Goal: Information Seeking & Learning: Learn about a topic

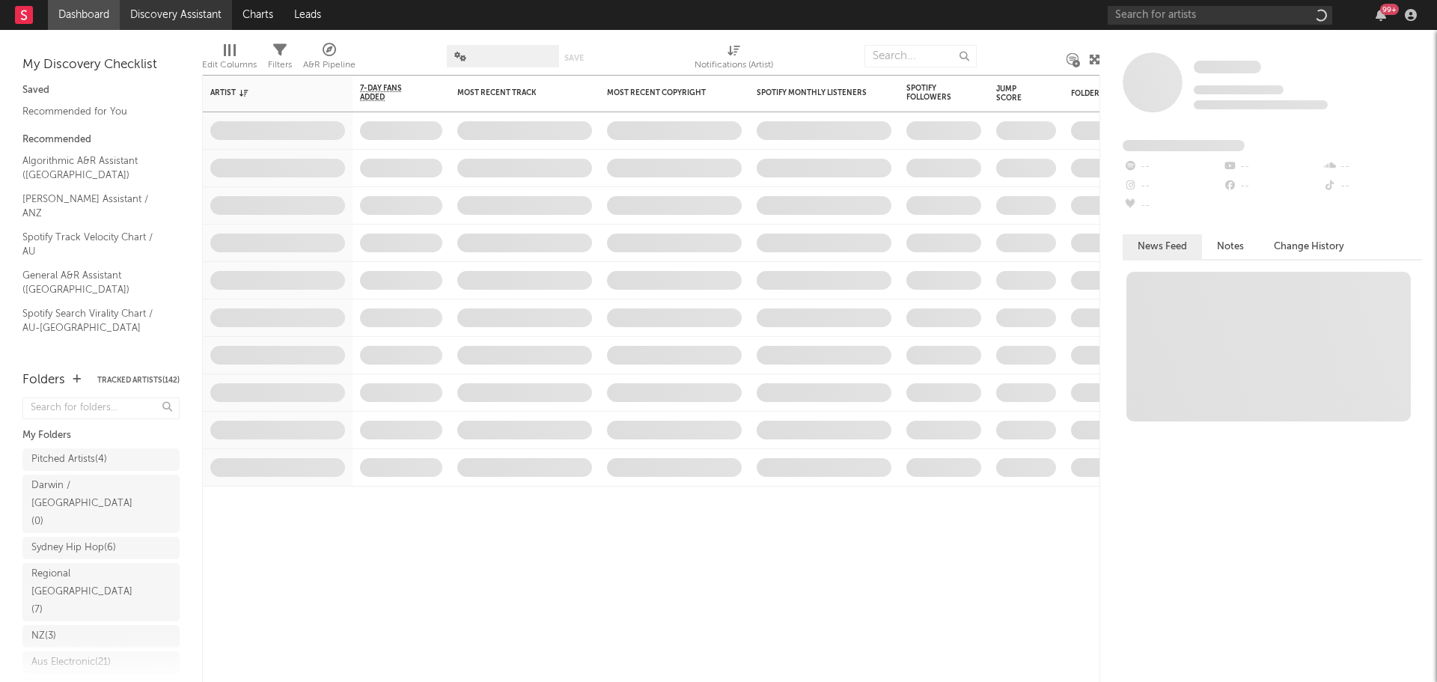
click at [179, 21] on link "Discovery Assistant" at bounding box center [176, 15] width 112 height 30
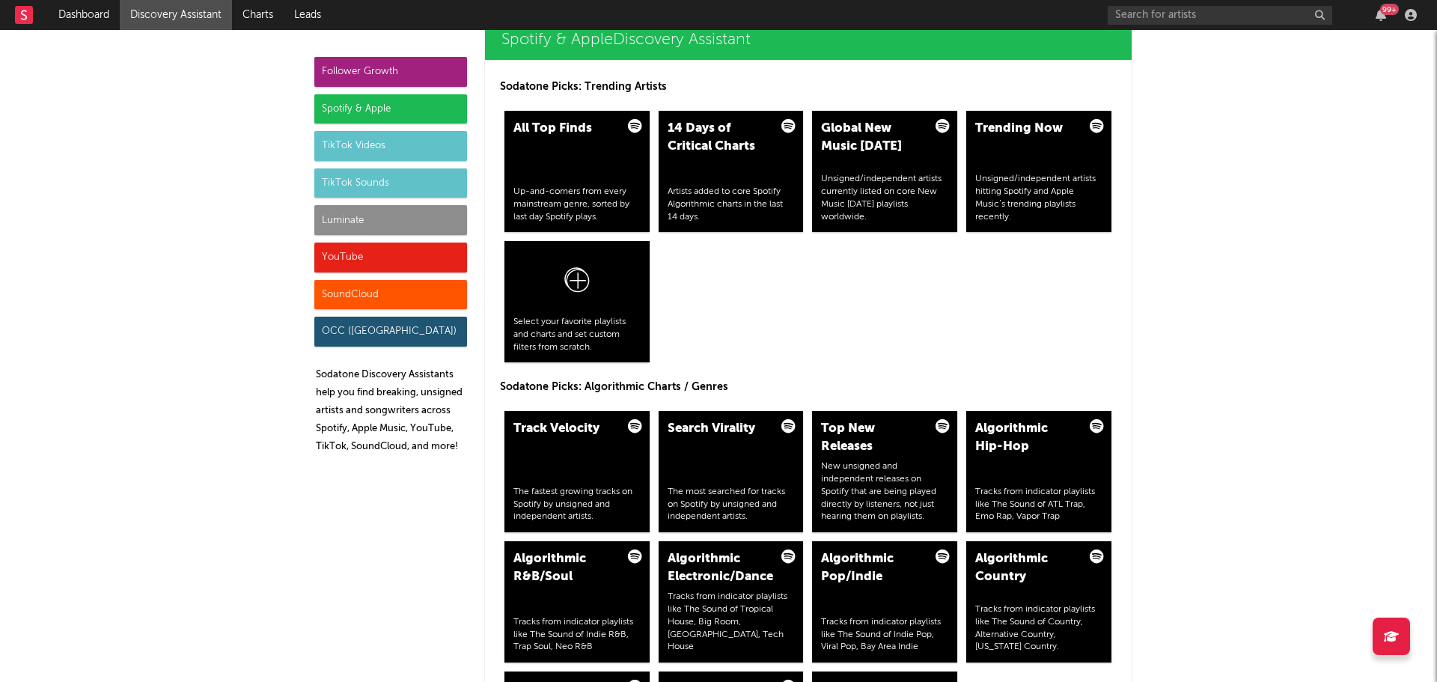
scroll to position [1422, 0]
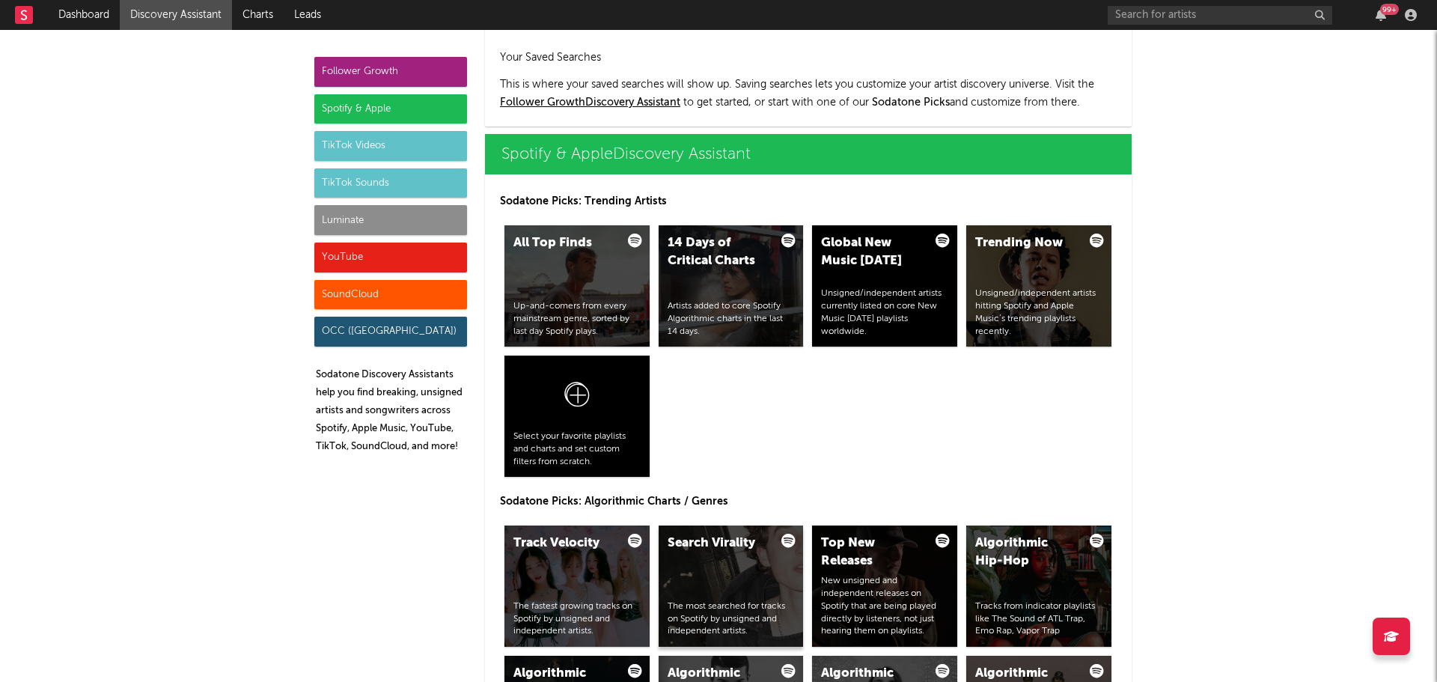
click at [731, 573] on div "Search Virality The most searched for tracks on Spotify by unsigned and indepen…" at bounding box center [731, 586] width 145 height 121
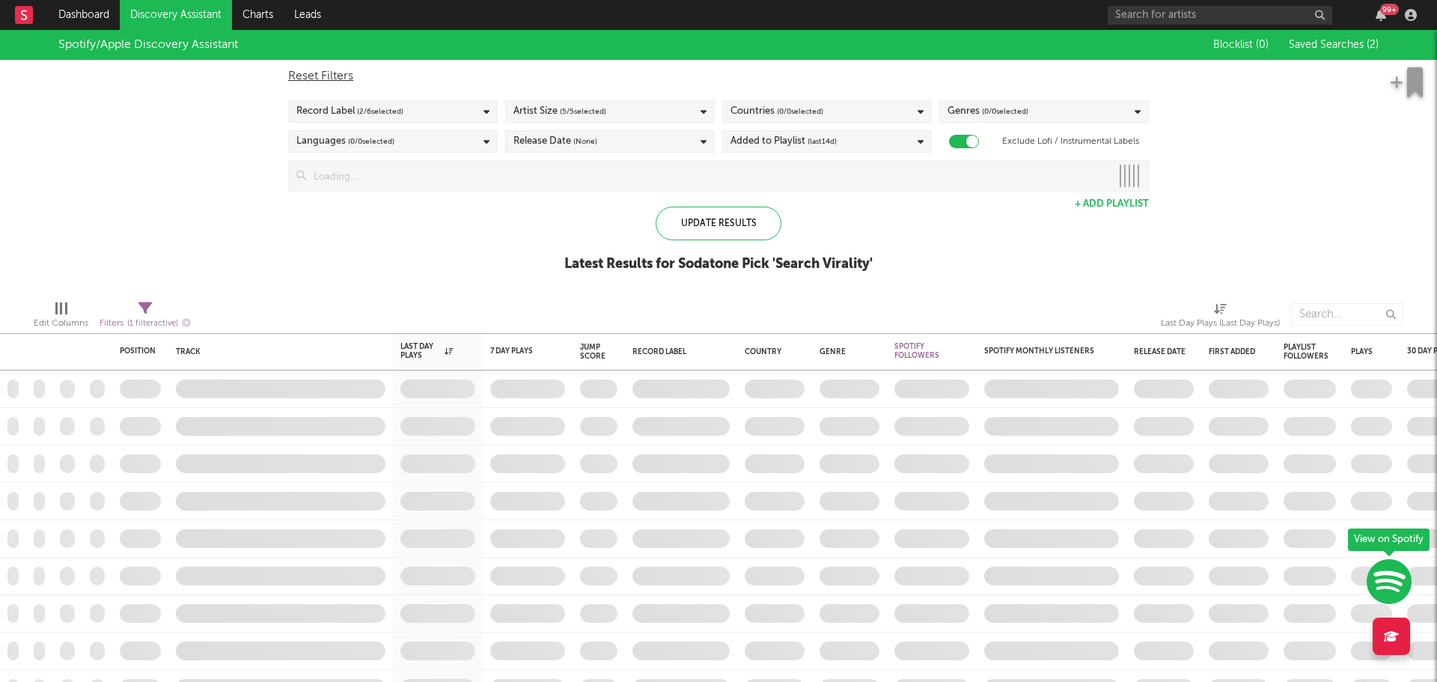
checkbox input "true"
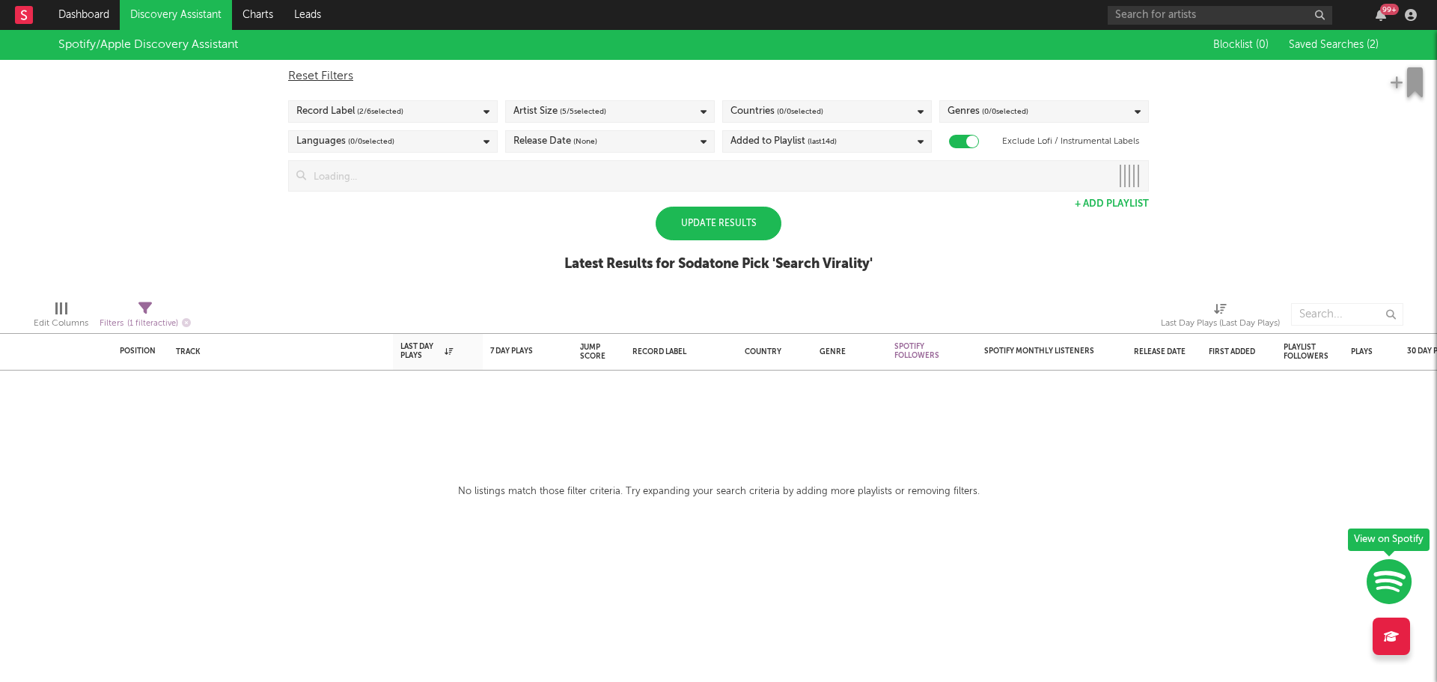
click at [713, 223] on div "Update Results" at bounding box center [719, 224] width 126 height 34
click at [149, 314] on div "Filters ( 1 filter active)" at bounding box center [145, 323] width 91 height 19
select select "max"
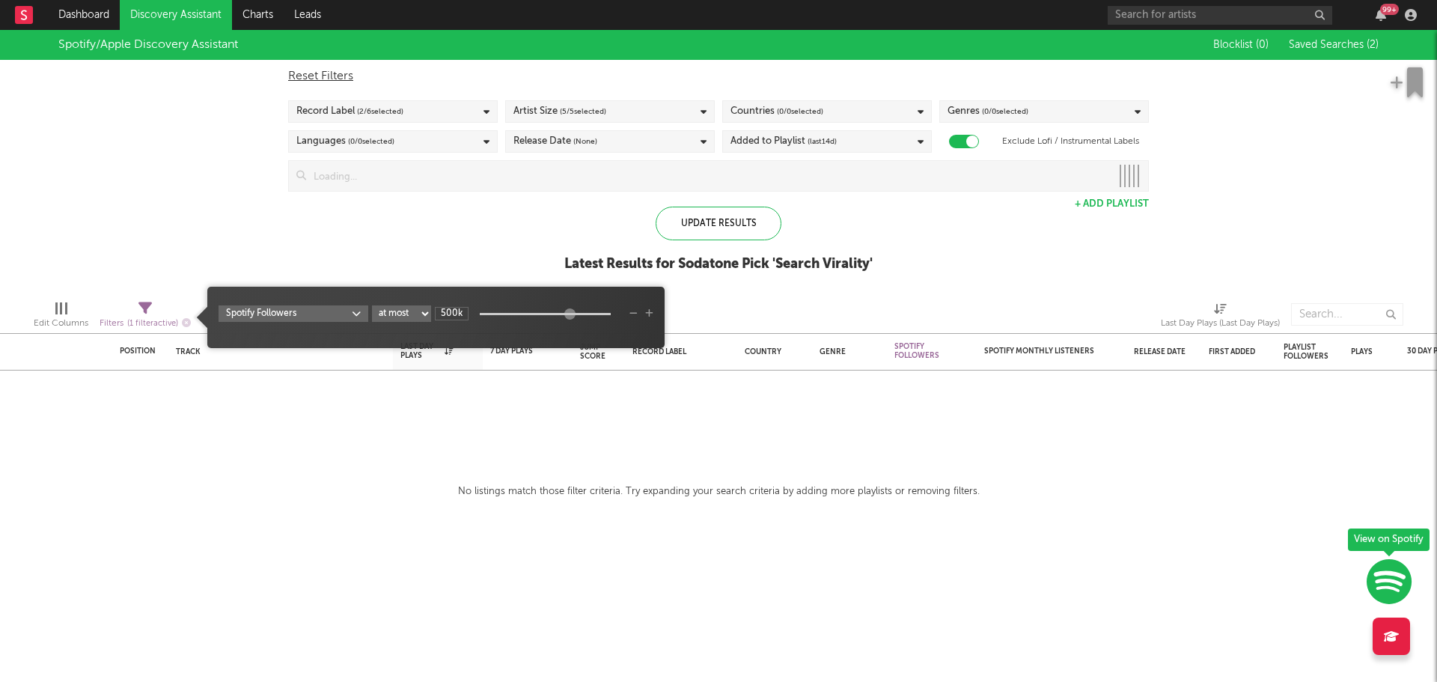
click at [358, 316] on body "Dashboard Discovery Assistant Charts Leads 99 + Notifications Settings Mark all…" at bounding box center [718, 341] width 1437 height 682
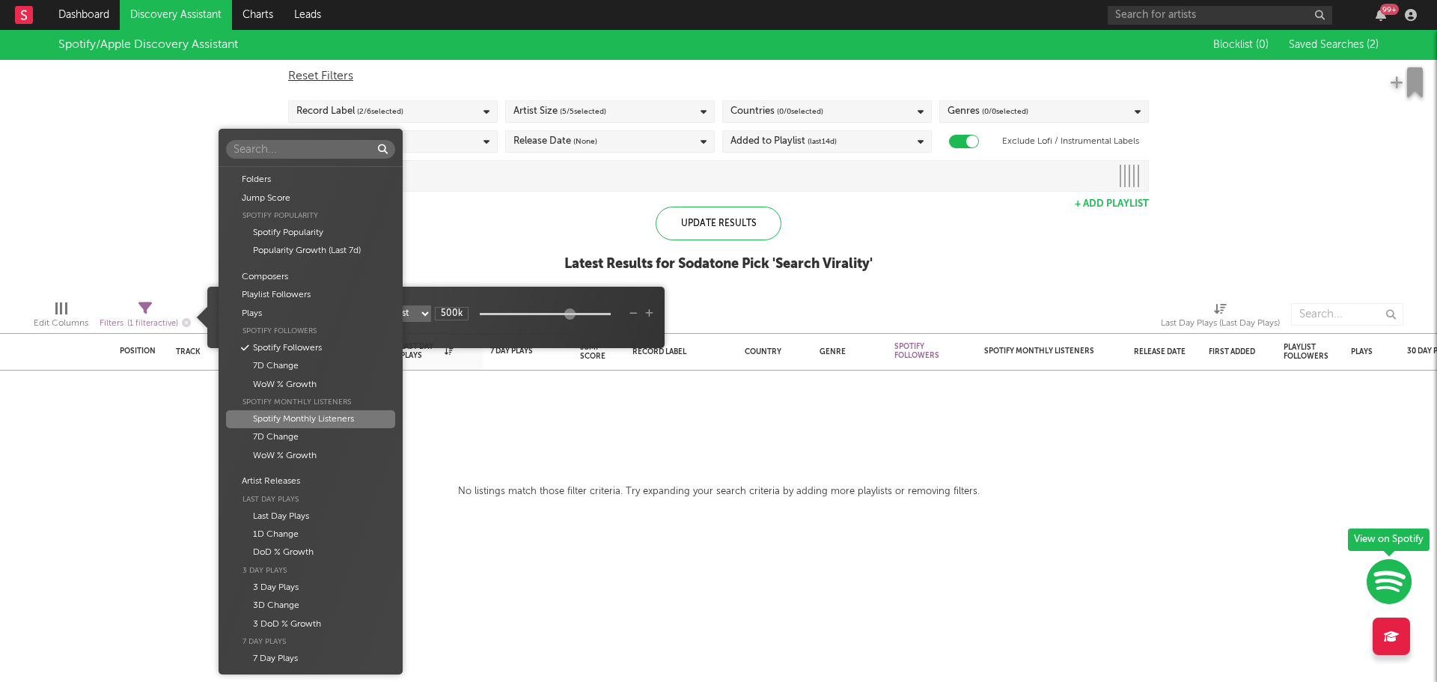
click at [302, 422] on div "Spotify Monthly Listeners" at bounding box center [310, 419] width 168 height 18
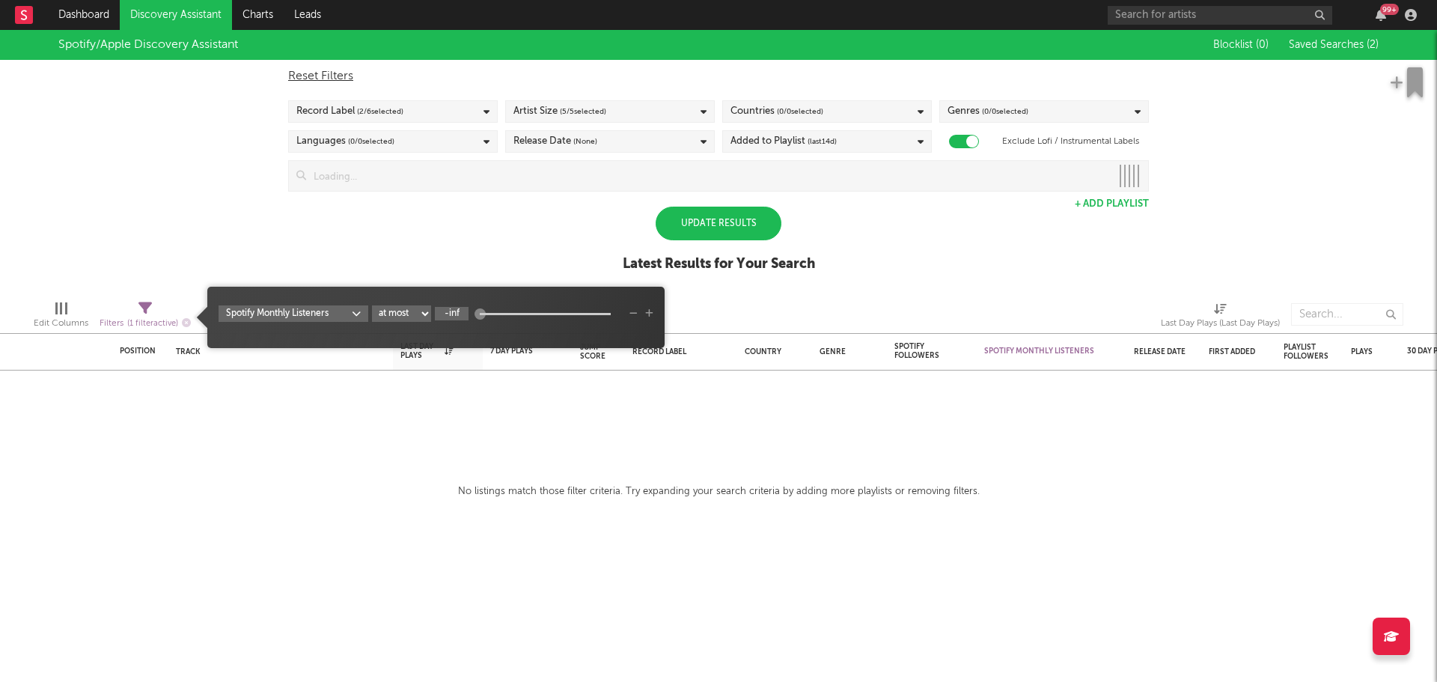
click at [455, 317] on input "-inf" at bounding box center [452, 313] width 34 height 13
type input "1M"
click at [785, 295] on div "Edit Columns Filters ( 1 filter active) Last Day Plays (Last Day Plays)" at bounding box center [718, 310] width 1437 height 45
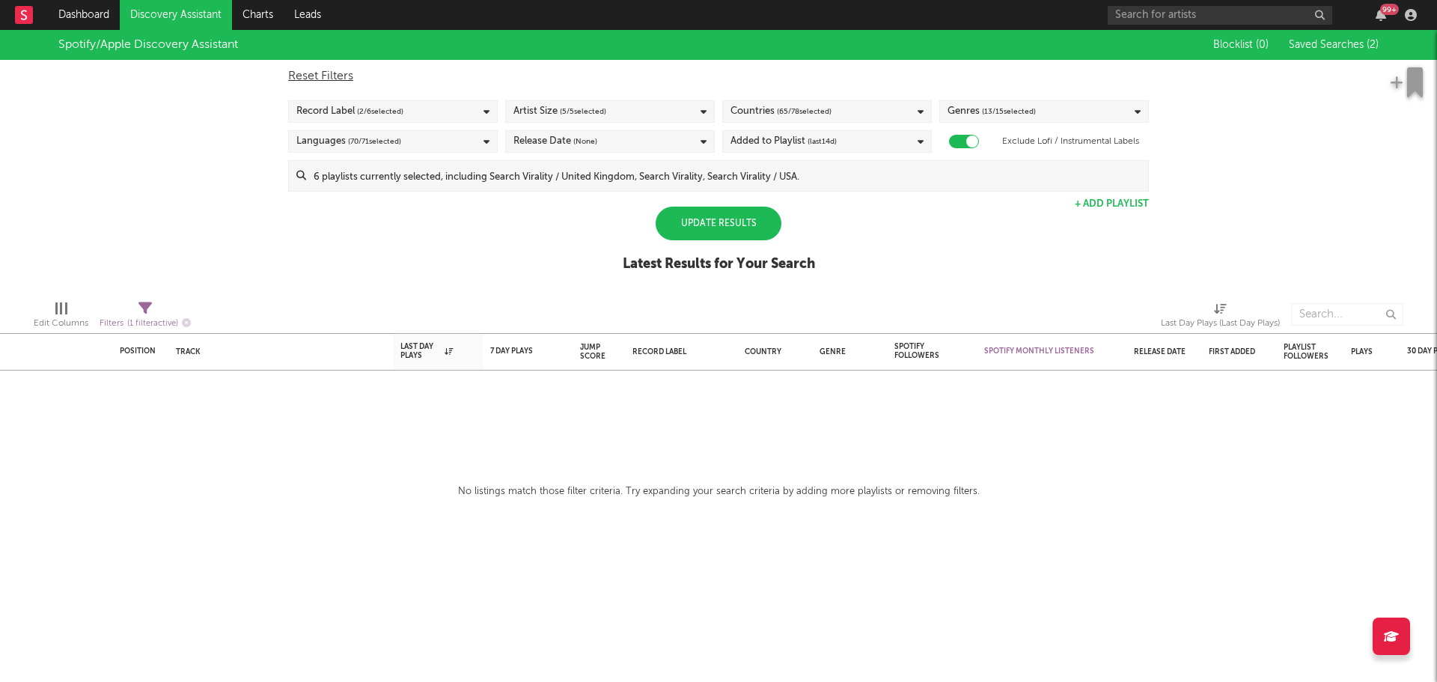
click at [746, 211] on div "Update Results" at bounding box center [719, 224] width 126 height 34
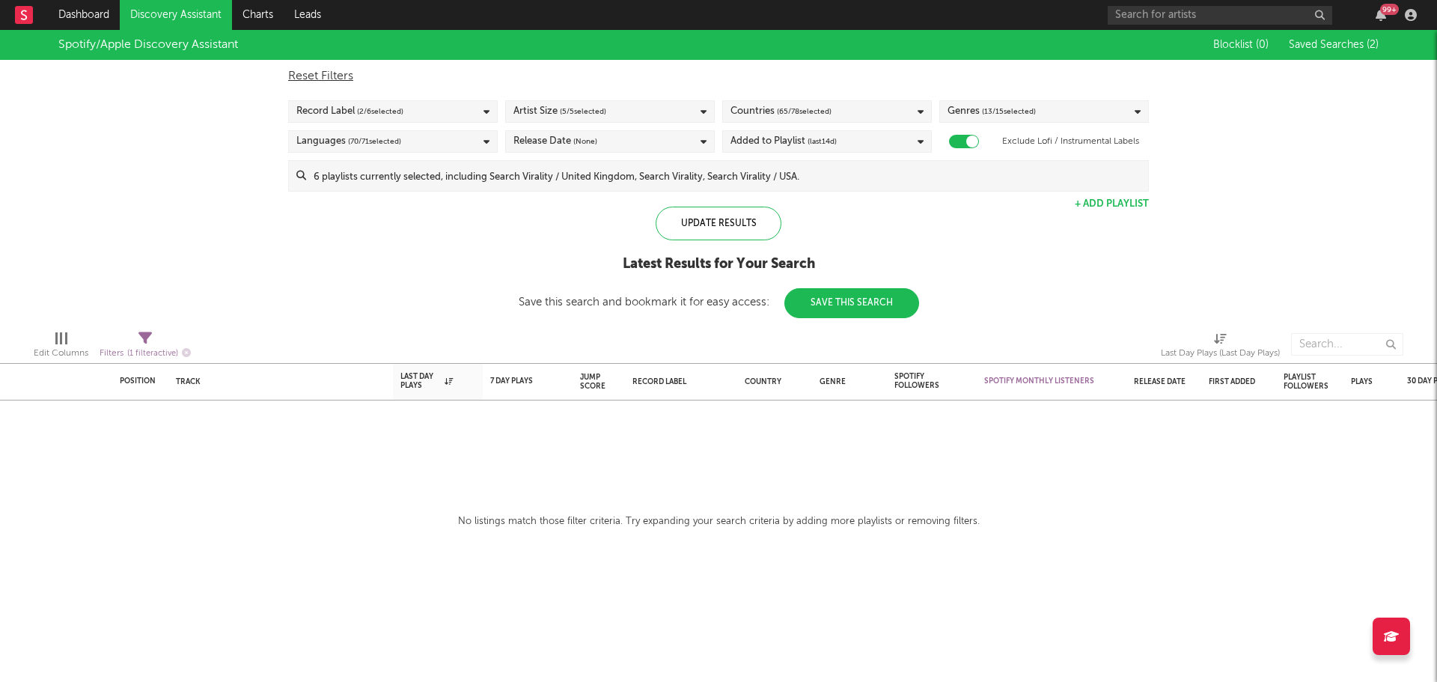
select select "max"
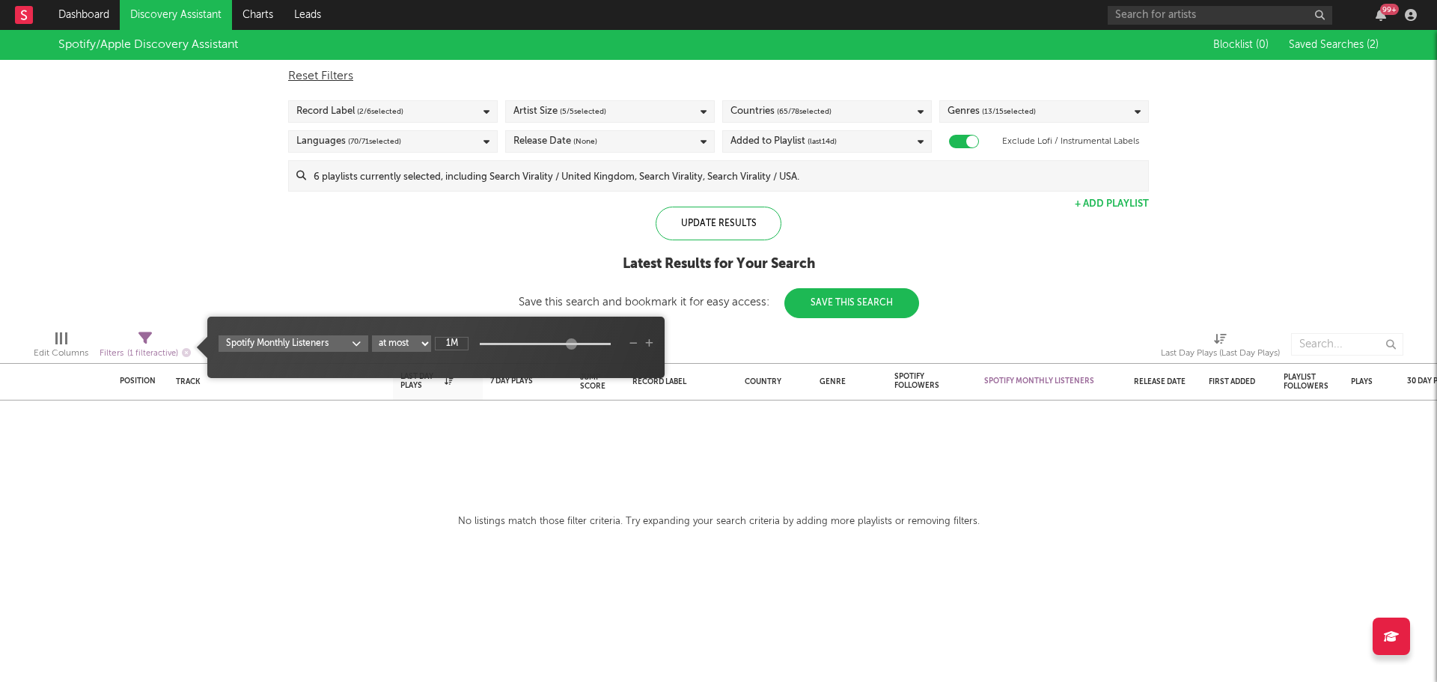
click at [161, 350] on span "( 1 filter active)" at bounding box center [152, 354] width 51 height 8
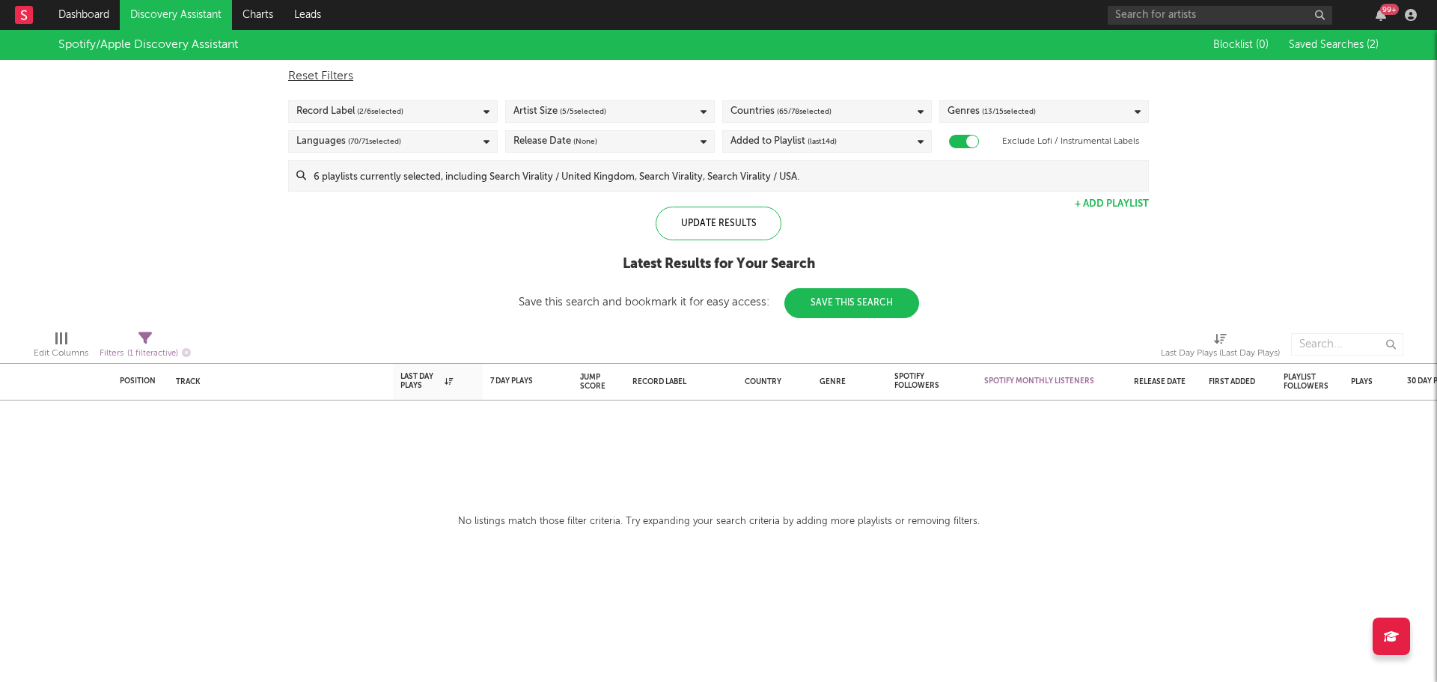
click at [342, 276] on div "Spotify/Apple Discovery Assistant Blocklist ( 0 ) Saved Searches ( 2 ) Reset Fi…" at bounding box center [718, 174] width 1437 height 288
drag, startPoint x: 879, startPoint y: 223, endPoint x: 764, endPoint y: 228, distance: 114.7
click at [878, 223] on div "Update Results Latest Results for Your Search Save this search and bookmark it …" at bounding box center [719, 263] width 401 height 112
click at [739, 229] on div "Update Results" at bounding box center [719, 224] width 126 height 34
click at [143, 343] on span "Filters ( 1 filter active)" at bounding box center [145, 347] width 91 height 31
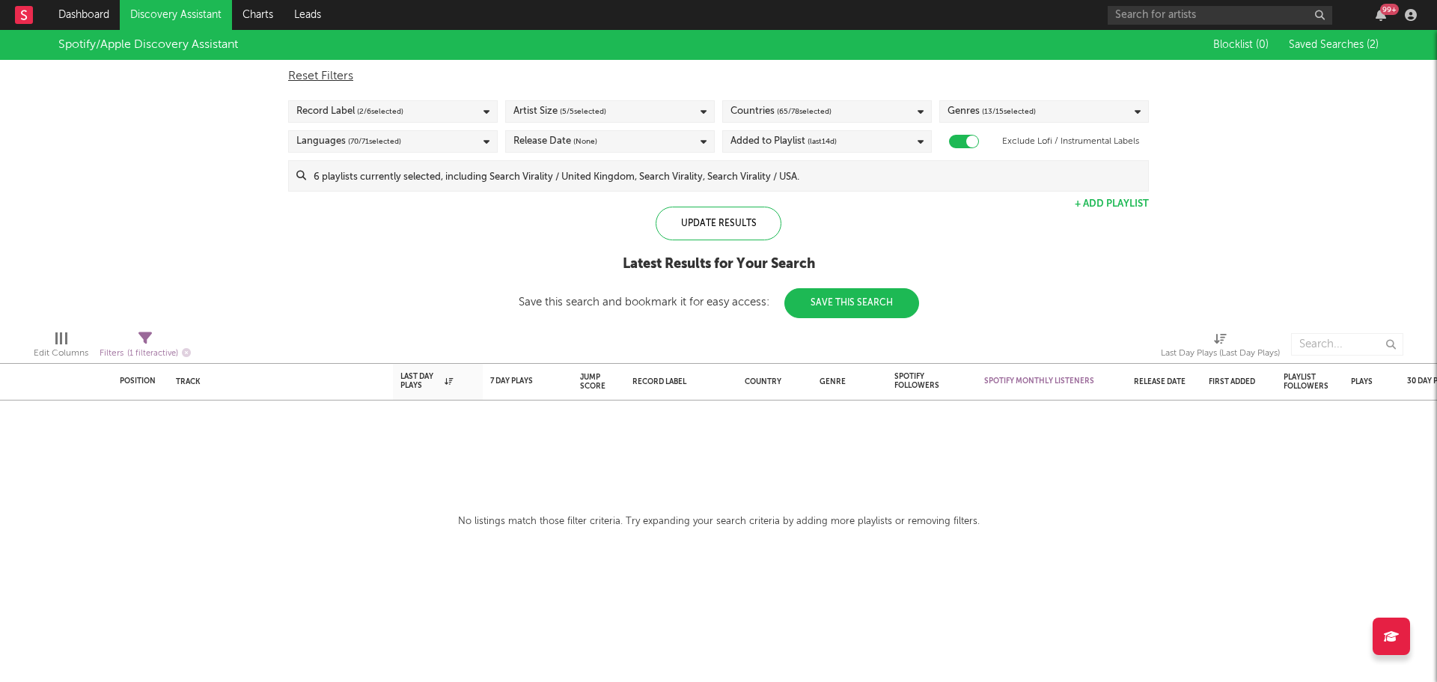
select select "max"
click at [673, 466] on div "Position Position Change Track Last Day Plays 1D Change DoD % Growth 7 Day Play…" at bounding box center [718, 356] width 1437 height 652
click at [501, 505] on div "Position Position Change Track Last Day Plays 1D Change DoD % Growth 7 Day Play…" at bounding box center [718, 356] width 1437 height 652
click at [119, 383] on div "Position" at bounding box center [148, 381] width 73 height 34
click at [1199, 350] on div "Last Day Plays (Last Day Plays)" at bounding box center [1220, 353] width 119 height 18
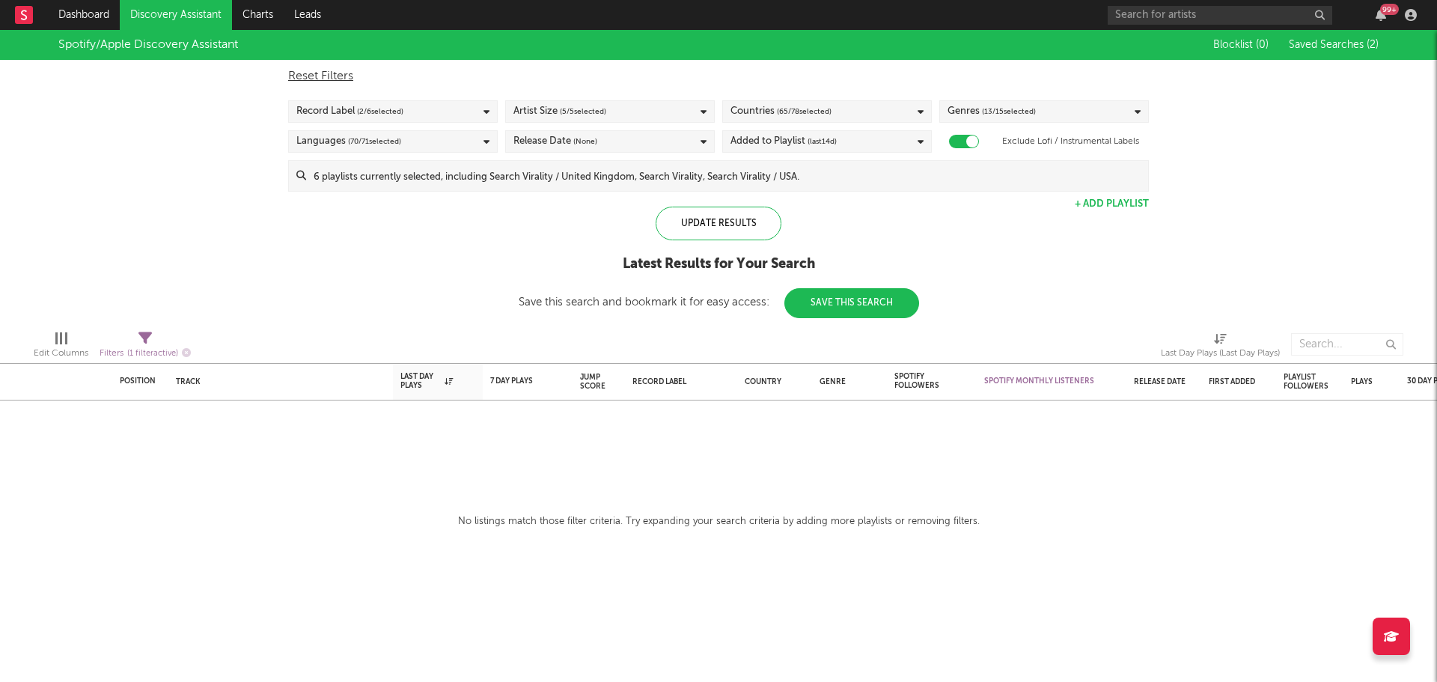
select select "-1"
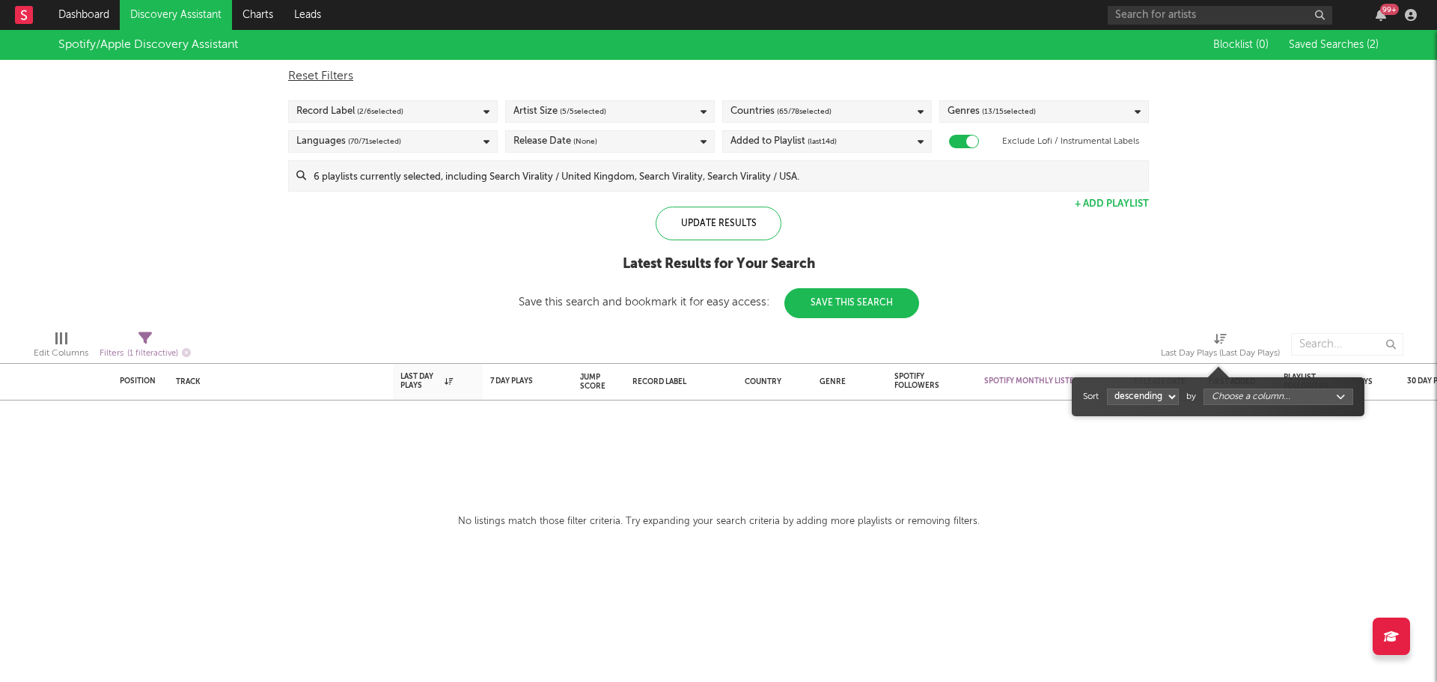
click at [1202, 350] on div "Last Day Plays (Last Day Plays)" at bounding box center [1220, 353] width 119 height 18
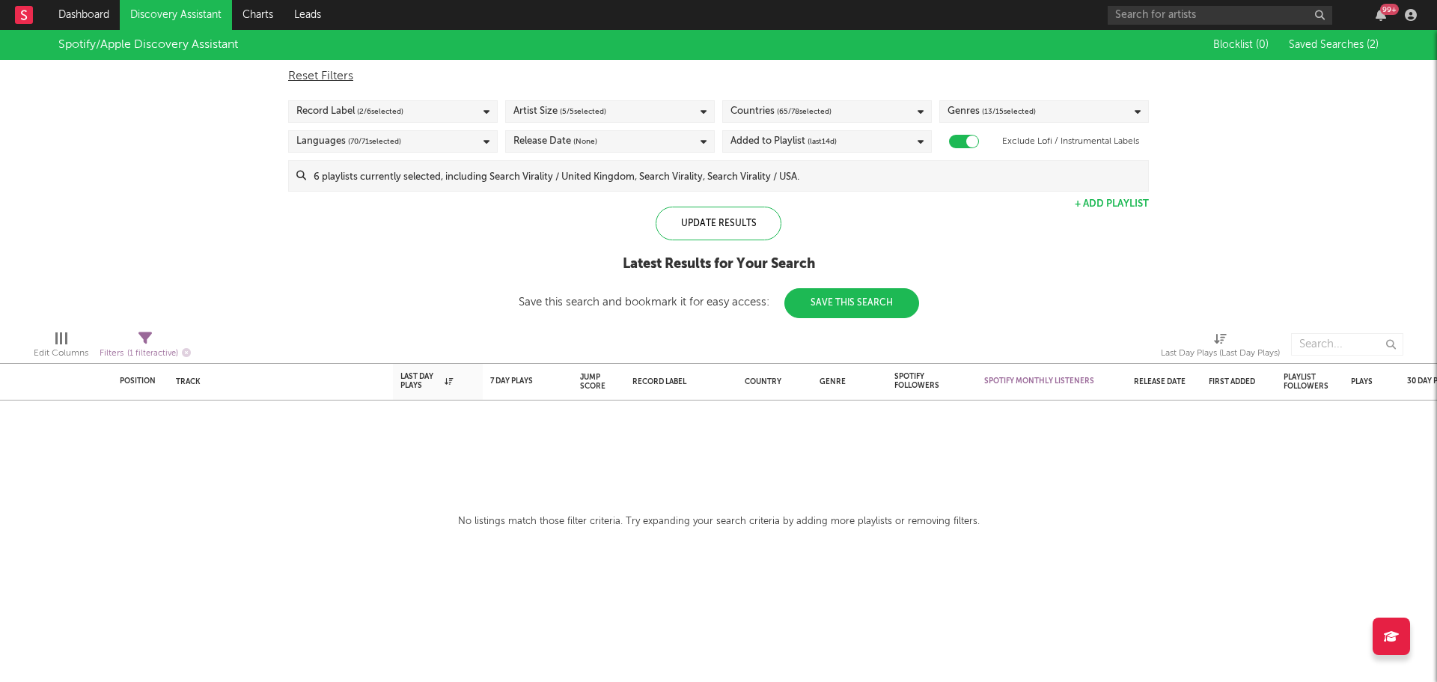
click at [618, 115] on div "Artist Size ( 5 / 5 selected)" at bounding box center [610, 111] width 210 height 22
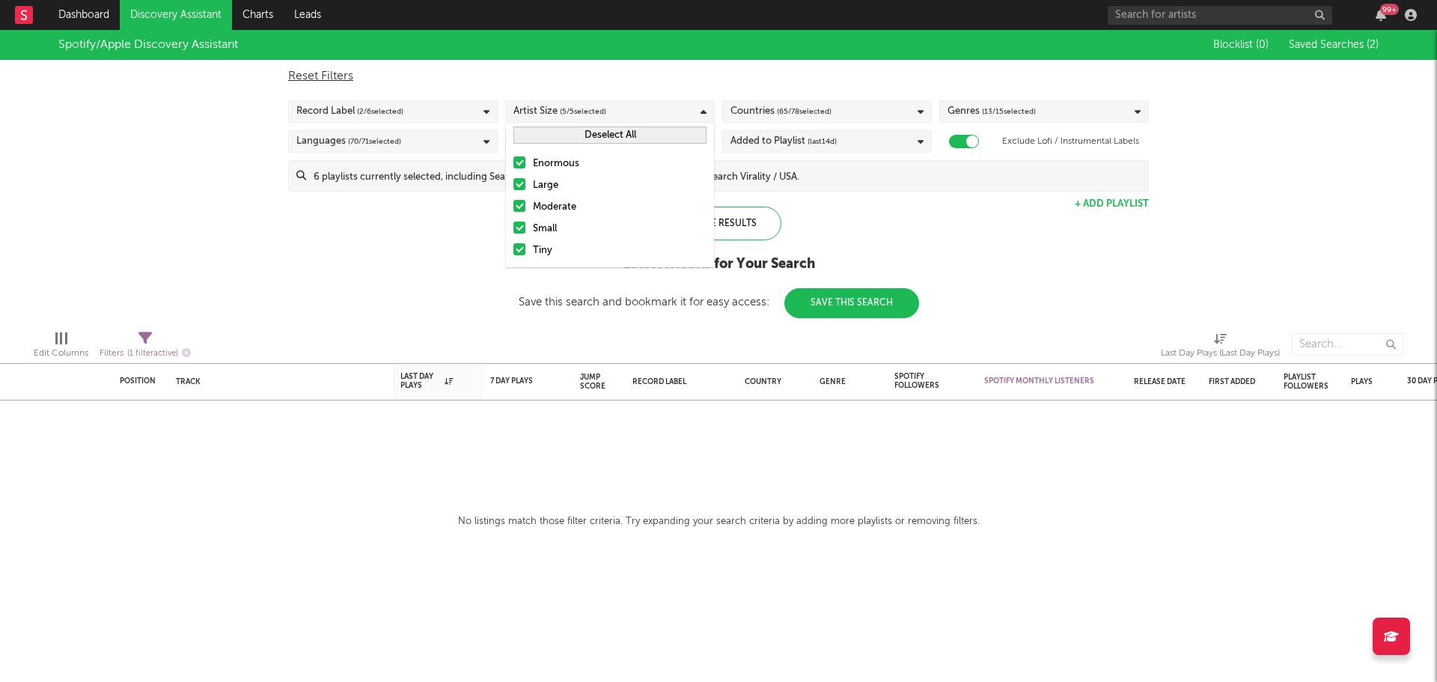
click at [533, 161] on div "Enormous" at bounding box center [620, 164] width 174 height 18
click at [514, 161] on input "Enormous" at bounding box center [514, 164] width 0 height 18
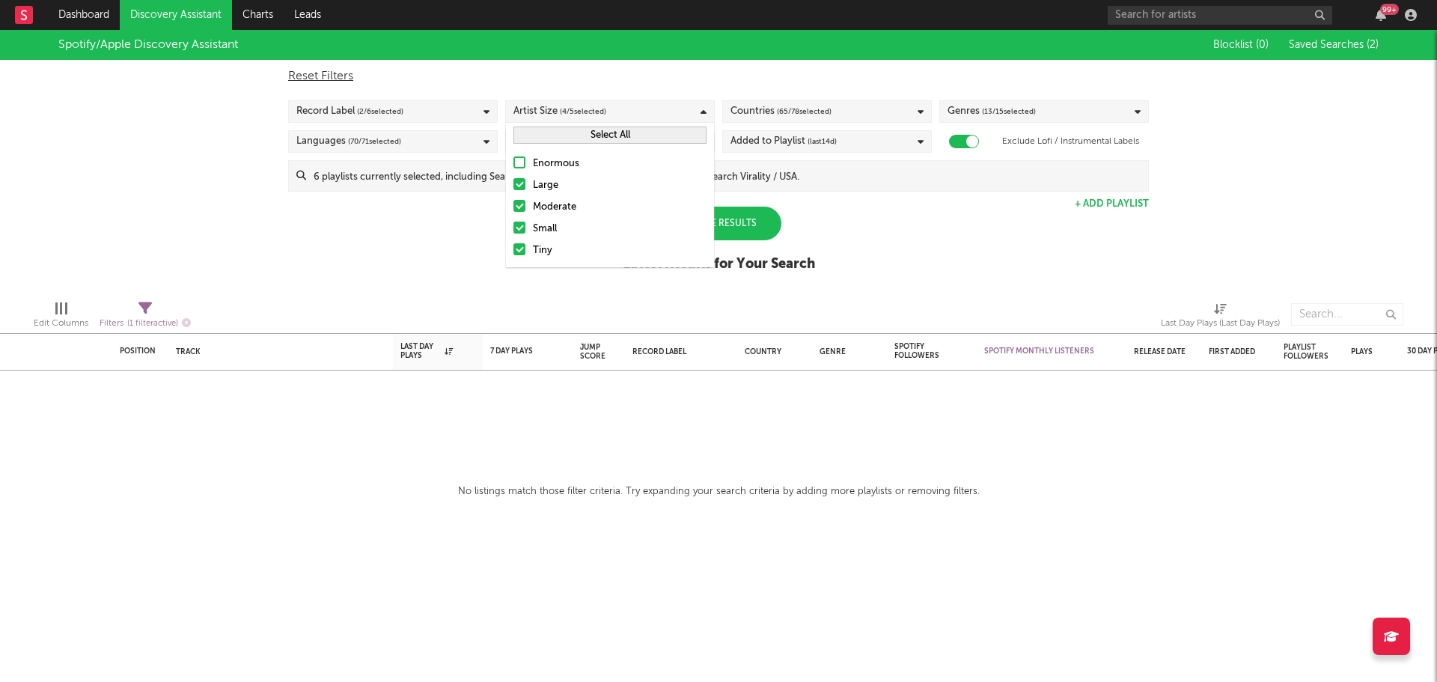
click at [532, 177] on label "Large" at bounding box center [610, 186] width 193 height 18
click at [514, 177] on input "Large" at bounding box center [514, 186] width 0 height 18
click at [828, 201] on div "Spotify/Apple Discovery Assistant Blocklist ( 0 ) Saved Searches ( 2 ) Reset Fi…" at bounding box center [718, 159] width 1437 height 258
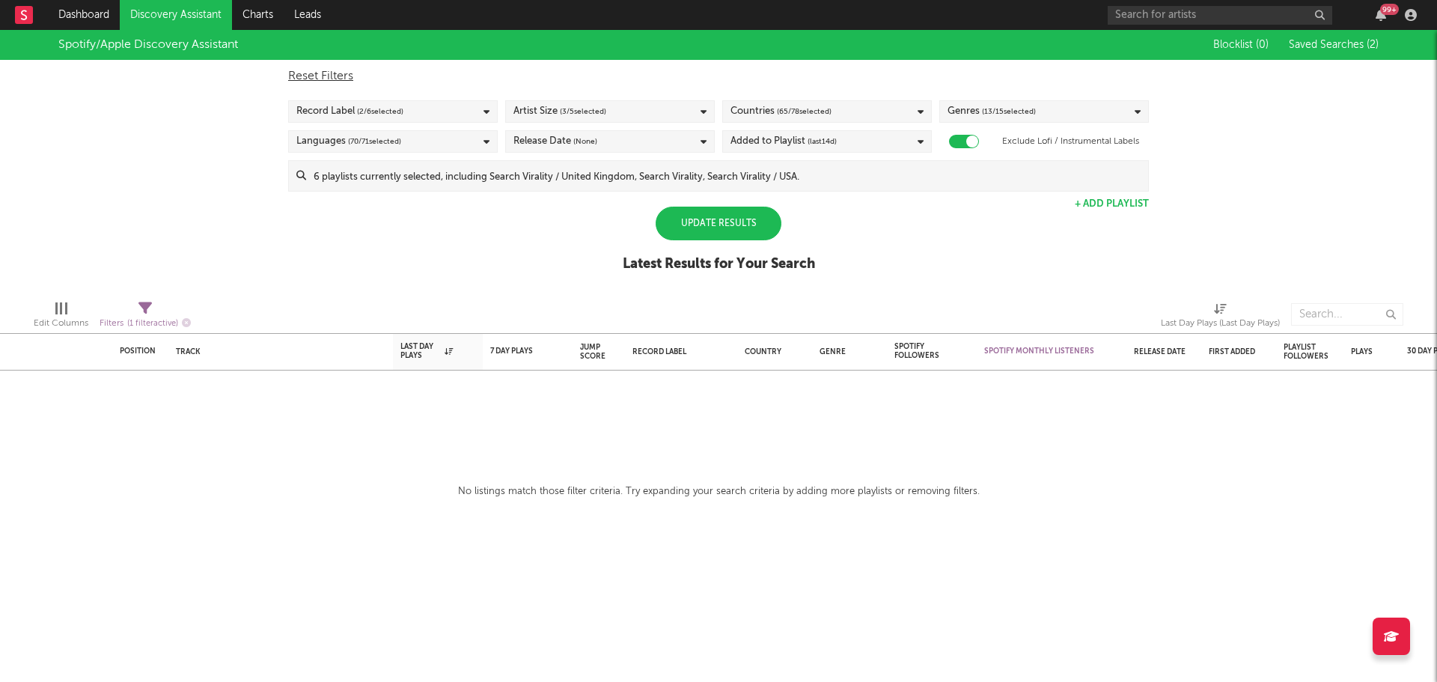
click at [430, 118] on div "Record Label ( 2 / 6 selected)" at bounding box center [393, 111] width 210 height 22
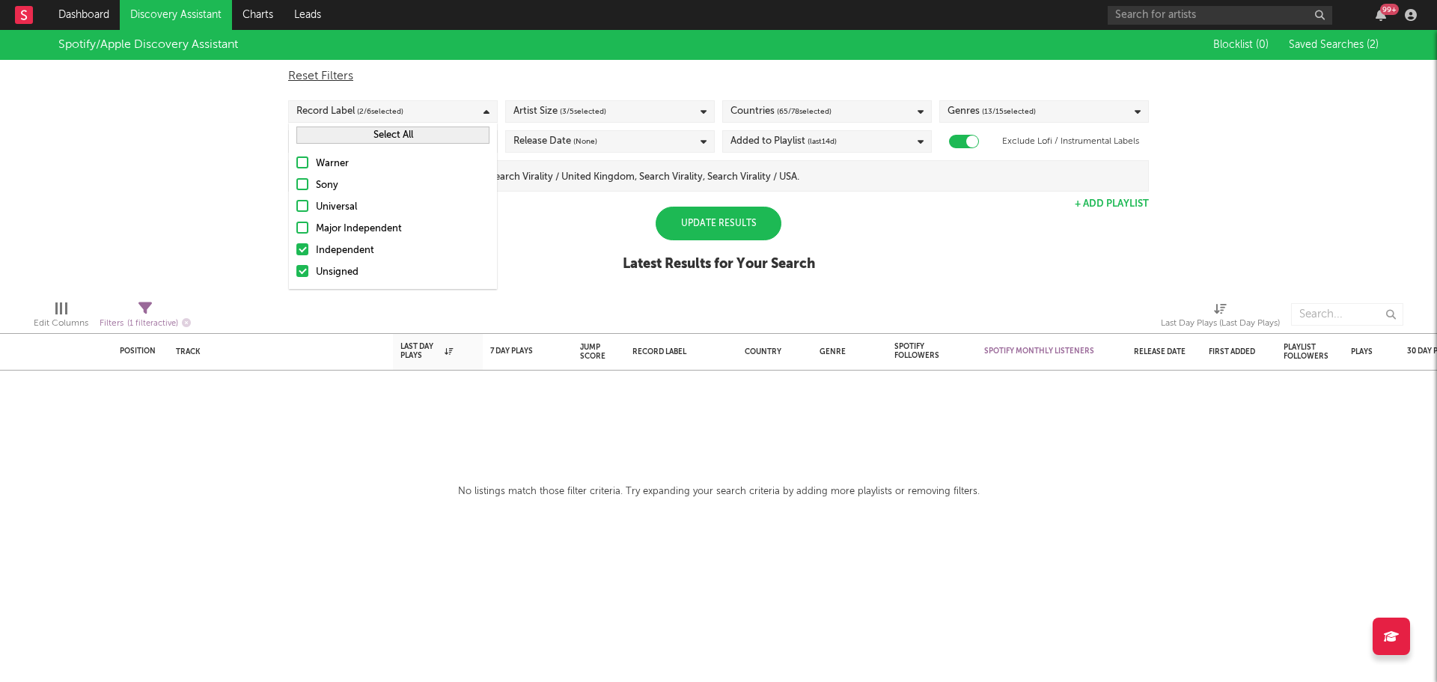
click at [1082, 234] on div "Spotify/Apple Discovery Assistant Blocklist ( 0 ) Saved Searches ( 2 ) Reset Fi…" at bounding box center [718, 159] width 1437 height 258
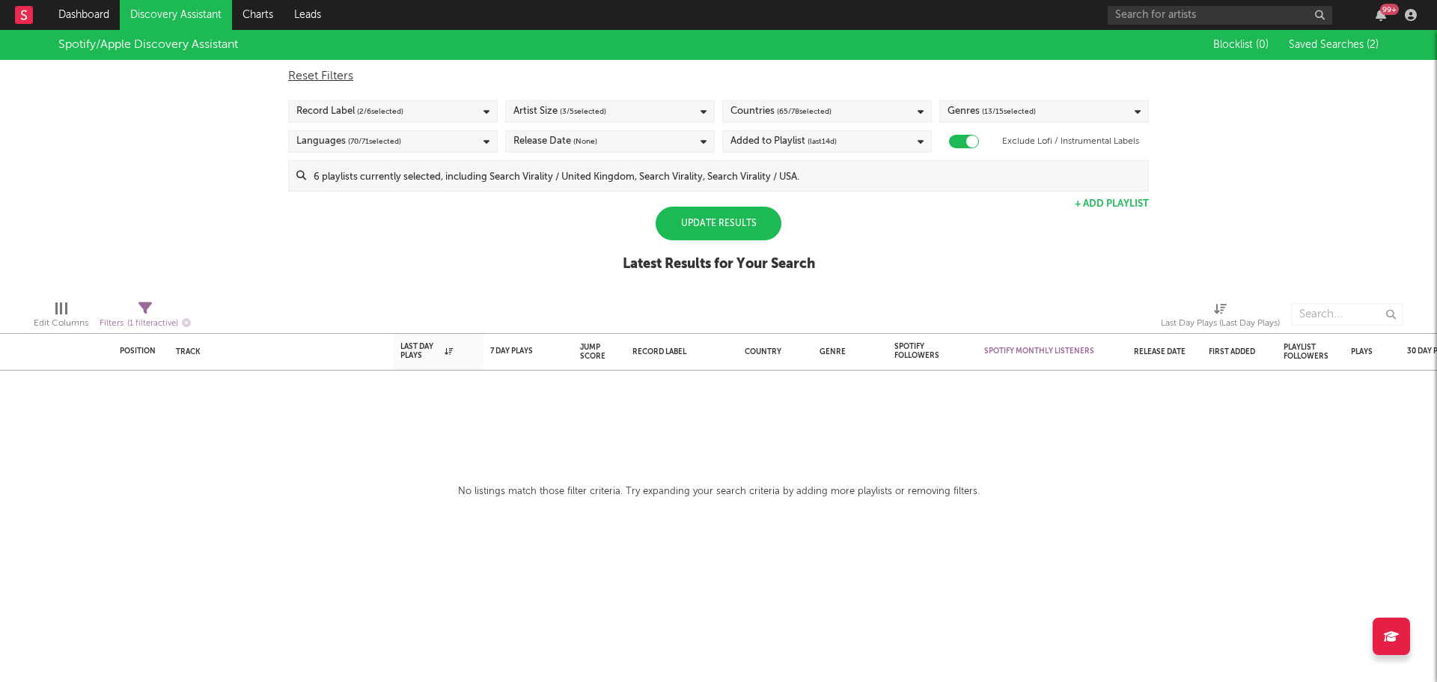
click at [815, 112] on span "( 65 / 78 selected)" at bounding box center [804, 112] width 55 height 18
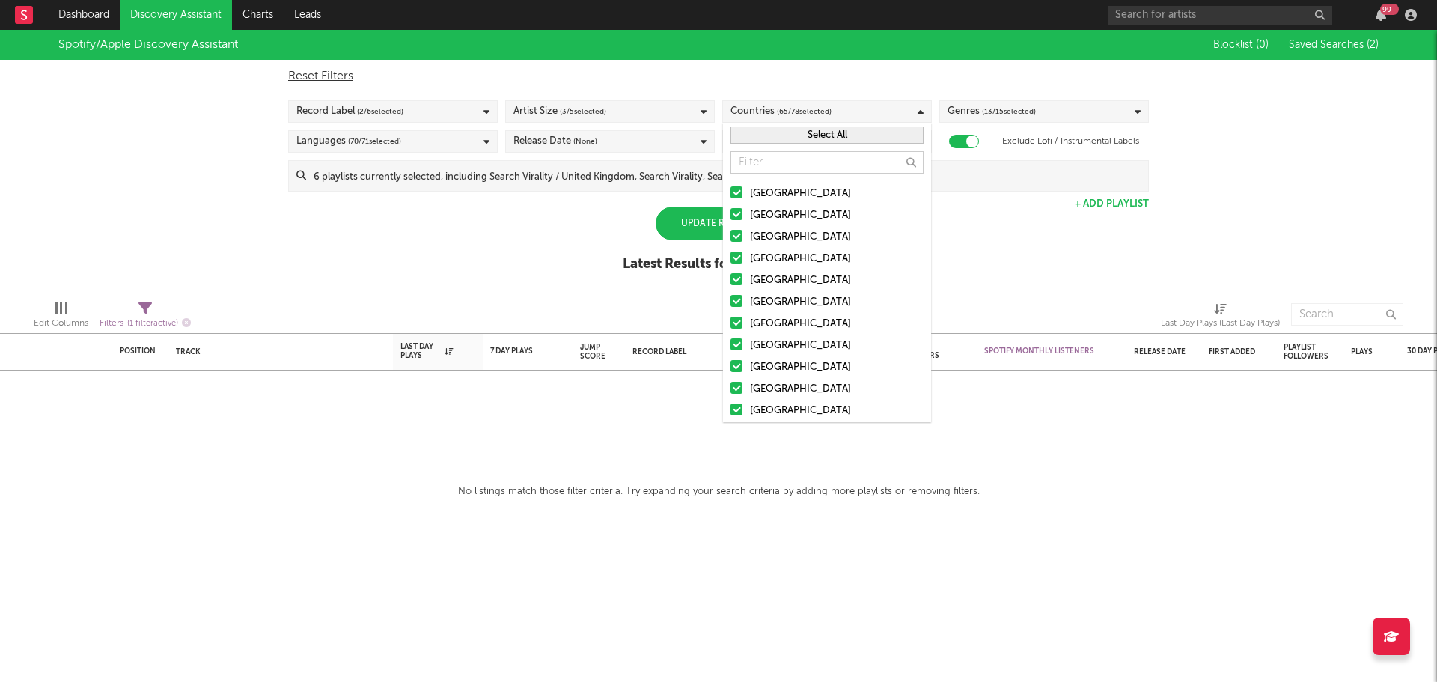
click at [817, 139] on button "Select All" at bounding box center [827, 135] width 193 height 17
click at [1069, 237] on div "Spotify/Apple Discovery Assistant Blocklist ( 0 ) Saved Searches ( 2 ) Reset Fi…" at bounding box center [718, 159] width 1437 height 258
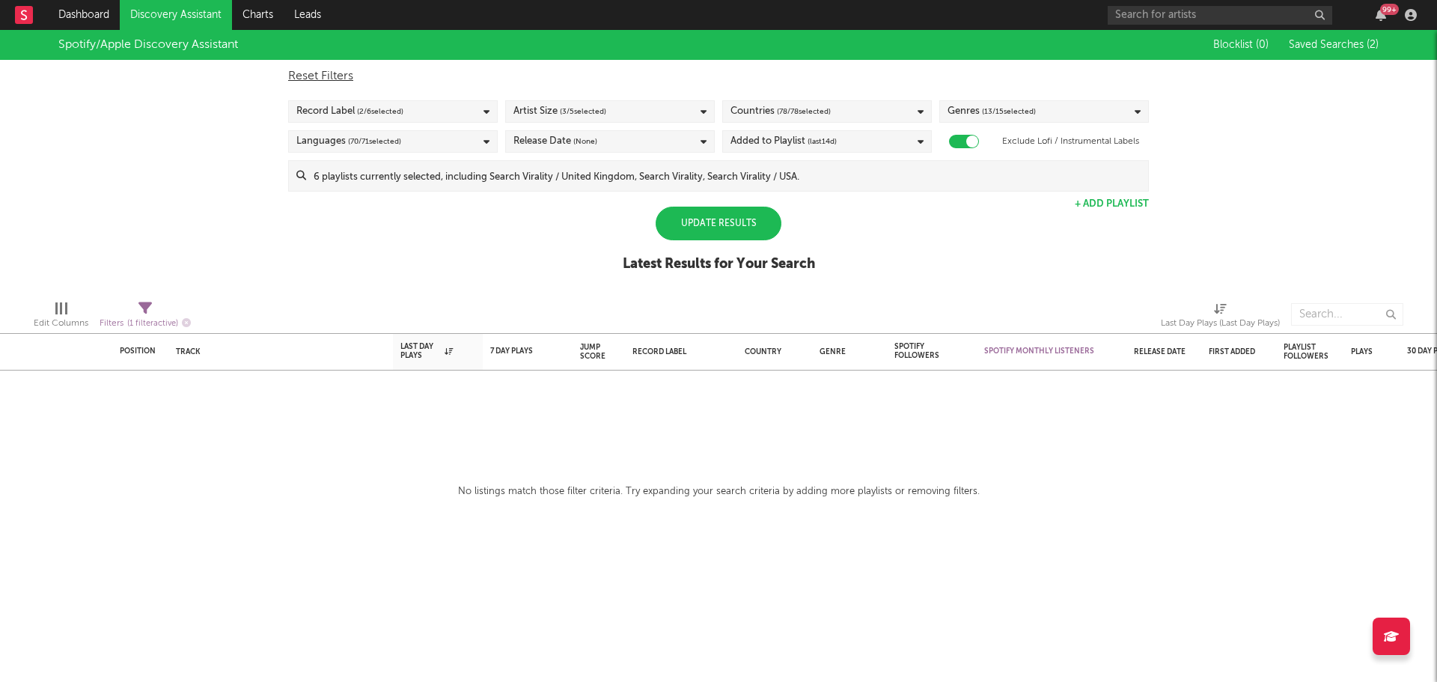
click at [1016, 113] on span "( 13 / 15 selected)" at bounding box center [1009, 112] width 54 height 18
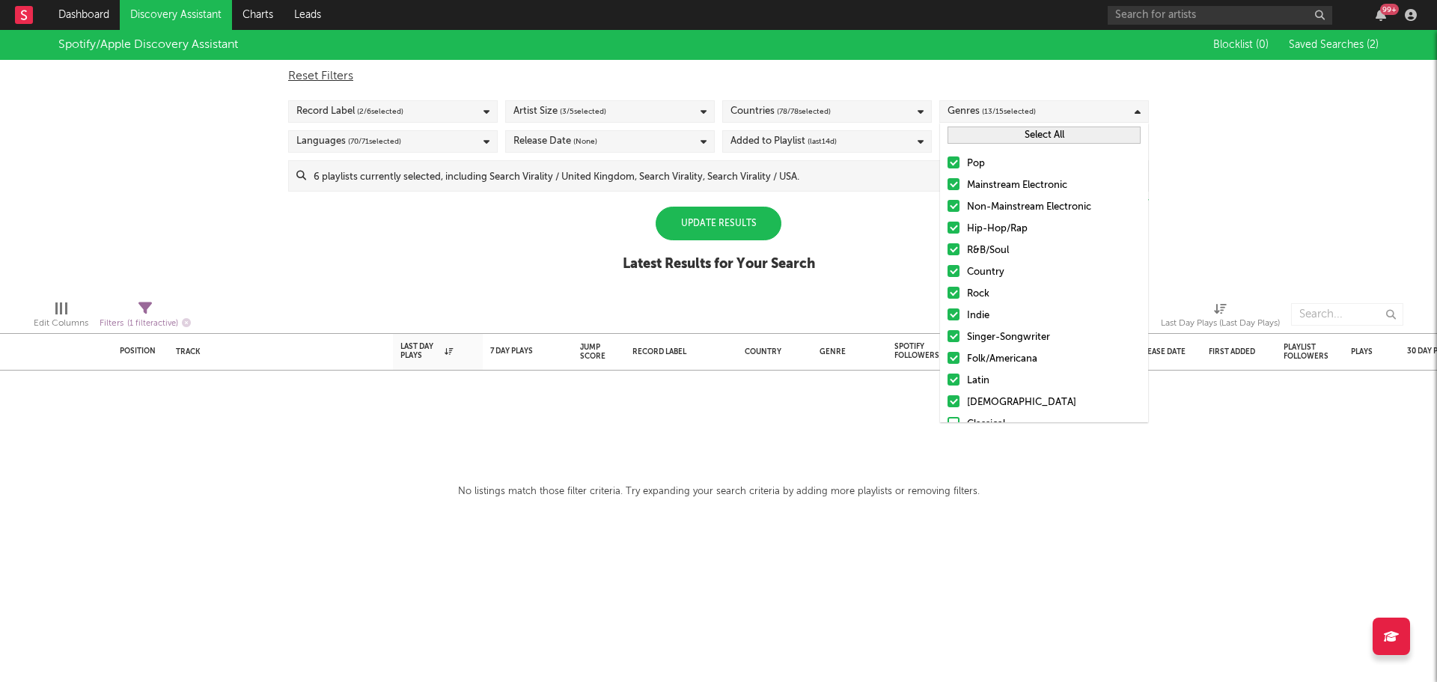
click at [1014, 133] on button "Select All" at bounding box center [1044, 135] width 193 height 17
click at [1014, 133] on button "Deselect All" at bounding box center [1044, 135] width 193 height 17
click at [1014, 133] on button "Select All" at bounding box center [1044, 135] width 193 height 17
click at [368, 147] on span "( 70 / 71 selected)" at bounding box center [374, 142] width 53 height 18
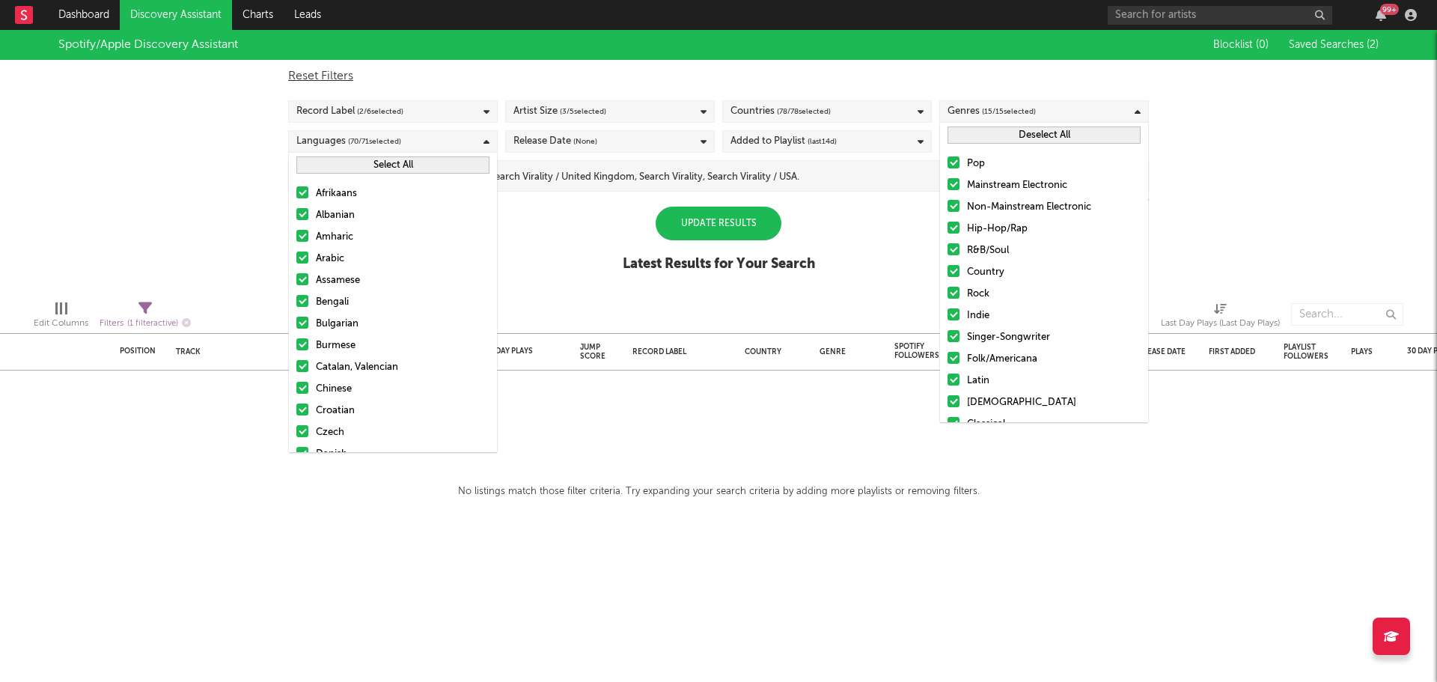
click at [371, 162] on button "Select All" at bounding box center [392, 164] width 193 height 17
click at [544, 151] on div "Release Date (None)" at bounding box center [610, 141] width 210 height 22
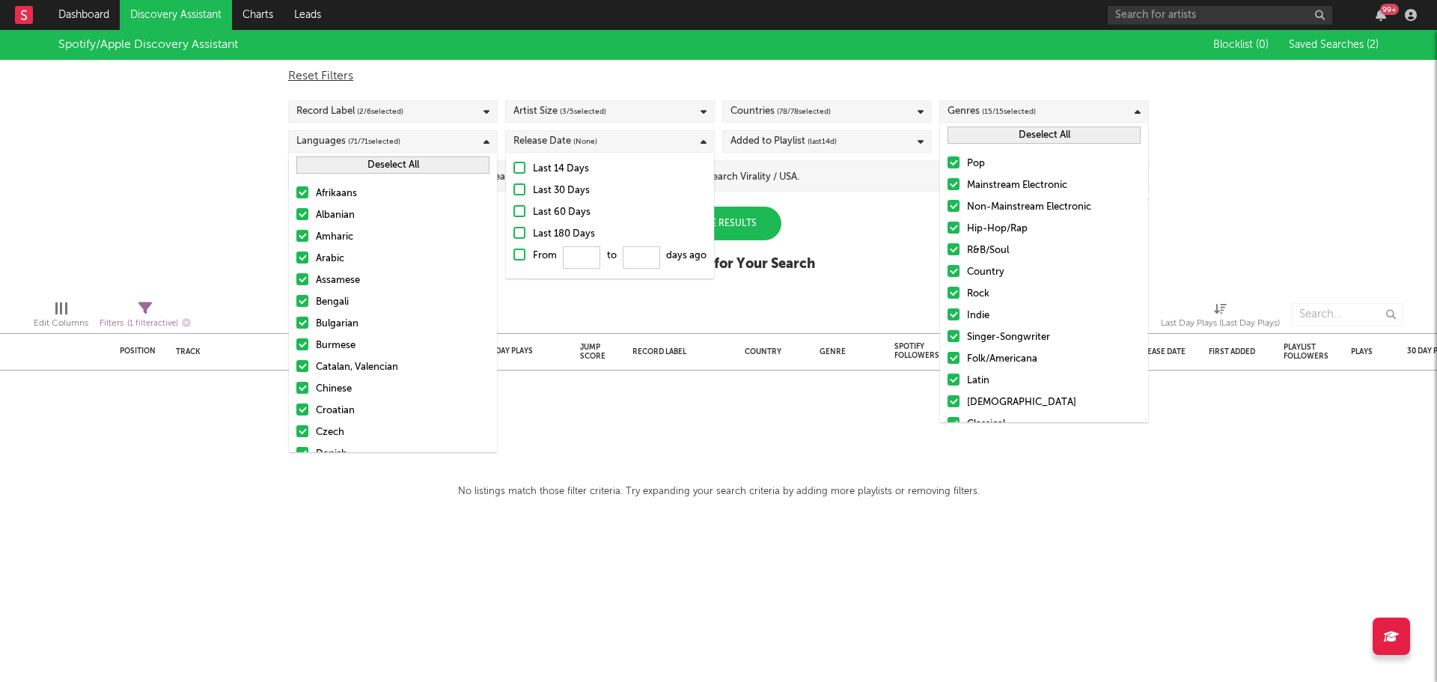
click at [567, 173] on div "Last 14 Days" at bounding box center [620, 169] width 174 height 18
click at [514, 173] on input "Last 14 Days" at bounding box center [514, 169] width 0 height 18
click at [833, 220] on div "Spotify/Apple Discovery Assistant Blocklist ( 0 ) Saved Searches ( 2 ) Reset Fi…" at bounding box center [718, 159] width 1437 height 258
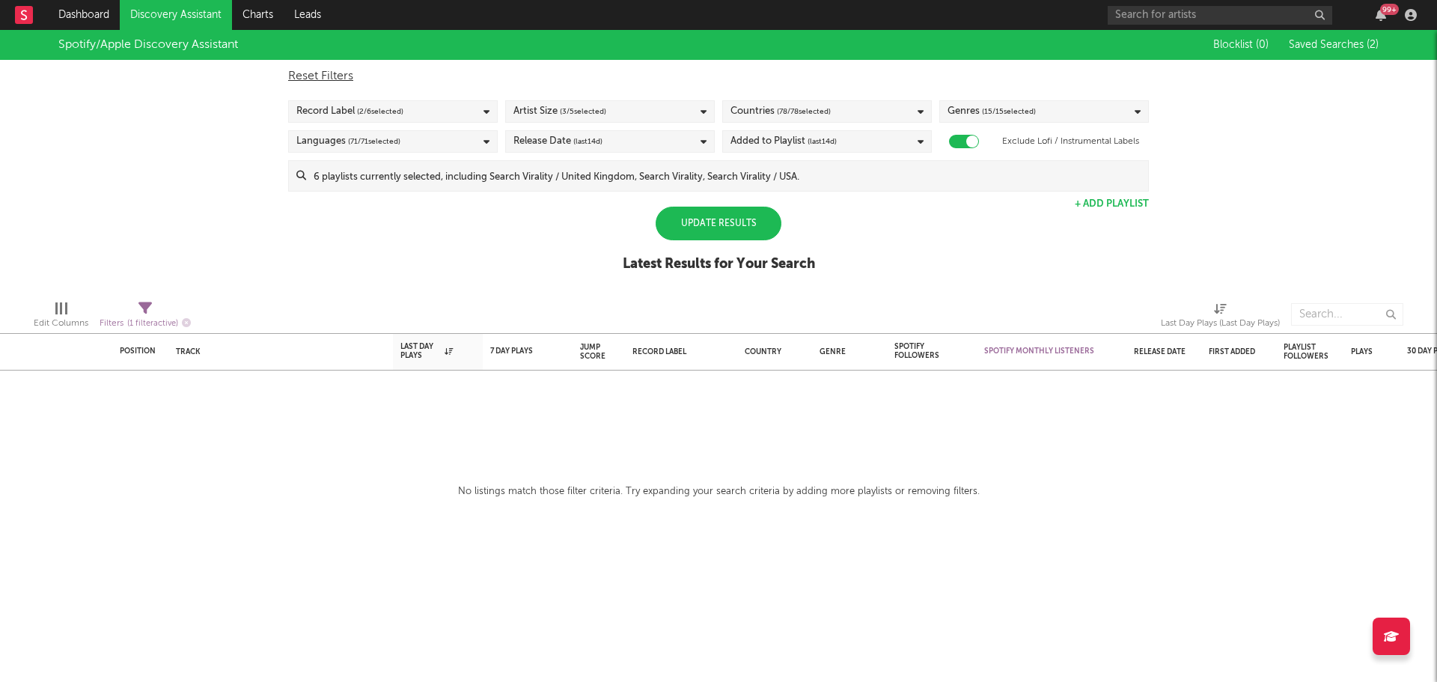
click at [746, 222] on div "Update Results" at bounding box center [719, 224] width 126 height 34
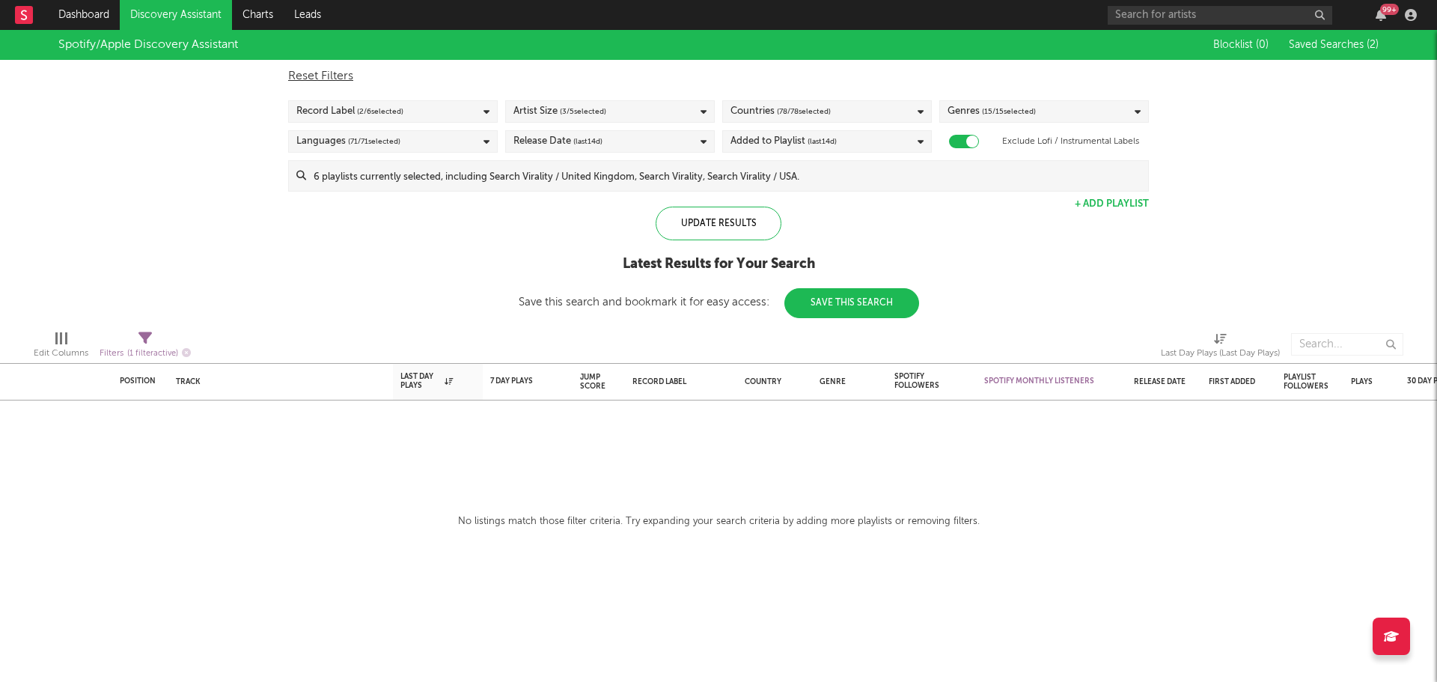
select select "-1"
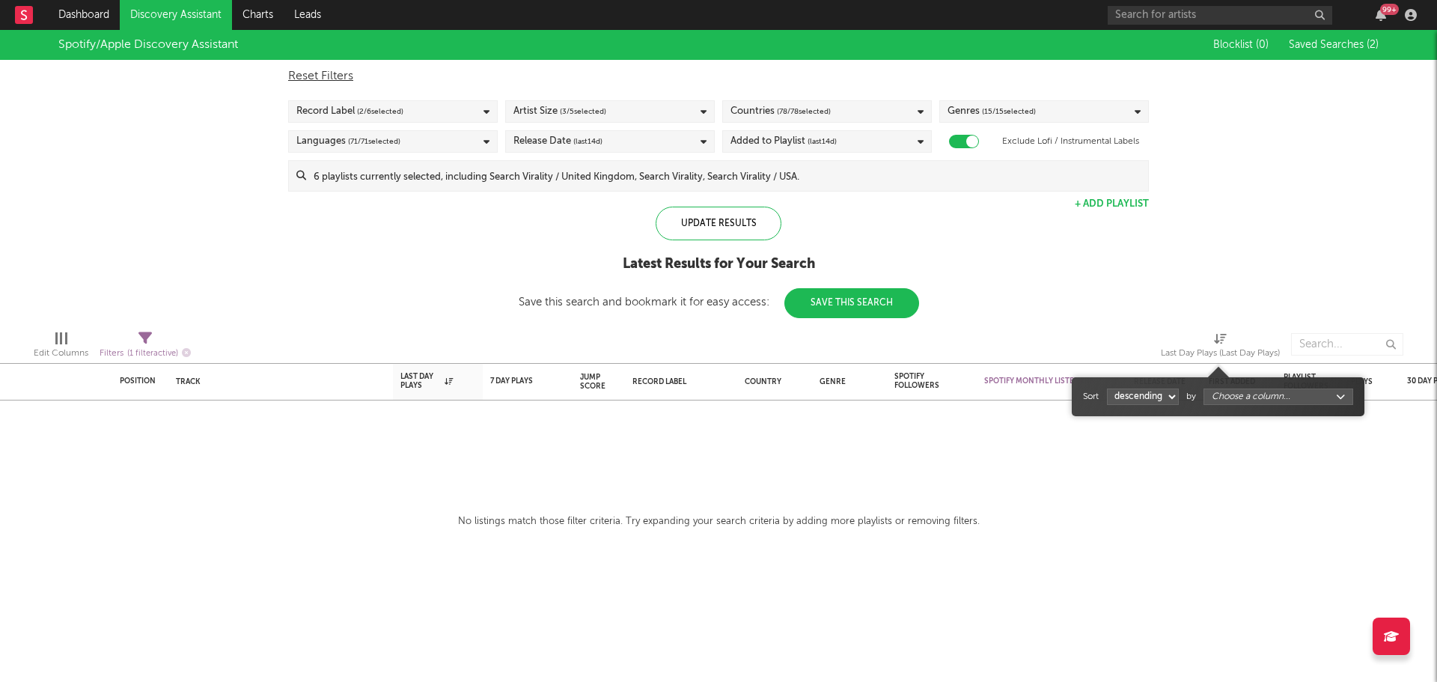
click at [1225, 348] on div "Last Day Plays (Last Day Plays)" at bounding box center [1220, 353] width 119 height 18
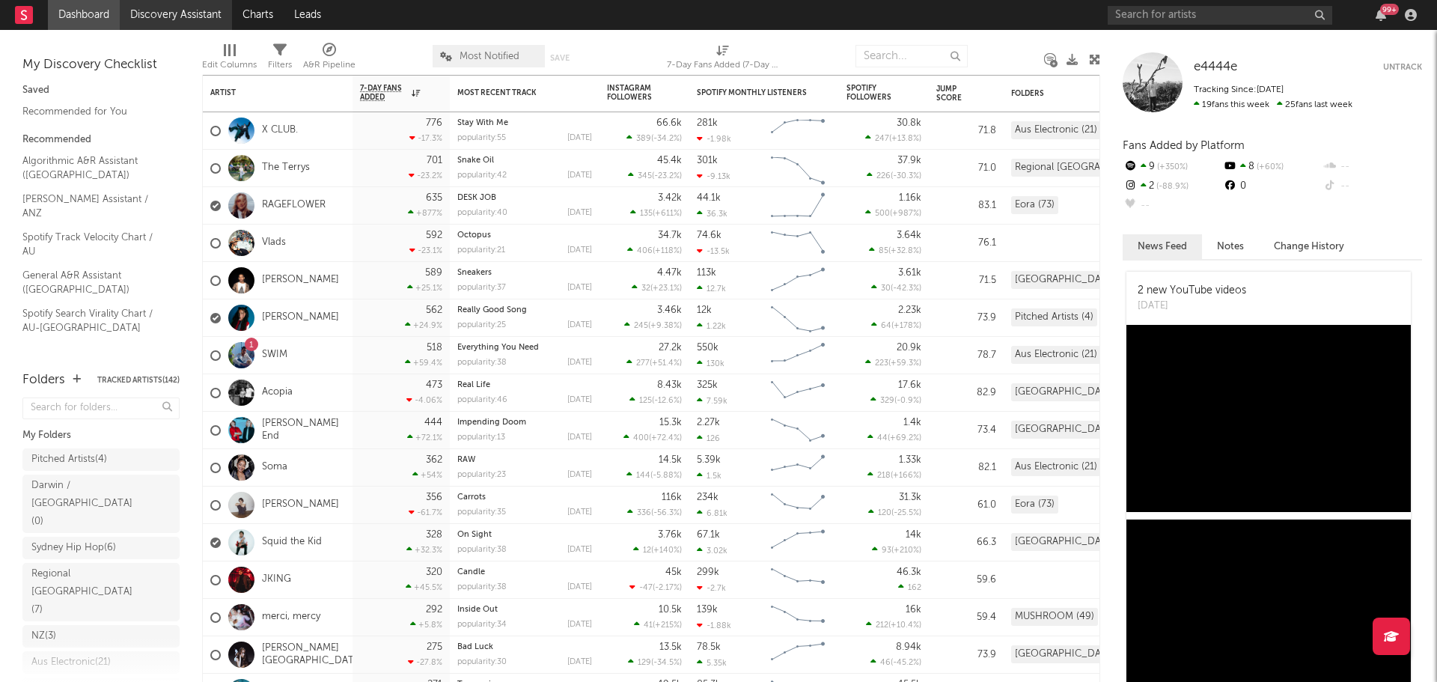
click at [198, 11] on link "Discovery Assistant" at bounding box center [176, 15] width 112 height 30
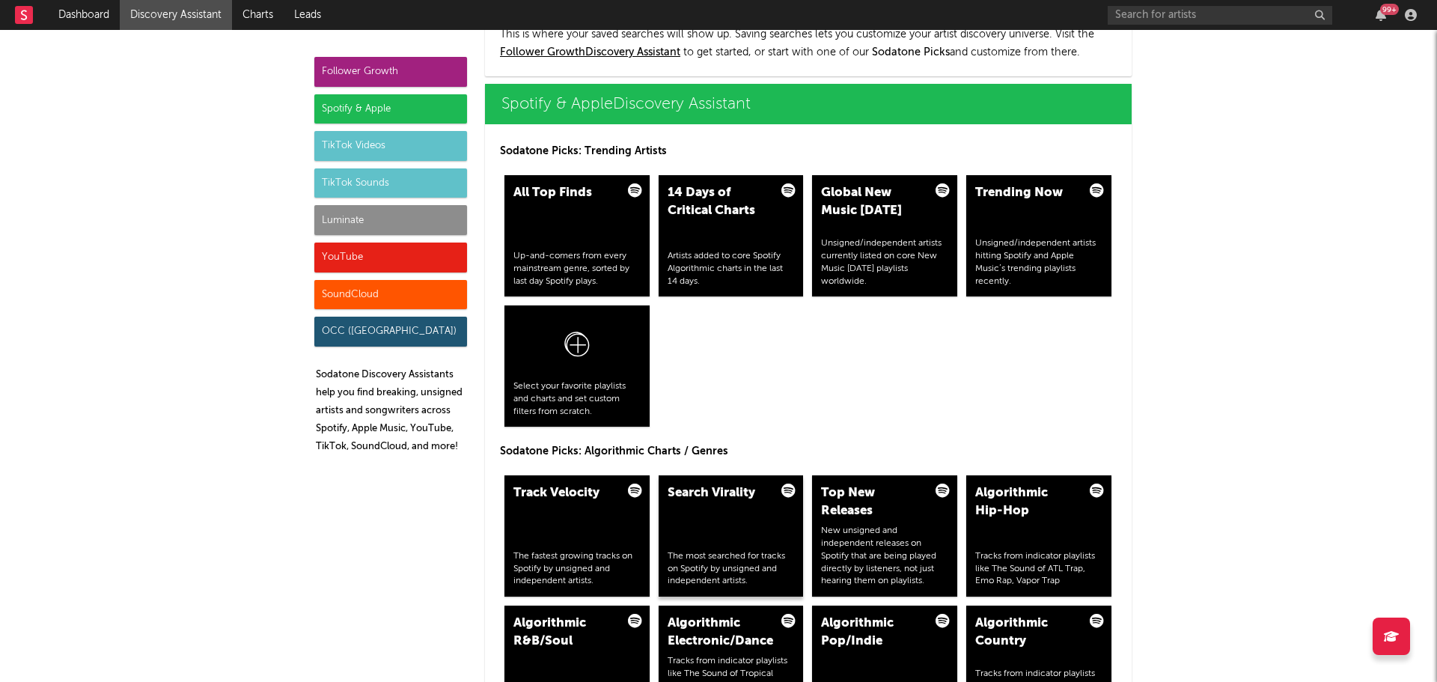
scroll to position [1497, 0]
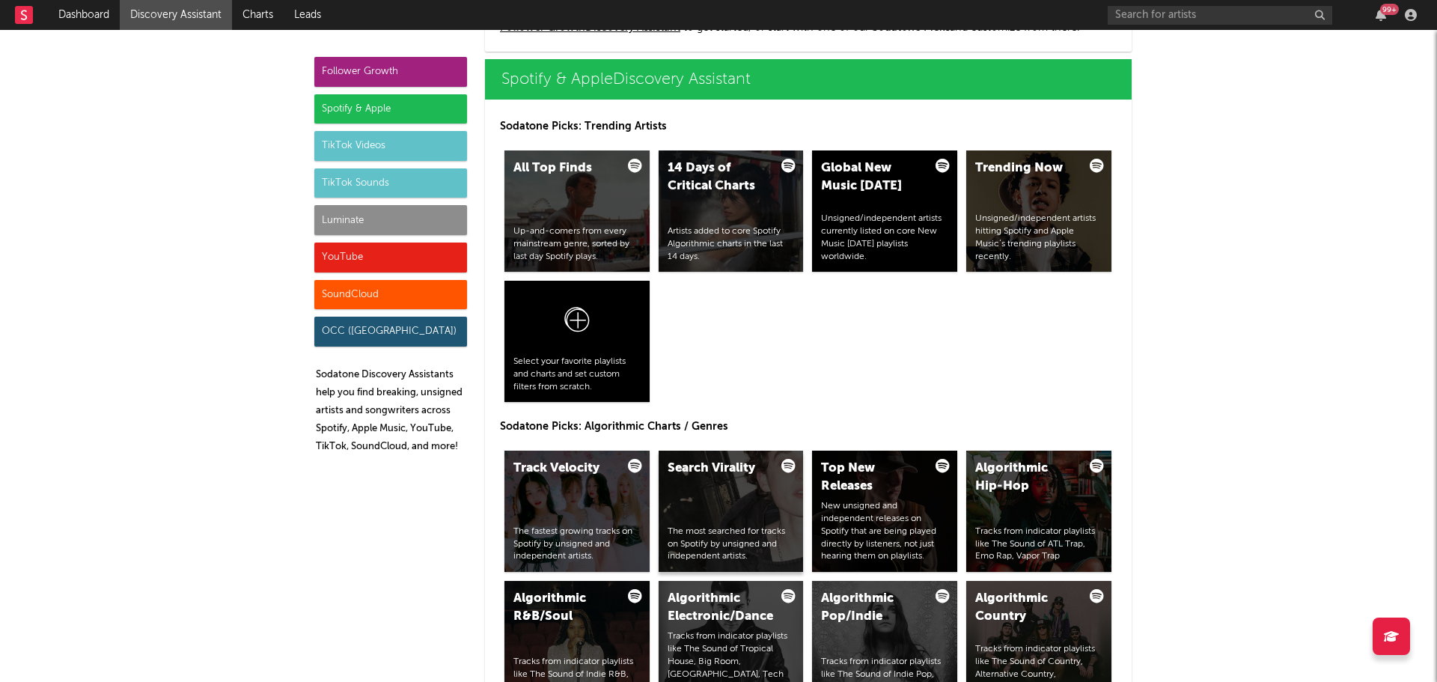
click at [720, 476] on div "Search Virality" at bounding box center [719, 469] width 102 height 18
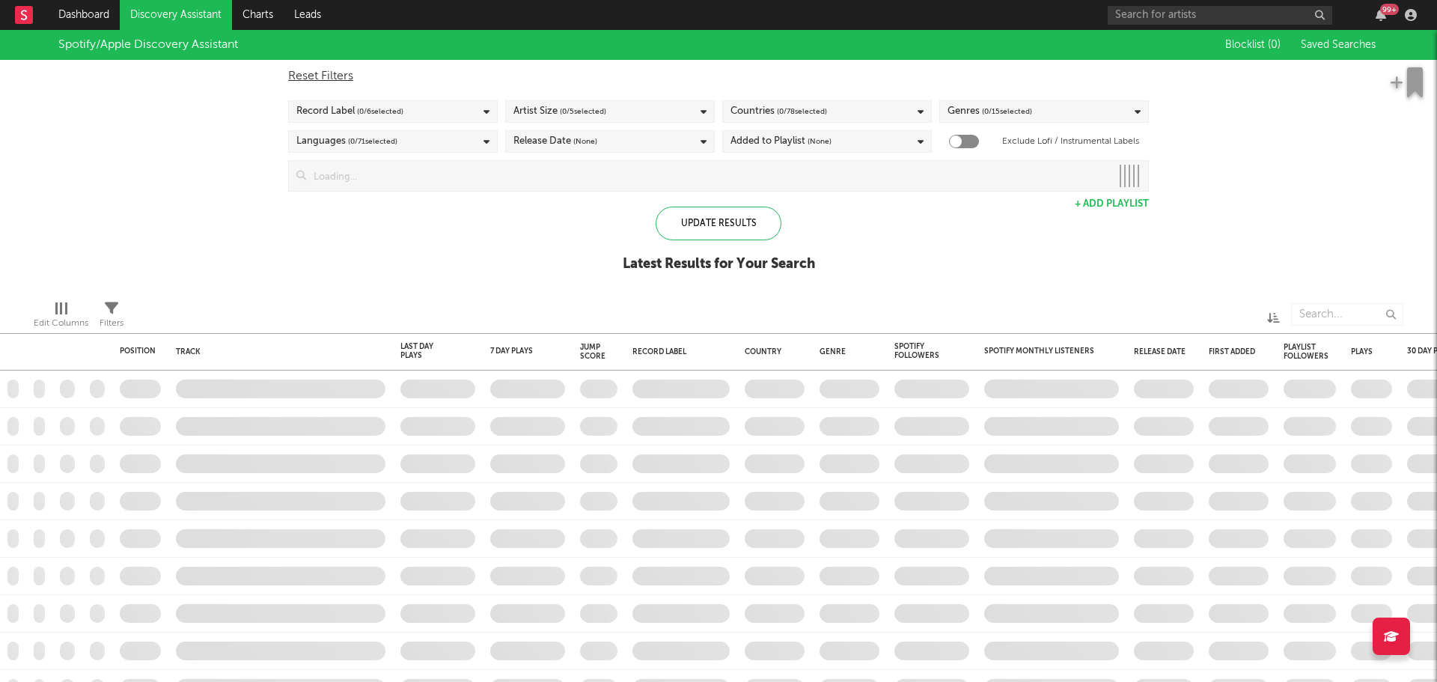
checkbox input "true"
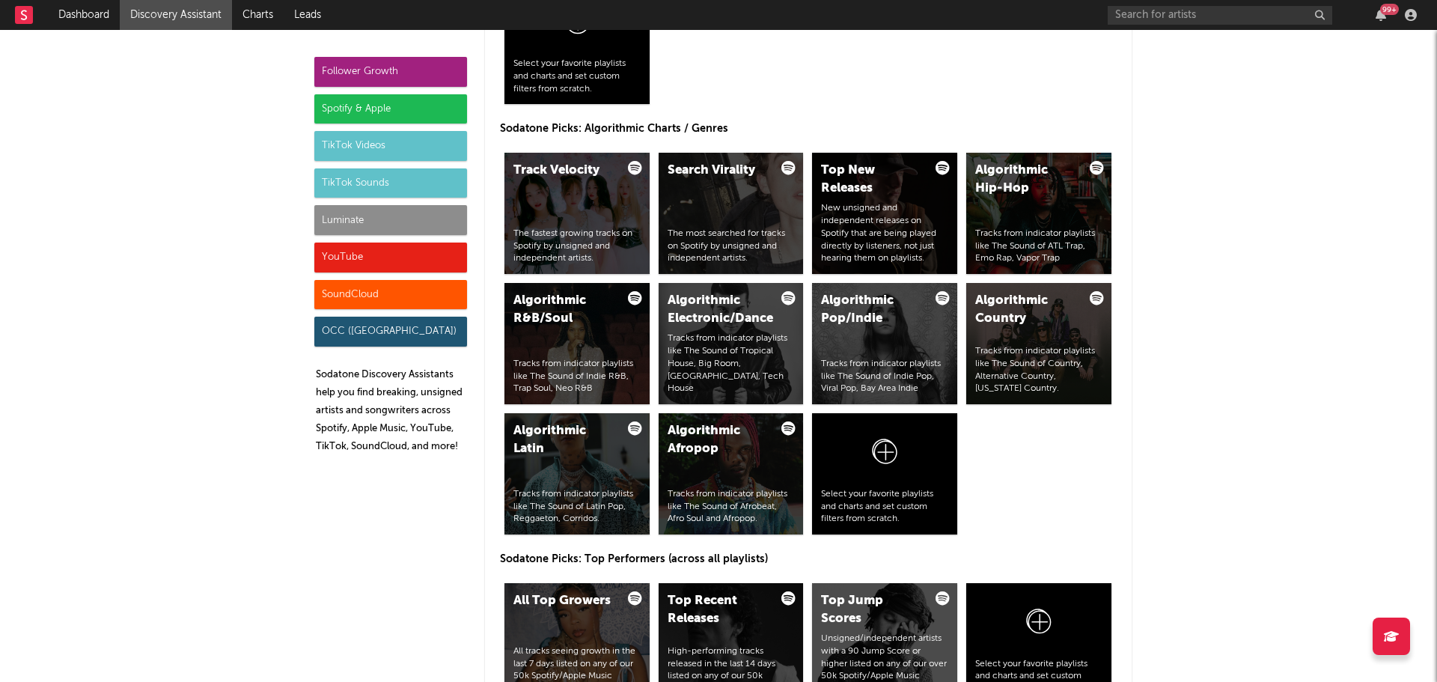
scroll to position [1797, 0]
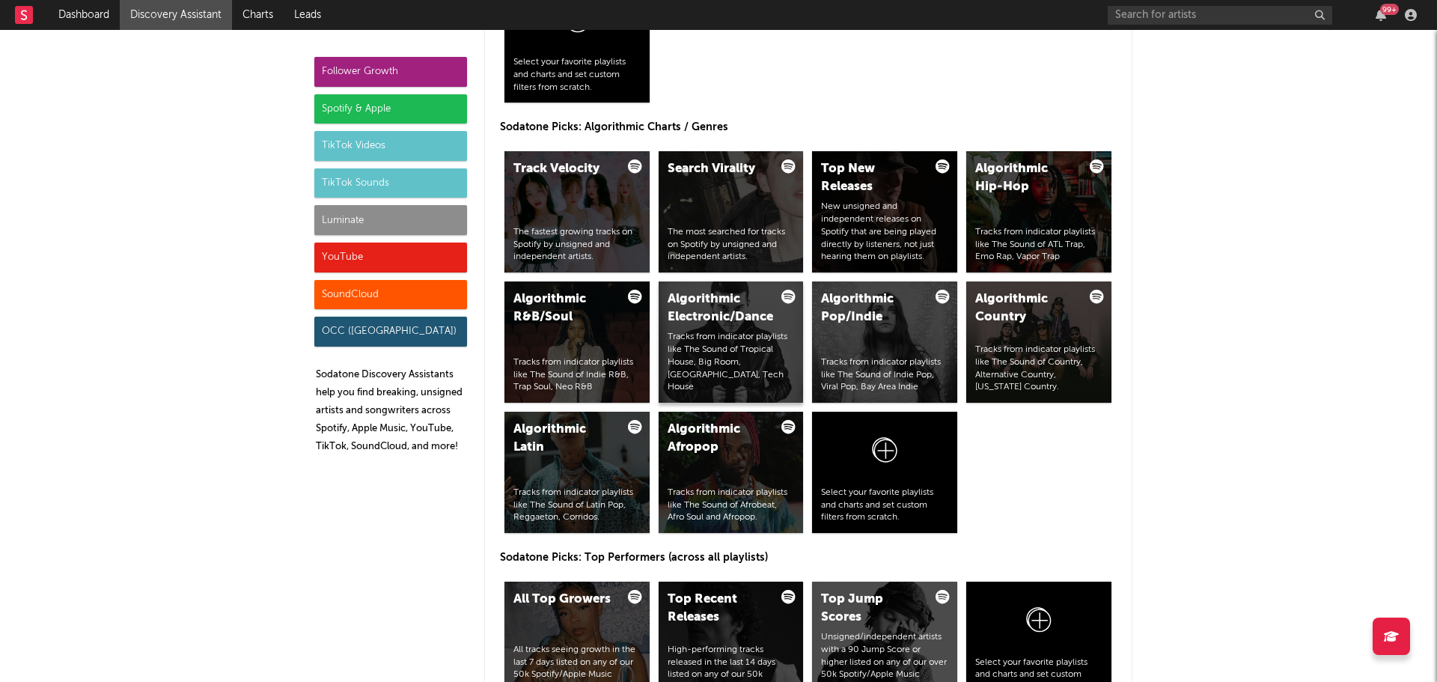
click at [744, 343] on div "Algorithmic Electronic/Dance Tracks from indicator playlists like The Sound of …" at bounding box center [731, 342] width 145 height 121
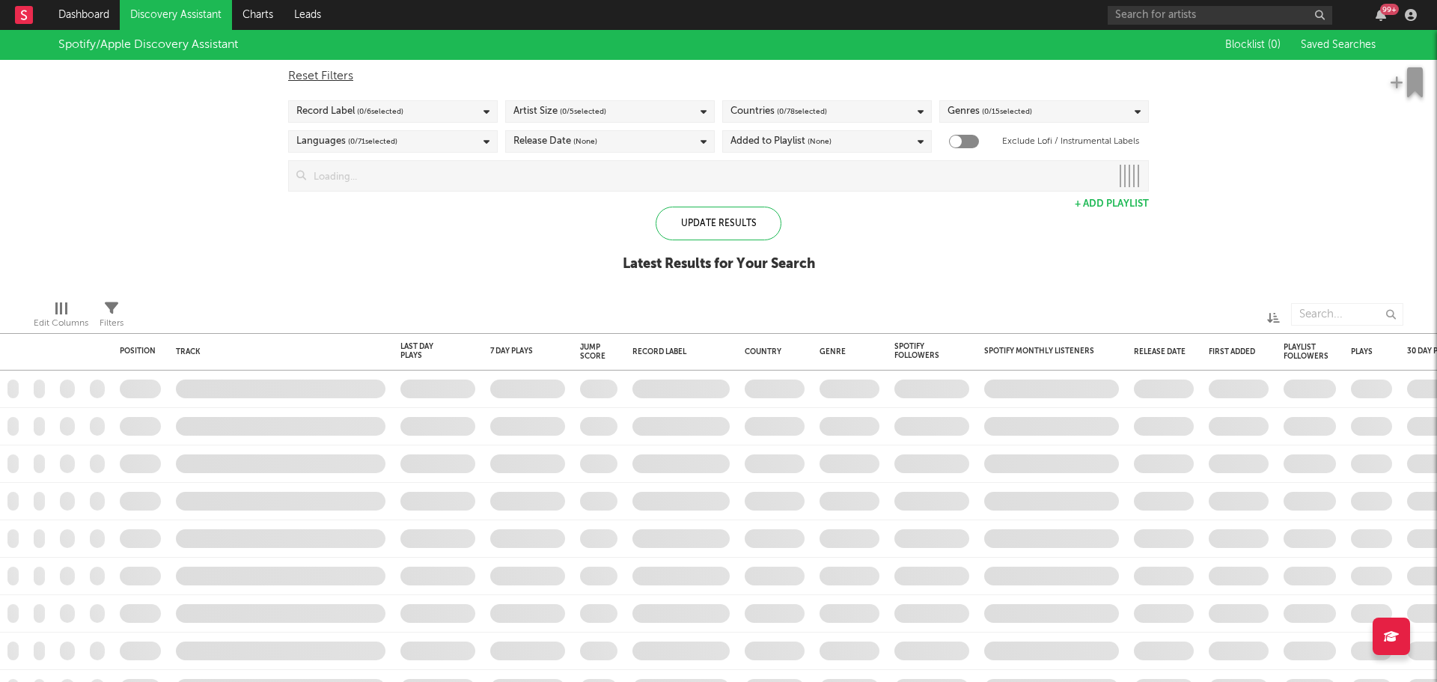
checkbox input "true"
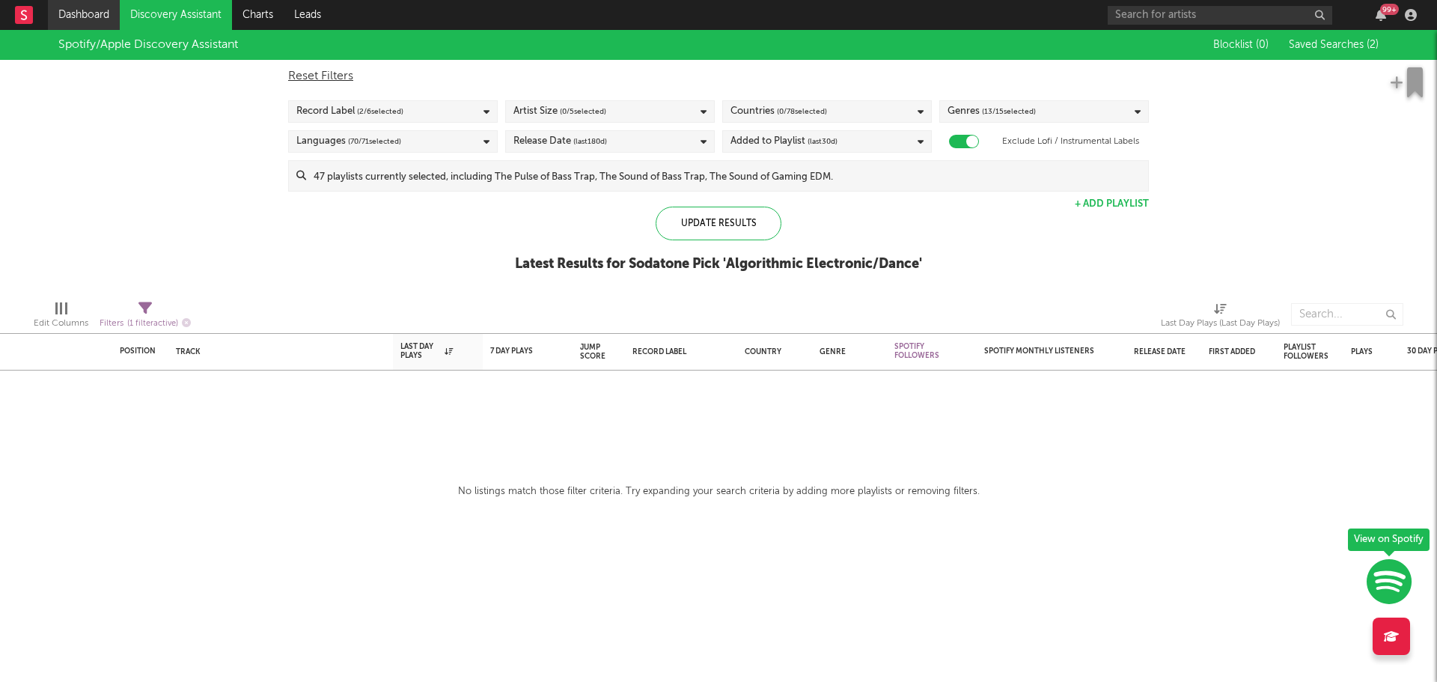
click at [92, 13] on link "Dashboard" at bounding box center [84, 15] width 72 height 30
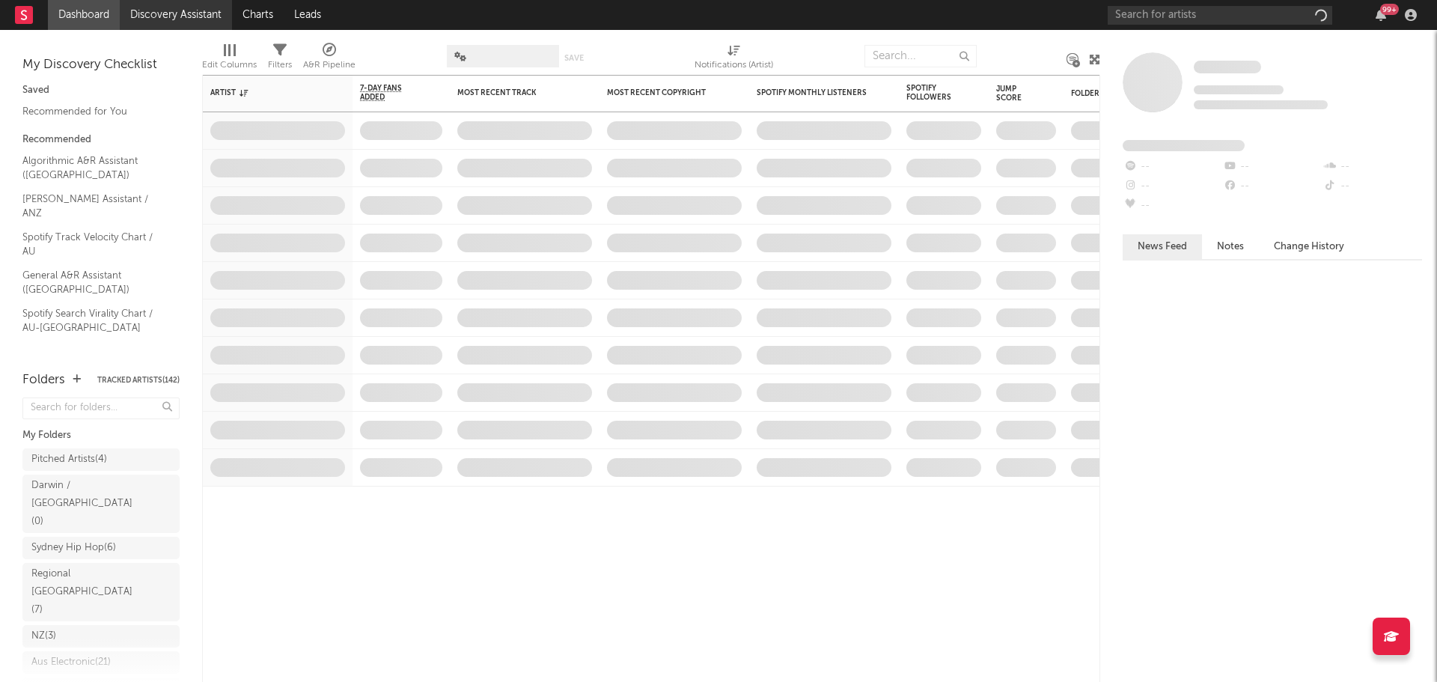
click at [174, 25] on link "Discovery Assistant" at bounding box center [176, 15] width 112 height 30
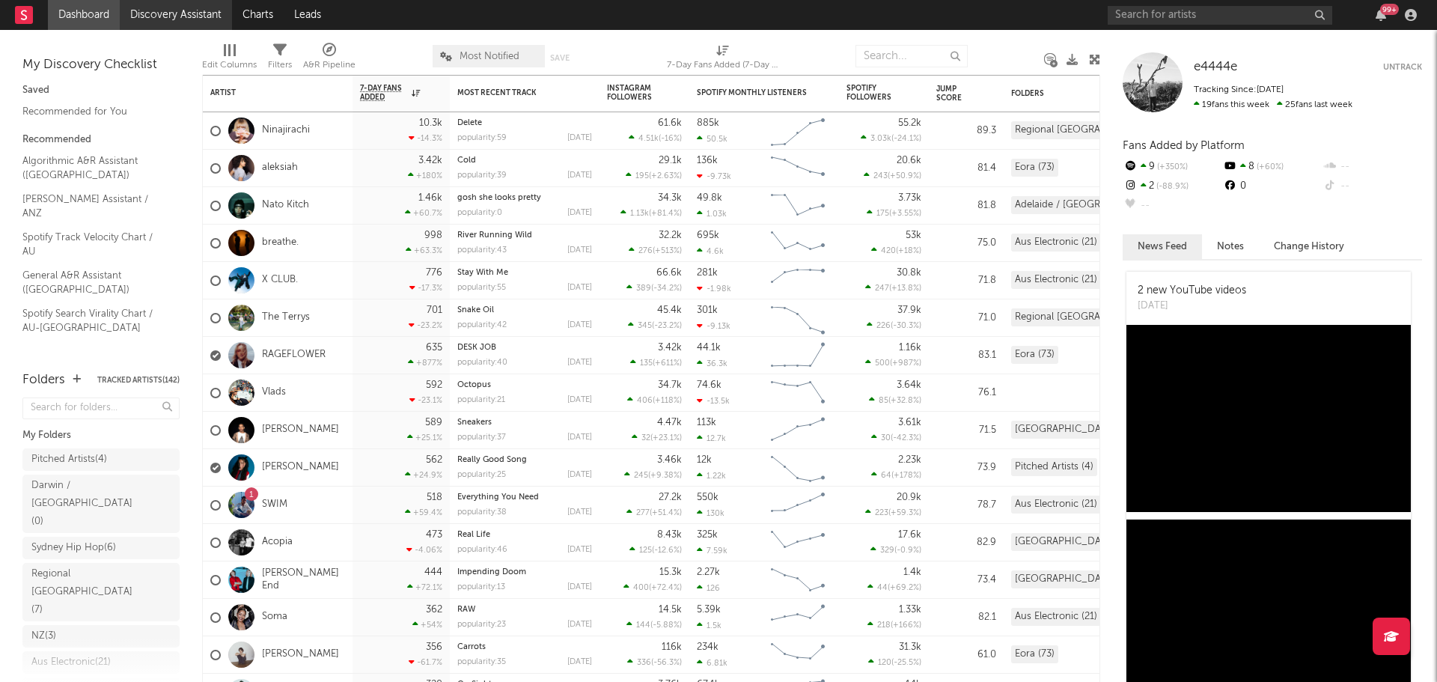
click at [192, 15] on link "Discovery Assistant" at bounding box center [176, 15] width 112 height 30
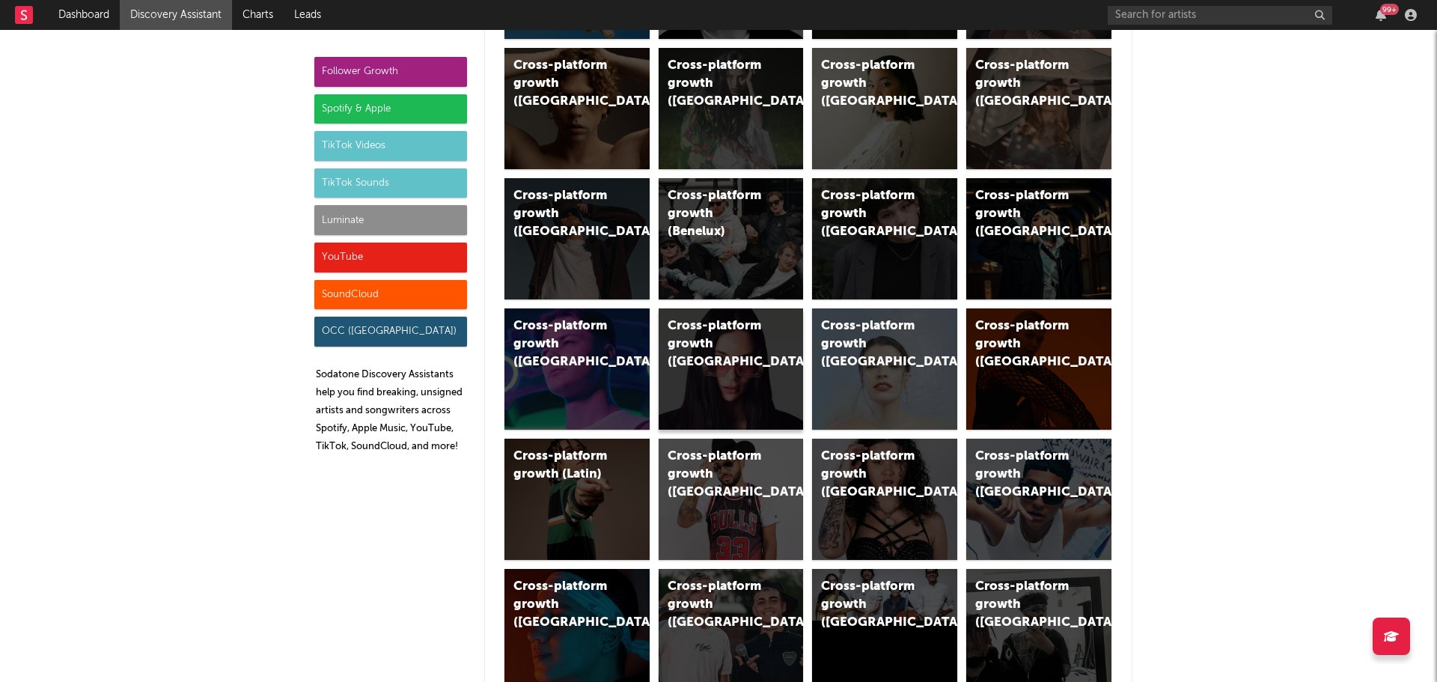
scroll to position [299, 0]
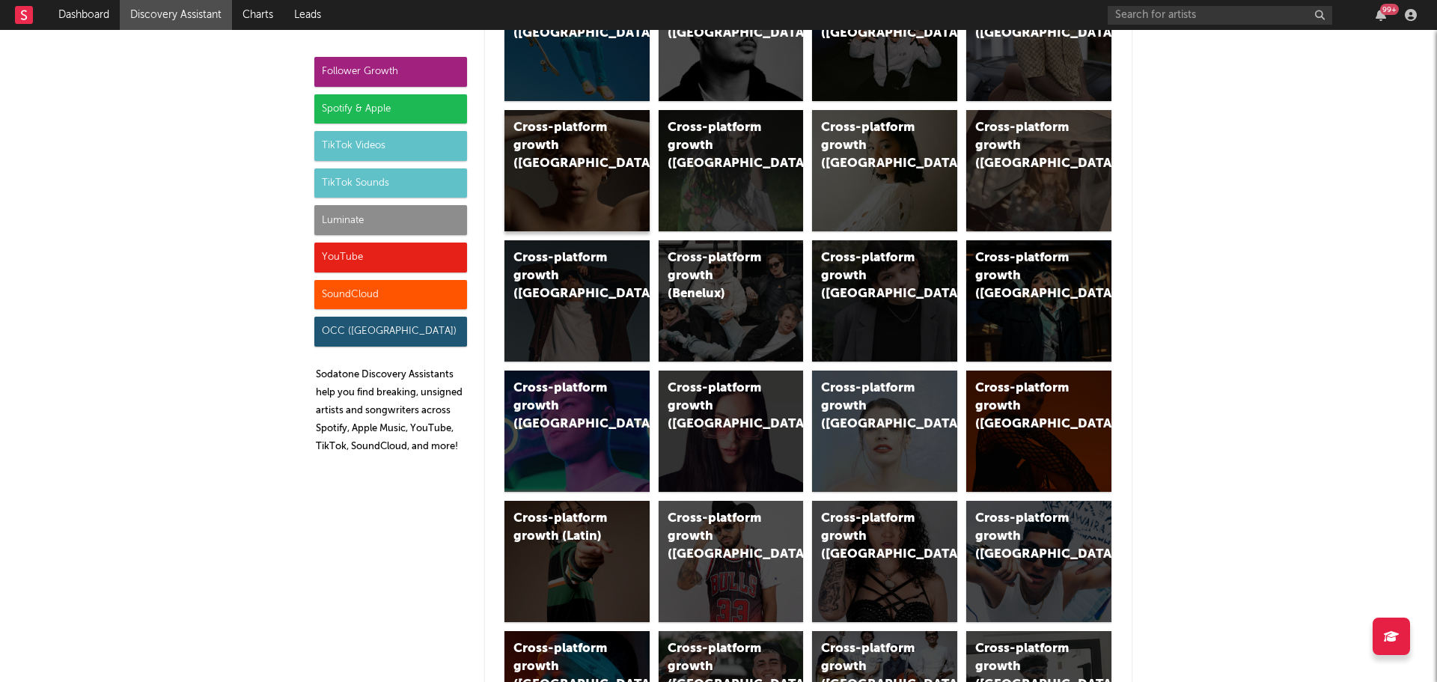
click at [544, 184] on div "Cross-platform growth ([GEOGRAPHIC_DATA])" at bounding box center [577, 170] width 145 height 121
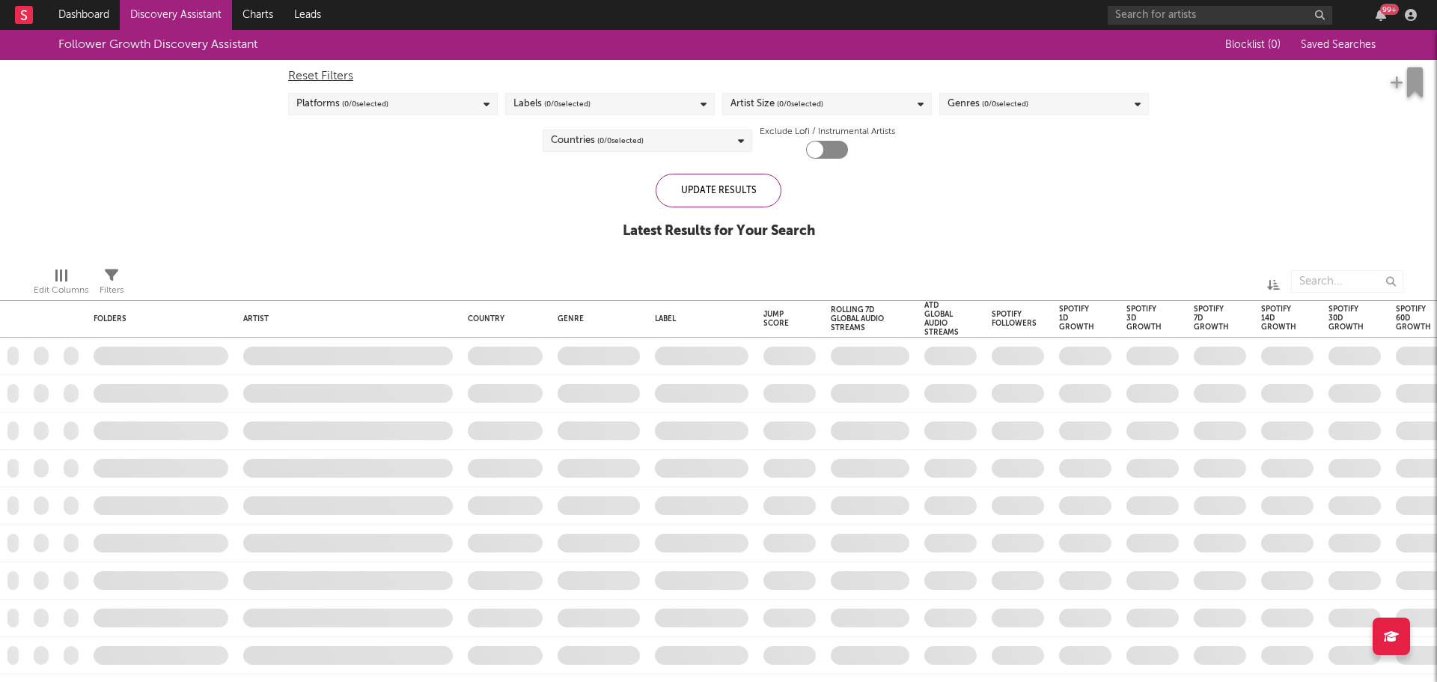
click at [605, 144] on span "( 0 / 0 selected)" at bounding box center [620, 141] width 46 height 18
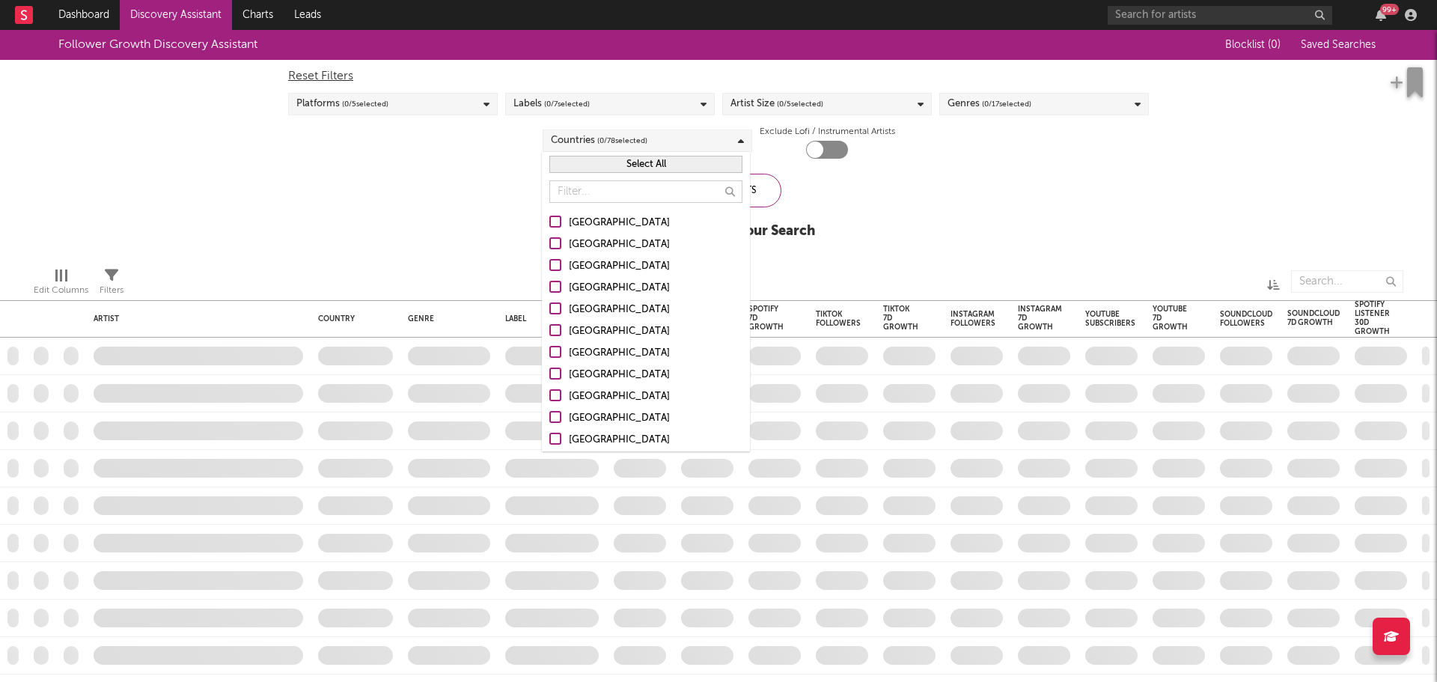
checkbox input "true"
click at [628, 103] on div "Labels ( 3 / 7 selected)" at bounding box center [610, 104] width 210 height 22
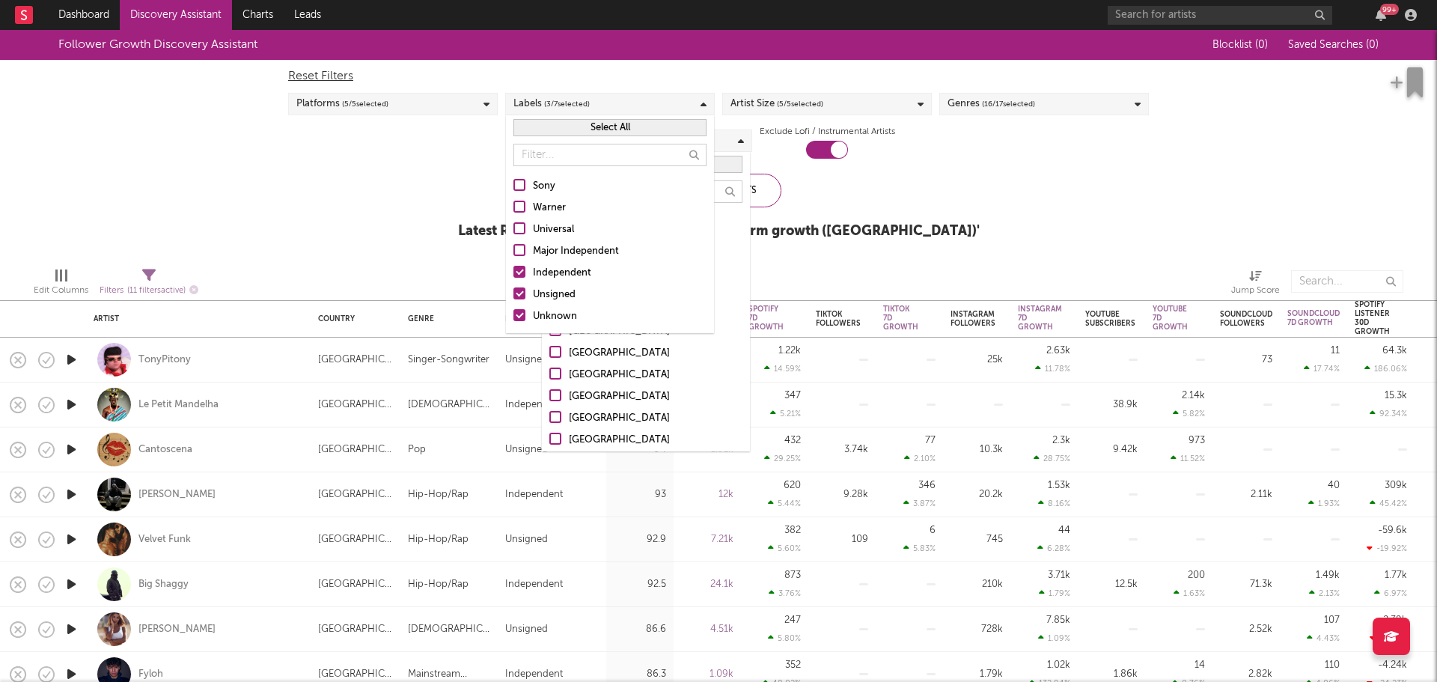
click at [452, 103] on div "Platforms ( 5 / 5 selected)" at bounding box center [393, 104] width 210 height 22
click at [798, 100] on span "( 5 / 5 selected)" at bounding box center [800, 104] width 46 height 18
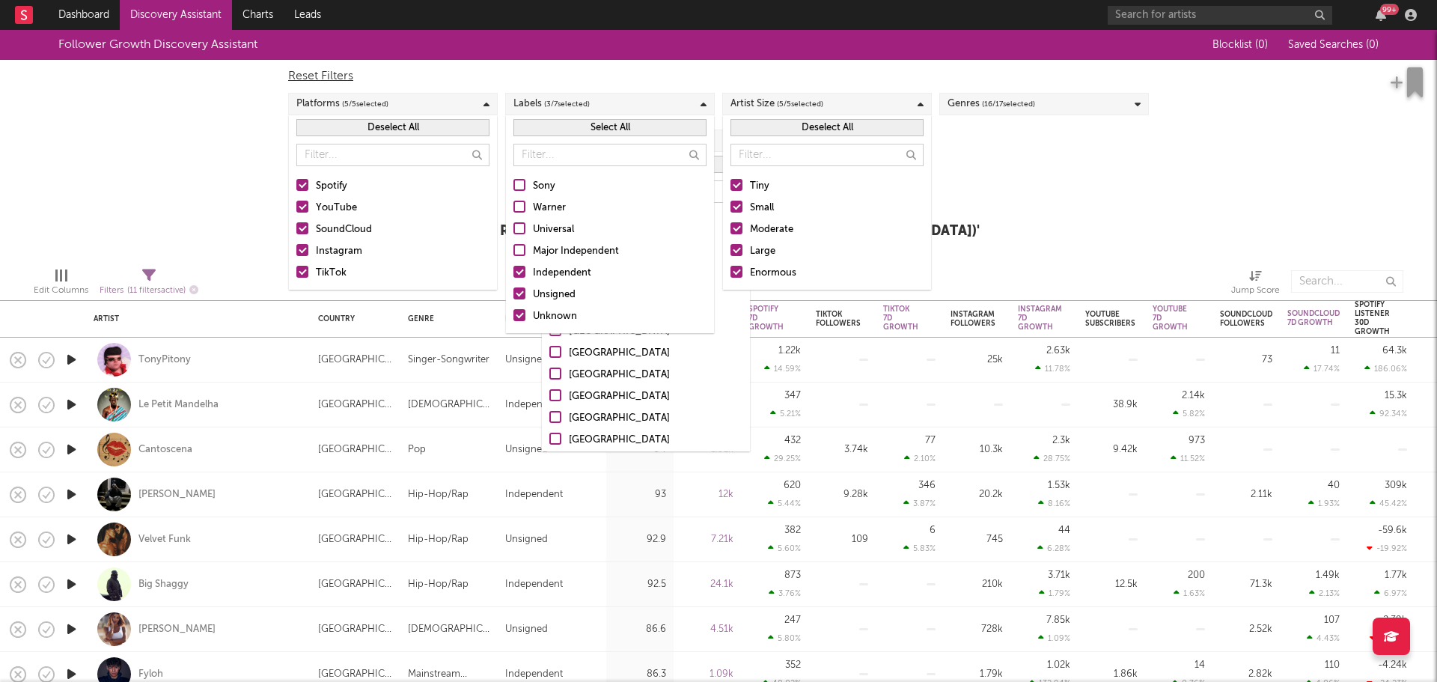
click at [977, 139] on div "Reset Filters Platforms ( 5 / 5 selected) Labels ( 3 / 7 selected) Artist Size …" at bounding box center [719, 109] width 876 height 99
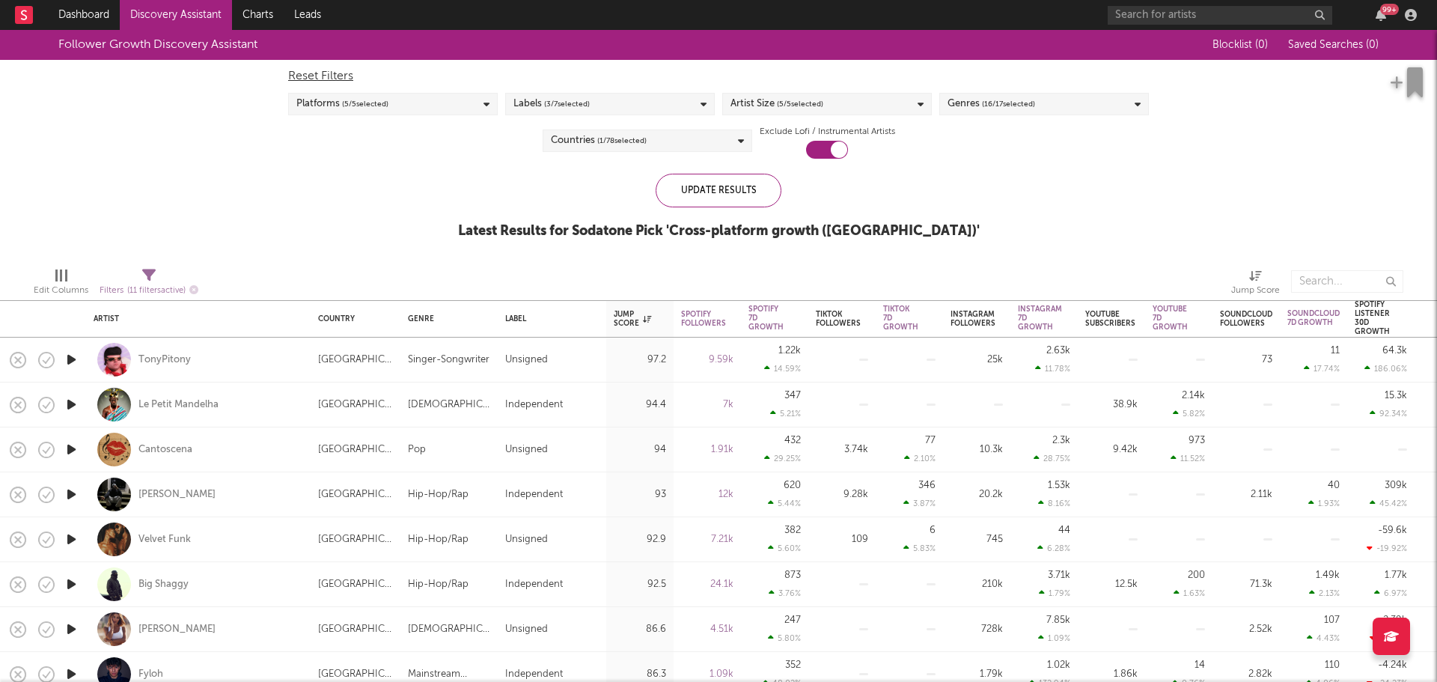
click at [847, 118] on div "Reset Filters Platforms ( 5 / 5 selected) Labels ( 3 / 7 selected) Artist Size …" at bounding box center [719, 109] width 876 height 99
drag, startPoint x: 140, startPoint y: 349, endPoint x: 67, endPoint y: 239, distance: 132.3
click at [66, 240] on div "Follower Growth Discovery Assistant Blocklist ( 0 ) Saved Searches ( 0 ) Reset …" at bounding box center [718, 142] width 1437 height 225
click at [171, 363] on div "TonyPitony" at bounding box center [165, 359] width 52 height 13
click at [147, 273] on icon at bounding box center [148, 275] width 13 height 13
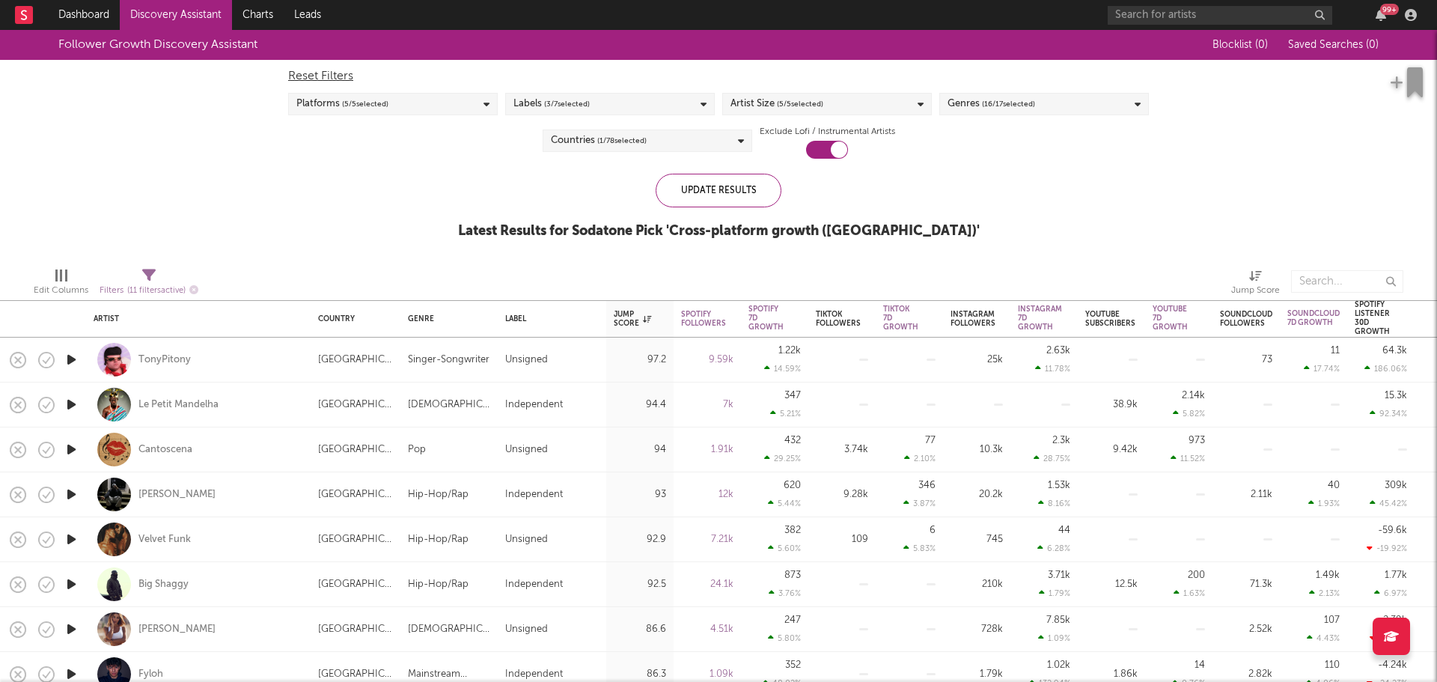
select select "or"
select select "between"
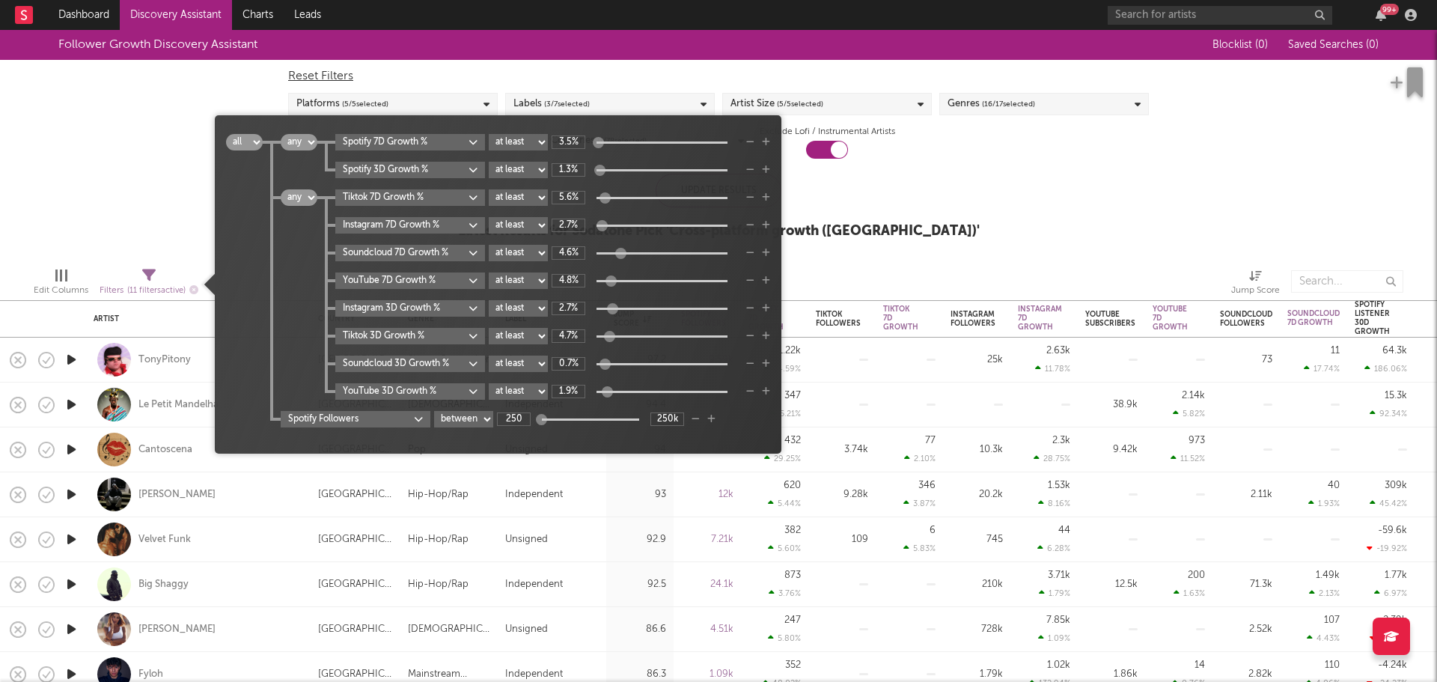
click at [385, 406] on div "all any Spotify 7D Growth % at least at most between 3.5% Spotify 3D Growth % a…" at bounding box center [517, 280] width 508 height 293
click at [383, 417] on body "Dashboard Discovery Assistant Charts Leads 99 + Notifications Settings Mark all…" at bounding box center [718, 341] width 1437 height 682
type input "month"
click at [389, 180] on div "Spotify Monthly Listeners" at bounding box center [378, 180] width 178 height 18
type input "265"
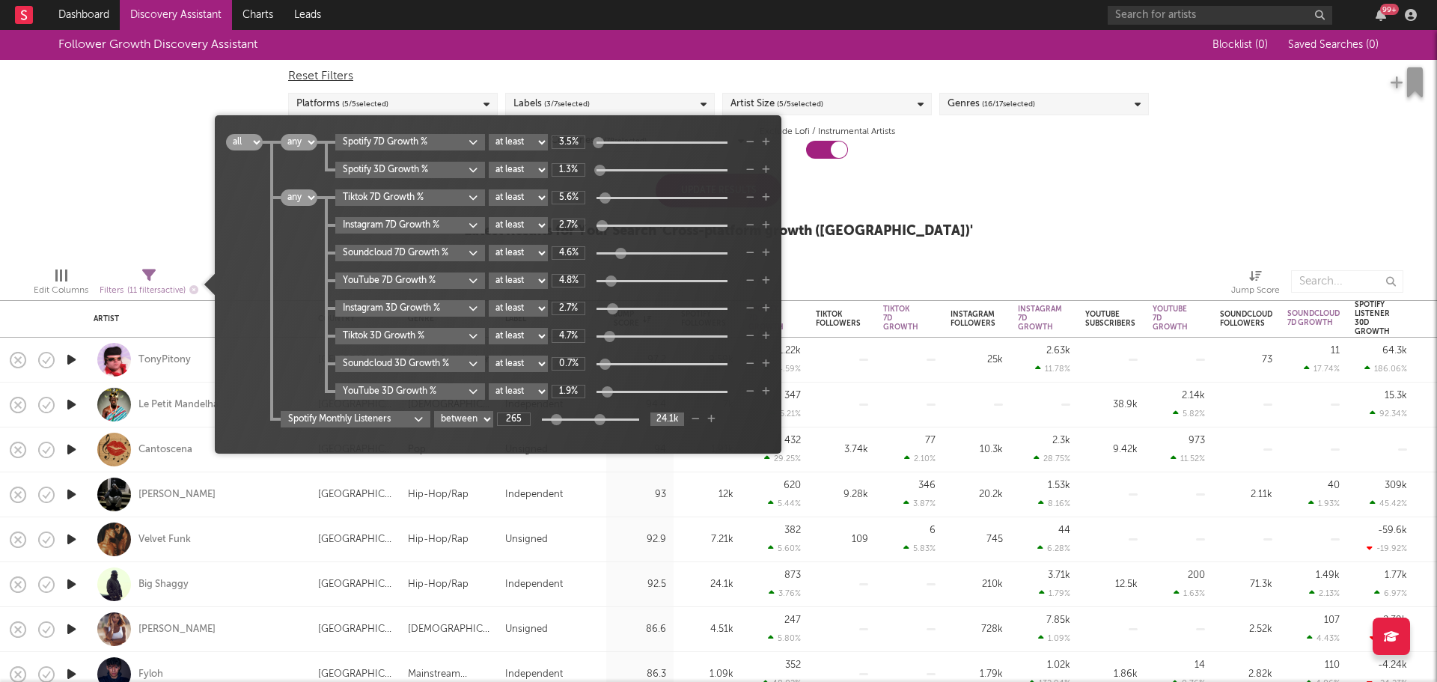
click at [678, 419] on input "24.1k" at bounding box center [668, 419] width 34 height 13
type input "1M"
click at [933, 240] on div "Follower Growth Discovery Assistant Blocklist ( 0 ) Saved Searches ( 0 ) Reset …" at bounding box center [718, 142] width 1437 height 225
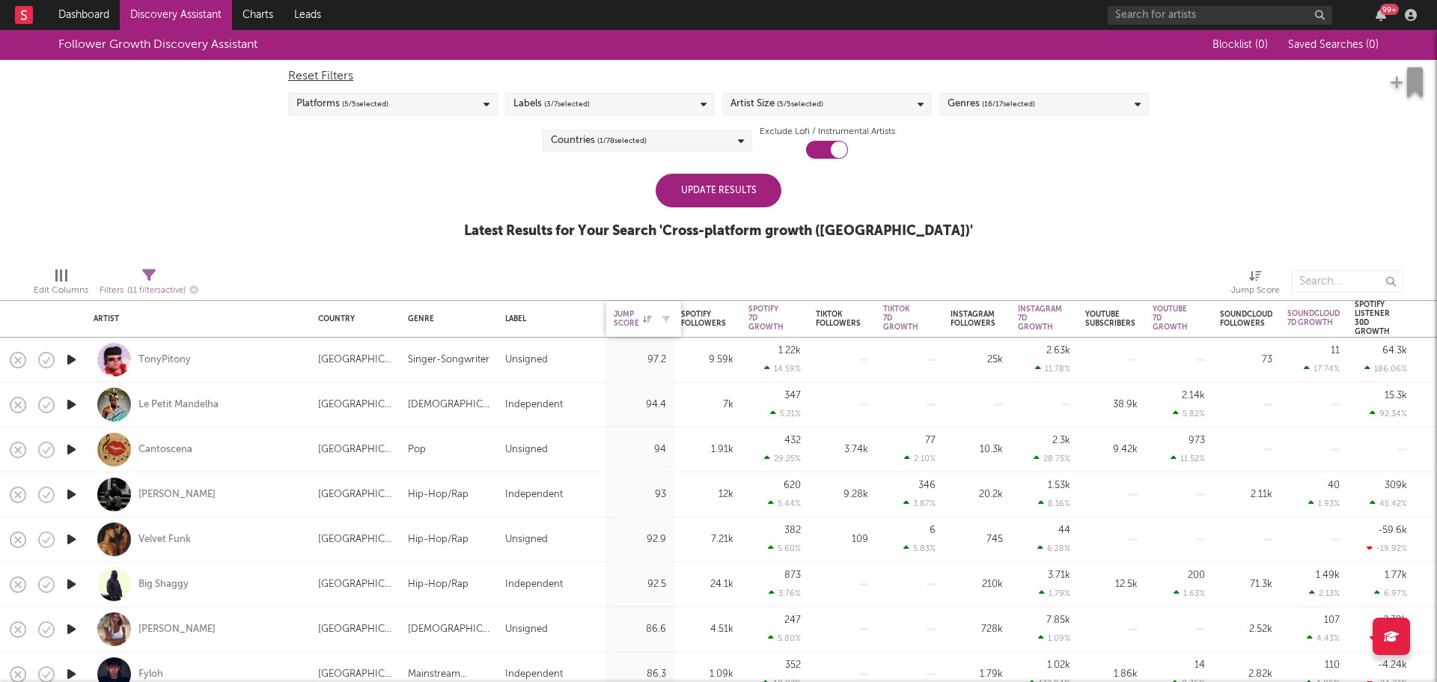
click at [635, 325] on div "Jump Score" at bounding box center [632, 319] width 37 height 18
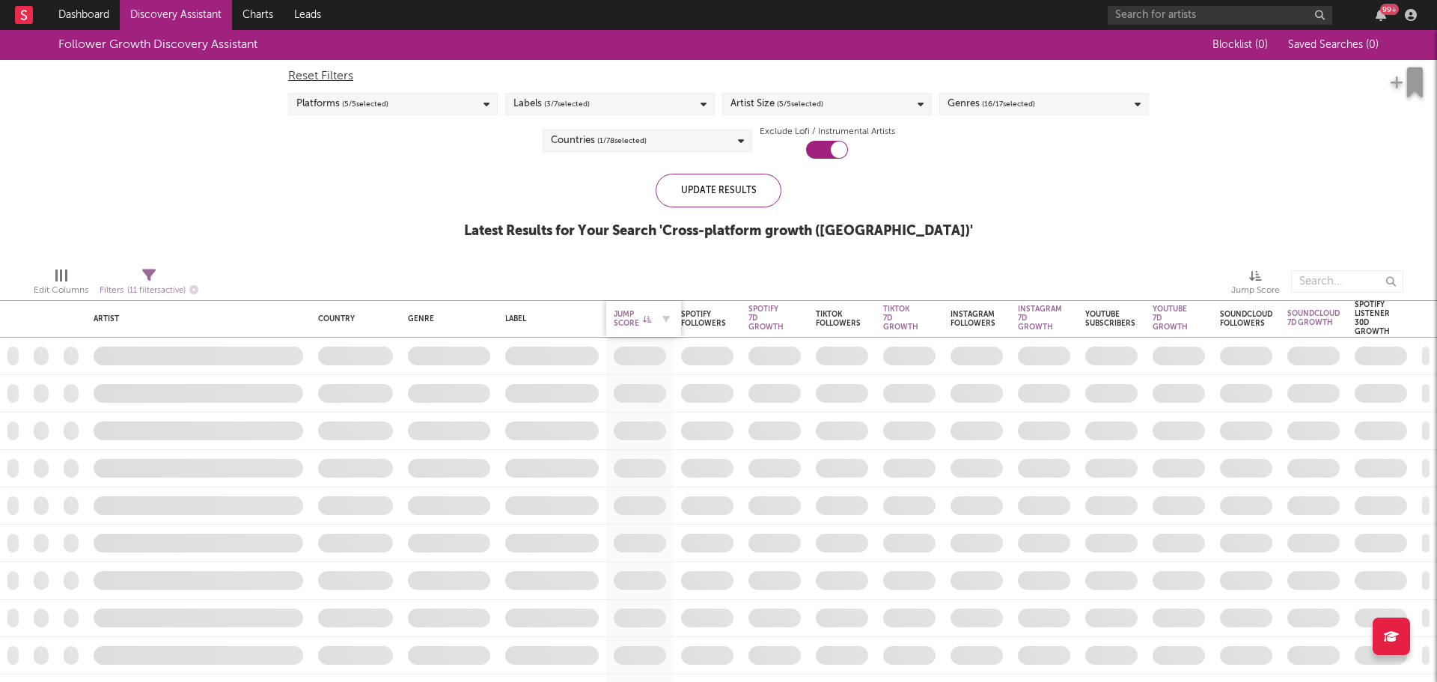
click at [639, 320] on div "Jump Score" at bounding box center [632, 319] width 37 height 18
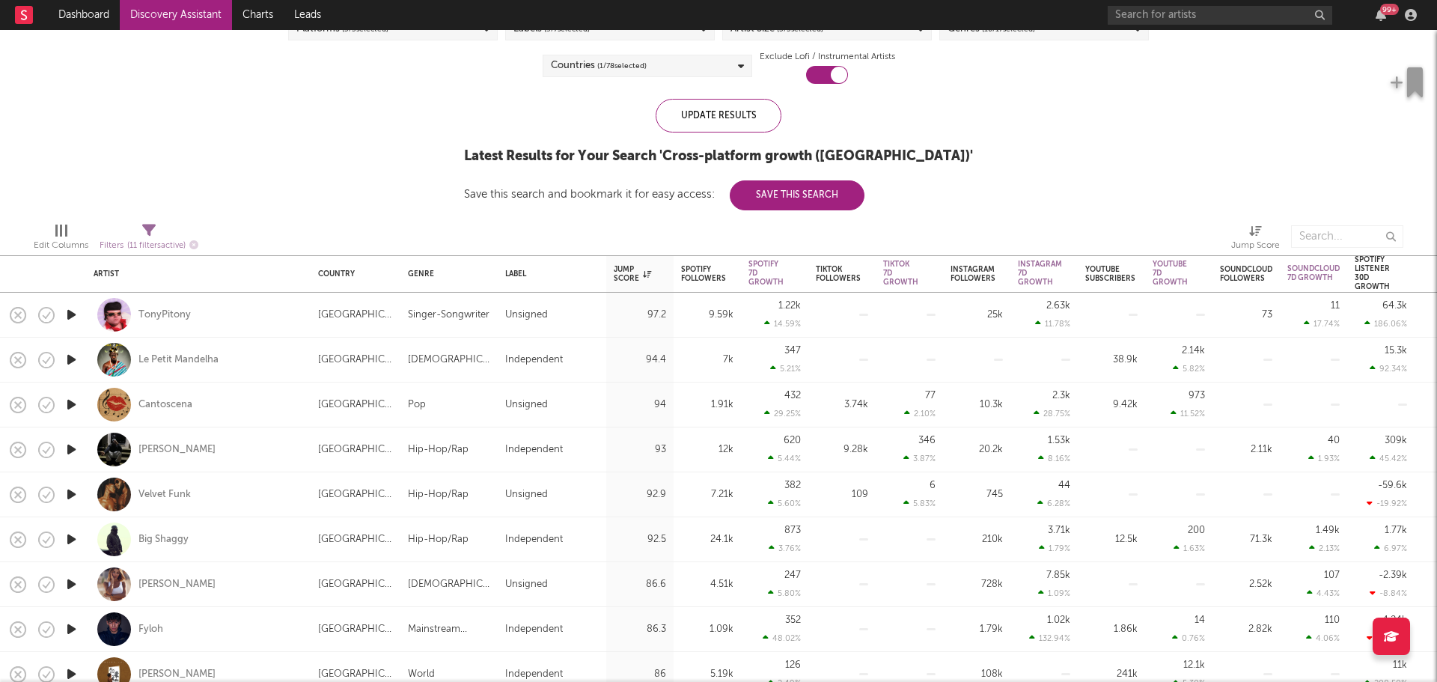
drag, startPoint x: 165, startPoint y: 404, endPoint x: 361, endPoint y: 401, distance: 195.4
click at [361, 401] on div "Italy" at bounding box center [355, 405] width 75 height 18
select select "1w"
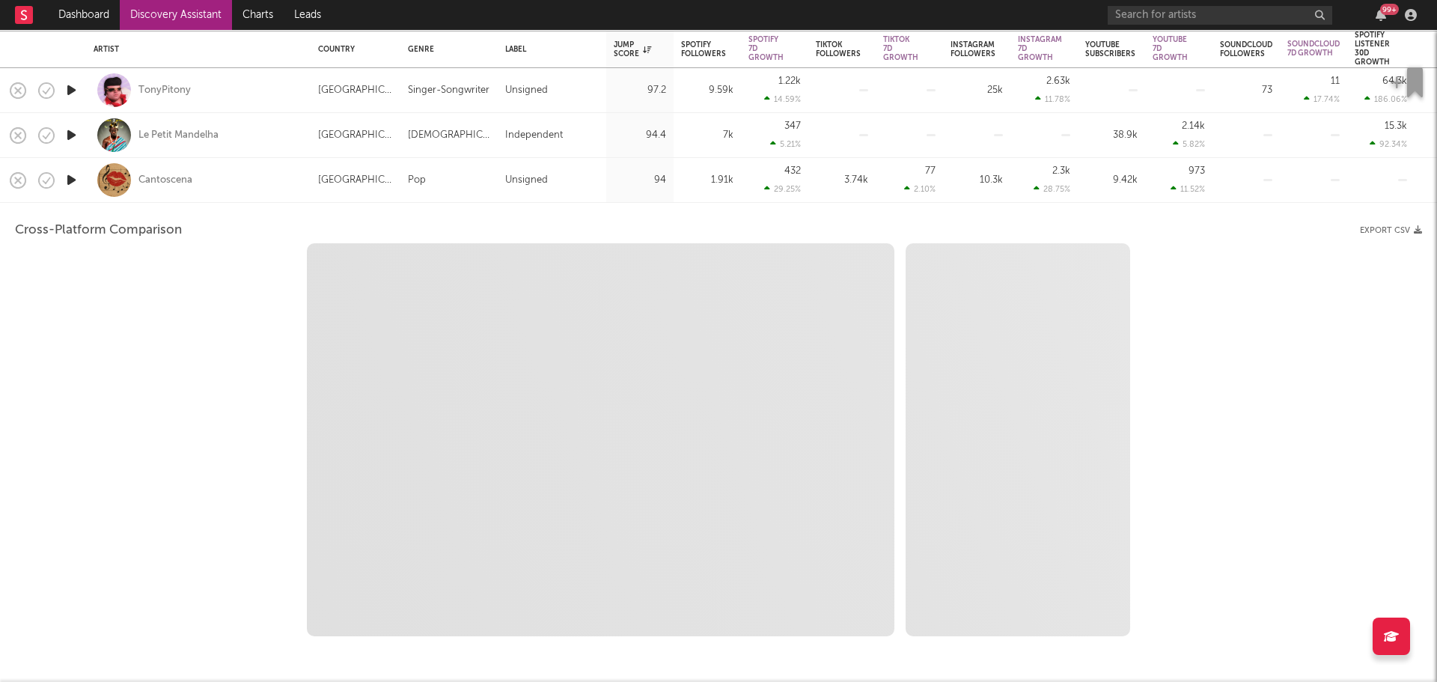
click at [267, 129] on div "Le Petit Mandelha" at bounding box center [199, 135] width 210 height 44
select select "1w"
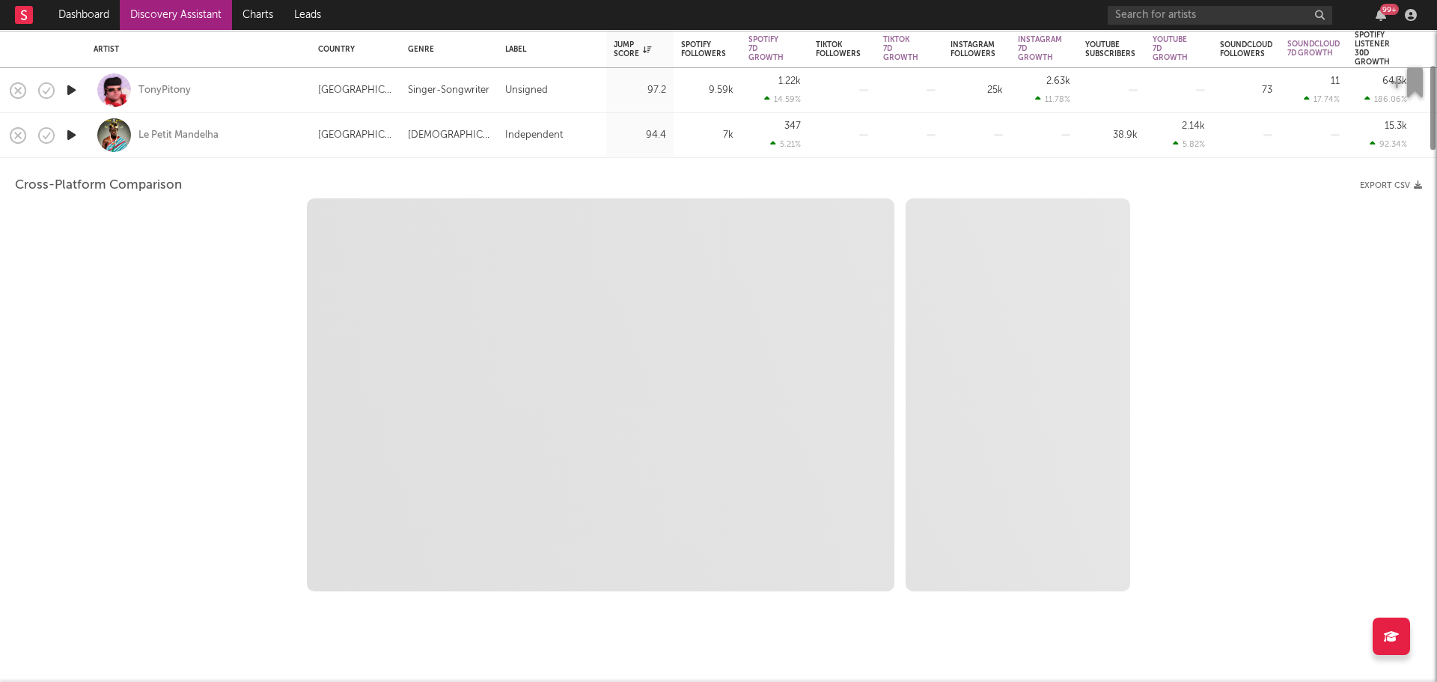
select select "1m"
click at [304, 98] on div "TonyPitony" at bounding box center [198, 90] width 225 height 45
select select "1w"
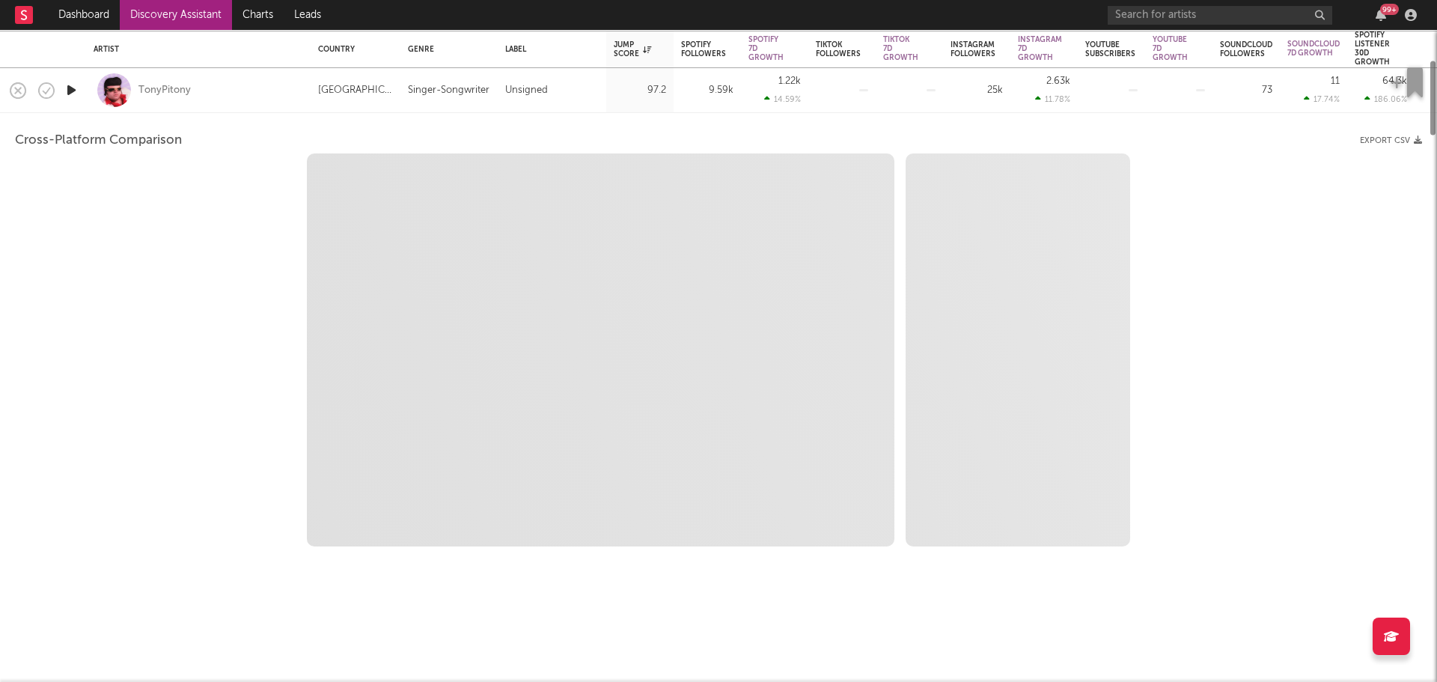
select select "1w"
select select "1m"
select select "1w"
select select "1m"
select select "1w"
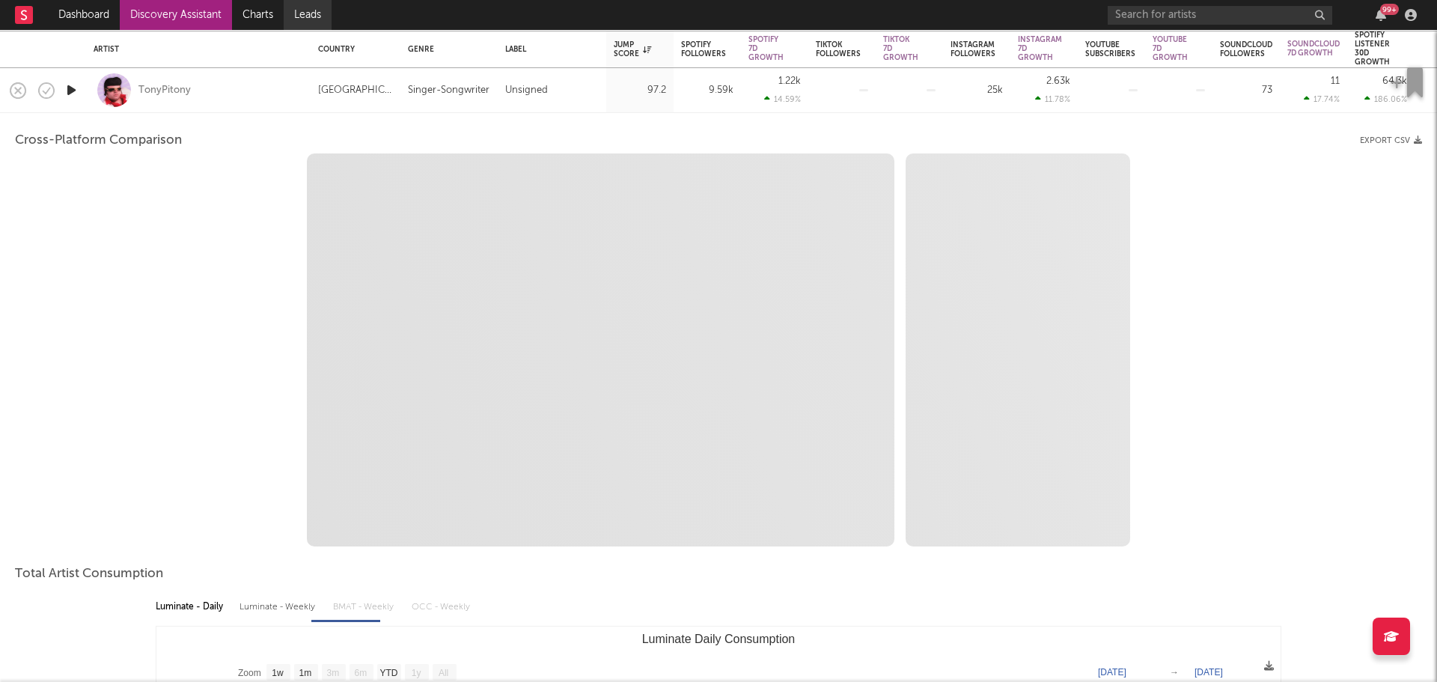
select select "1m"
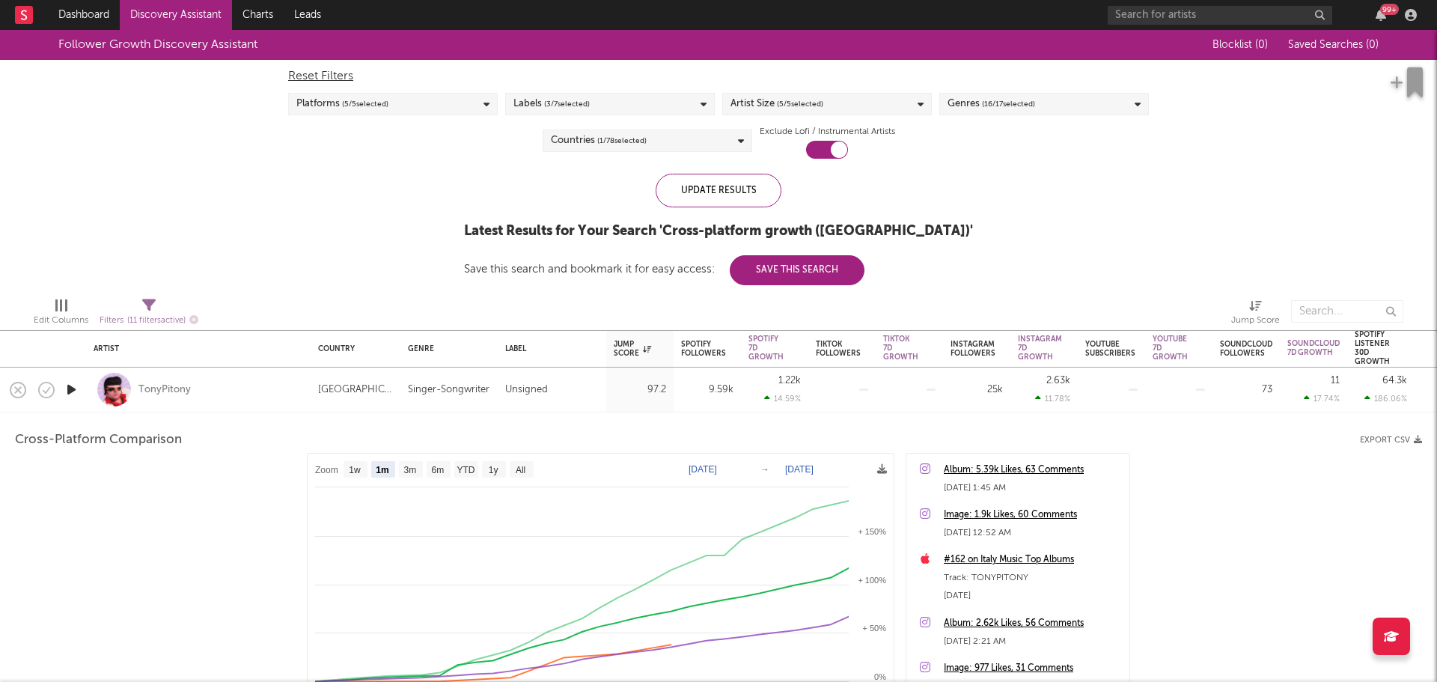
click at [76, 384] on icon "button" at bounding box center [72, 389] width 16 height 19
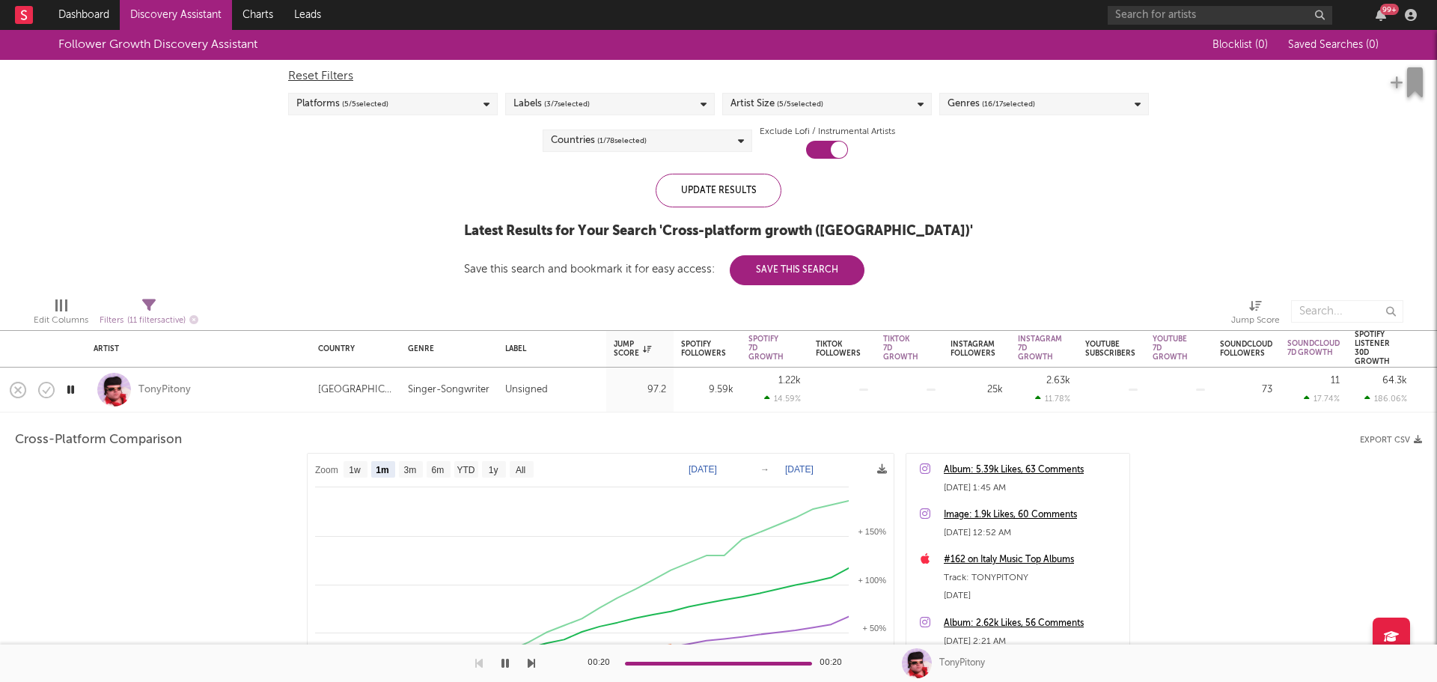
click at [168, 14] on link "Discovery Assistant" at bounding box center [176, 15] width 112 height 30
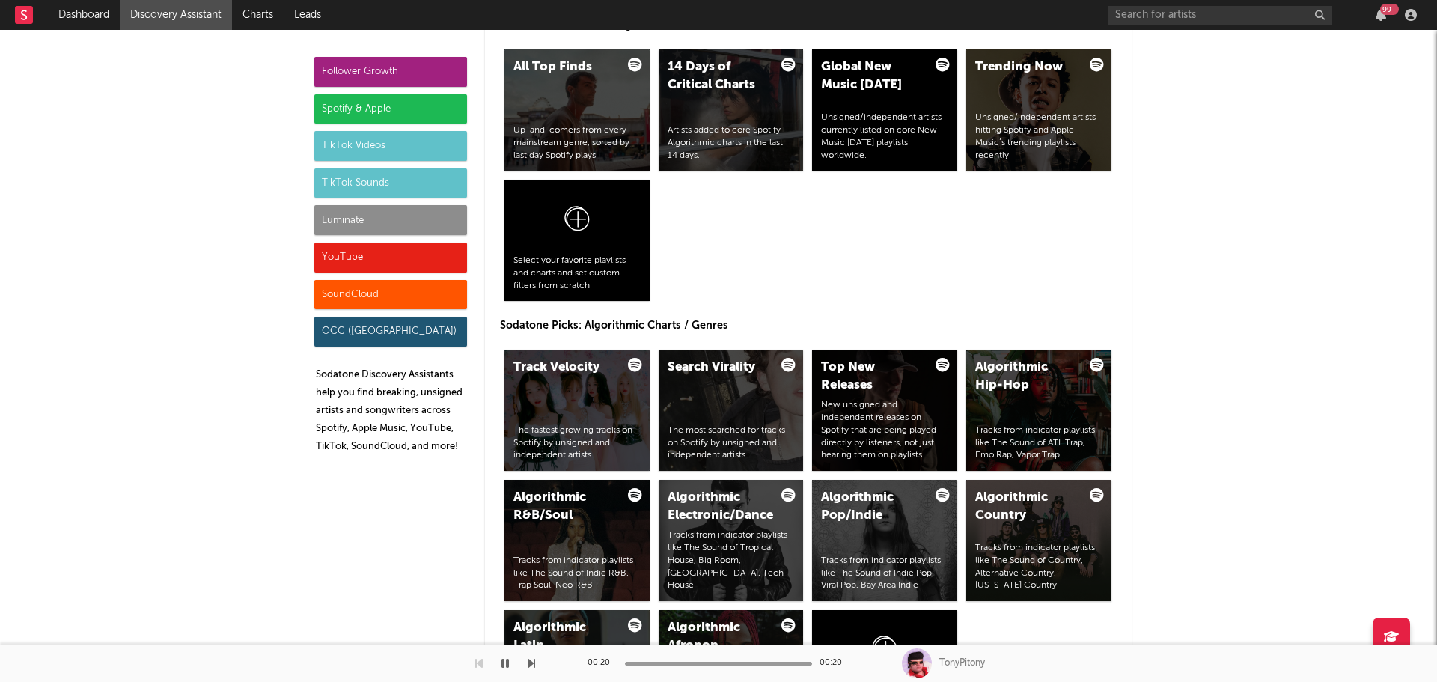
scroll to position [1797, 0]
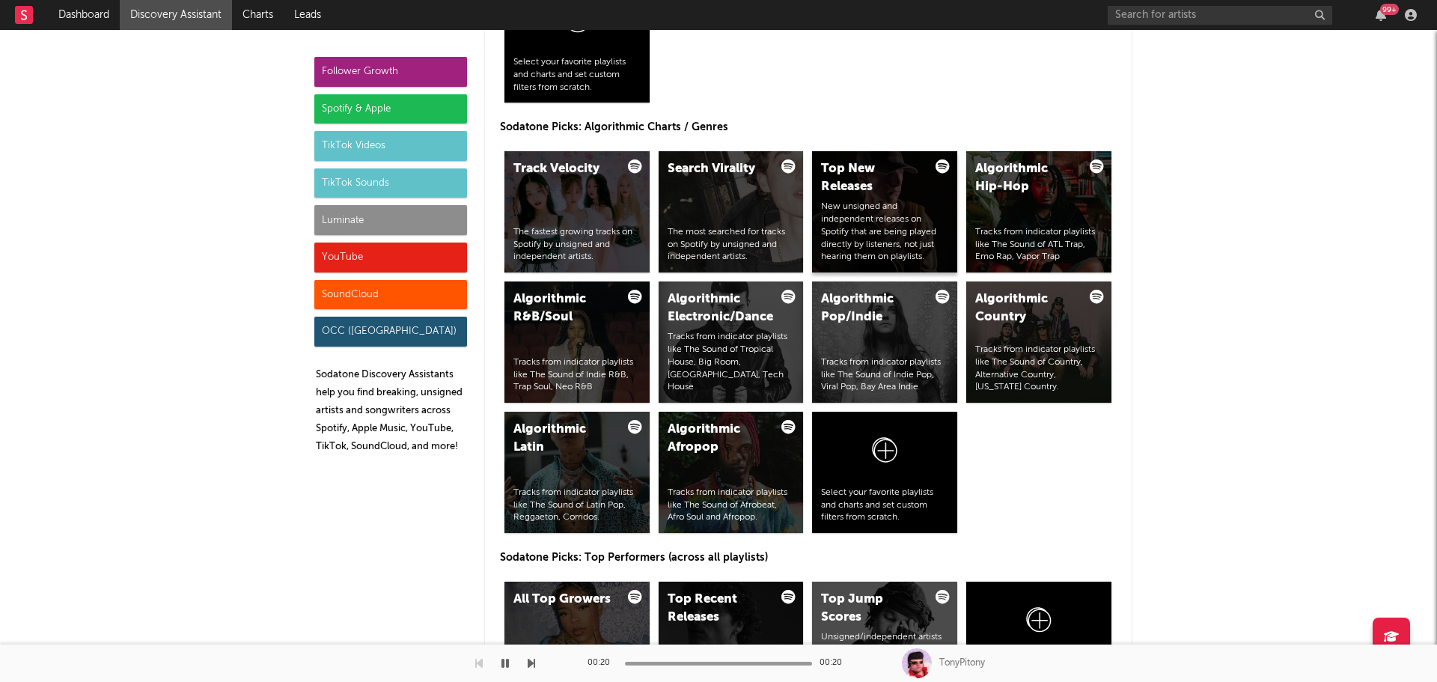
click at [889, 228] on div "New unsigned and independent releases on Spotify that are being played directly…" at bounding box center [884, 232] width 127 height 63
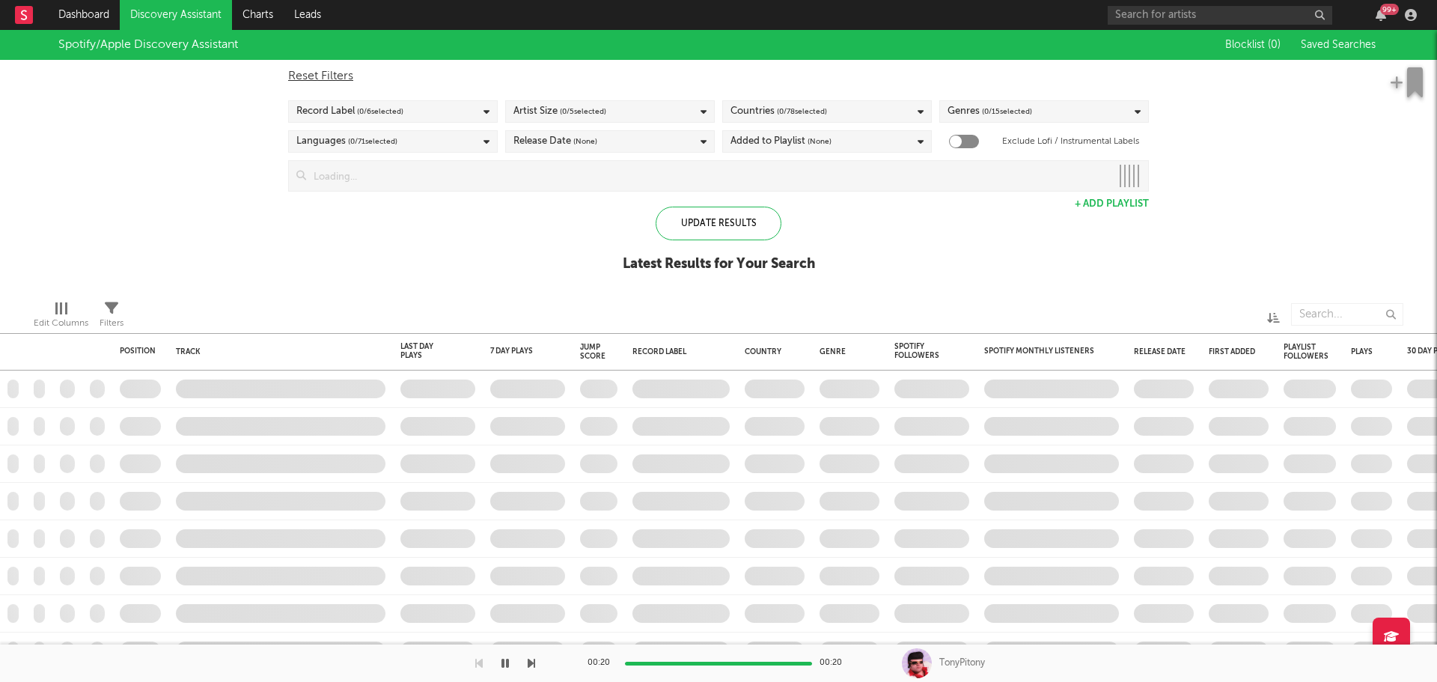
click at [115, 317] on div "Filters" at bounding box center [112, 323] width 24 height 18
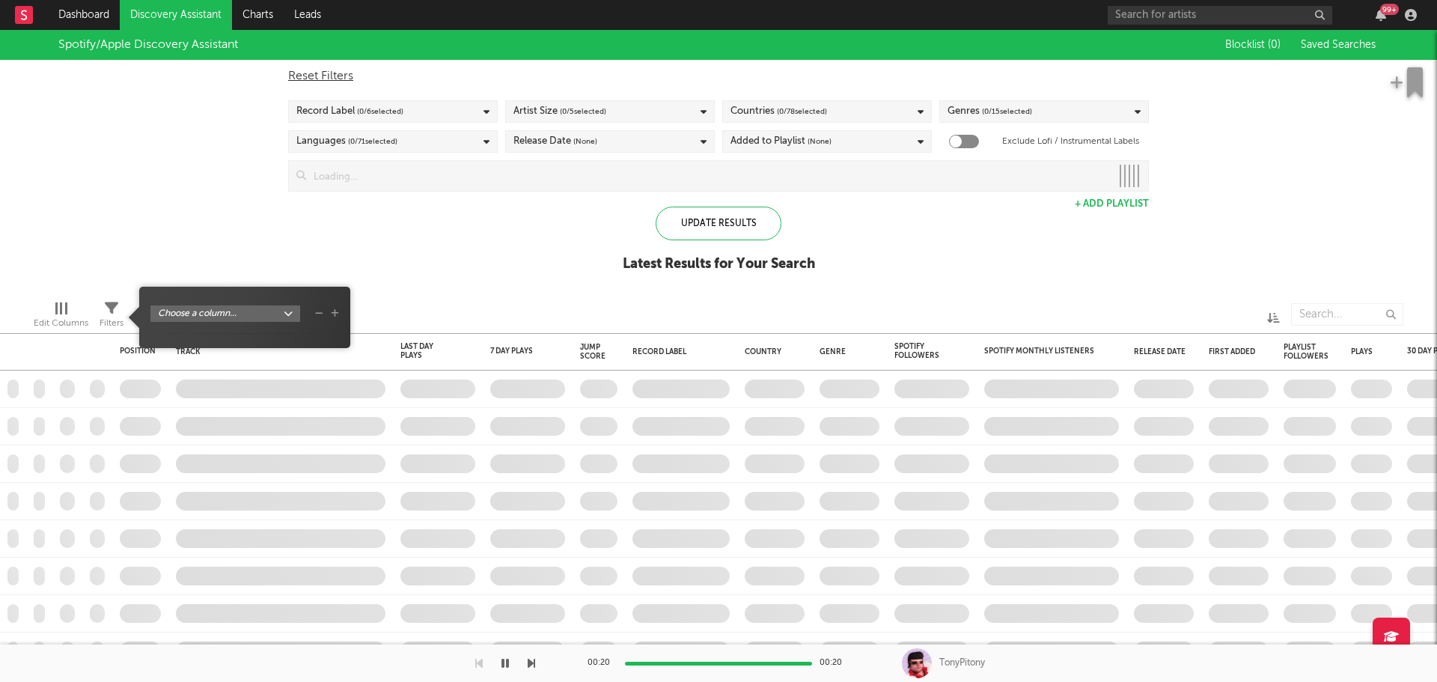
select select "max"
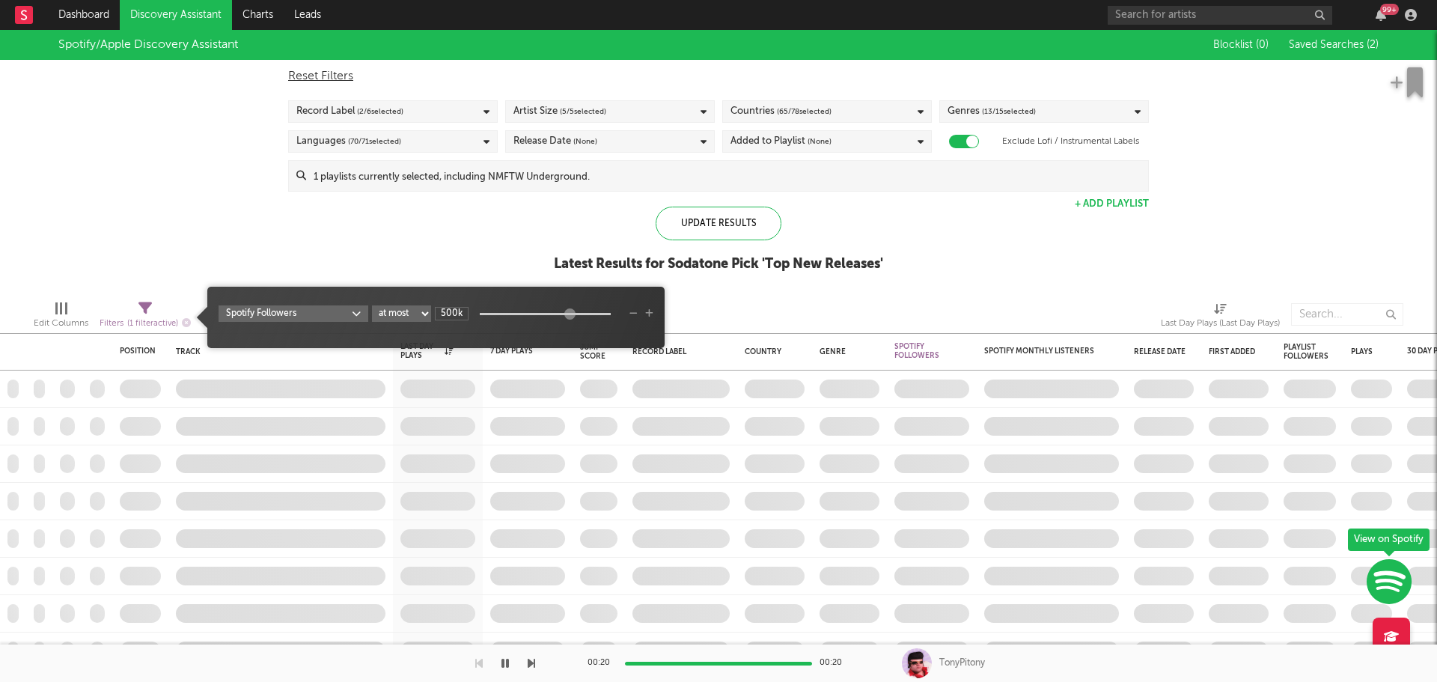
checkbox input "true"
click at [239, 308] on body "Dashboard Discovery Assistant Charts Leads 99 + Notifications Settings Mark all…" at bounding box center [718, 341] width 1437 height 682
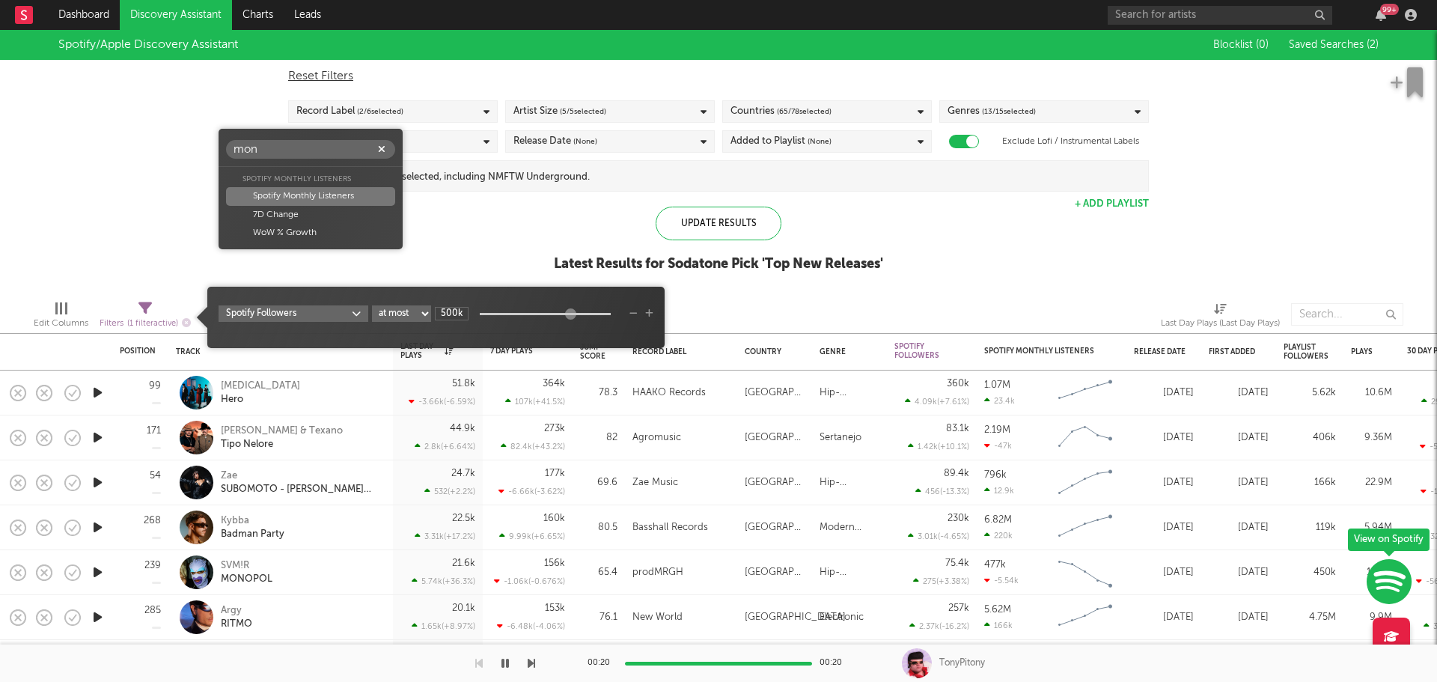
type input "mon"
click at [338, 196] on div "Spotify Monthly Listeners" at bounding box center [310, 196] width 168 height 18
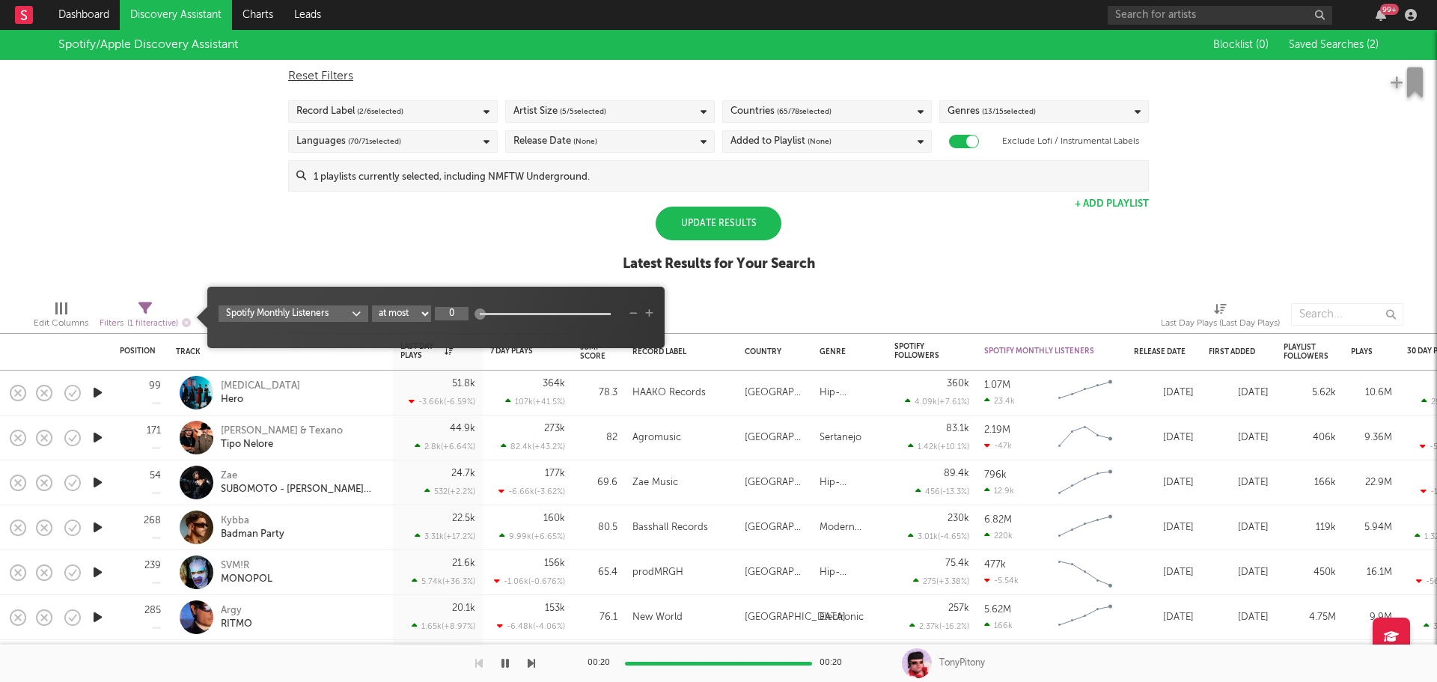
click at [458, 312] on input "0" at bounding box center [452, 313] width 34 height 13
type input "1M"
click at [876, 284] on div "Spotify/Apple Discovery Assistant Blocklist ( 0 ) Saved Searches ( 2 ) Reset Fi…" at bounding box center [718, 159] width 1437 height 258
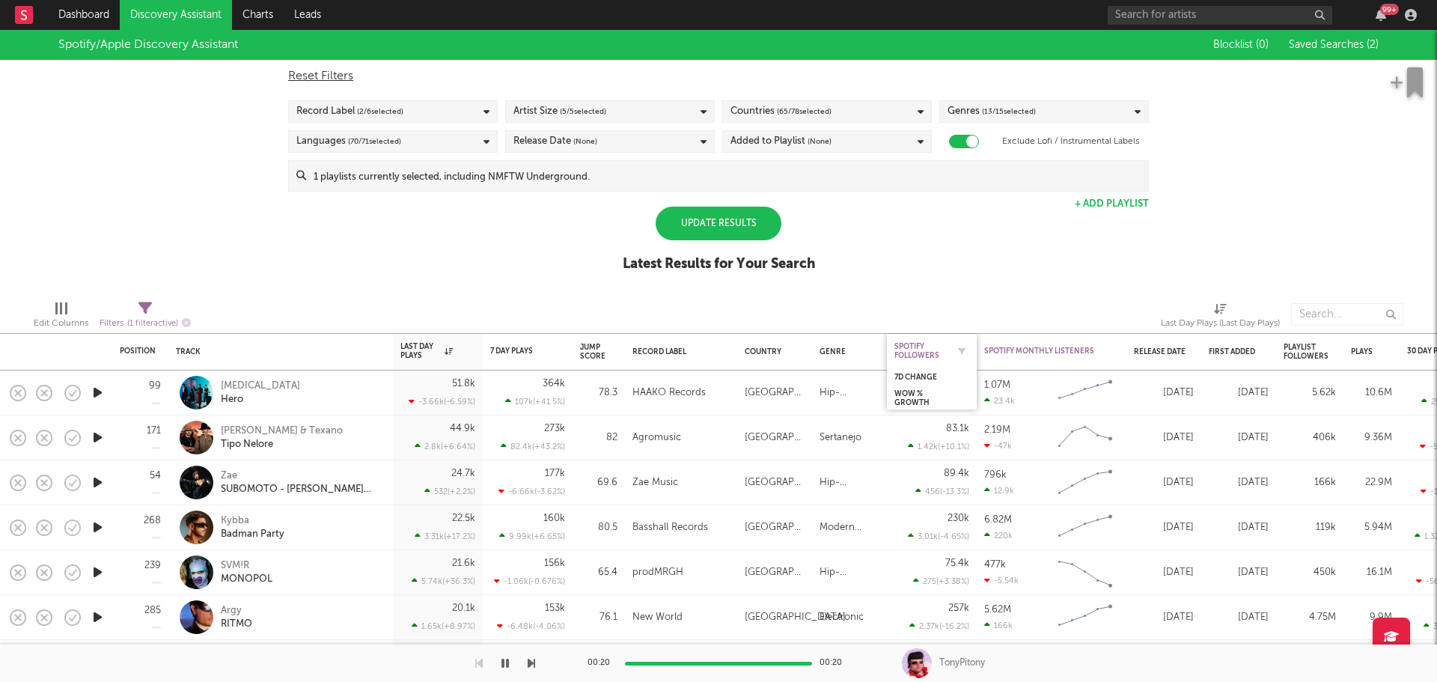
click at [944, 351] on div "Spotify Followers" at bounding box center [921, 351] width 52 height 18
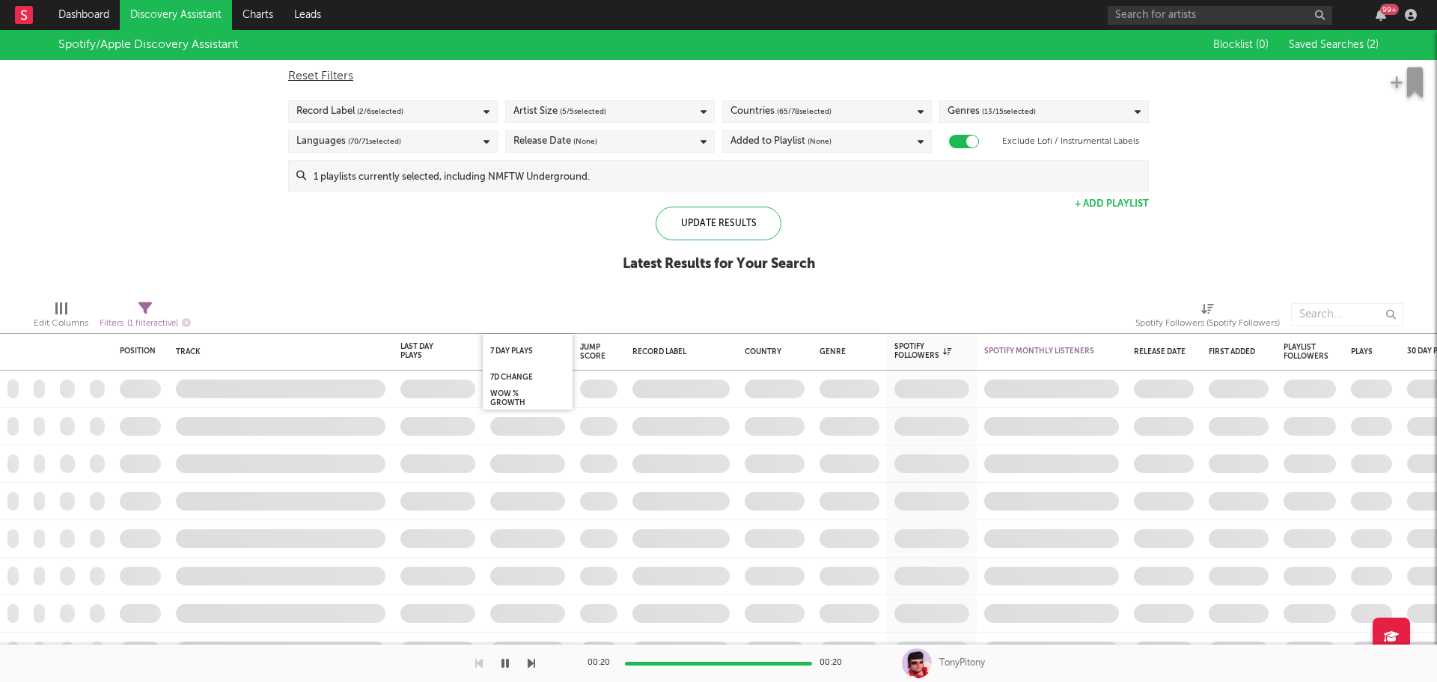
click at [570, 362] on div "7 Day Plays" at bounding box center [528, 351] width 90 height 34
click at [586, 352] on div "Jump Score" at bounding box center [592, 352] width 25 height 18
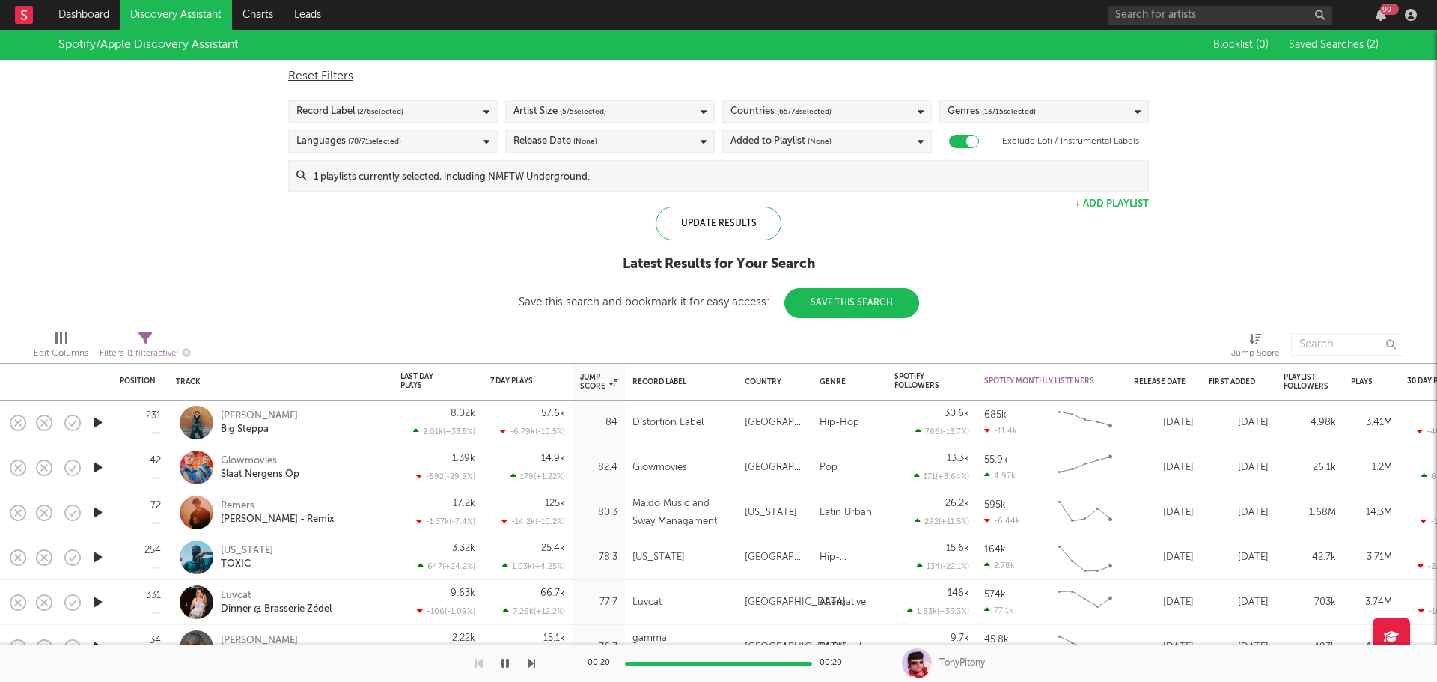
click at [103, 419] on icon "button" at bounding box center [98, 422] width 16 height 19
click at [1105, 374] on button "button" at bounding box center [1111, 381] width 15 height 15
select select "max"
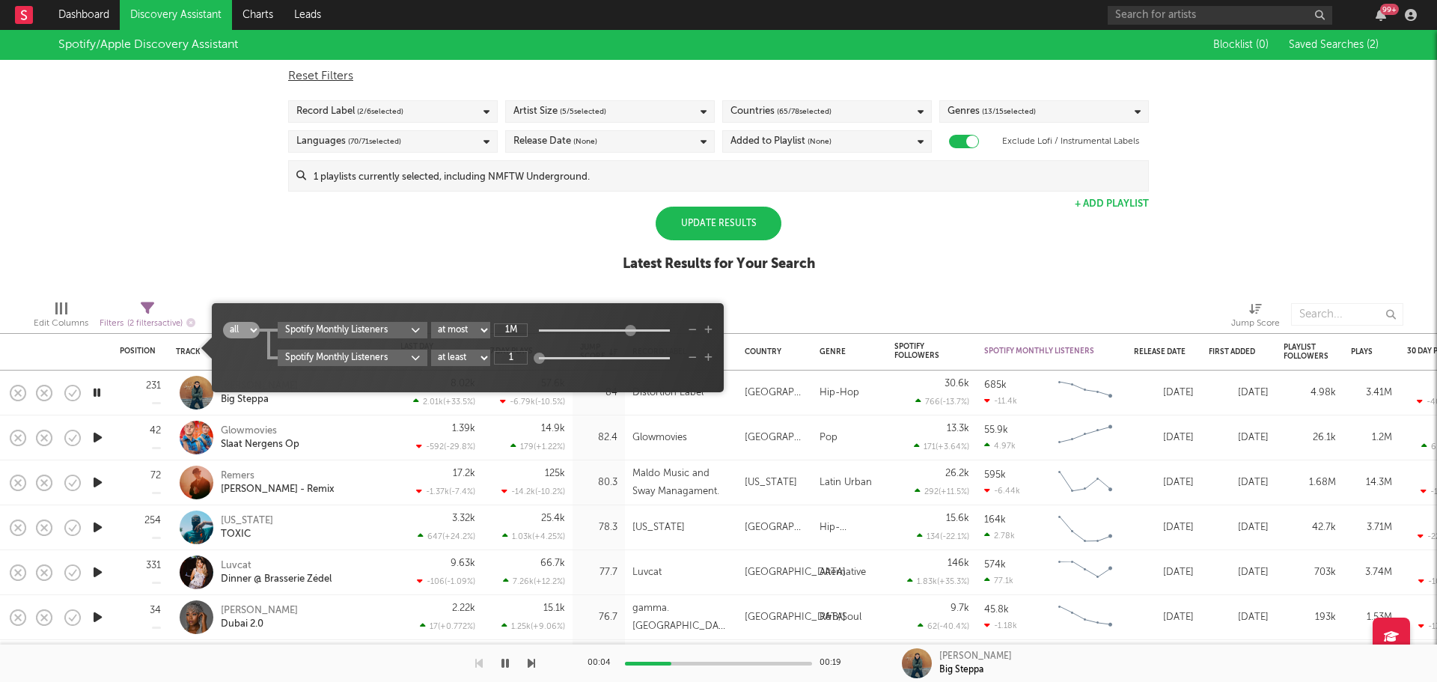
click at [991, 296] on div at bounding box center [973, 314] width 496 height 37
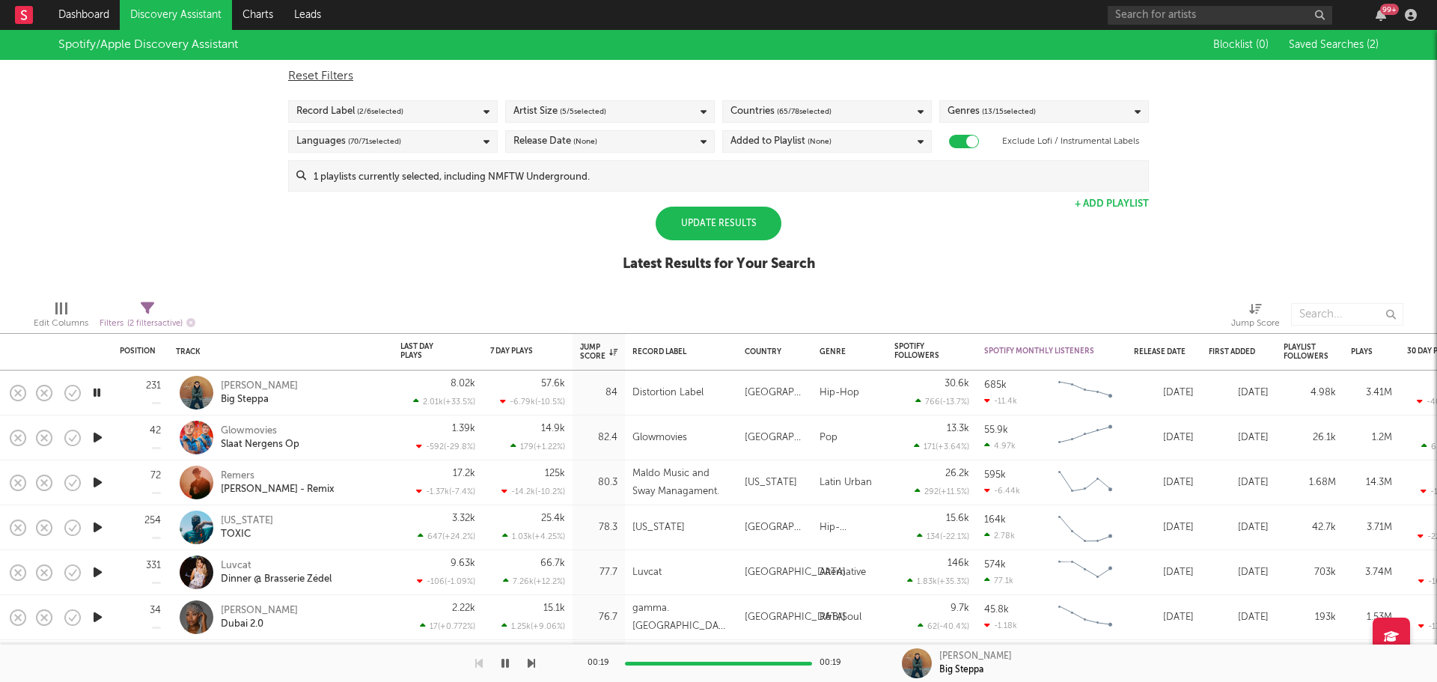
click at [631, 139] on div "Release Date (None)" at bounding box center [610, 141] width 210 height 22
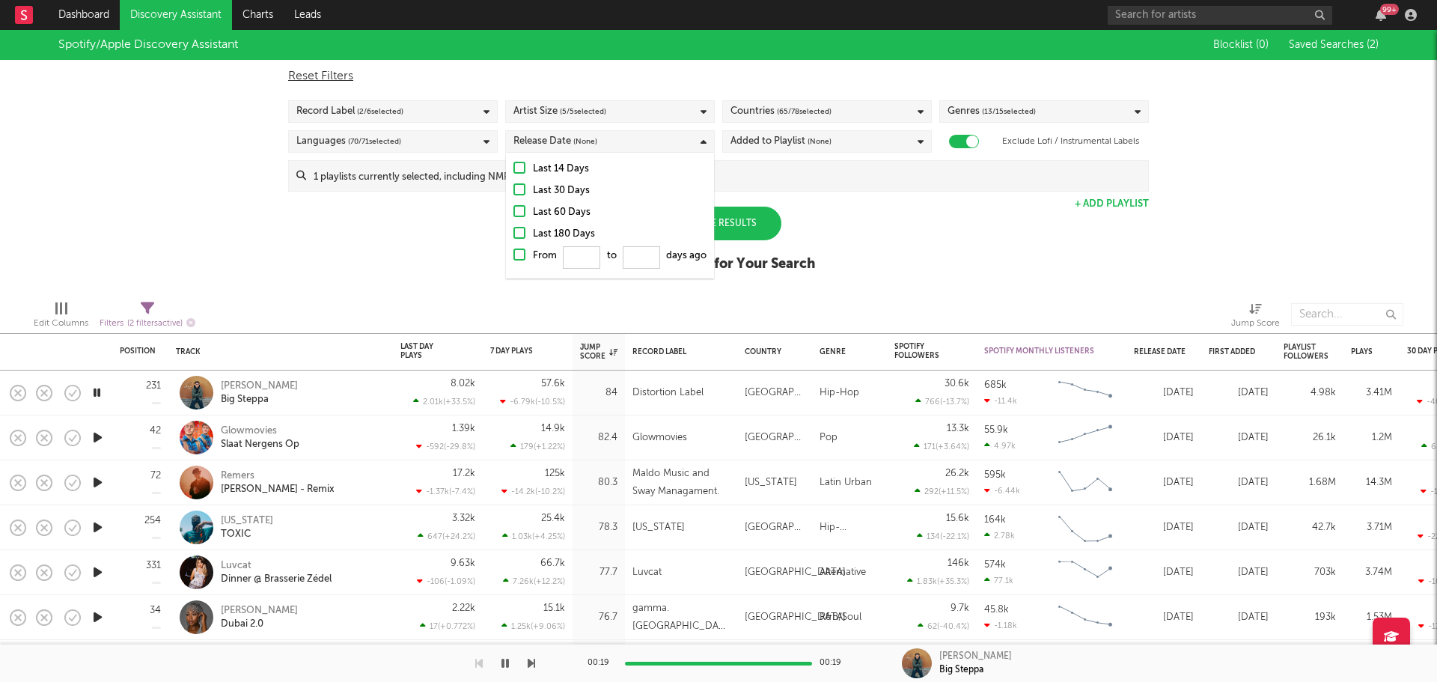
click at [576, 169] on div "Last 14 Days" at bounding box center [620, 169] width 174 height 18
click at [514, 169] on input "Last 14 Days" at bounding box center [514, 169] width 0 height 18
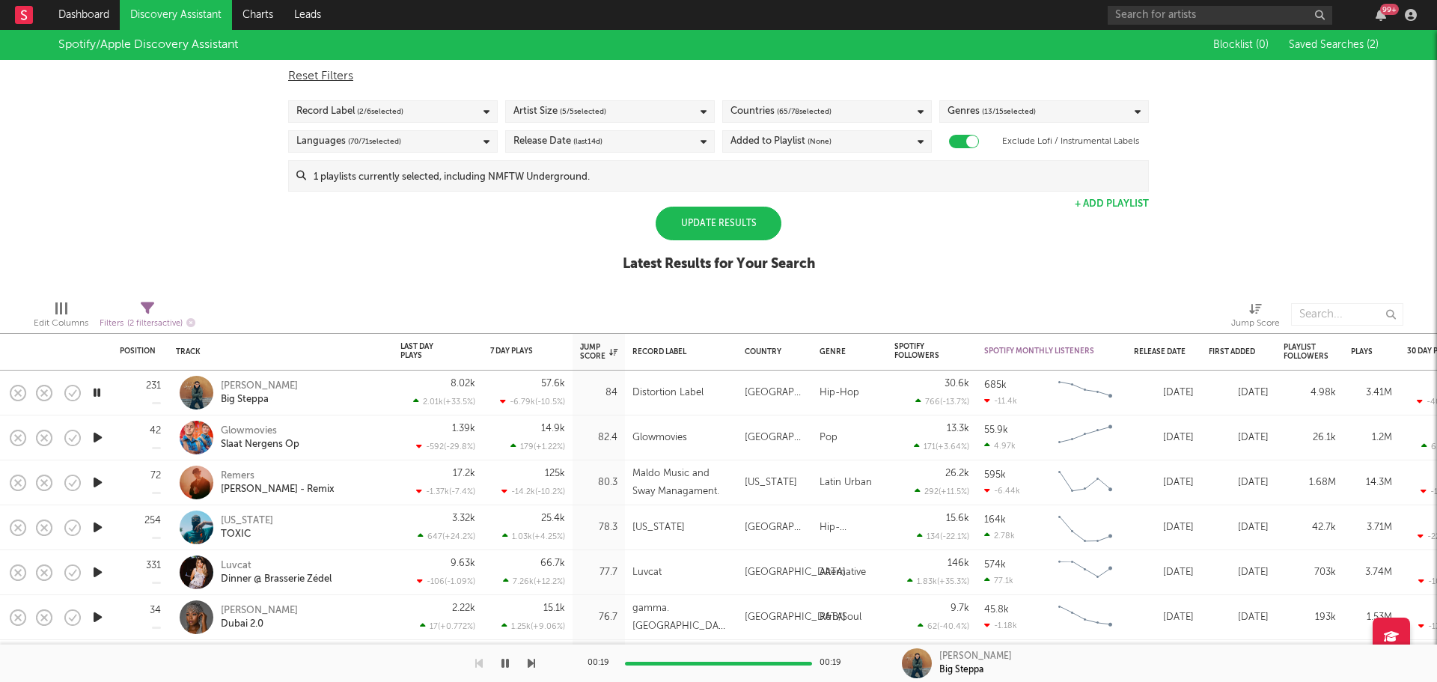
click at [287, 326] on div at bounding box center [455, 314] width 496 height 37
click at [717, 211] on div "Update Results" at bounding box center [719, 224] width 126 height 34
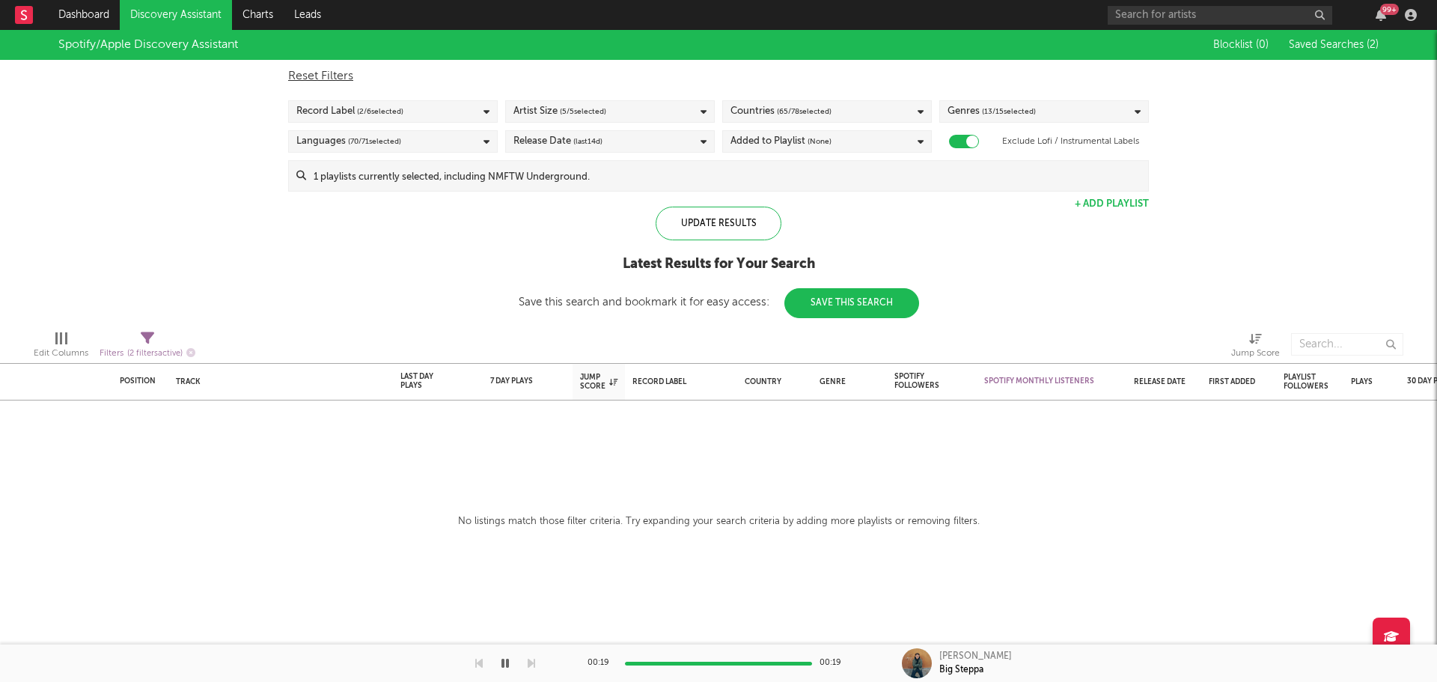
click at [821, 115] on span "( 65 / 78 selected)" at bounding box center [804, 112] width 55 height 18
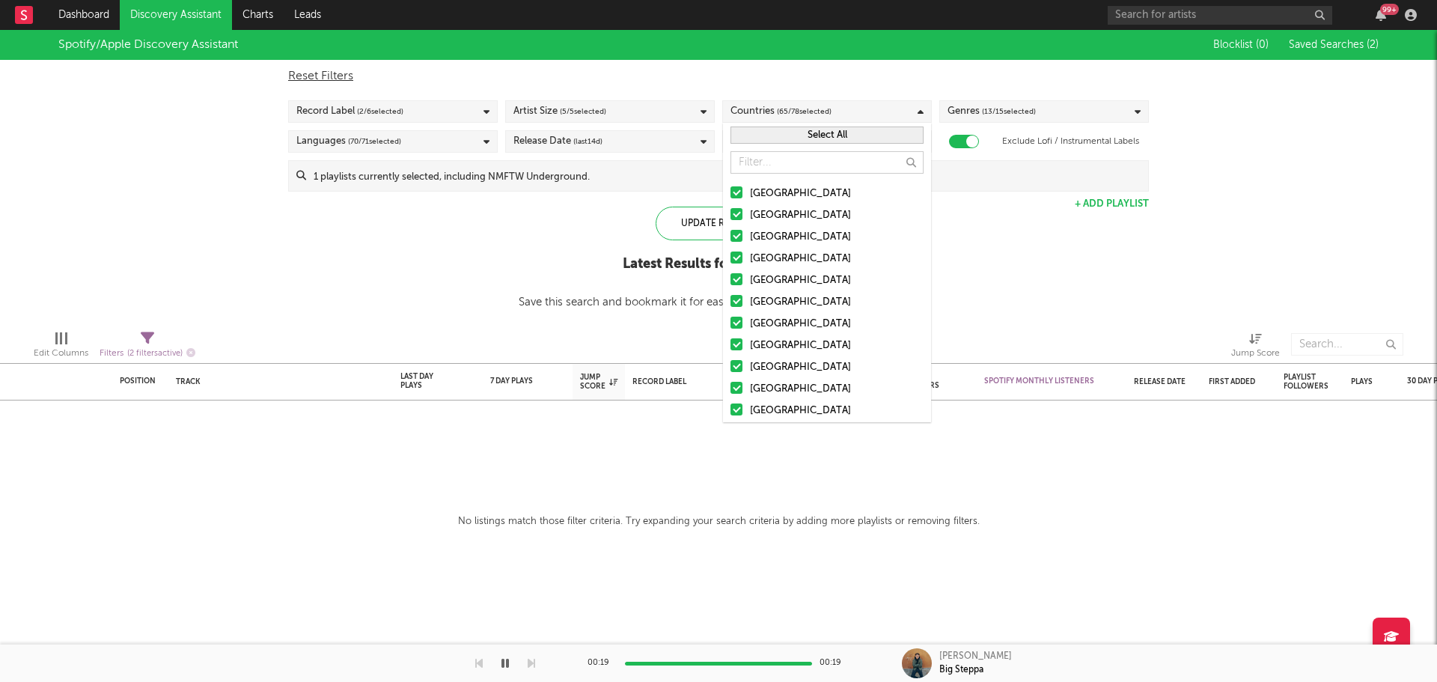
click at [814, 139] on button "Select All" at bounding box center [827, 135] width 193 height 17
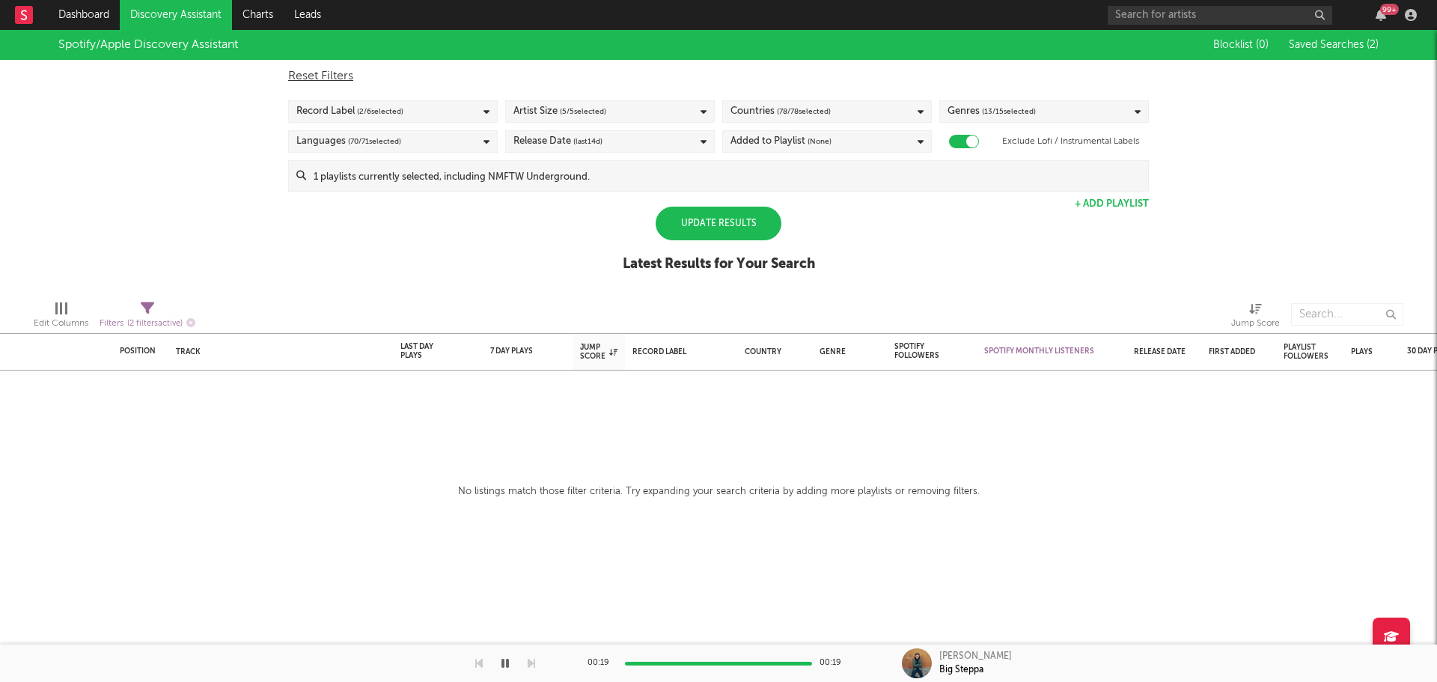
click at [556, 220] on div "Spotify/Apple Discovery Assistant Blocklist ( 0 ) Saved Searches ( 2 ) Reset Fi…" at bounding box center [718, 159] width 1437 height 258
click at [588, 115] on span "( 5 / 5 selected)" at bounding box center [583, 112] width 46 height 18
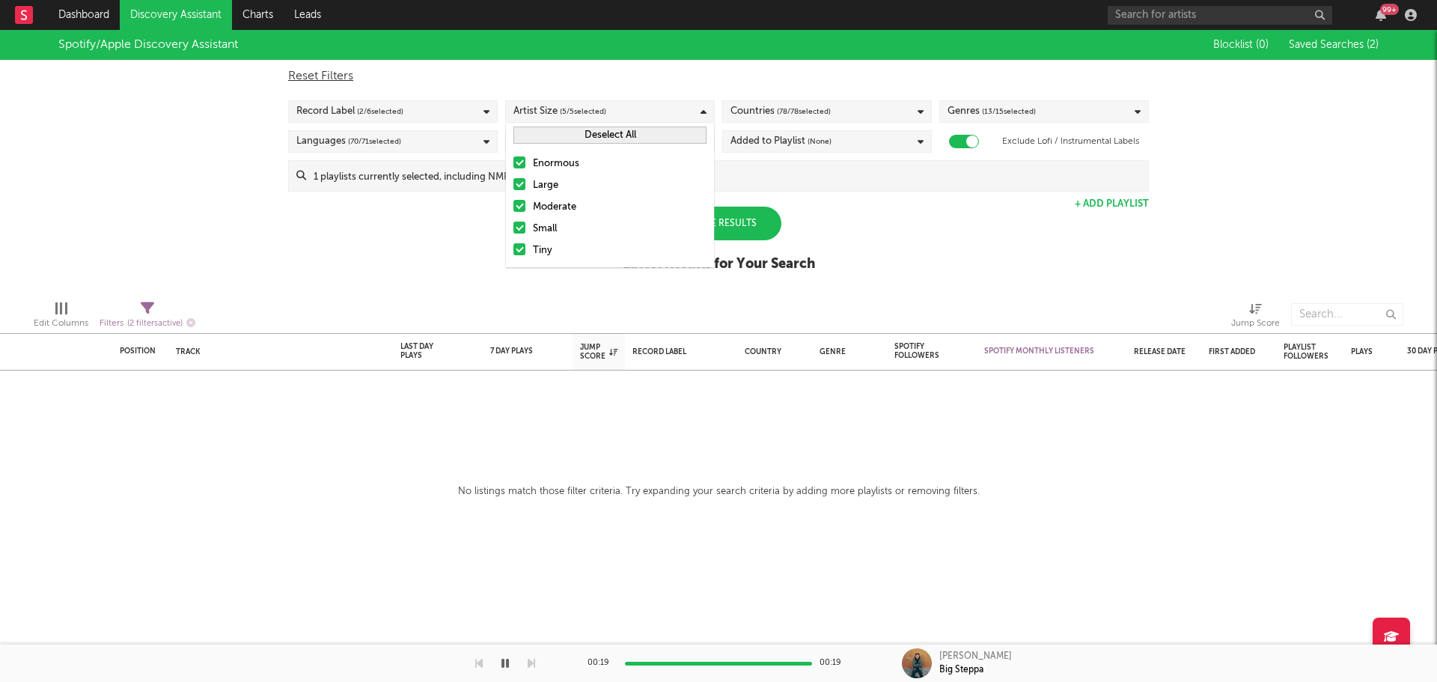
click at [574, 165] on div "Enormous" at bounding box center [620, 164] width 174 height 18
click at [514, 165] on input "Enormous" at bounding box center [514, 164] width 0 height 18
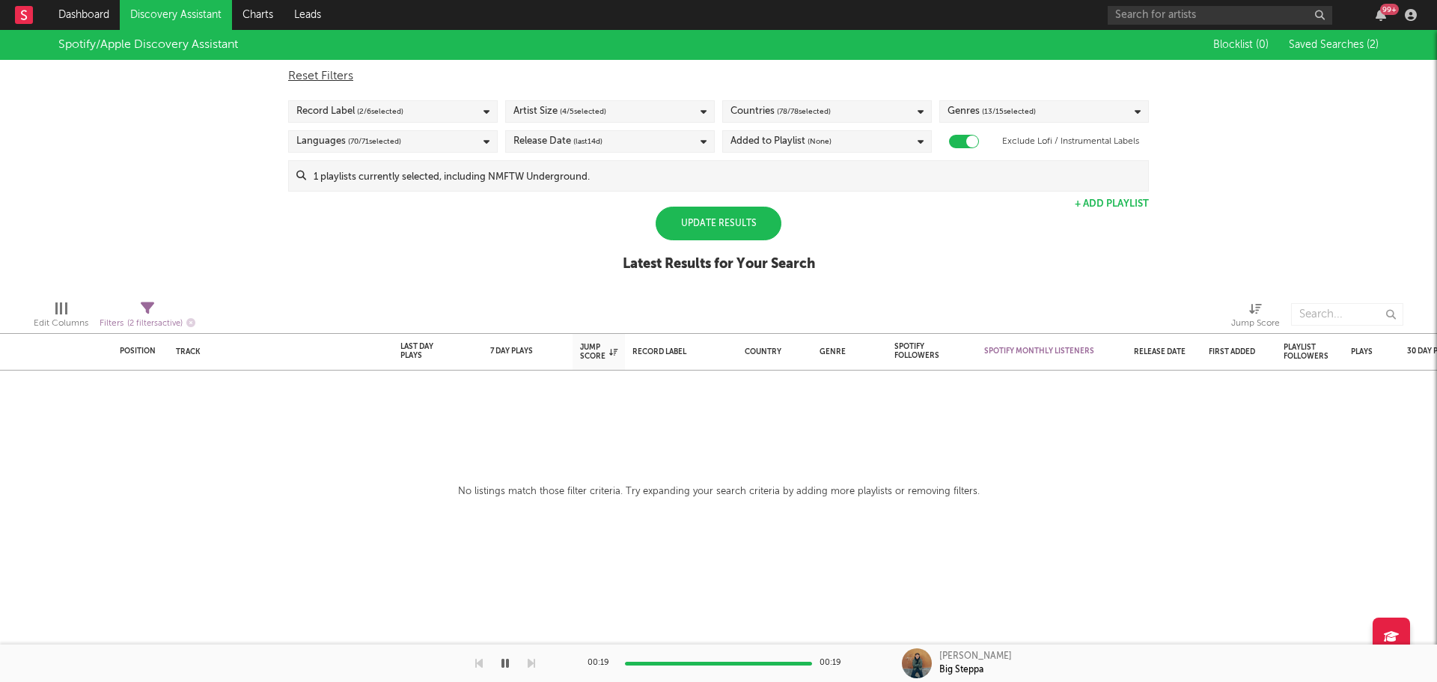
click at [445, 213] on div "Spotify/Apple Discovery Assistant Blocklist ( 0 ) Saved Searches ( 2 ) Reset Fi…" at bounding box center [718, 159] width 1437 height 258
click at [674, 214] on div "Update Results" at bounding box center [719, 224] width 126 height 34
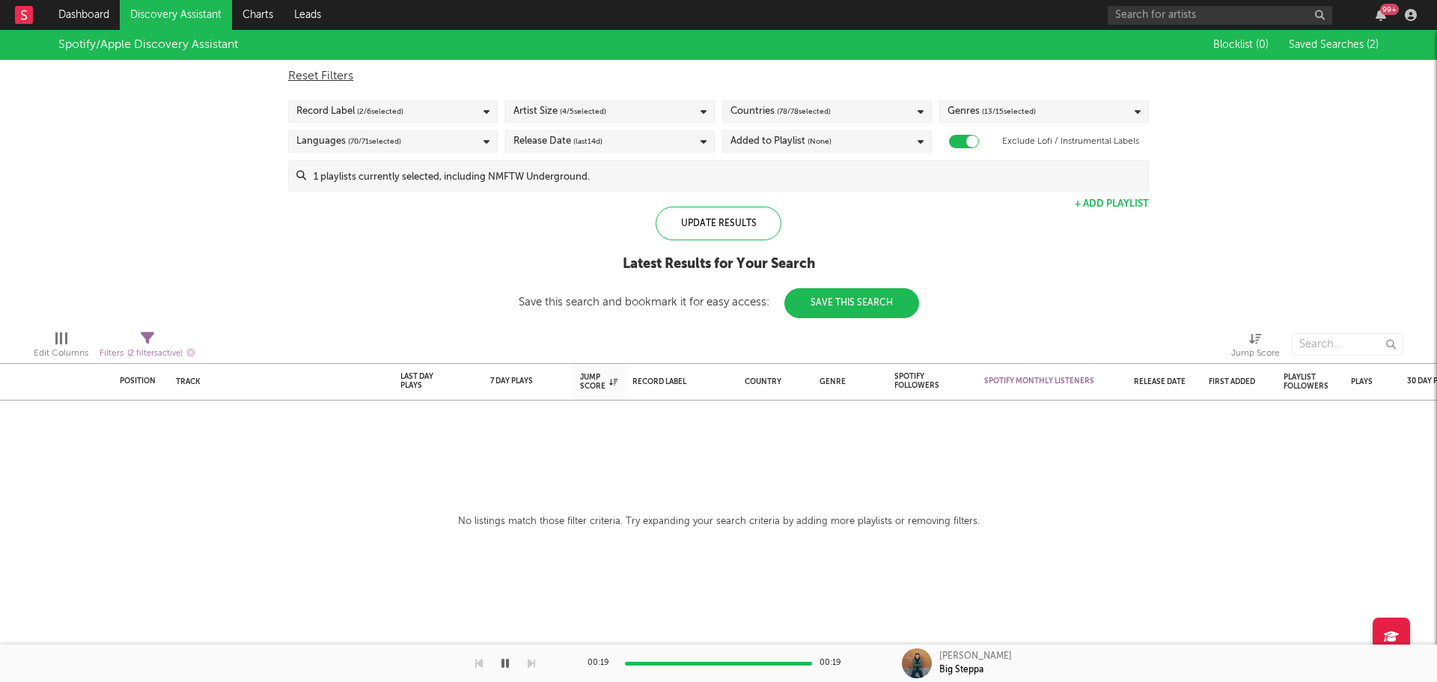
click at [855, 308] on button "Save This Search" at bounding box center [852, 303] width 135 height 30
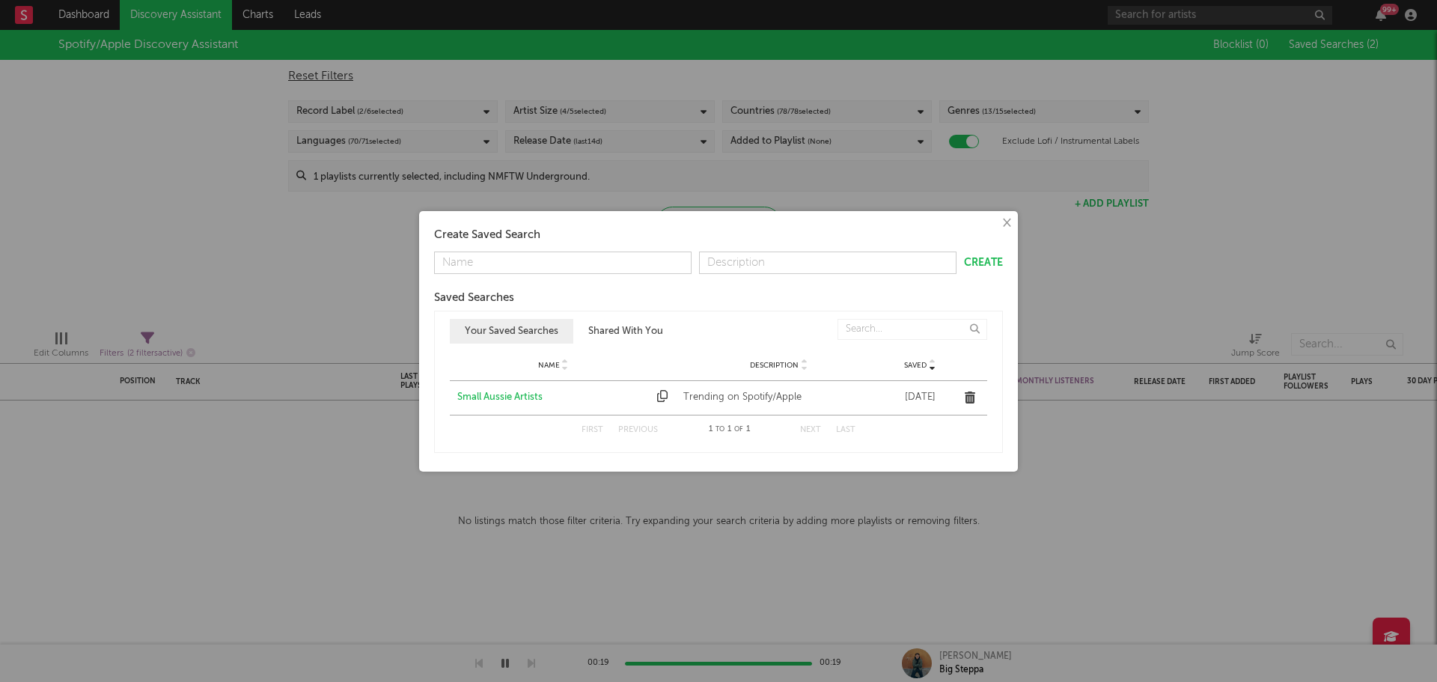
click at [794, 180] on div "× Create Saved Search Create Saved Searches Saved Name Description Saved Your S…" at bounding box center [718, 341] width 1437 height 682
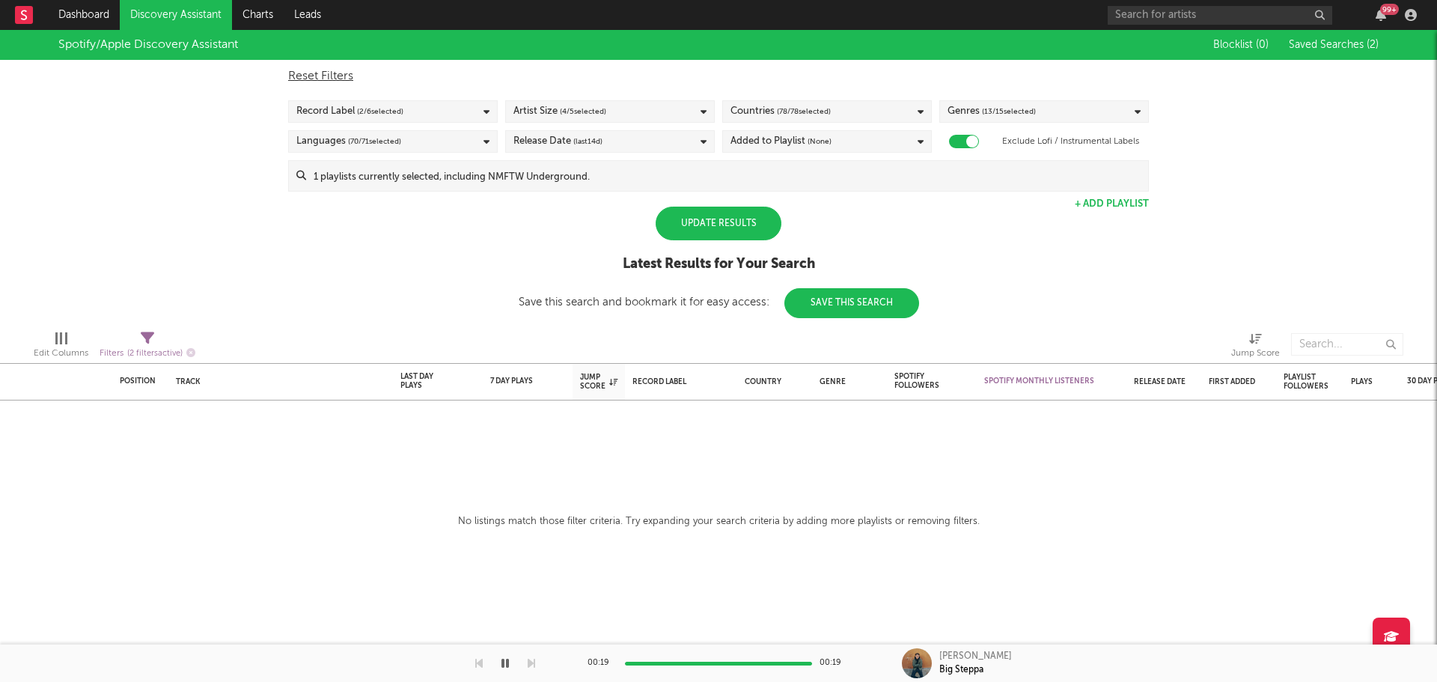
click at [704, 229] on div "Update Results" at bounding box center [719, 224] width 126 height 34
click at [136, 19] on link "Discovery Assistant" at bounding box center [176, 15] width 112 height 30
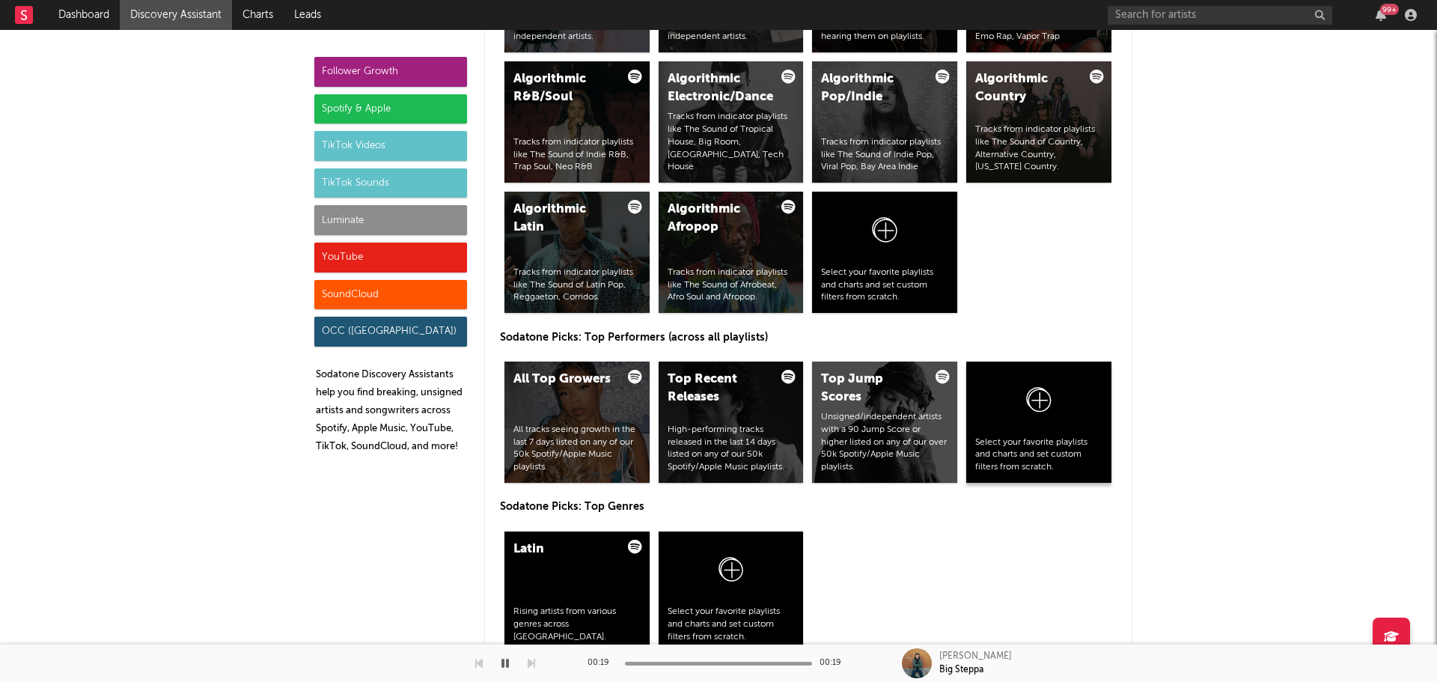
scroll to position [2096, 0]
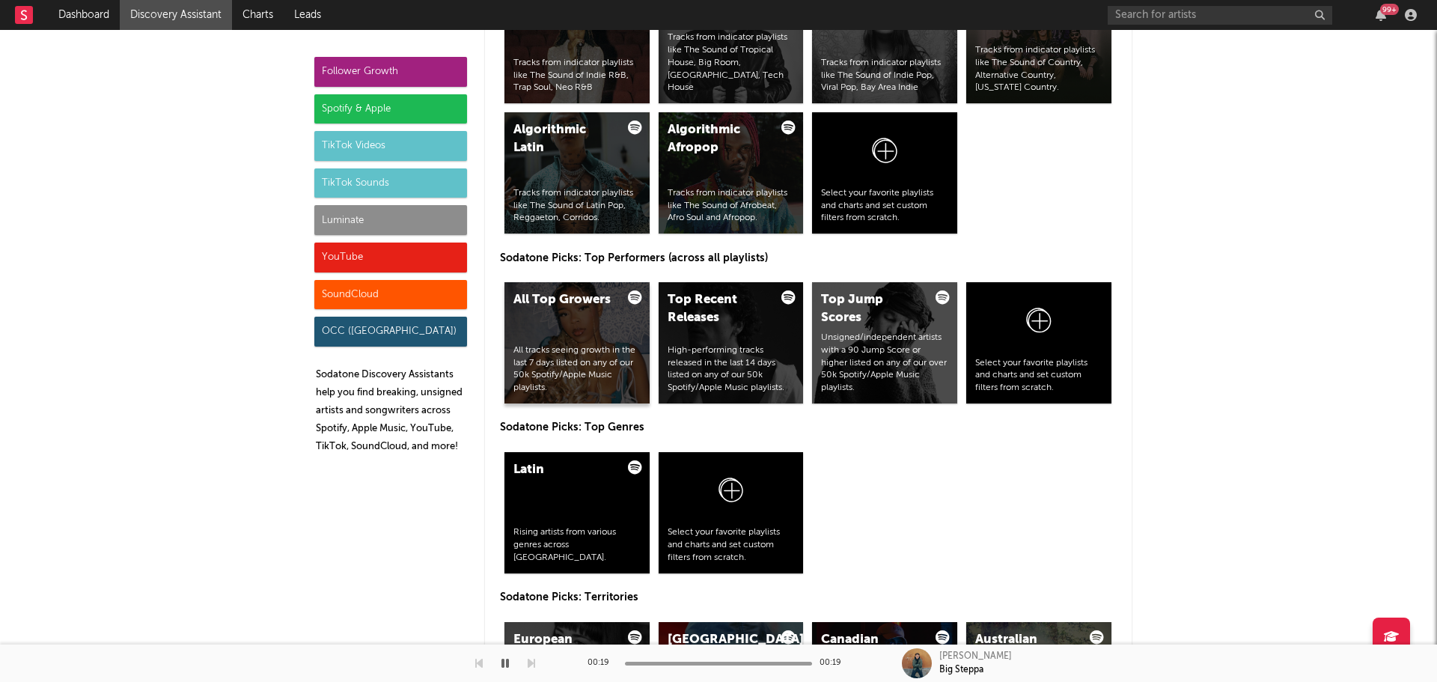
click at [602, 324] on div "All Top Growers All tracks seeing growth in the last 7 days listed on any of ou…" at bounding box center [577, 342] width 145 height 121
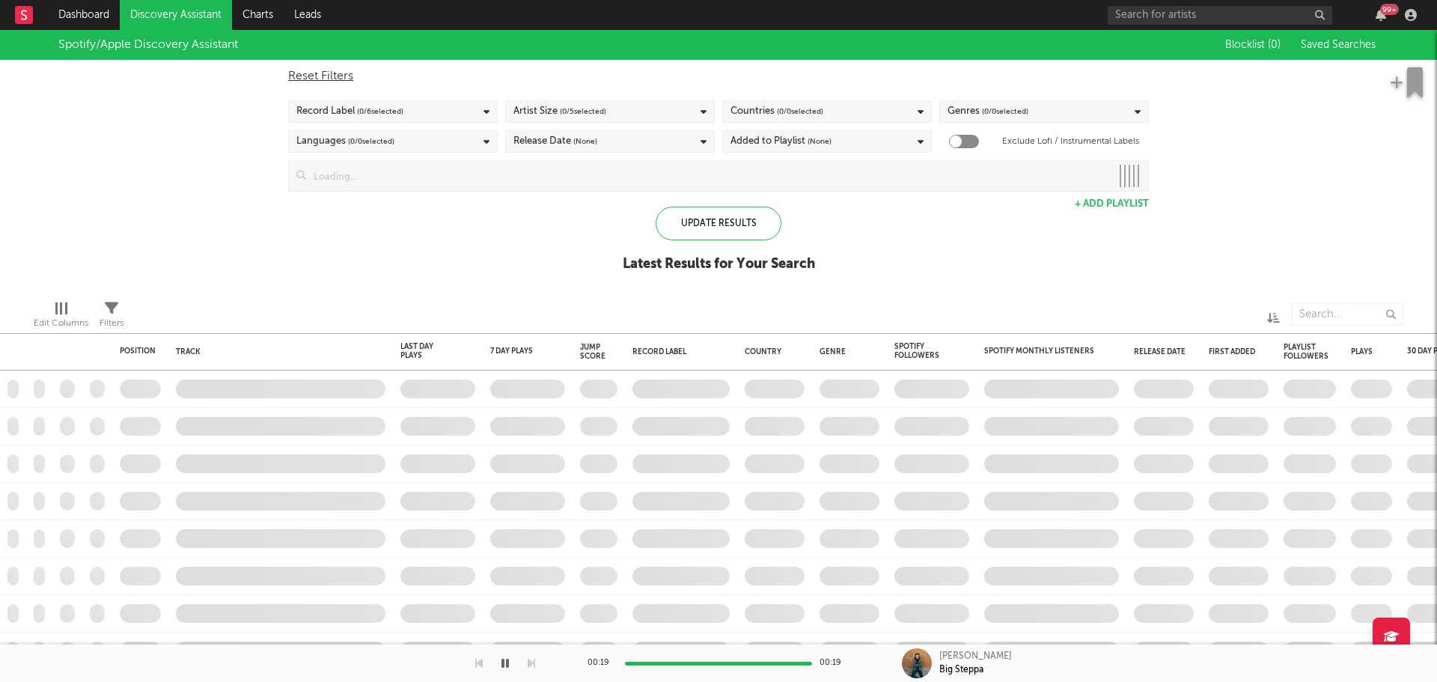
click at [580, 117] on span "( 0 / 5 selected)" at bounding box center [583, 112] width 46 height 18
click at [355, 109] on div "Record Label ( 0 / 6 selected)" at bounding box center [349, 112] width 107 height 18
click at [144, 109] on div "Spotify/Apple Discovery Assistant Blocklist ( 0 ) Saved Searches Reset Filters …" at bounding box center [718, 159] width 1437 height 258
click at [433, 151] on div "Languages ( 0 / 71 selected)" at bounding box center [393, 141] width 210 height 22
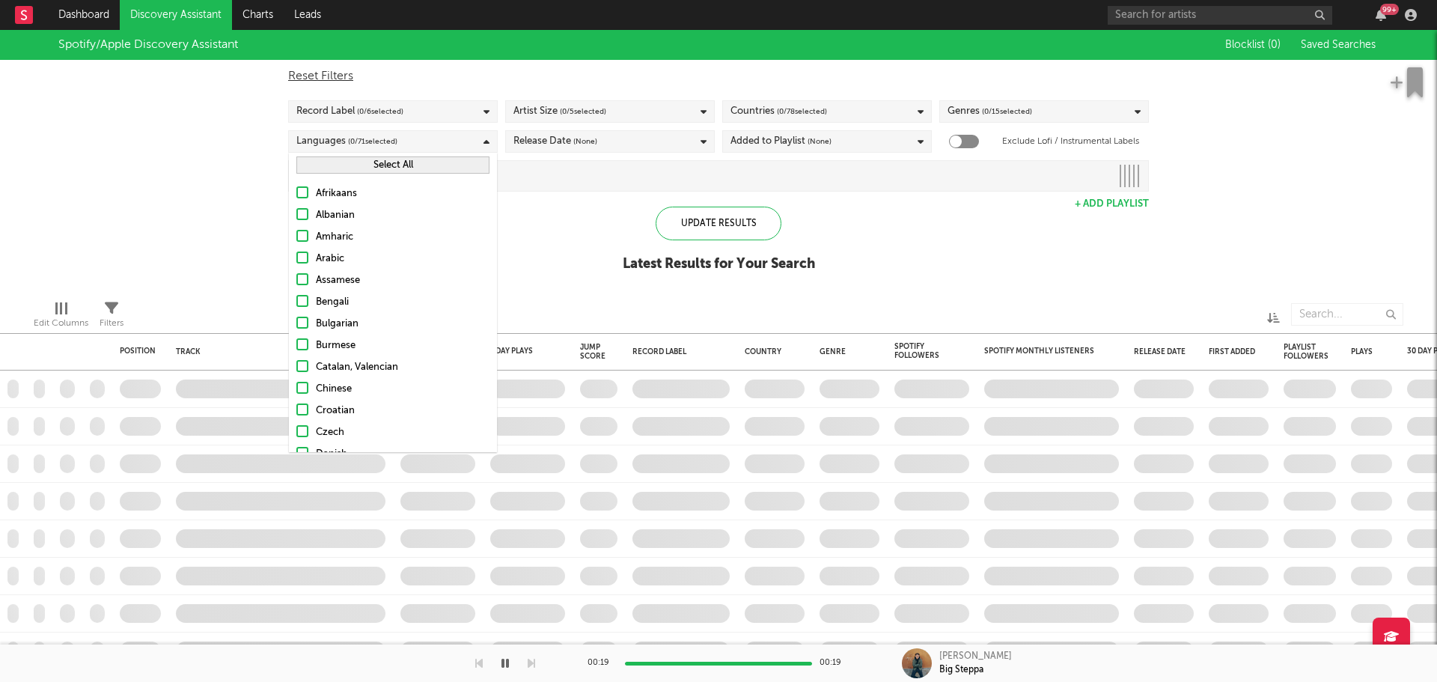
click at [409, 108] on div "Record Label ( 0 / 6 selected)" at bounding box center [393, 111] width 210 height 22
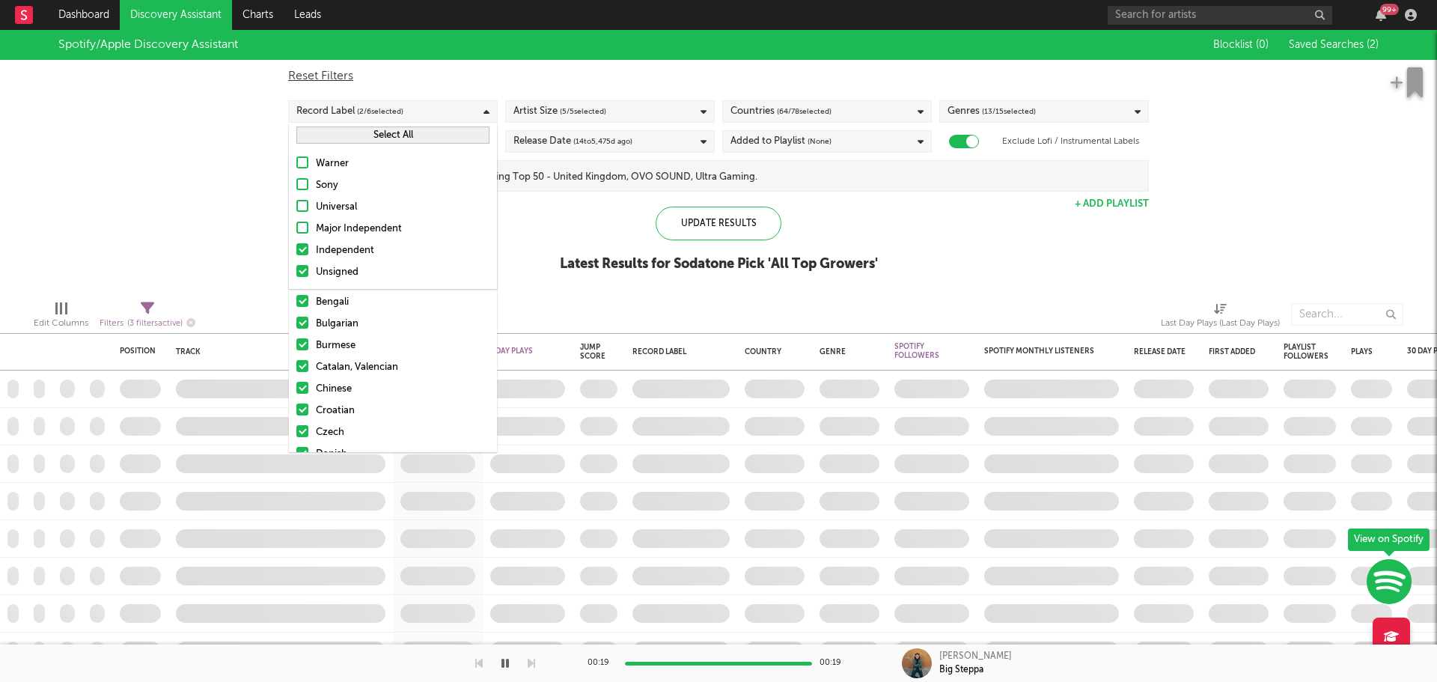
checkbox input "true"
click at [153, 168] on div "Spotify/Apple Discovery Assistant Blocklist ( 0 ) Saved Searches ( 2 ) Reset Fi…" at bounding box center [718, 159] width 1437 height 258
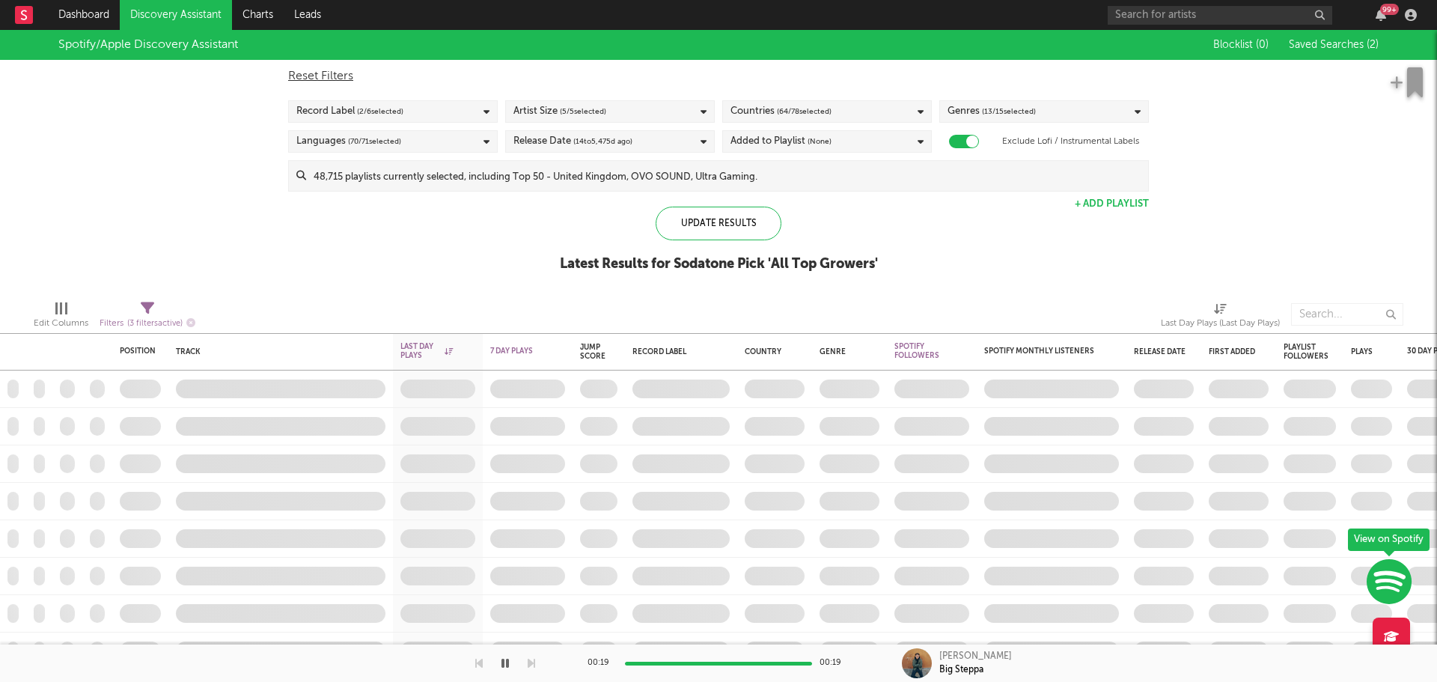
click at [395, 152] on div "Languages ( 70 / 71 selected)" at bounding box center [393, 141] width 210 height 22
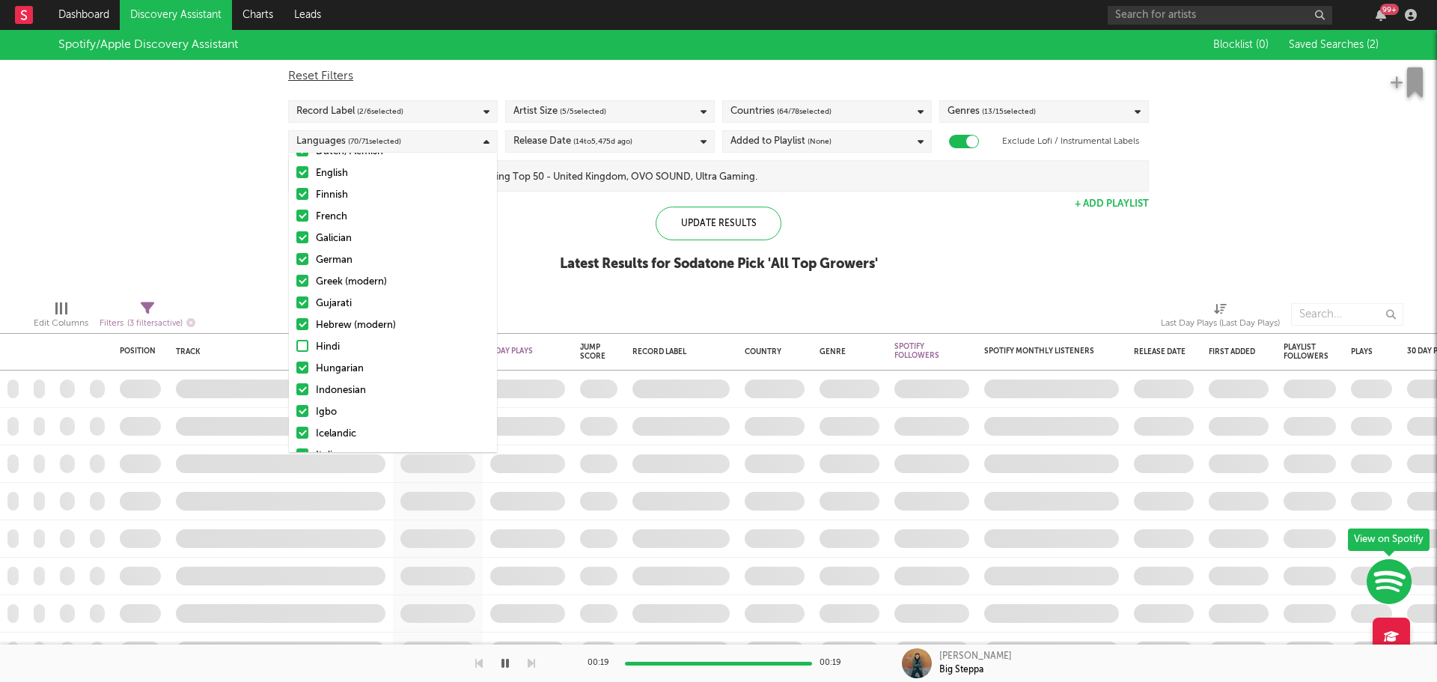
scroll to position [524, 0]
click at [595, 139] on span "( 14 to 5,475 d ago)" at bounding box center [602, 142] width 59 height 18
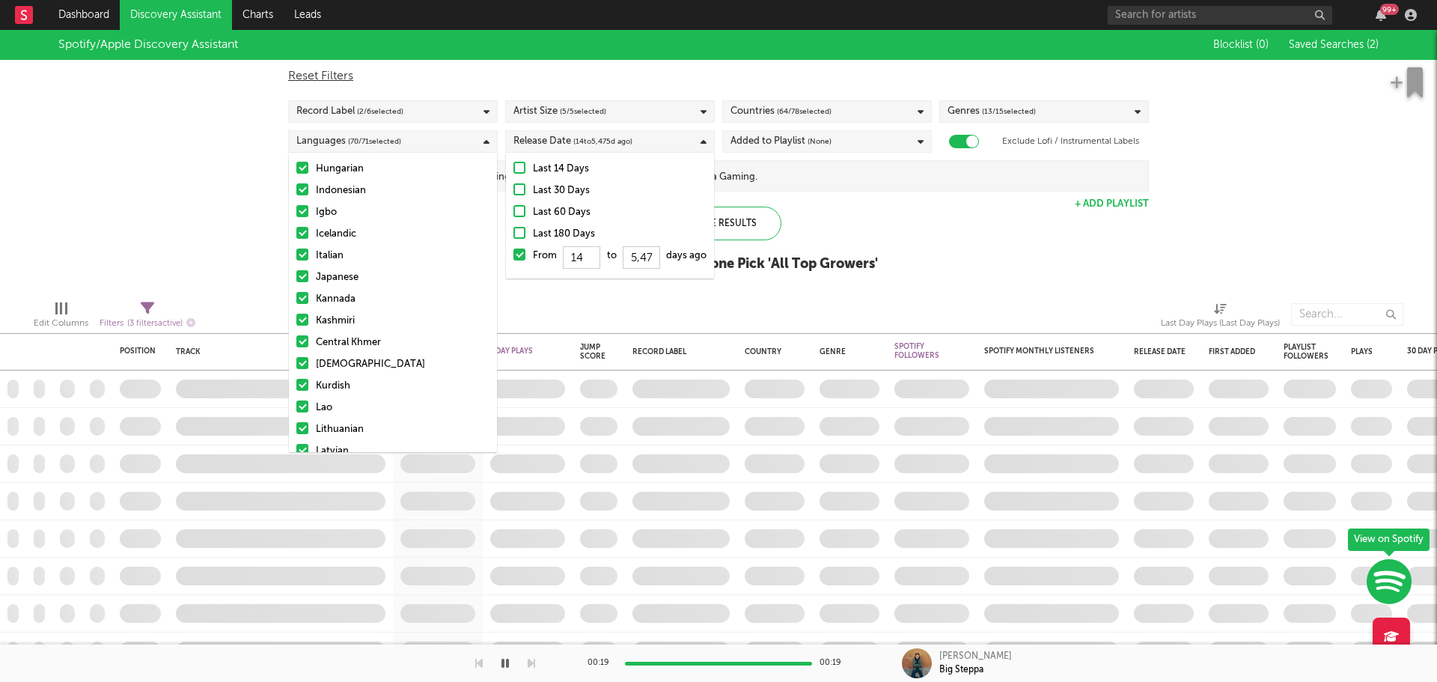
click at [559, 171] on div "Last 14 Days" at bounding box center [620, 169] width 174 height 18
click at [514, 171] on input "Last 14 Days" at bounding box center [514, 169] width 0 height 18
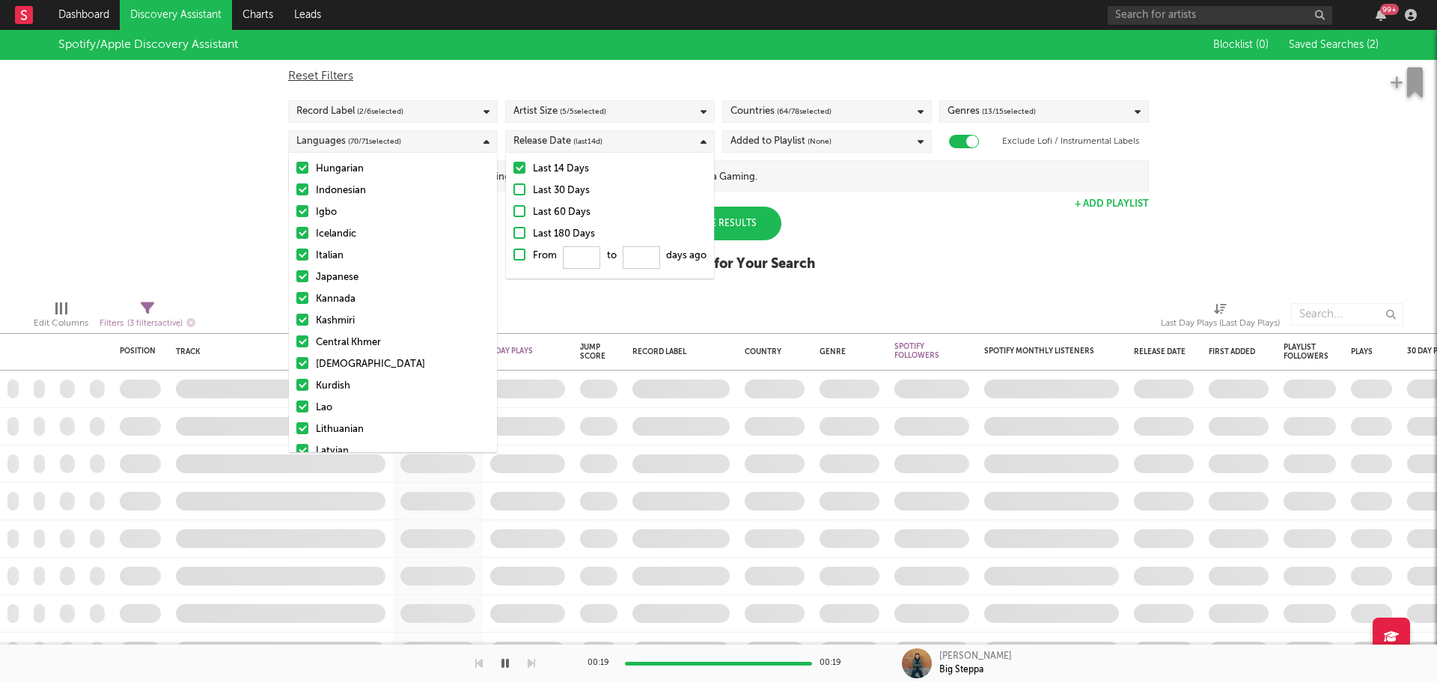
click at [642, 69] on div "Reset Filters" at bounding box center [718, 76] width 861 height 18
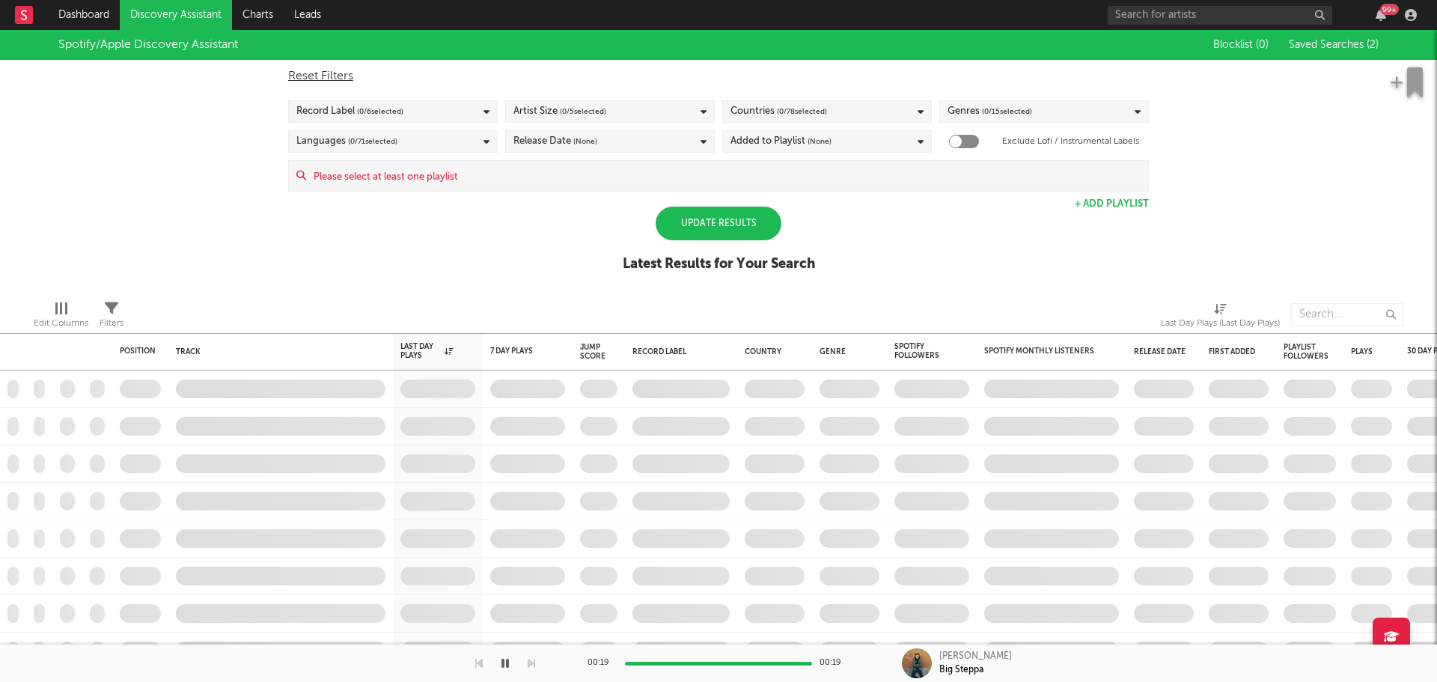
click at [976, 139] on div at bounding box center [964, 141] width 30 height 13
checkbox input "true"
click at [979, 107] on div "Genres ( 0 / 15 selected)" at bounding box center [990, 112] width 85 height 18
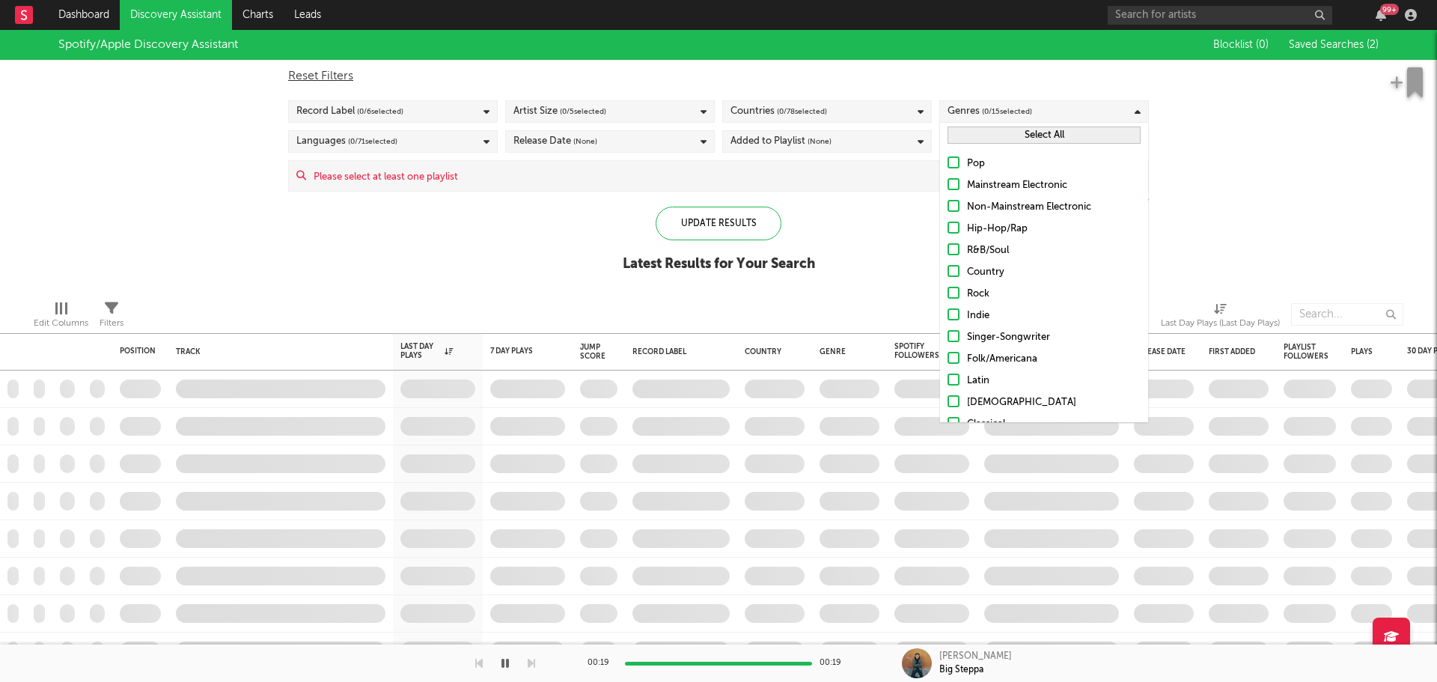
click at [977, 139] on button "Select All" at bounding box center [1044, 135] width 193 height 17
click at [806, 107] on span "( 0 / 78 selected)" at bounding box center [802, 112] width 50 height 18
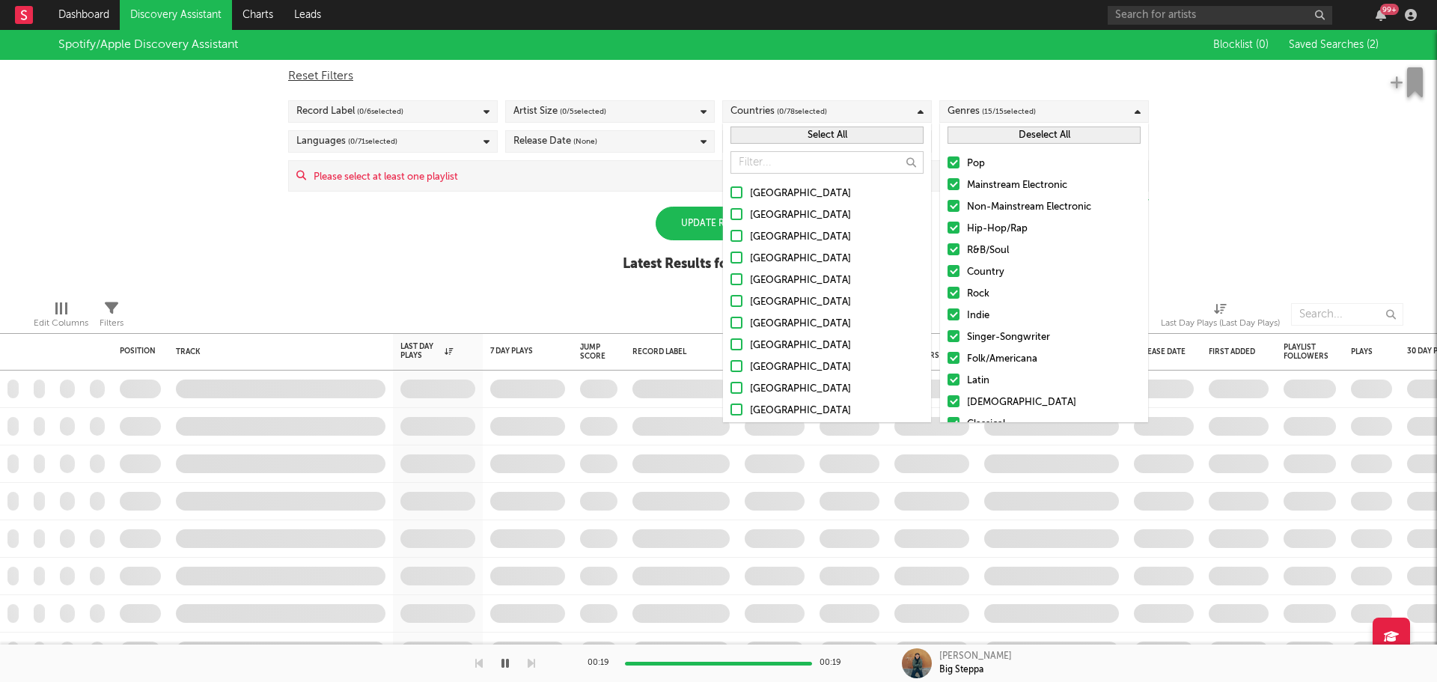
click at [821, 135] on button "Select All" at bounding box center [827, 135] width 193 height 17
click at [618, 112] on div "Artist Size ( 0 / 5 selected)" at bounding box center [610, 111] width 210 height 22
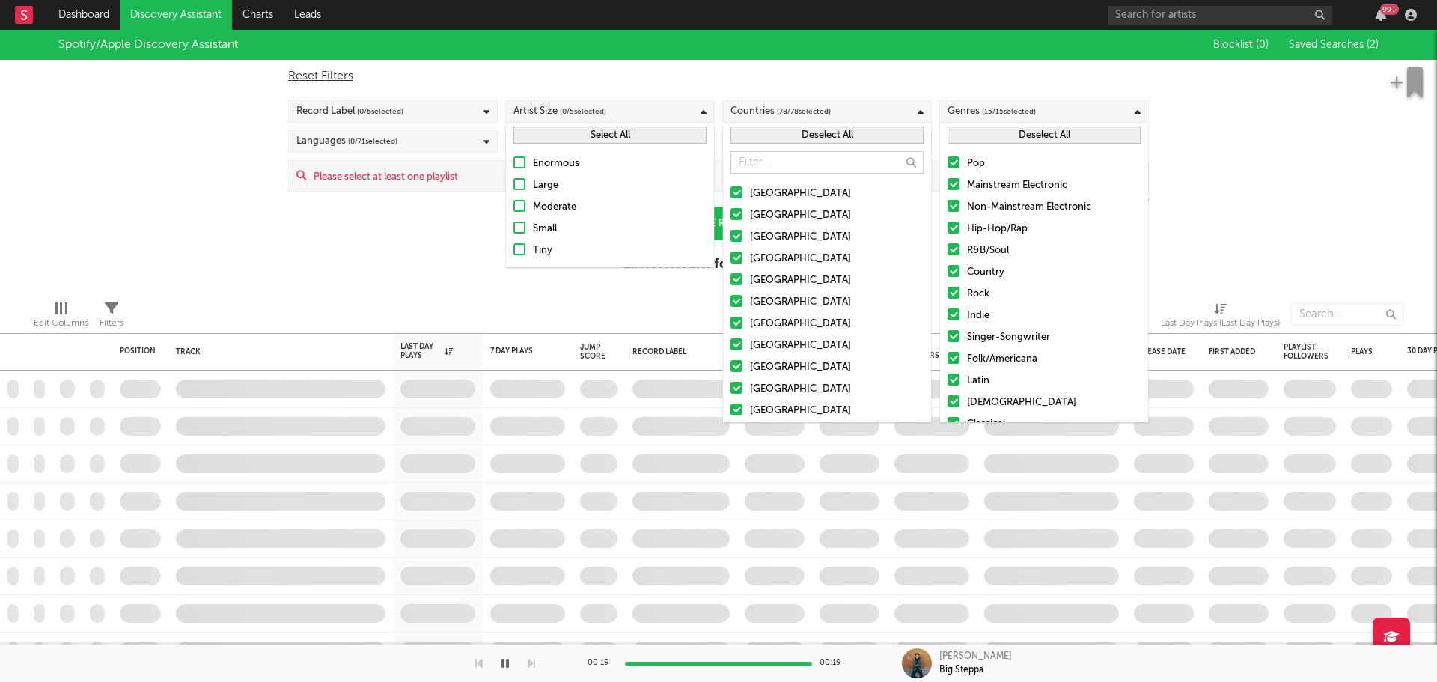
click at [651, 144] on div "Select All" at bounding box center [610, 135] width 208 height 25
click at [633, 142] on button "Select All" at bounding box center [610, 135] width 193 height 17
click at [436, 108] on div "Record Label ( 0 / 6 selected)" at bounding box center [393, 111] width 210 height 22
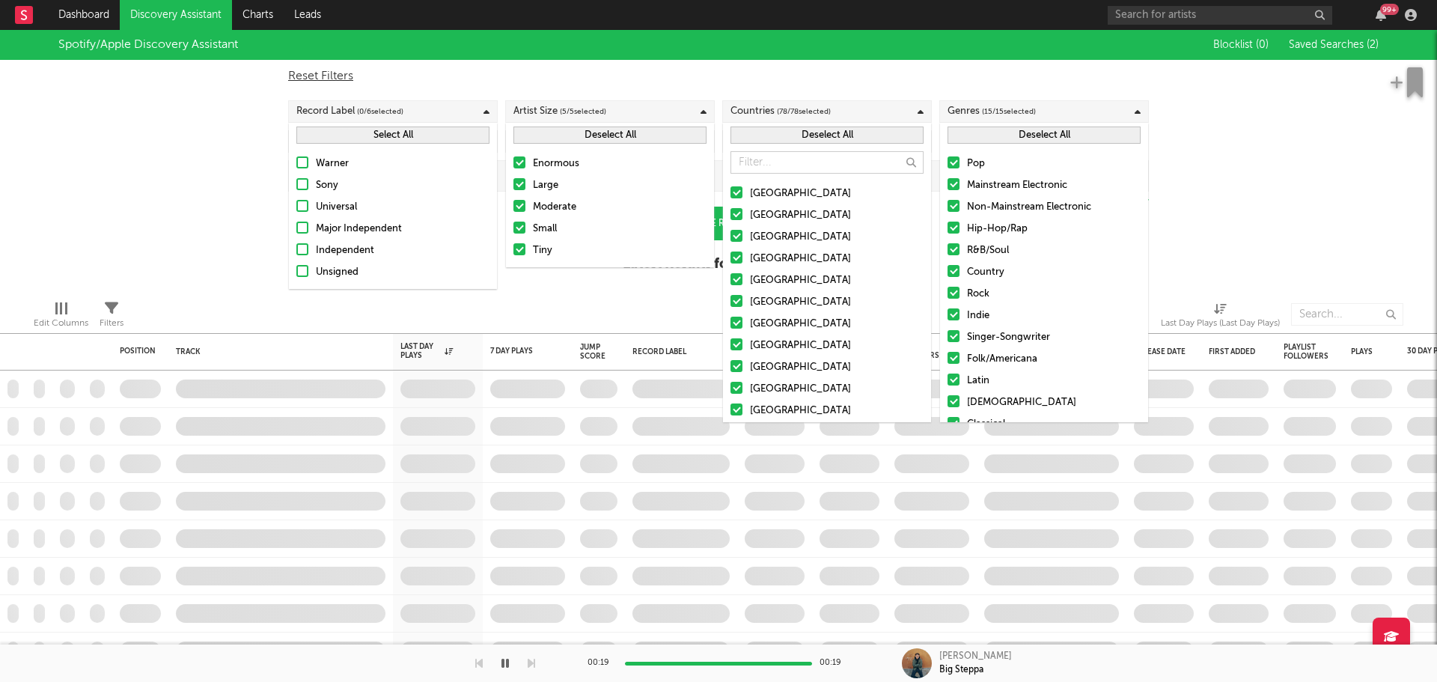
click at [348, 264] on div "Unsigned" at bounding box center [403, 273] width 174 height 18
click at [296, 264] on input "Unsigned" at bounding box center [296, 273] width 0 height 18
click at [342, 245] on div "Independent" at bounding box center [403, 251] width 174 height 18
click at [296, 245] on input "Independent" at bounding box center [296, 251] width 0 height 18
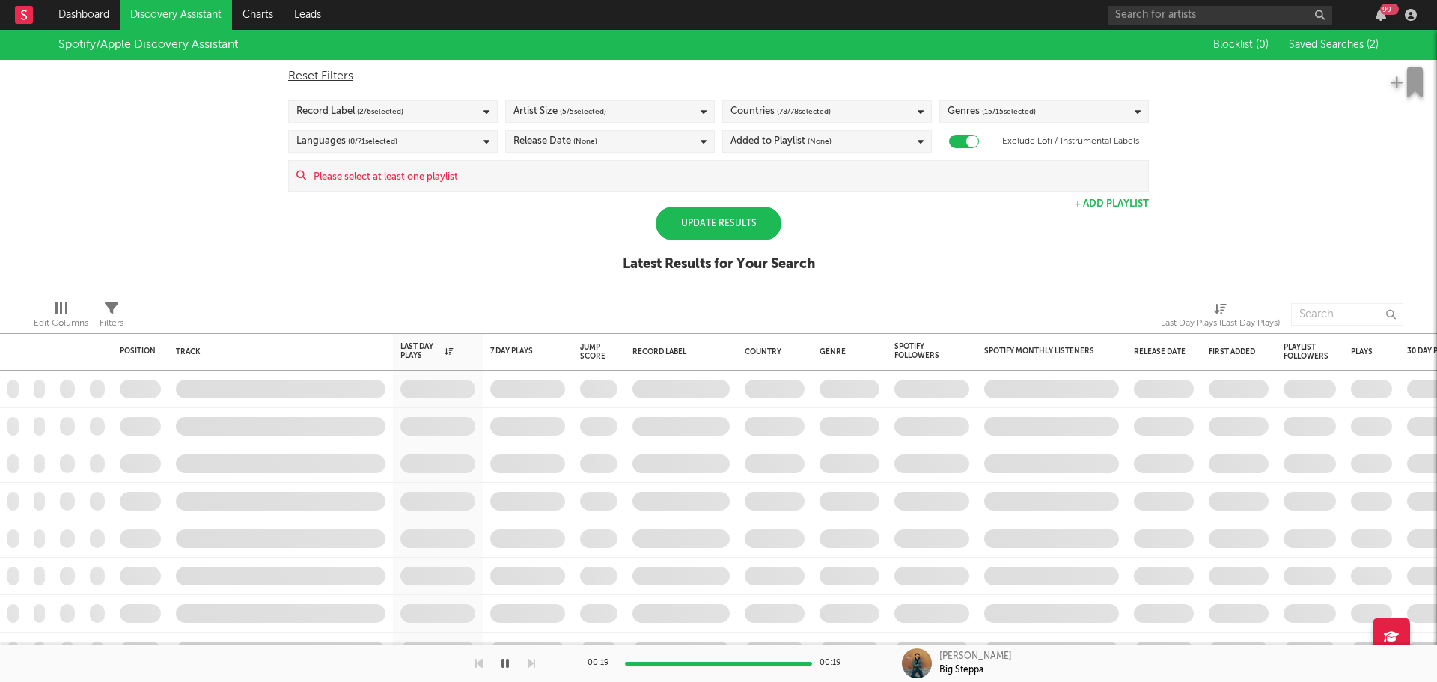
click at [161, 219] on div "Spotify/Apple Discovery Assistant Blocklist ( 0 ) Saved Searches ( 2 ) Reset Fi…" at bounding box center [718, 159] width 1437 height 258
click at [719, 222] on div "Update Results" at bounding box center [719, 224] width 126 height 34
click at [393, 109] on span "( 2 / 6 selected)" at bounding box center [380, 112] width 46 height 18
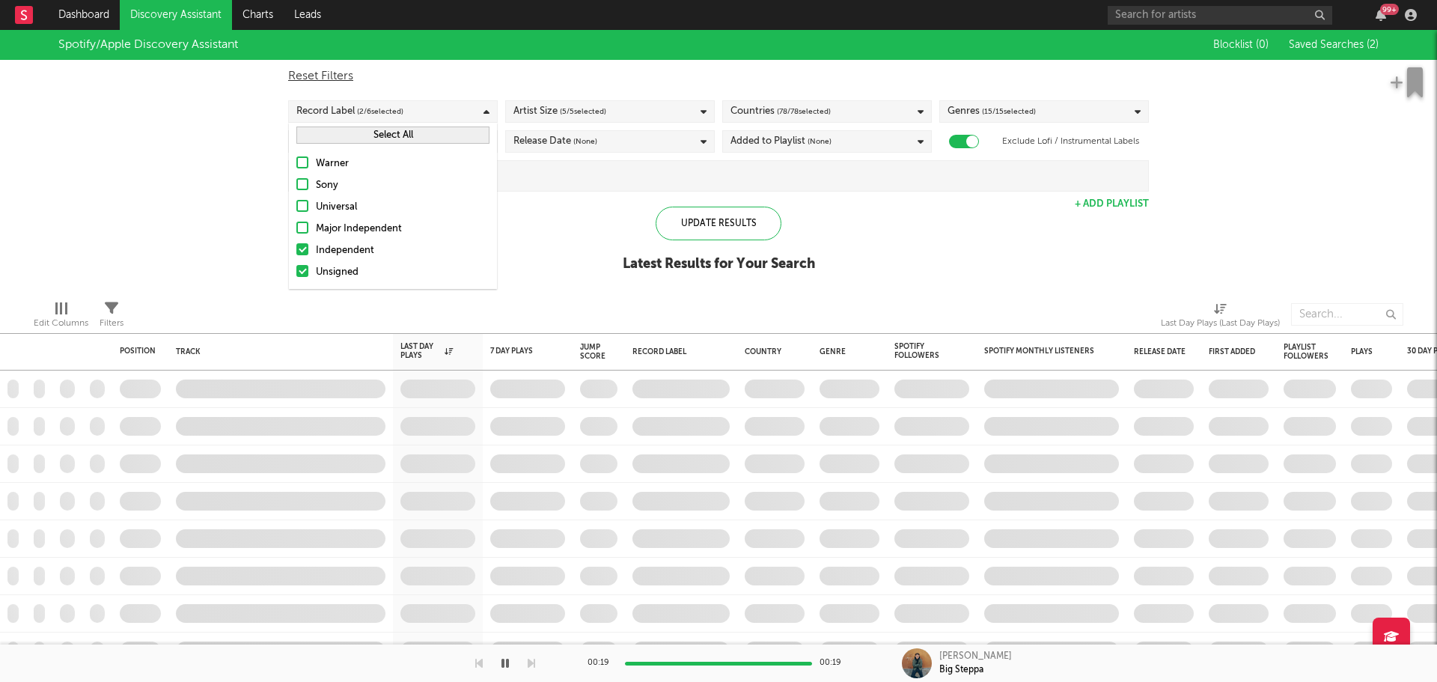
click at [398, 139] on button "Select All" at bounding box center [392, 135] width 193 height 17
click at [713, 221] on div "Update Results" at bounding box center [719, 224] width 126 height 34
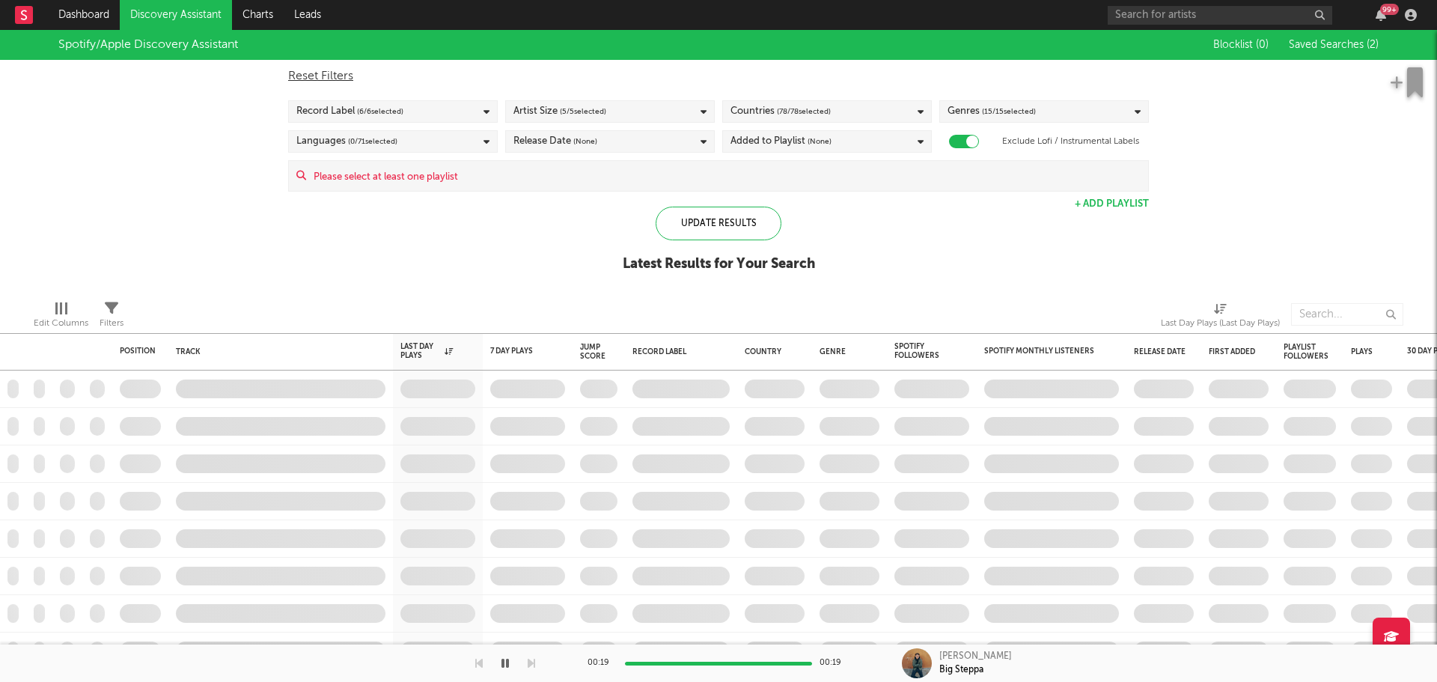
click at [585, 143] on span "(None)" at bounding box center [585, 142] width 24 height 18
click at [577, 170] on div "Last 14 Days" at bounding box center [620, 169] width 174 height 18
click at [514, 170] on input "Last 14 Days" at bounding box center [514, 169] width 0 height 18
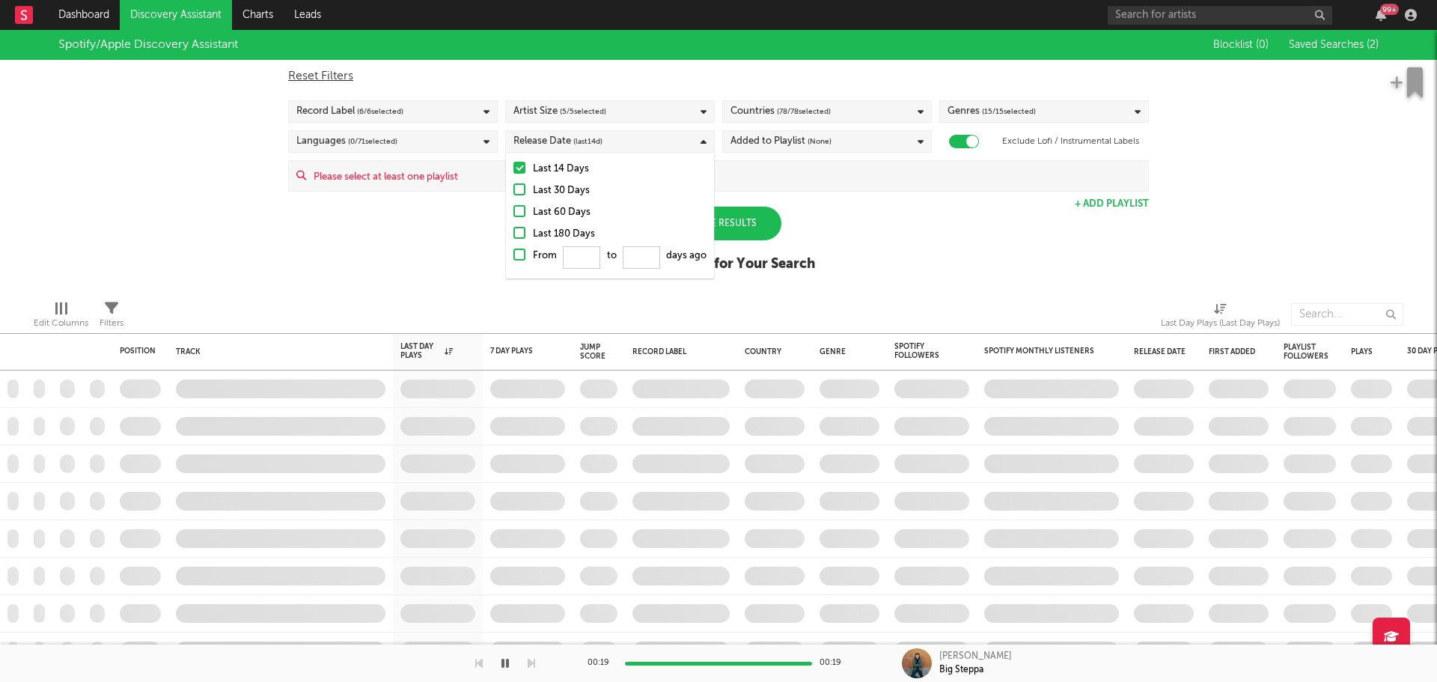
drag, startPoint x: 954, startPoint y: 217, endPoint x: 794, endPoint y: 219, distance: 159.5
click at [953, 218] on div "Spotify/Apple Discovery Assistant Blocklist ( 0 ) Saved Searches ( 2 ) Reset Fi…" at bounding box center [718, 159] width 1437 height 258
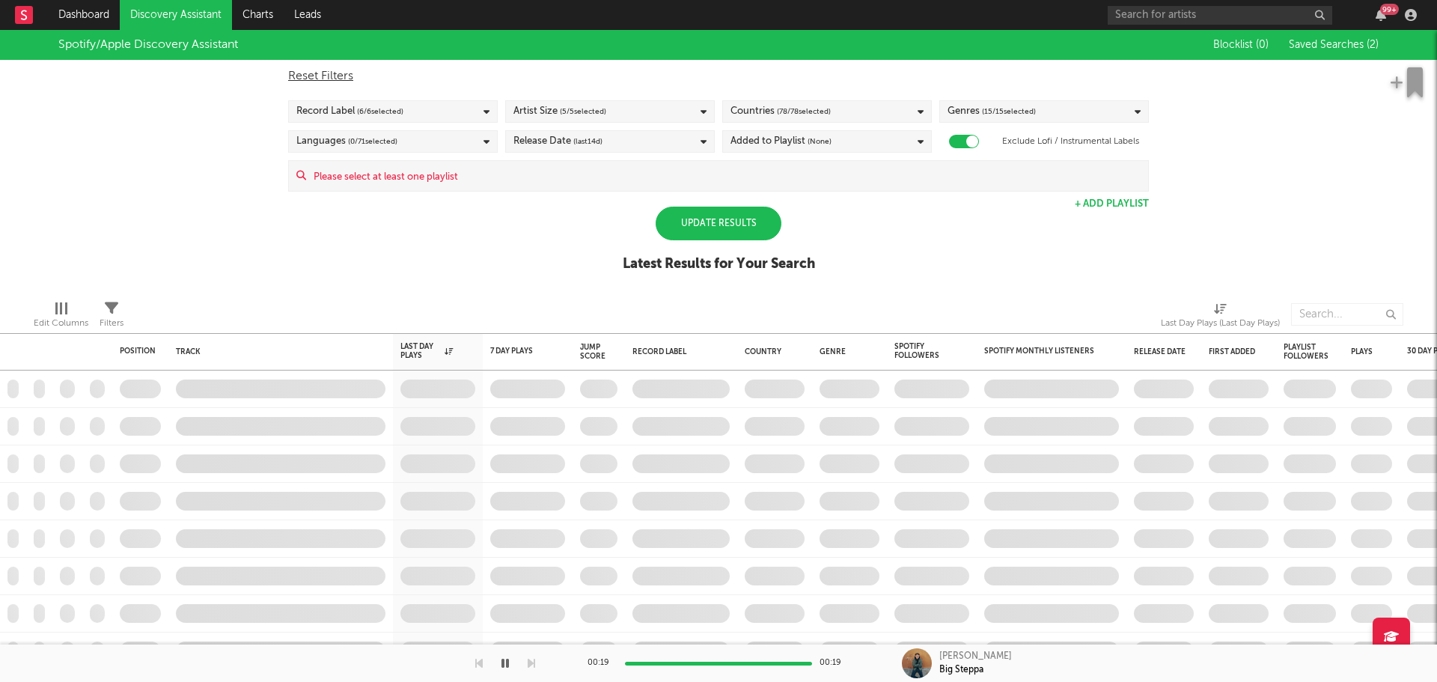
click at [723, 232] on div "Update Results" at bounding box center [719, 224] width 126 height 34
click at [797, 142] on div "Added to Playlist (None)" at bounding box center [781, 142] width 101 height 18
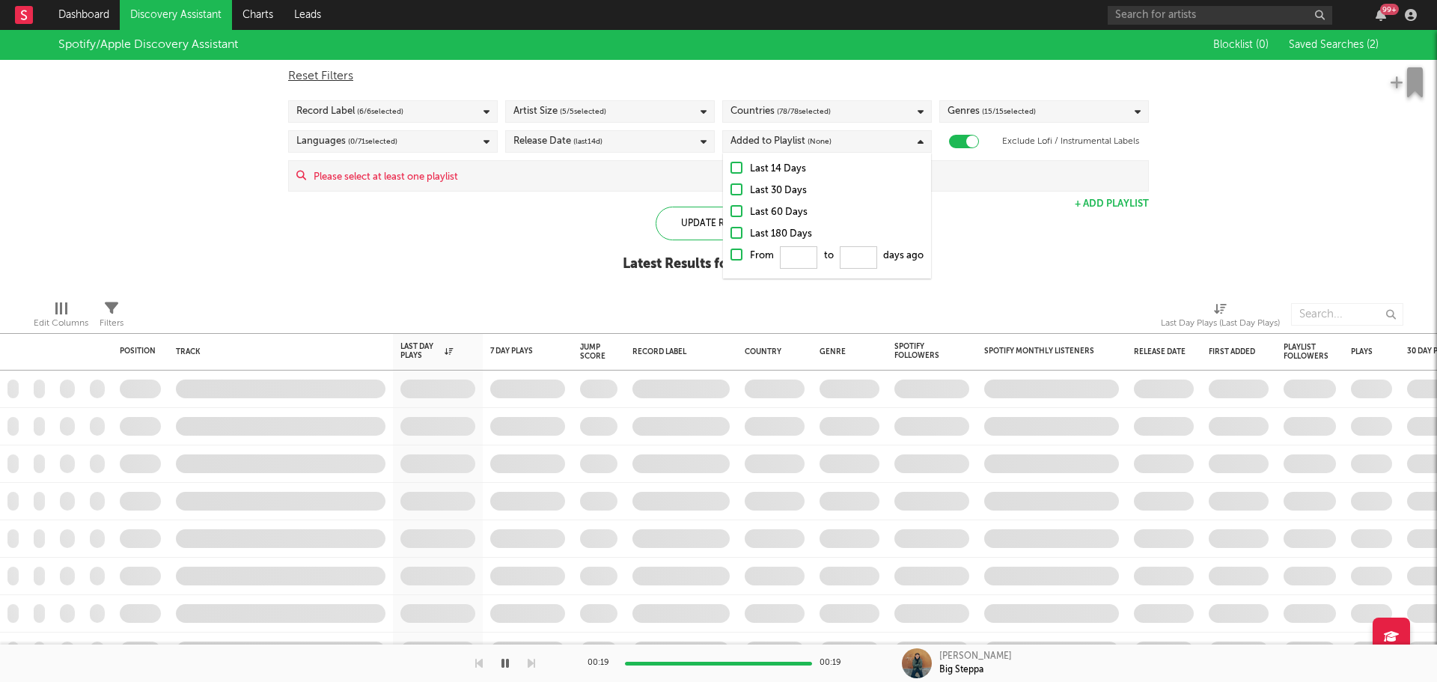
click at [777, 165] on div "Last 14 Days" at bounding box center [837, 169] width 174 height 18
click at [731, 165] on input "Last 14 Days" at bounding box center [731, 169] width 0 height 18
click at [777, 165] on div "Last 14 Days" at bounding box center [837, 169] width 174 height 18
click at [731, 165] on input "Last 14 Days" at bounding box center [731, 169] width 0 height 18
drag, startPoint x: 980, startPoint y: 199, endPoint x: 877, endPoint y: 210, distance: 103.9
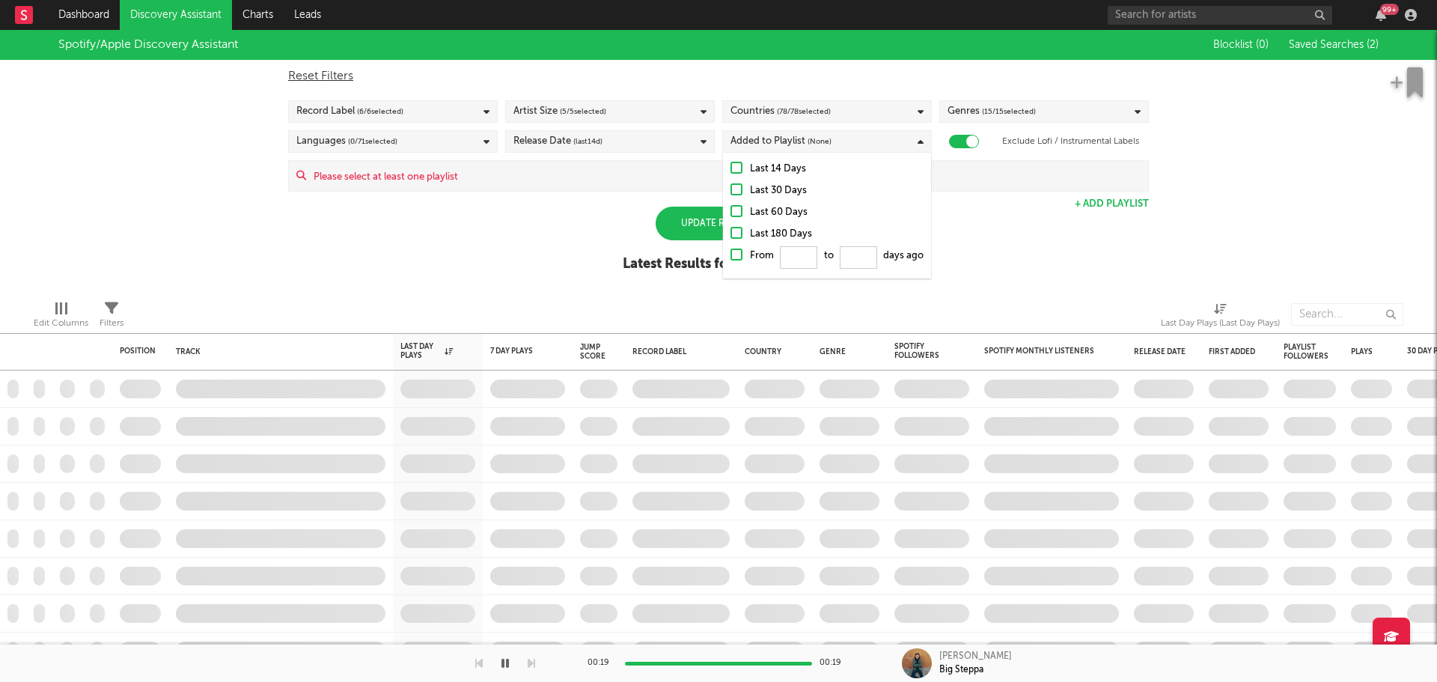
click at [979, 201] on div "Spotify/Apple Discovery Assistant Blocklist ( 0 ) Saved Searches ( 2 ) Reset Fi…" at bounding box center [718, 159] width 1437 height 258
click at [655, 207] on div "Update Results Latest Results for Your Search" at bounding box center [719, 248] width 192 height 82
click at [703, 220] on div "Update Results" at bounding box center [719, 224] width 126 height 34
click at [740, 213] on div "Update Results" at bounding box center [719, 224] width 126 height 34
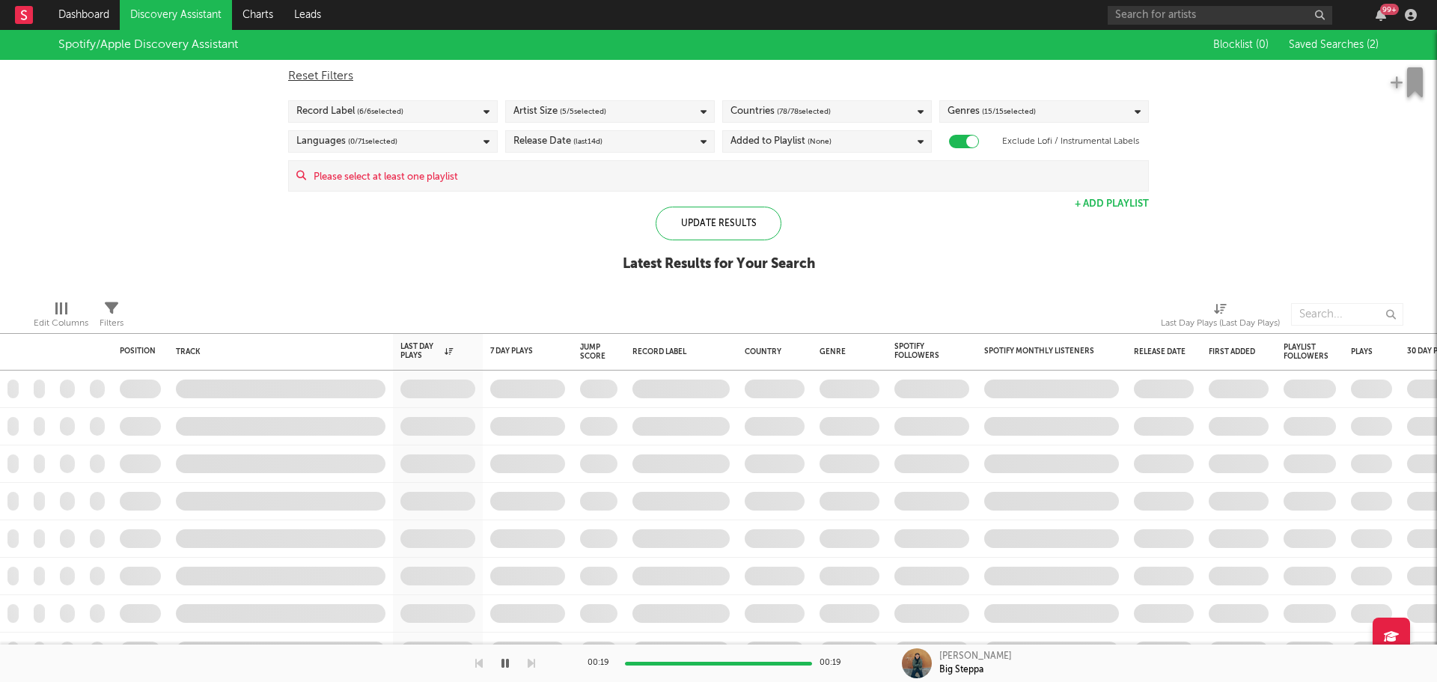
click at [430, 135] on div "Languages ( 0 / 71 selected)" at bounding box center [393, 141] width 210 height 22
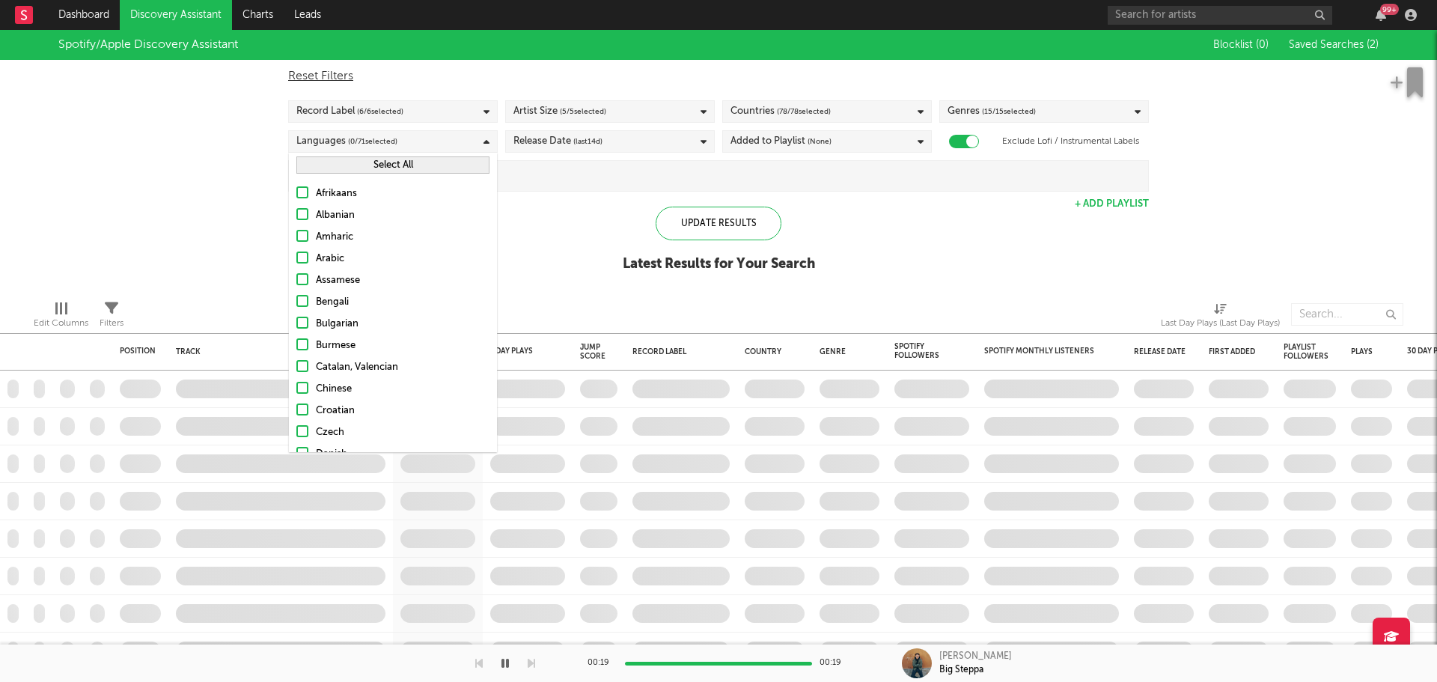
click at [443, 170] on button "Select All" at bounding box center [392, 164] width 193 height 17
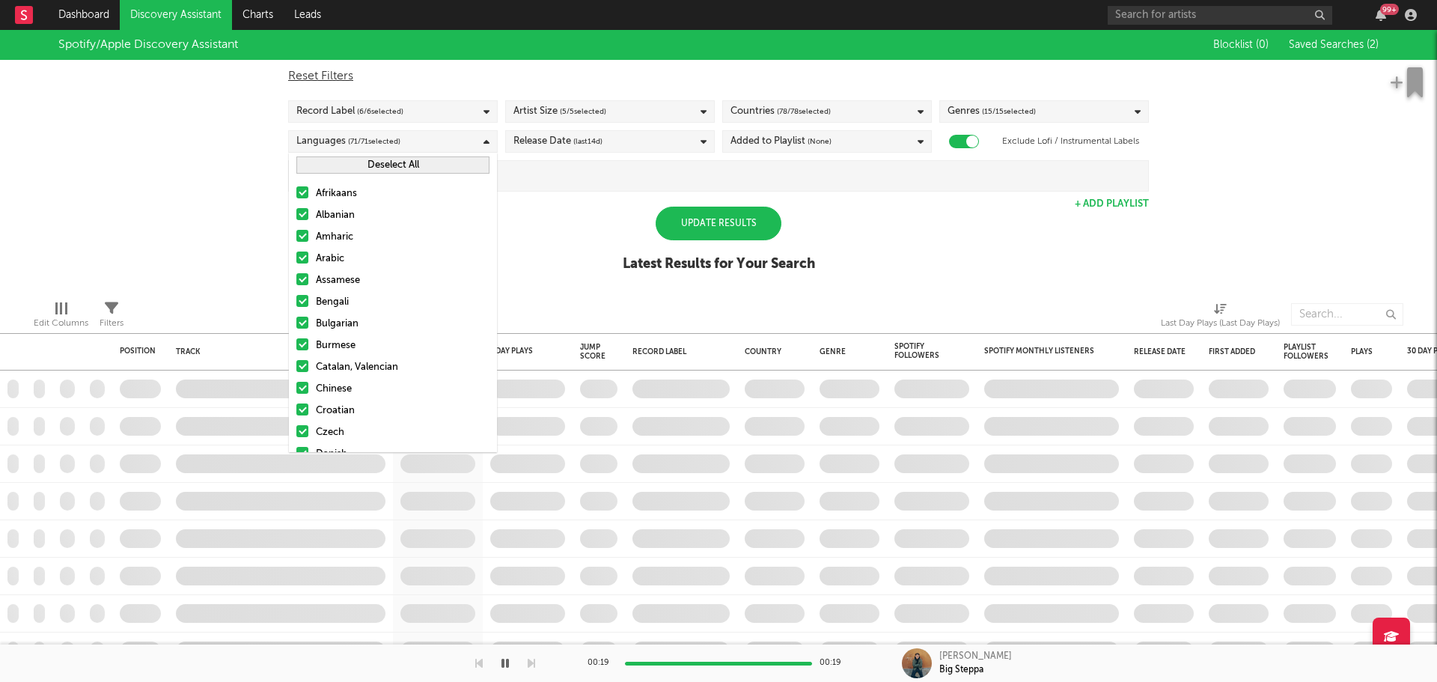
click at [549, 202] on div "Spotify/Apple Discovery Assistant Blocklist ( 0 ) Saved Searches ( 2 ) Reset Fi…" at bounding box center [718, 159] width 1437 height 258
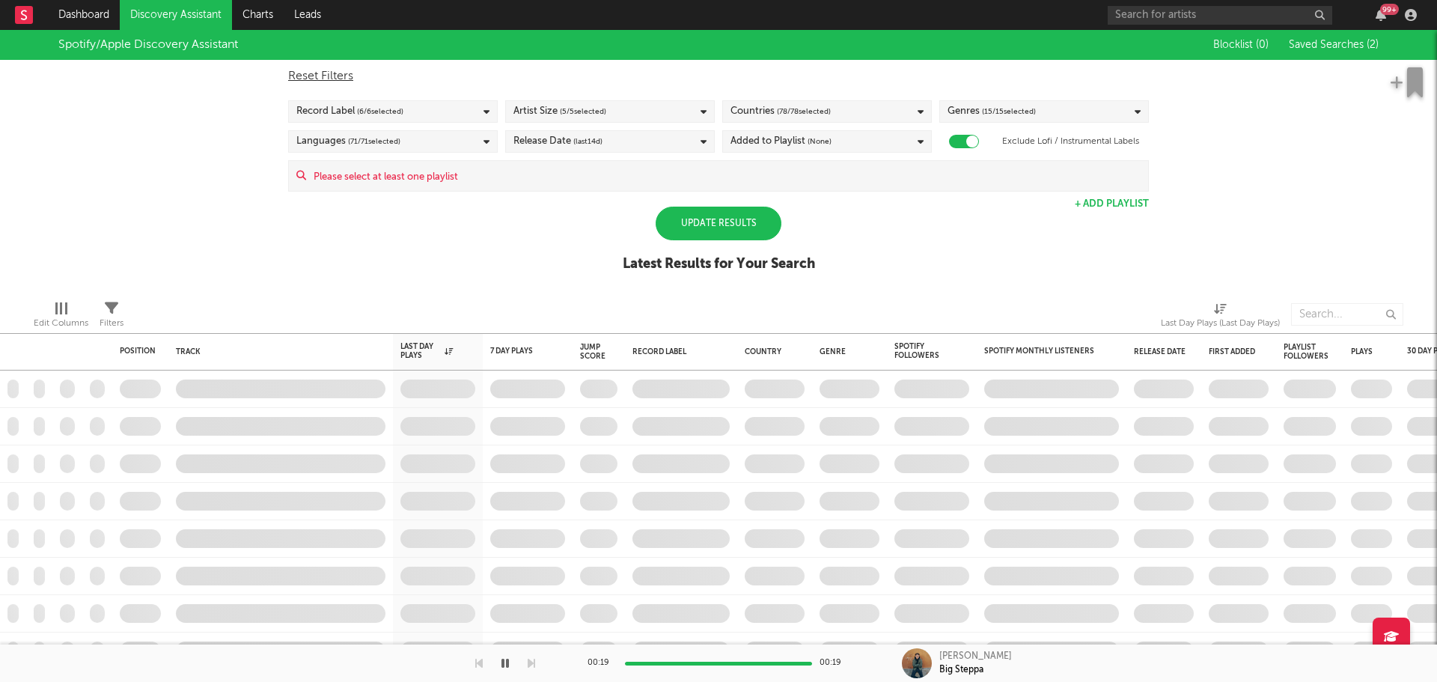
click at [703, 231] on div "Update Results" at bounding box center [719, 224] width 126 height 34
click at [743, 226] on div "Update Results" at bounding box center [719, 224] width 126 height 34
click at [744, 215] on div "Update Results" at bounding box center [719, 224] width 126 height 34
click at [731, 237] on div "Update Results" at bounding box center [719, 224] width 126 height 34
click at [729, 220] on div "Update Results" at bounding box center [719, 224] width 126 height 34
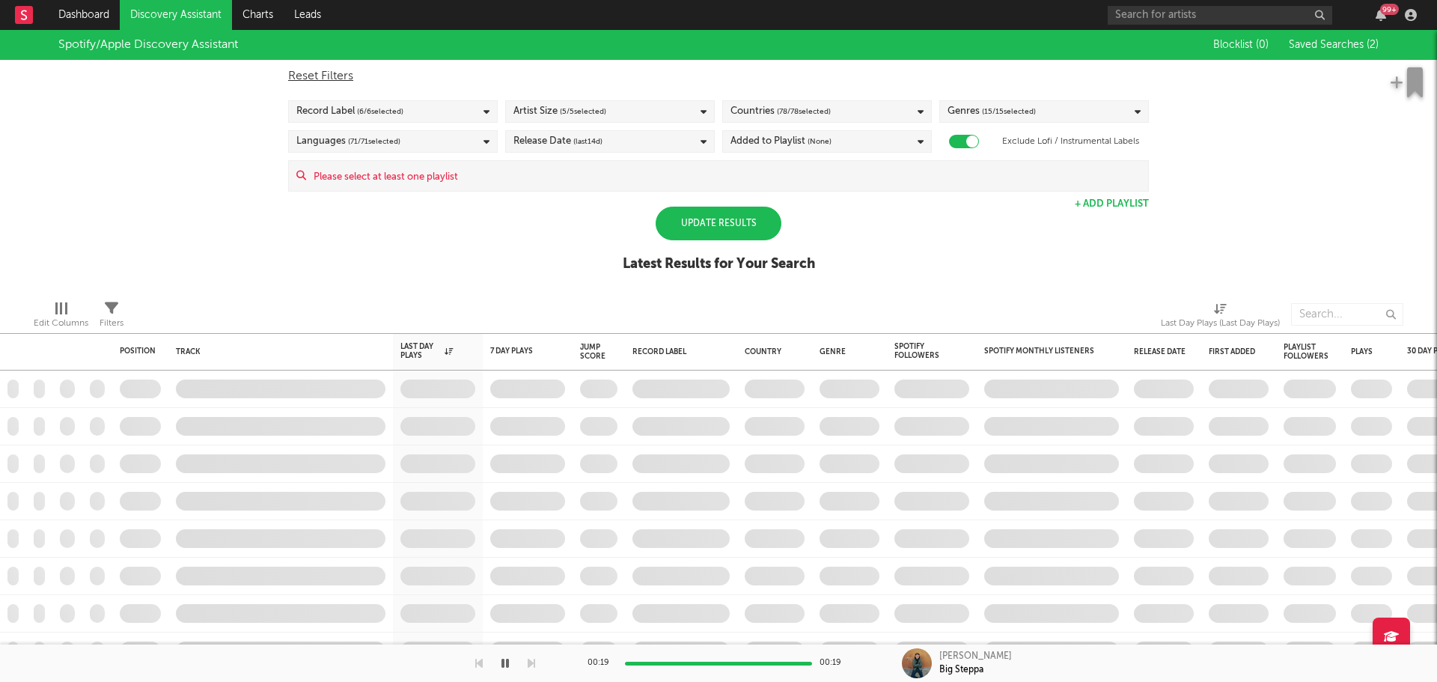
click at [678, 213] on div "Update Results" at bounding box center [719, 224] width 126 height 34
click at [693, 217] on div "Update Results" at bounding box center [719, 224] width 126 height 34
click at [746, 214] on div "Update Results" at bounding box center [719, 224] width 126 height 34
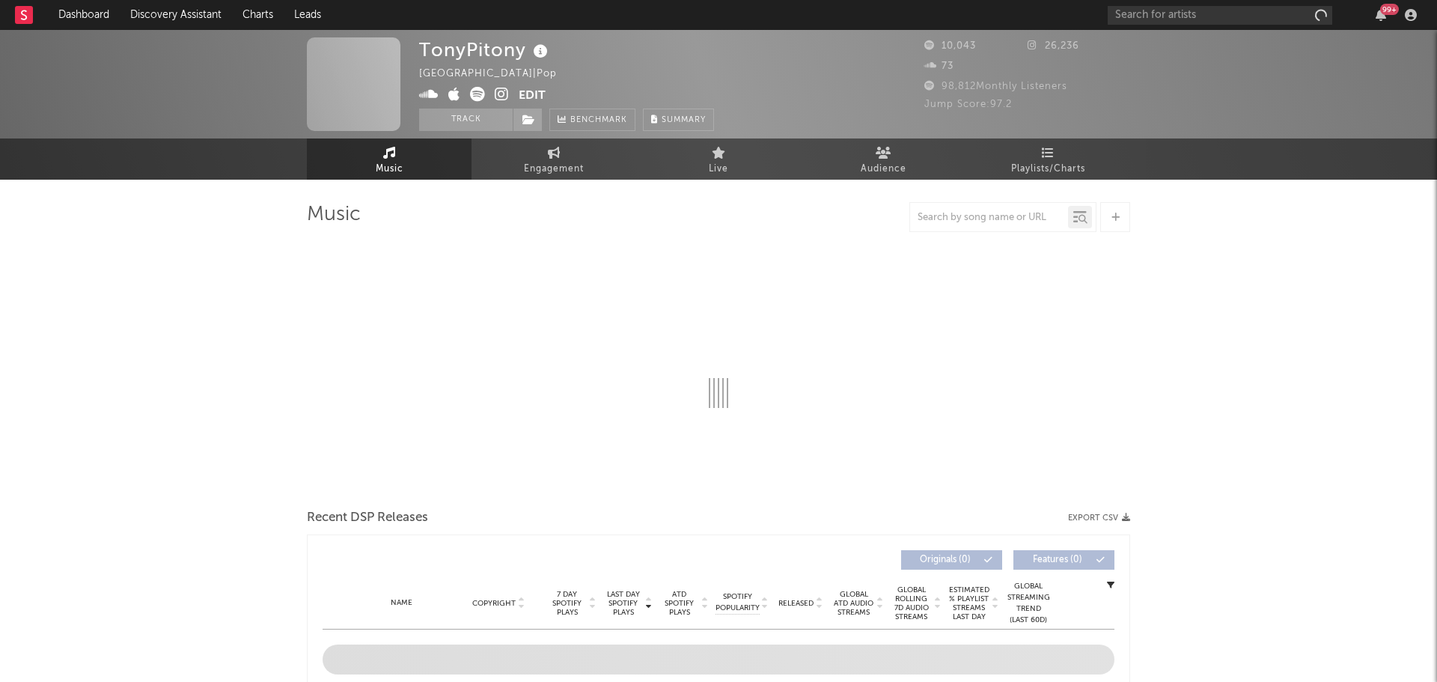
select select "1w"
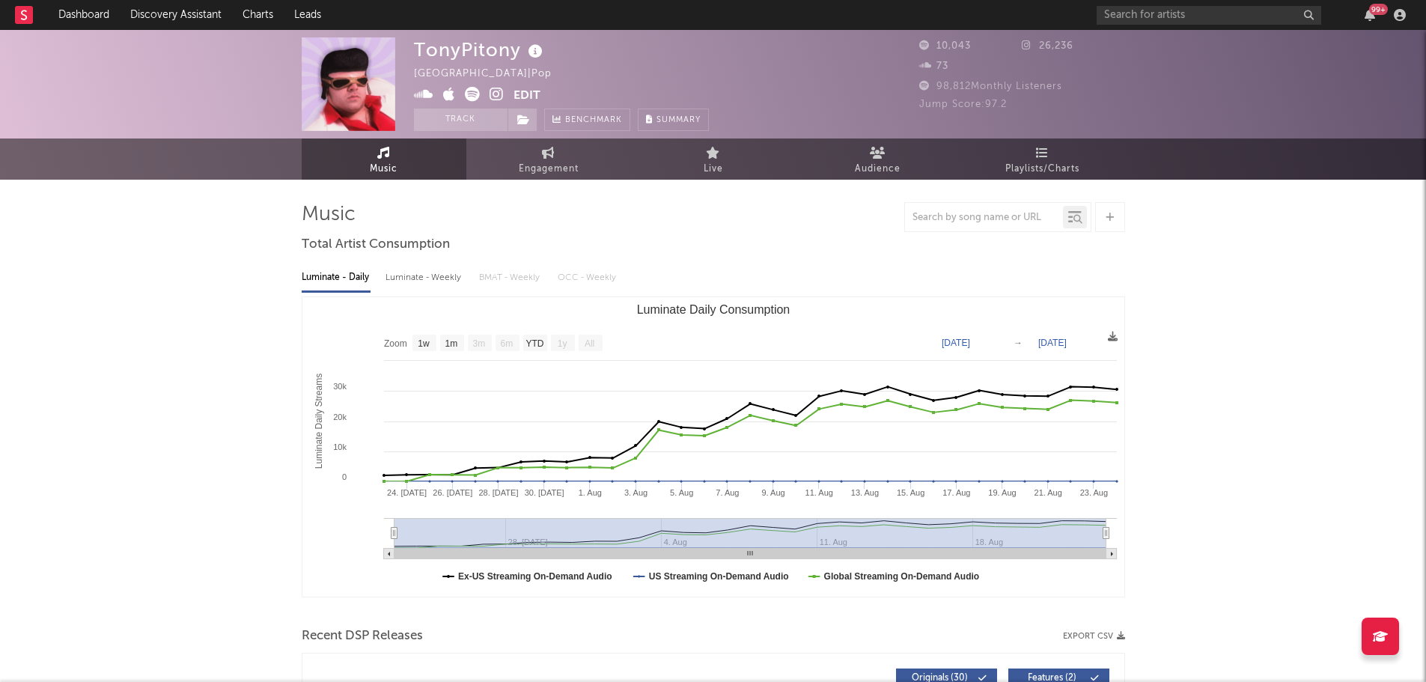
click at [363, 100] on img at bounding box center [349, 84] width 94 height 94
click at [198, 19] on link "Discovery Assistant" at bounding box center [176, 15] width 112 height 30
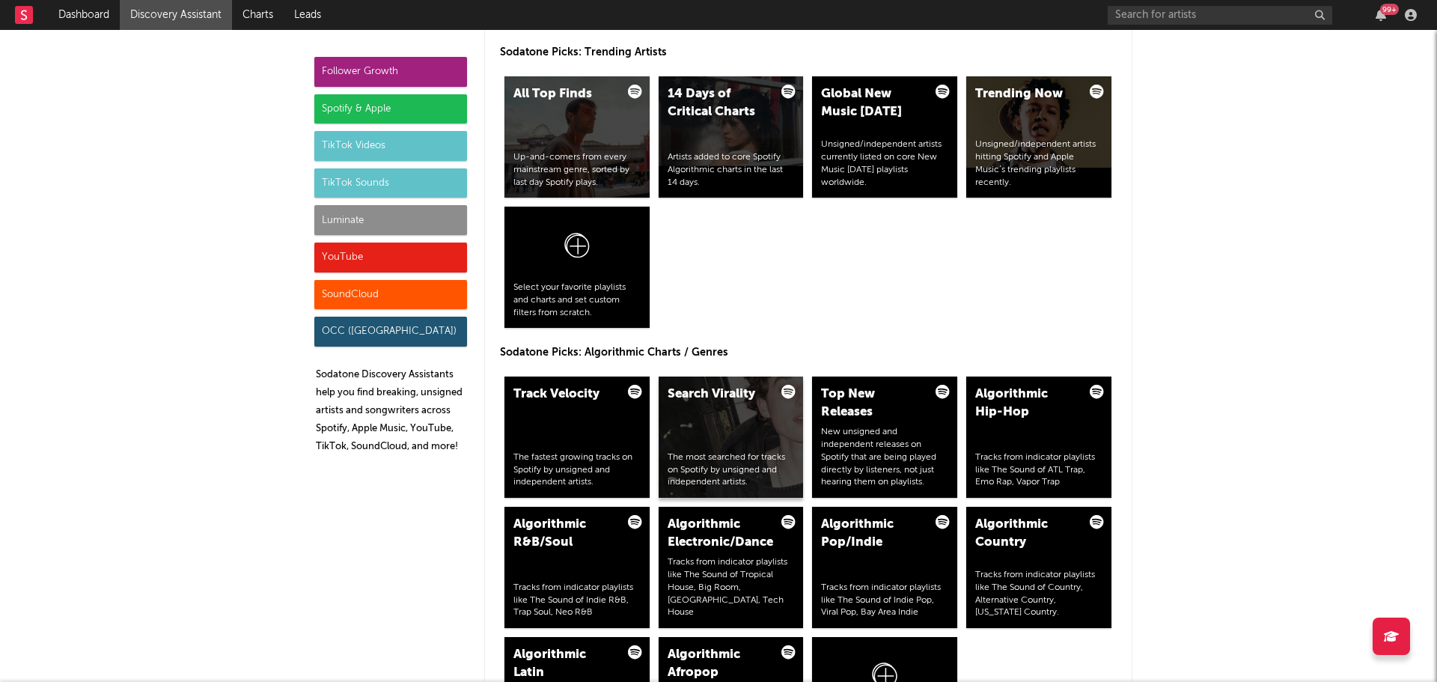
scroll to position [1572, 0]
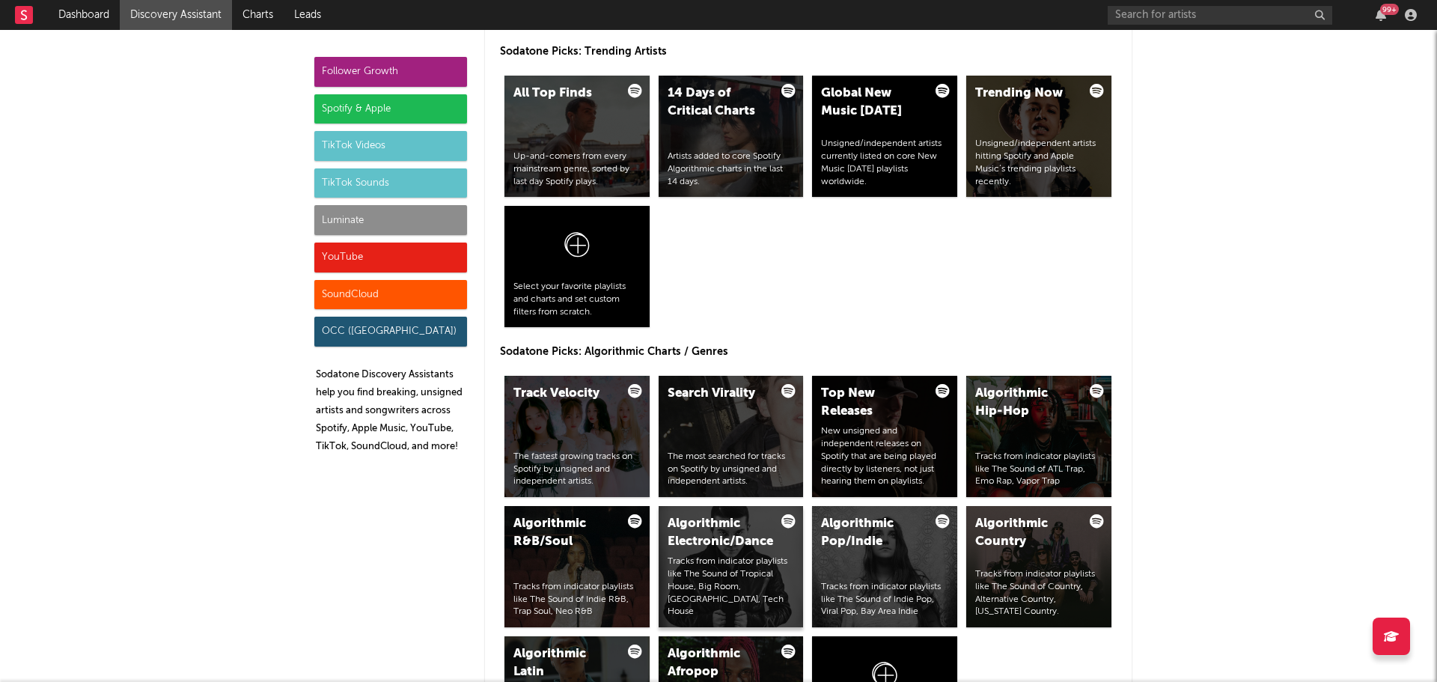
click at [735, 549] on div "Algorithmic Electronic/Dance" at bounding box center [719, 533] width 102 height 36
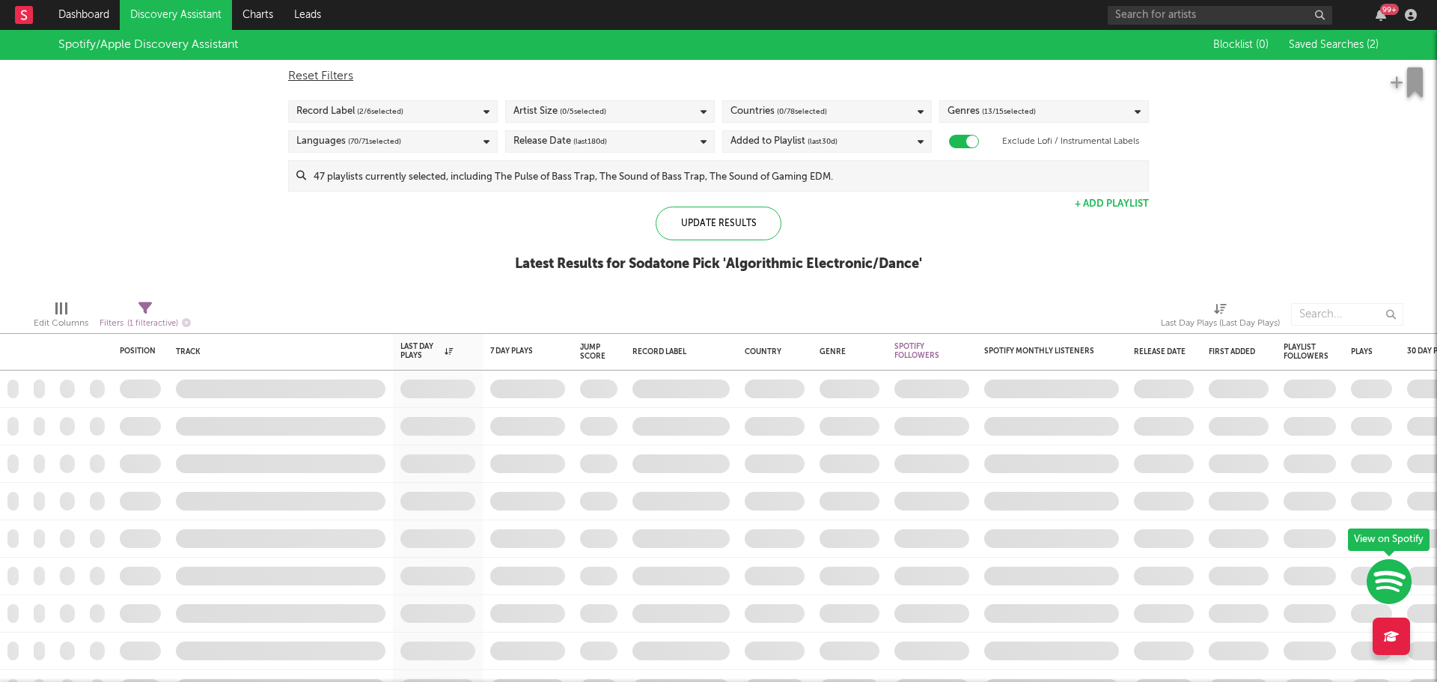
click at [440, 144] on div "Languages ( 70 / 71 selected)" at bounding box center [393, 141] width 210 height 22
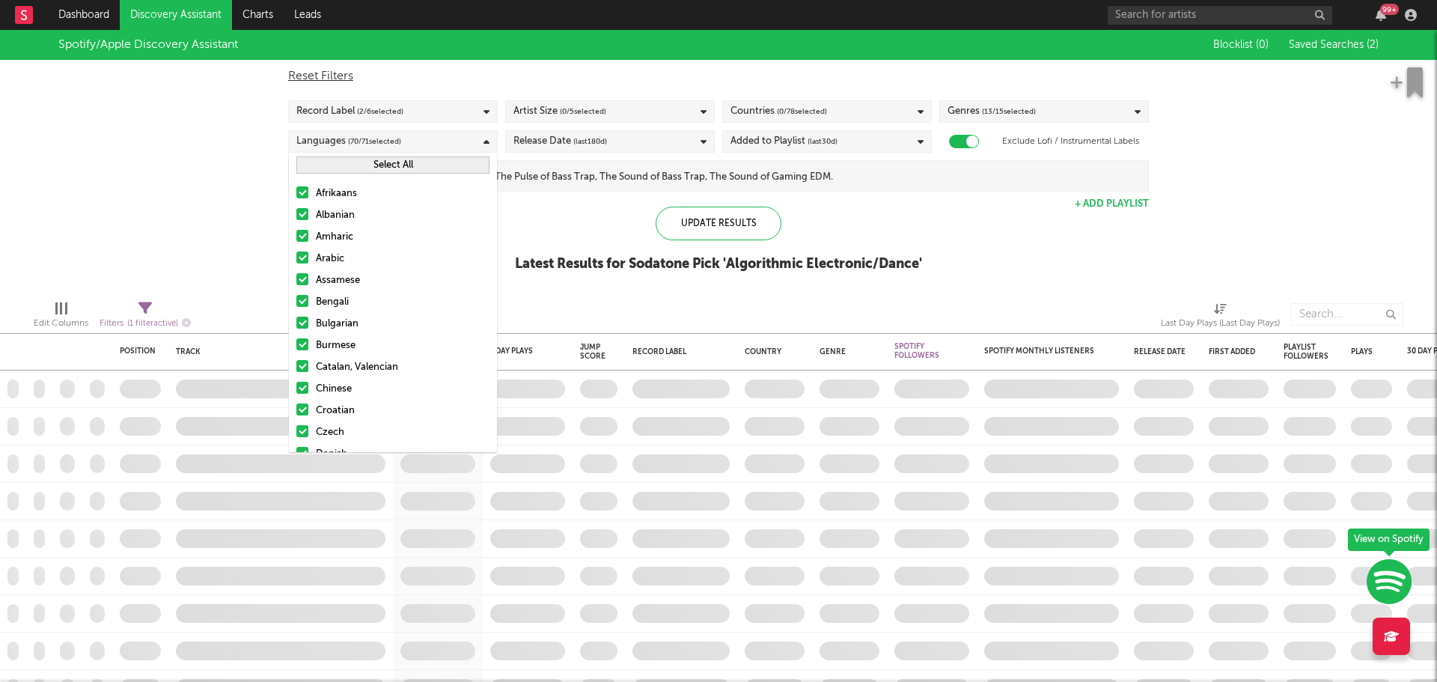
drag, startPoint x: 425, startPoint y: 171, endPoint x: 919, endPoint y: 231, distance: 496.9
click at [425, 171] on button "Select All" at bounding box center [392, 164] width 193 height 17
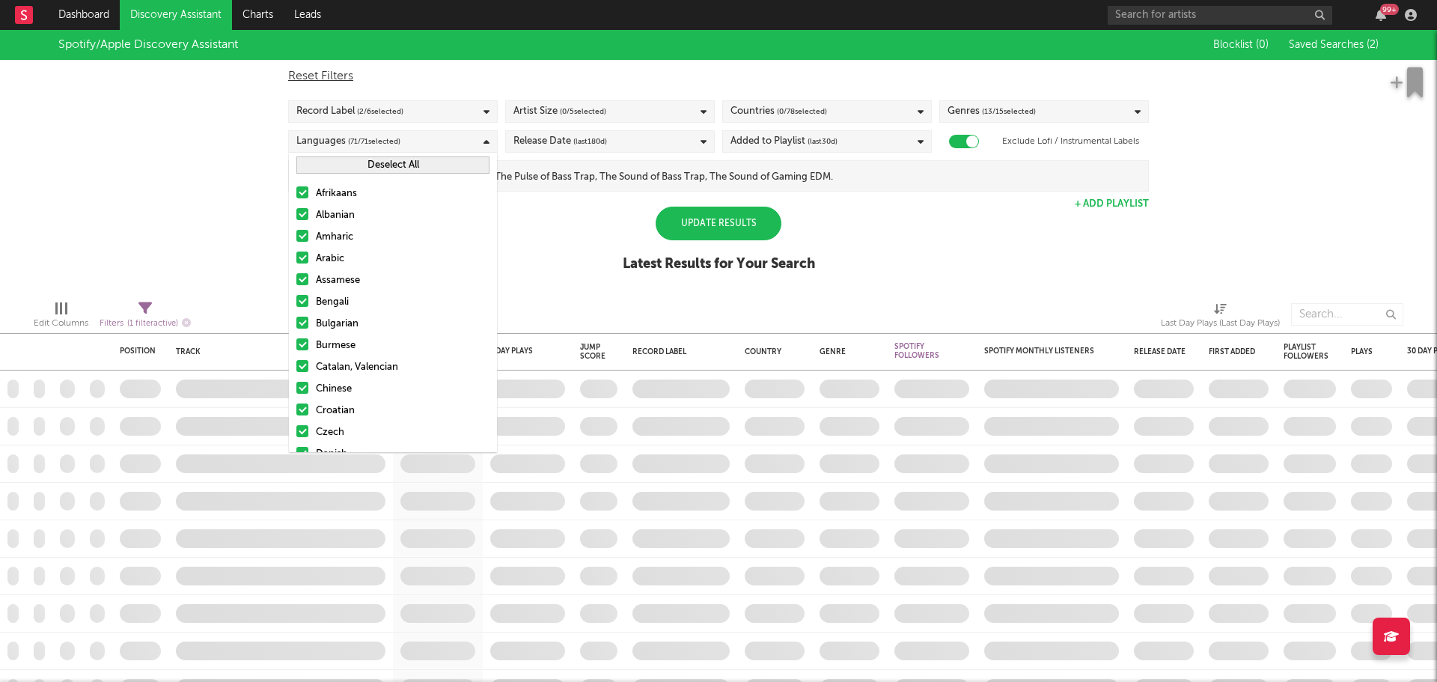
click at [857, 148] on div "Added to Playlist (last 30 d)" at bounding box center [827, 141] width 210 height 22
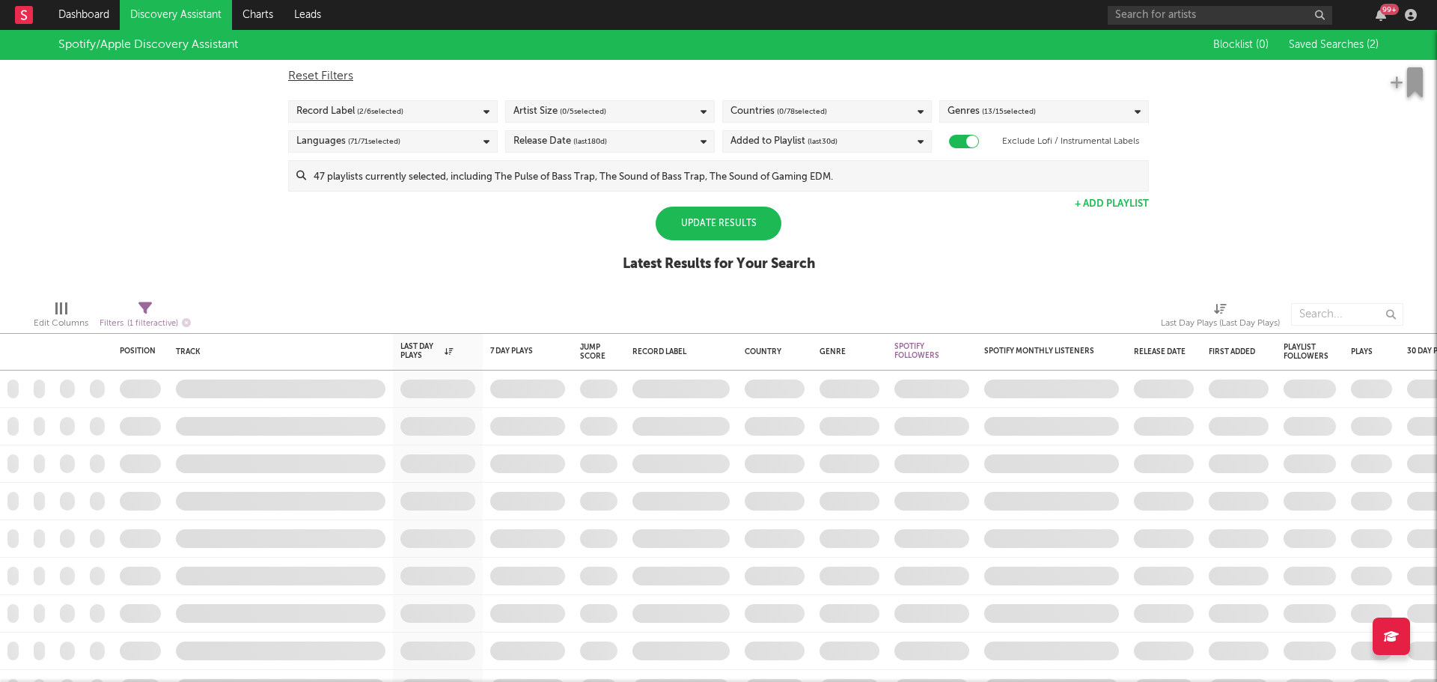
click at [1151, 252] on div "Spotify/Apple Discovery Assistant Blocklist ( 0 ) Saved Searches ( 2 ) Reset Fi…" at bounding box center [718, 159] width 1437 height 258
click at [961, 138] on div at bounding box center [964, 141] width 30 height 13
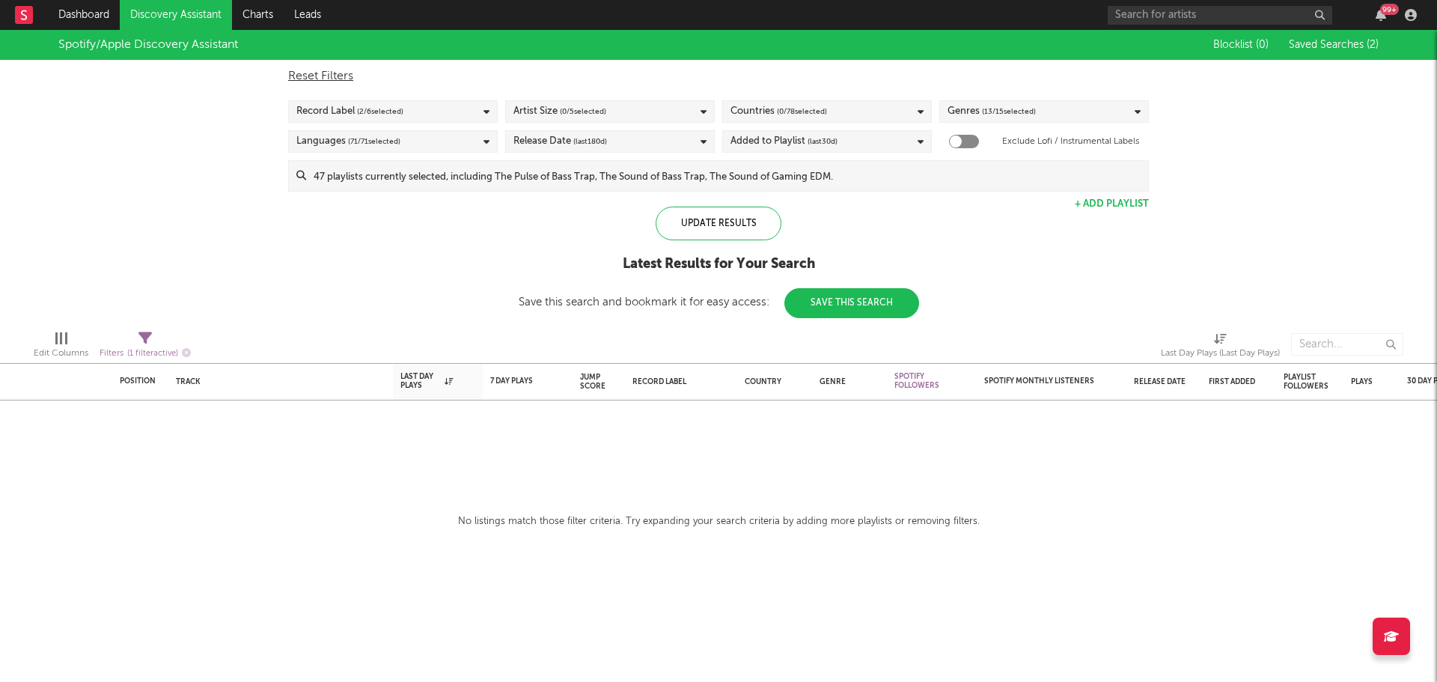
click at [885, 314] on button "Save This Search" at bounding box center [852, 303] width 135 height 30
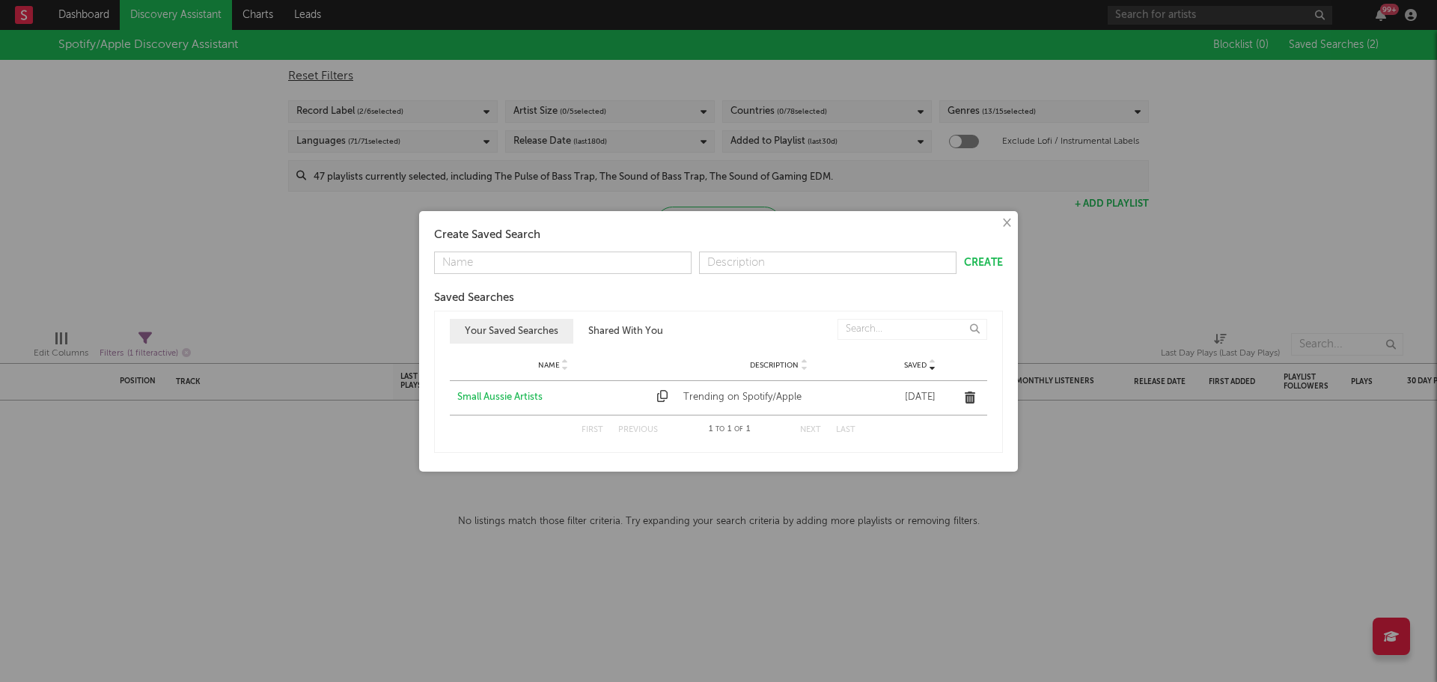
click at [999, 228] on button "×" at bounding box center [1006, 223] width 16 height 16
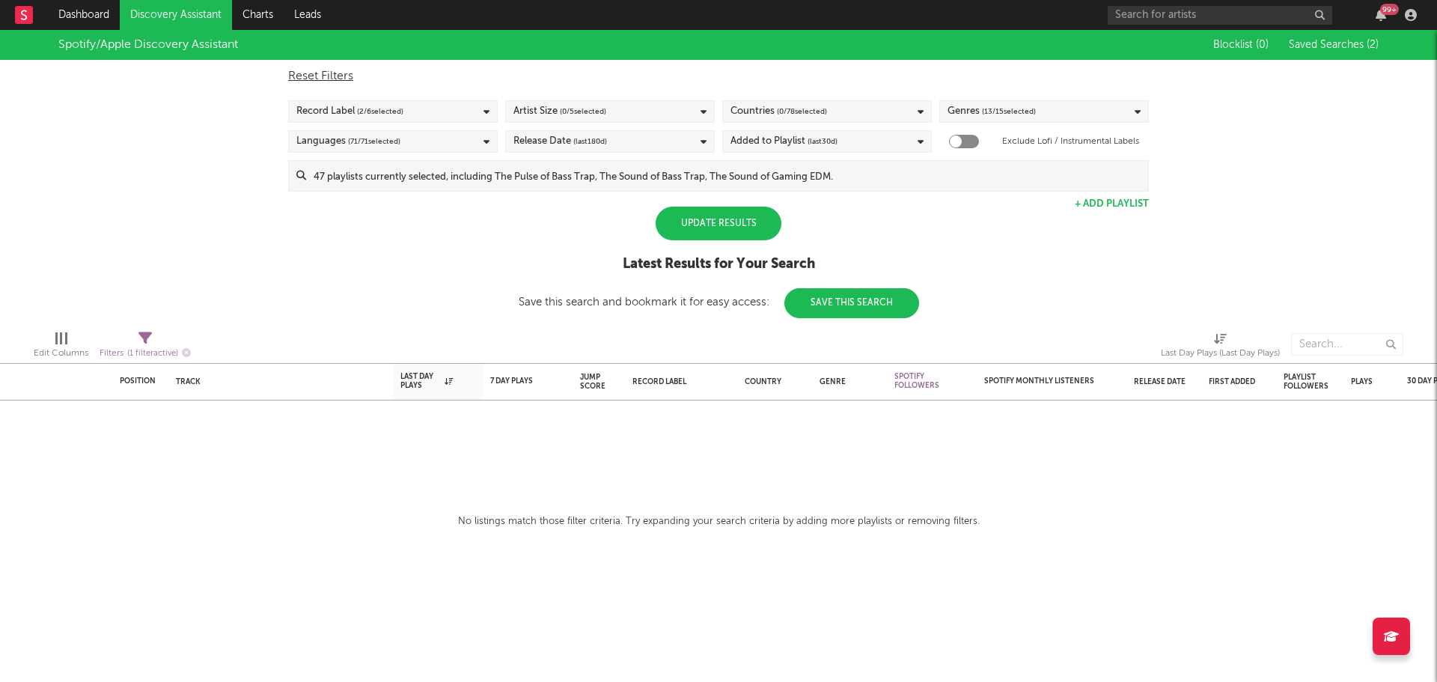
click at [752, 234] on div "Update Results" at bounding box center [719, 224] width 126 height 34
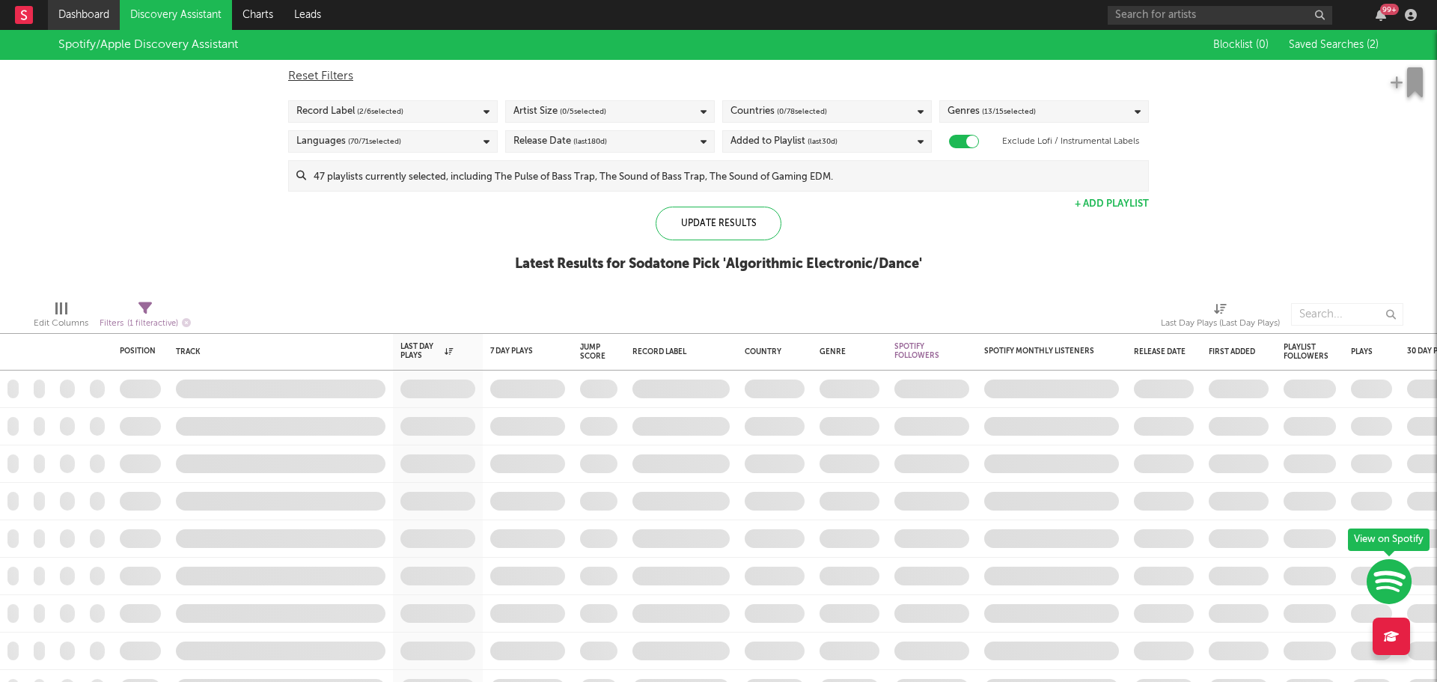
checkbox input "true"
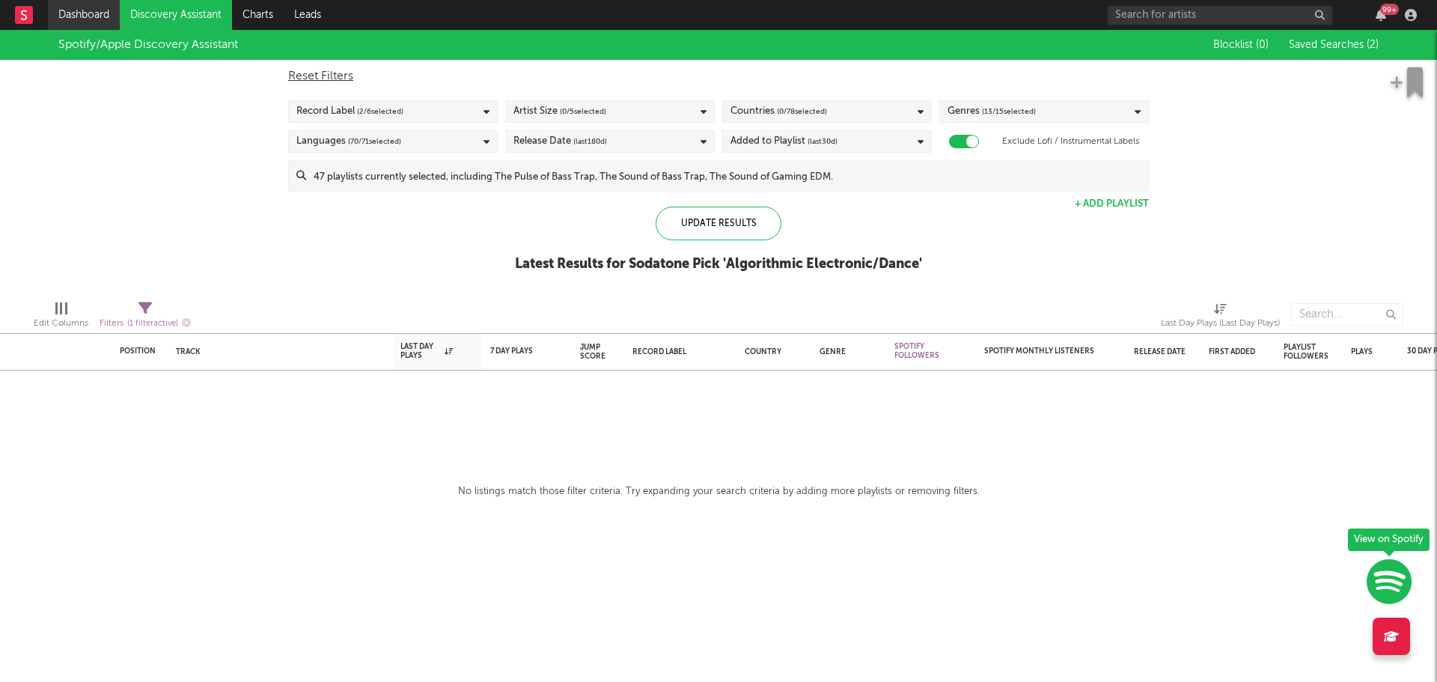
click at [70, 10] on link "Dashboard" at bounding box center [84, 15] width 72 height 30
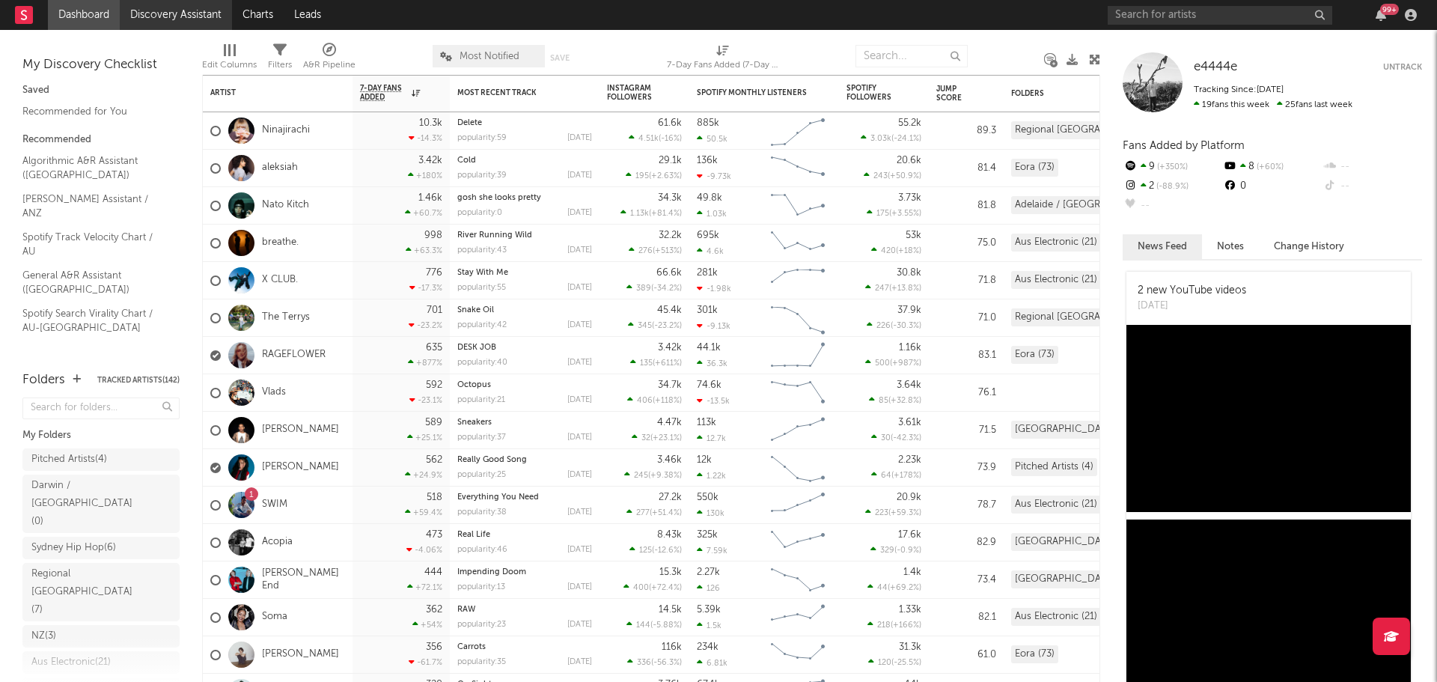
click at [210, 22] on link "Discovery Assistant" at bounding box center [176, 15] width 112 height 30
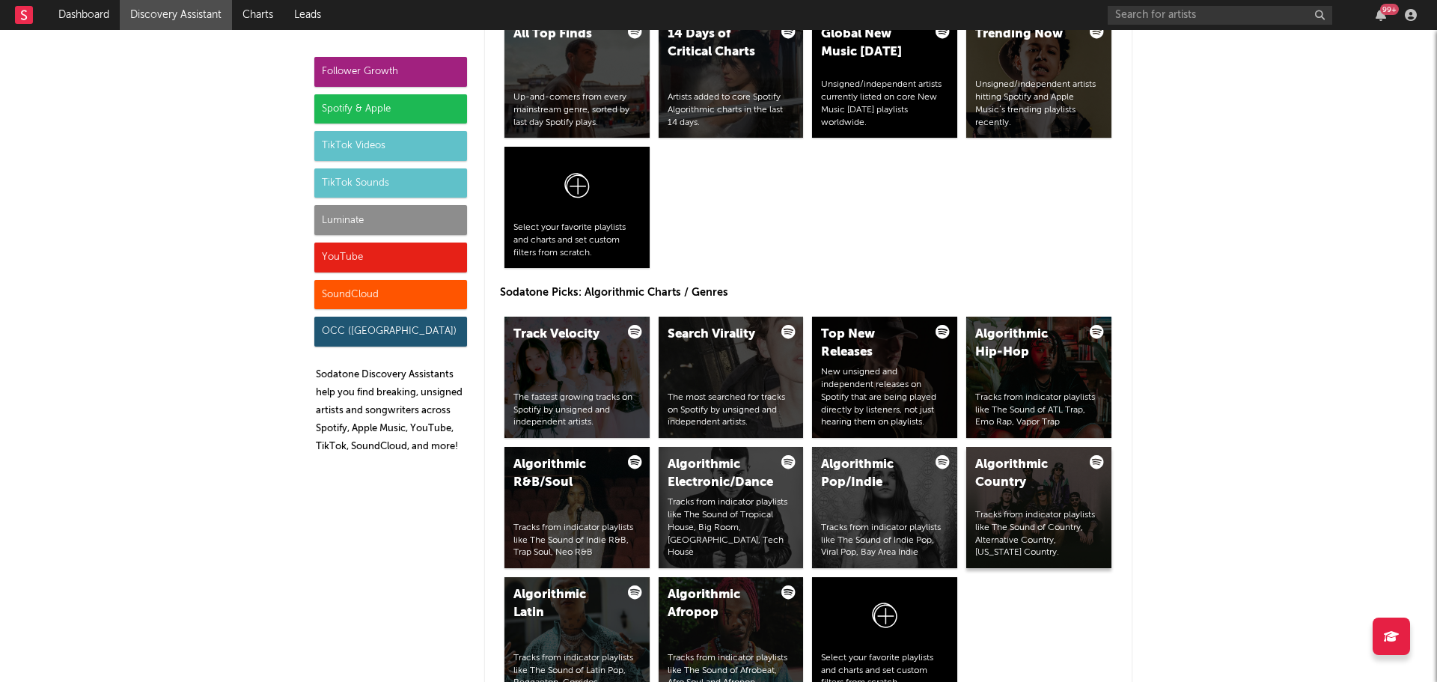
scroll to position [1422, 0]
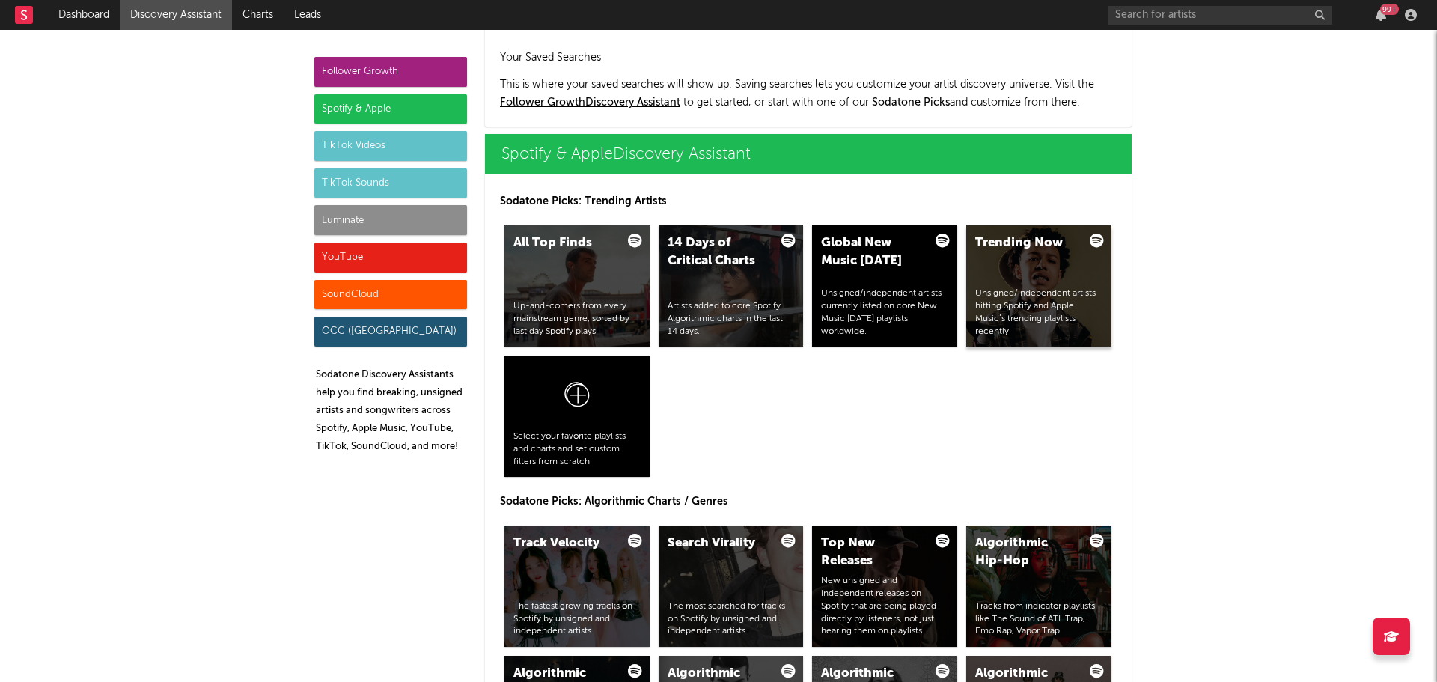
click at [1041, 299] on div "Unsigned/independent artists hitting Spotify and Apple Music’s trending playlis…" at bounding box center [1039, 312] width 127 height 50
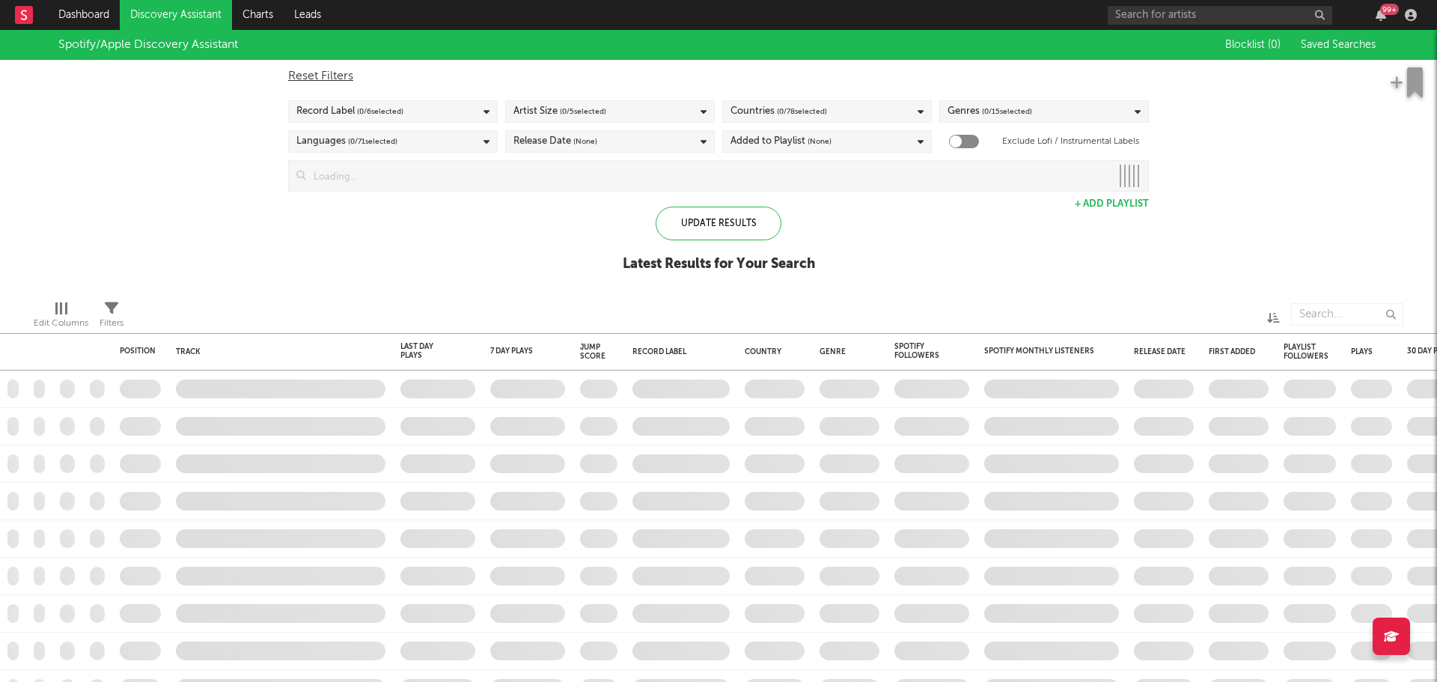
click at [1000, 103] on span "( 0 / 15 selected)" at bounding box center [1007, 112] width 50 height 18
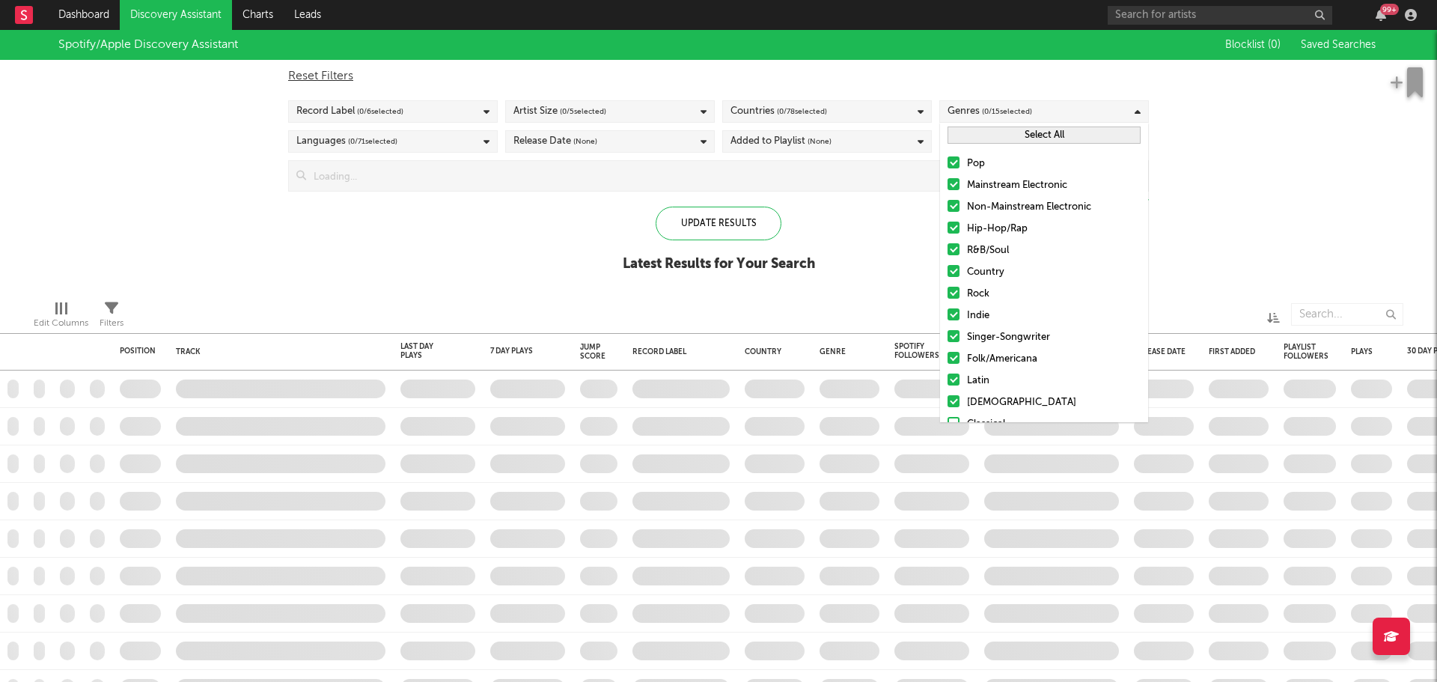
checkbox input "true"
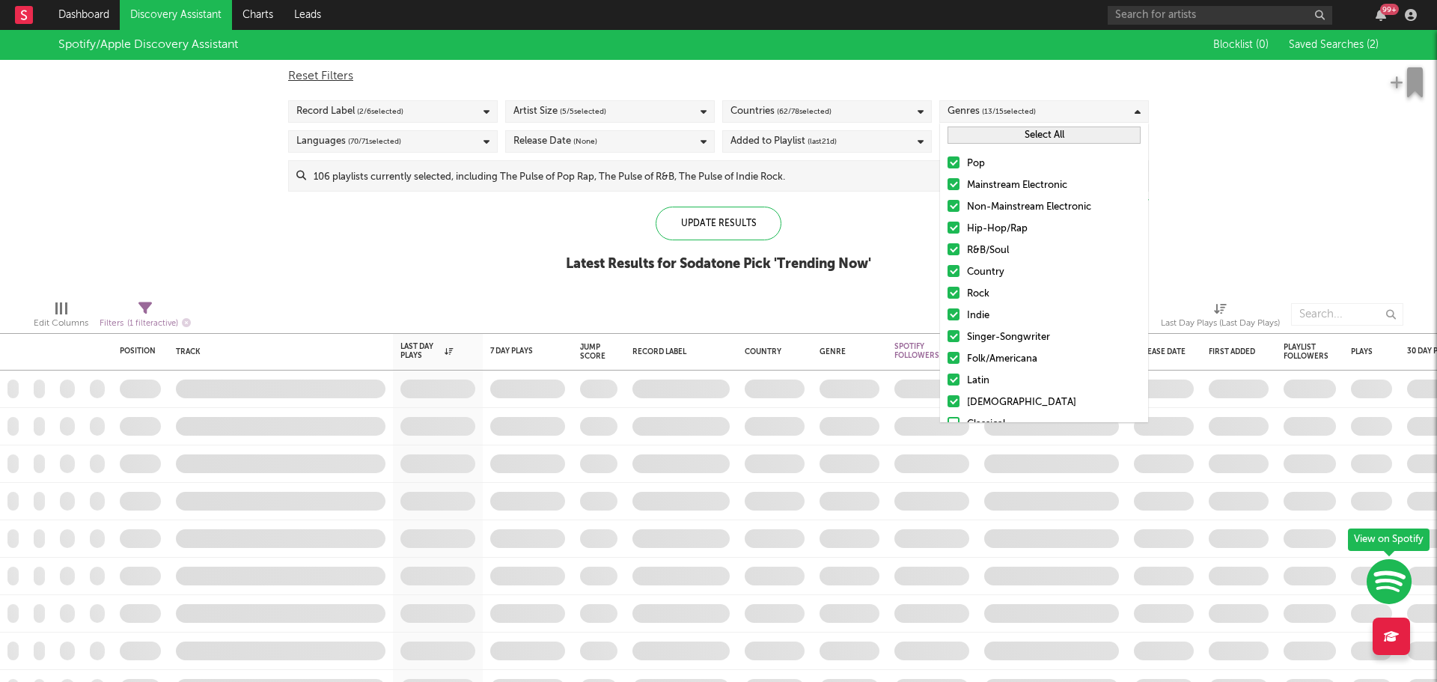
click at [883, 115] on div "Countries ( 62 / 78 selected)" at bounding box center [827, 111] width 210 height 22
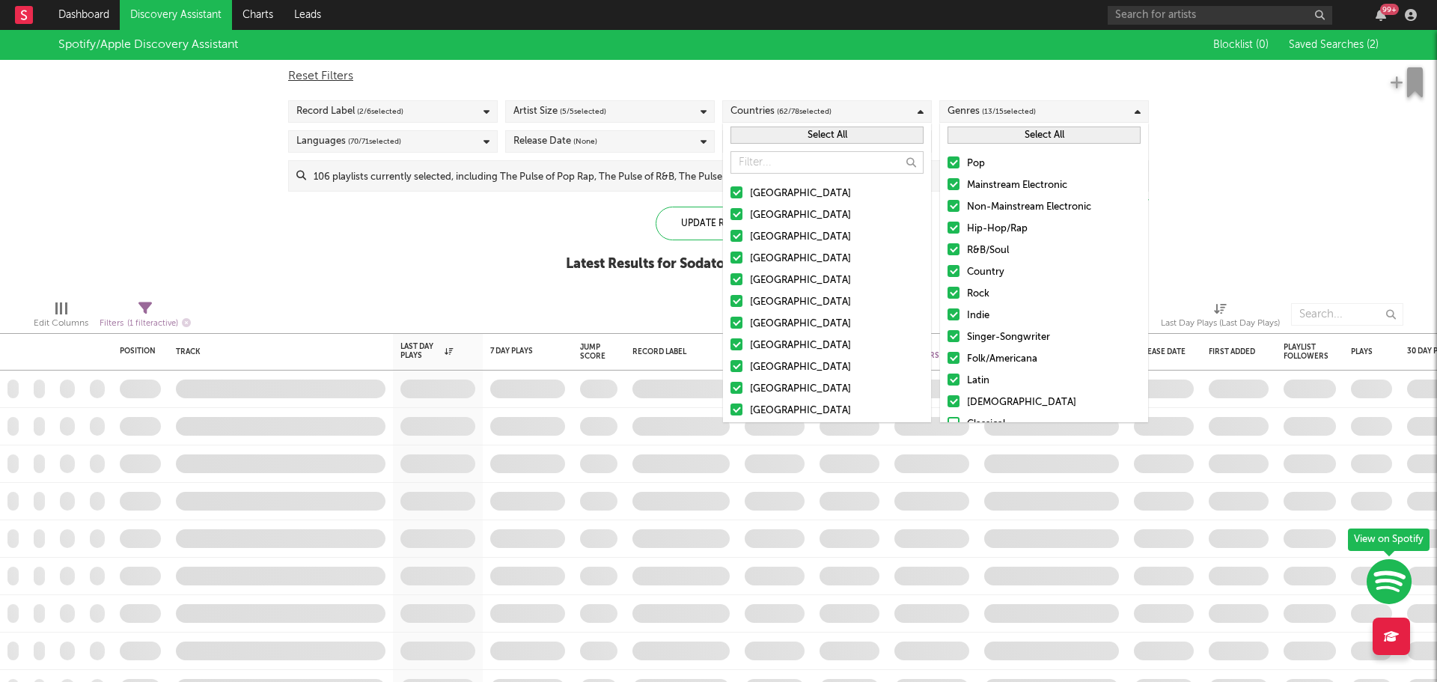
click at [1056, 133] on button "Select All" at bounding box center [1044, 135] width 193 height 17
click at [898, 133] on button "Select All" at bounding box center [827, 135] width 193 height 17
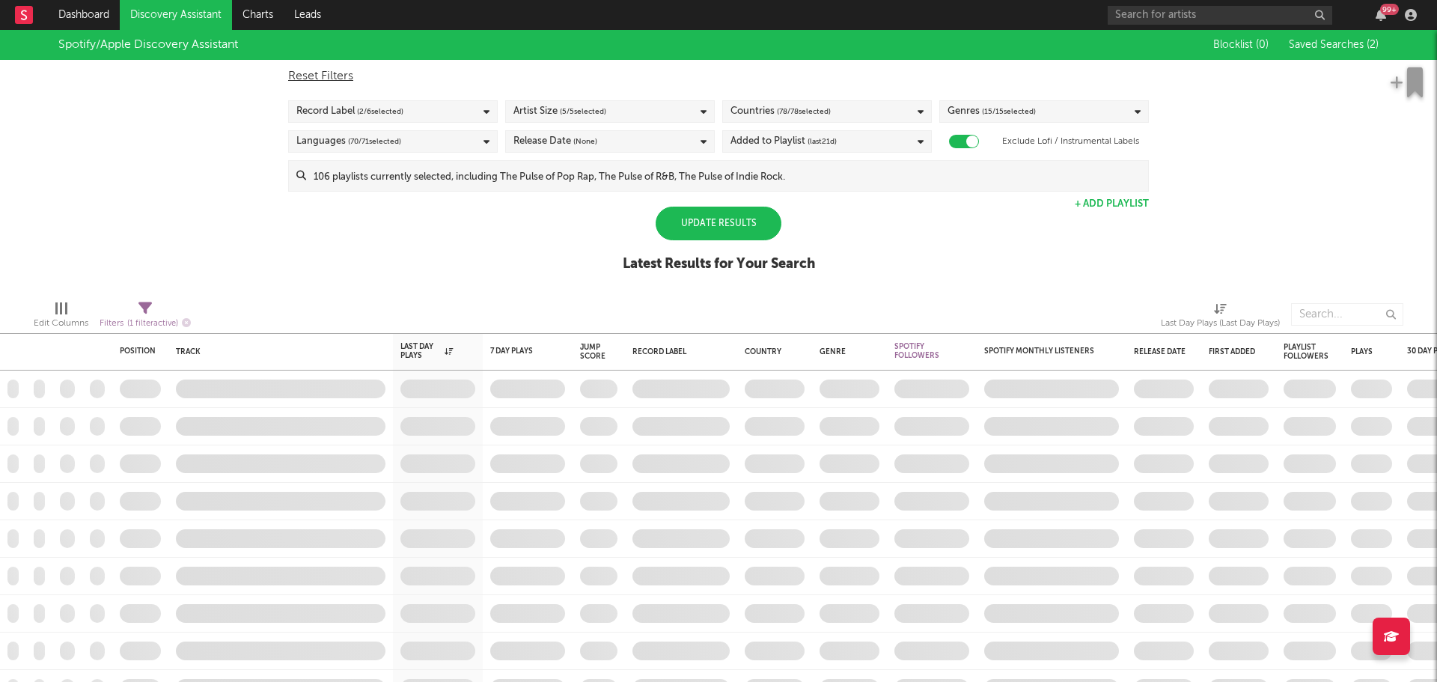
click at [657, 130] on div "Reset Filters Record Label ( 2 / 6 selected) Artist Size ( 5 / 5 selected) Coun…" at bounding box center [719, 126] width 876 height 132
click at [647, 116] on div "Artist Size ( 5 / 5 selected)" at bounding box center [610, 111] width 210 height 22
click at [356, 100] on div "Reset Filters Record Label ( 2 / 6 selected) Artist Size ( 5 / 5 selected) Coun…" at bounding box center [719, 126] width 876 height 132
click at [364, 109] on span "( 2 / 6 selected)" at bounding box center [380, 112] width 46 height 18
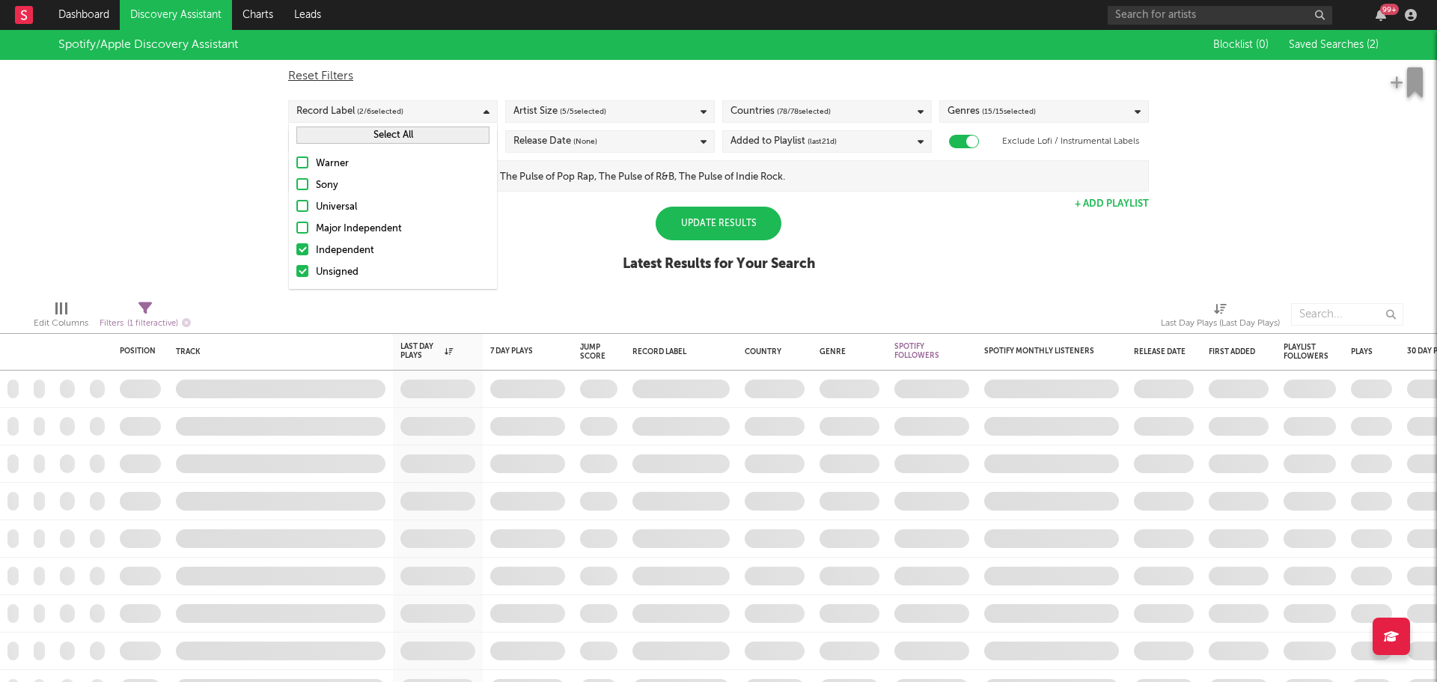
click at [395, 136] on button "Select All" at bounding box center [392, 135] width 193 height 17
click at [255, 154] on div "Spotify/Apple Discovery Assistant Blocklist ( 0 ) Saved Searches ( 2 ) Reset Fi…" at bounding box center [718, 159] width 1437 height 258
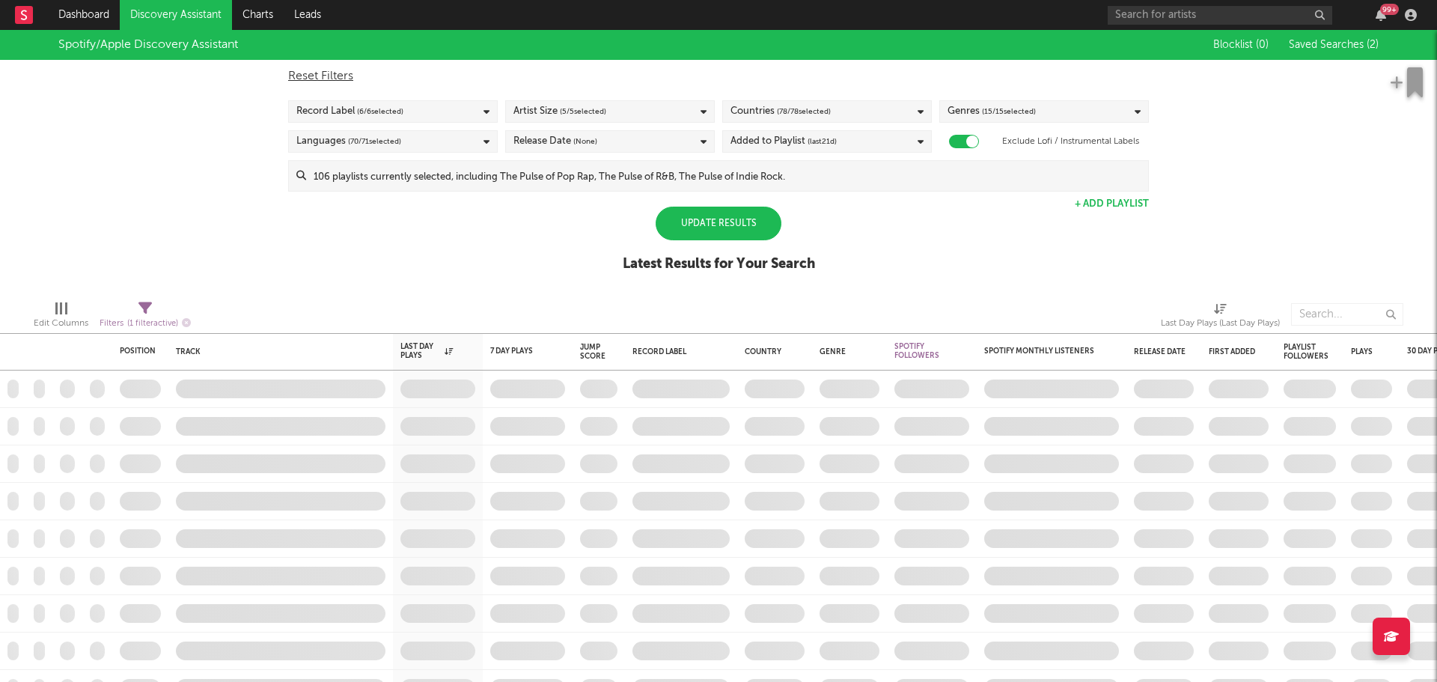
click at [401, 155] on div "Reset Filters Record Label ( 6 / 6 selected) Artist Size ( 5 / 5 selected) Coun…" at bounding box center [719, 126] width 876 height 132
click at [401, 138] on span "( 70 / 71 selected)" at bounding box center [374, 142] width 53 height 18
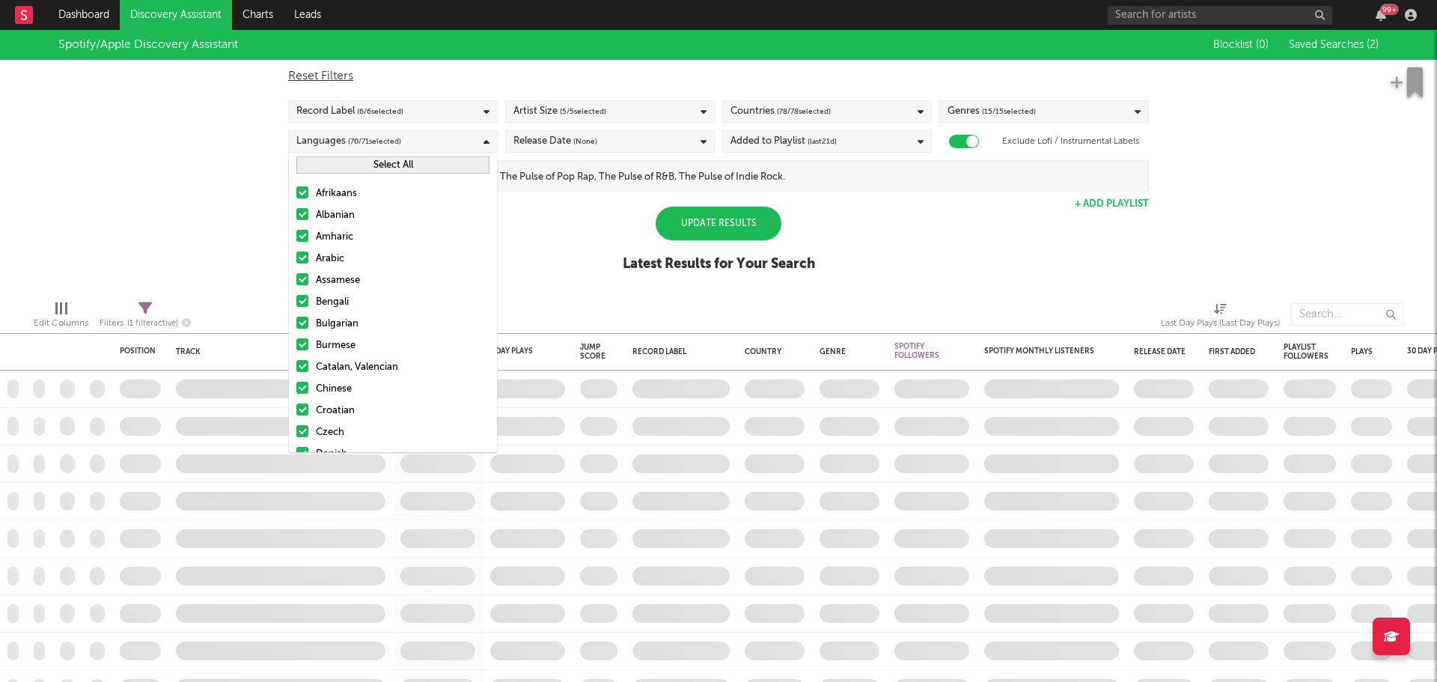
drag, startPoint x: 408, startPoint y: 166, endPoint x: 547, endPoint y: 147, distance: 139.9
click at [407, 166] on button "Select All" at bounding box center [392, 164] width 193 height 17
click at [565, 133] on div "Release Date (None)" at bounding box center [556, 142] width 84 height 18
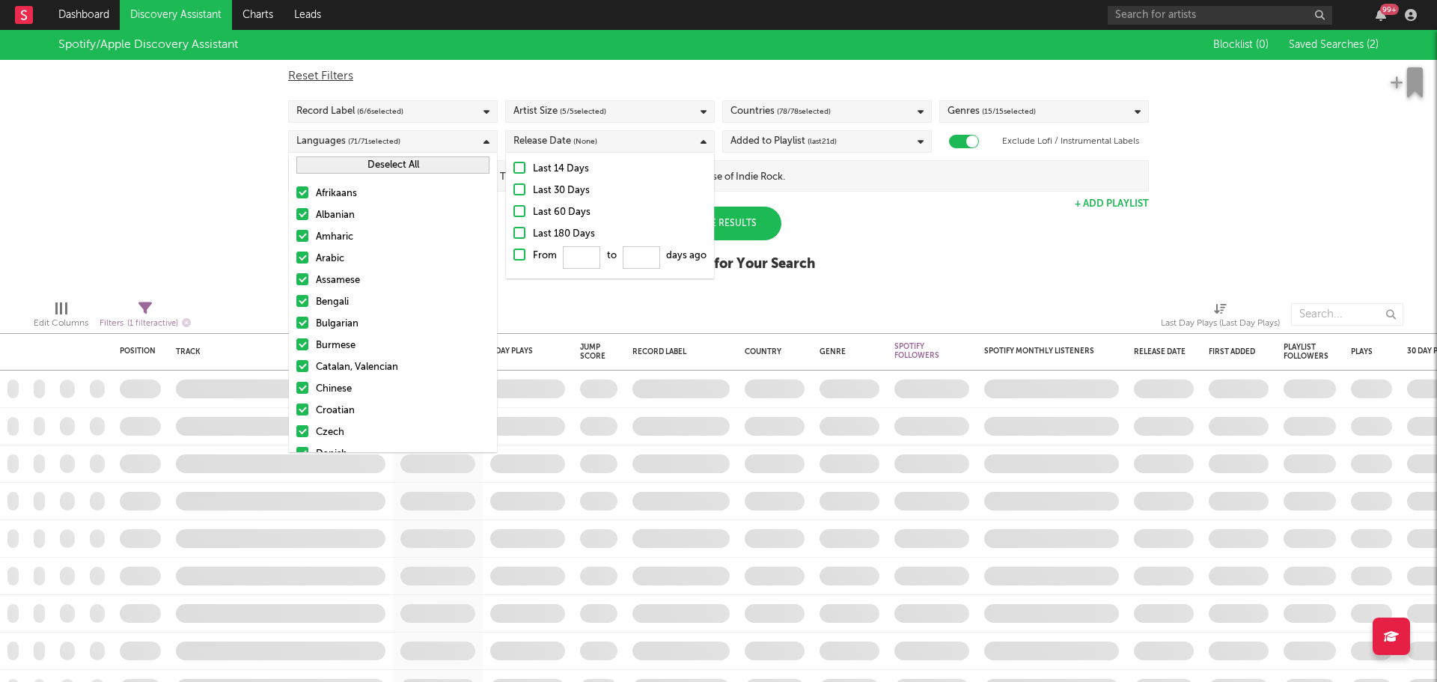
click at [565, 170] on div "Last 14 Days" at bounding box center [620, 169] width 174 height 18
click at [514, 170] on input "Last 14 Days" at bounding box center [514, 169] width 0 height 18
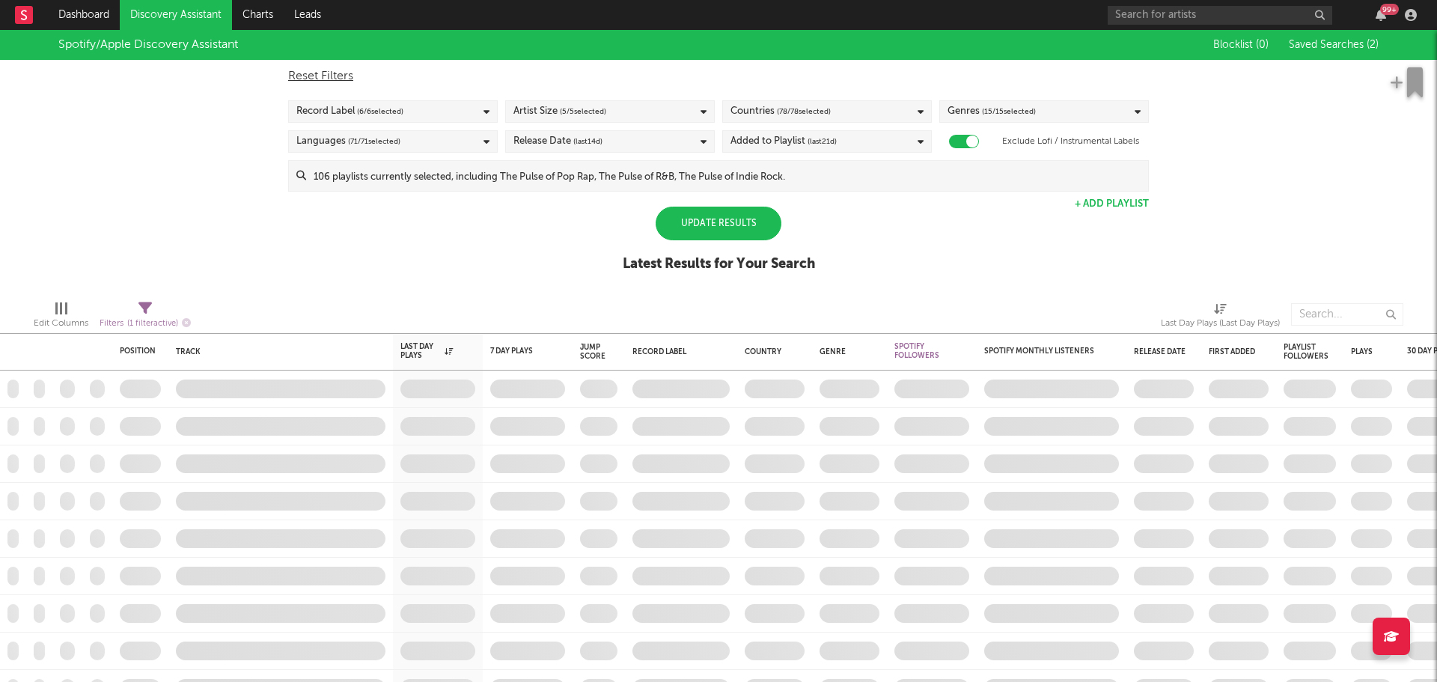
click at [801, 156] on div "Reset Filters Record Label ( 6 / 6 selected) Artist Size ( 5 / 5 selected) Coun…" at bounding box center [719, 126] width 876 height 132
click at [803, 145] on div "Added to Playlist (last 21 d)" at bounding box center [784, 142] width 106 height 18
drag, startPoint x: 1145, startPoint y: 225, endPoint x: 1023, endPoint y: 220, distance: 121.4
click at [1133, 225] on div "Spotify/Apple Discovery Assistant Blocklist ( 0 ) Saved Searches ( 2 ) Reset Fi…" at bounding box center [718, 159] width 1437 height 258
click at [752, 226] on div "Update Results" at bounding box center [719, 224] width 126 height 34
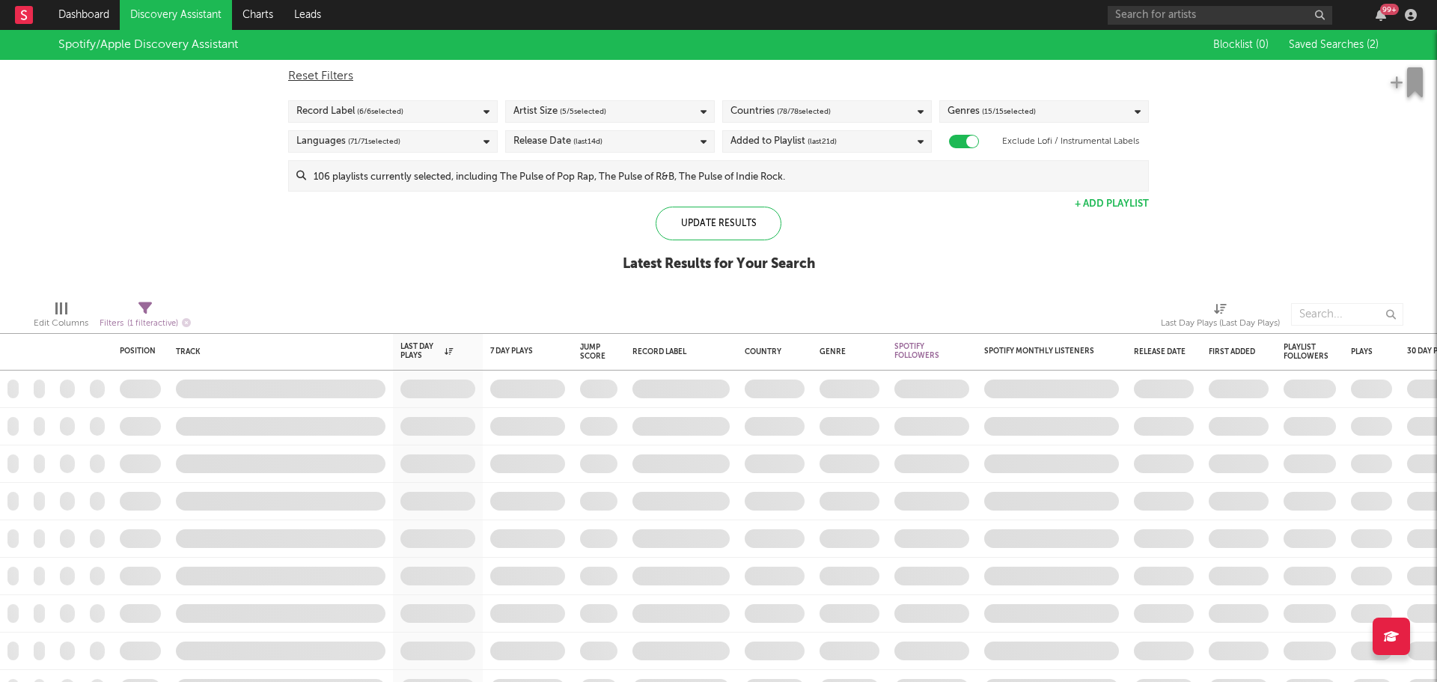
click at [153, 308] on span "Filters ( 1 filter active)" at bounding box center [145, 317] width 91 height 31
select select "max"
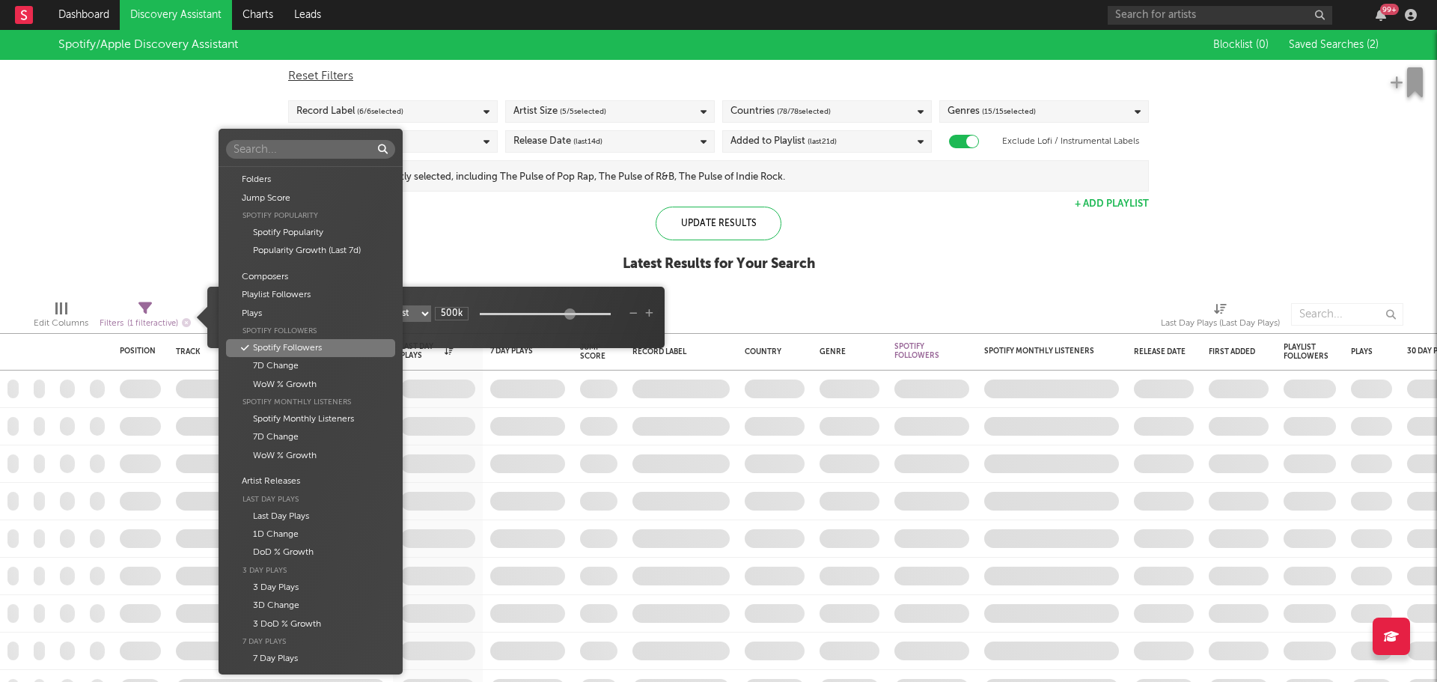
click at [339, 317] on body "Dashboard Discovery Assistant Charts Leads 99 + Notifications Settings Mark all…" at bounding box center [718, 341] width 1437 height 682
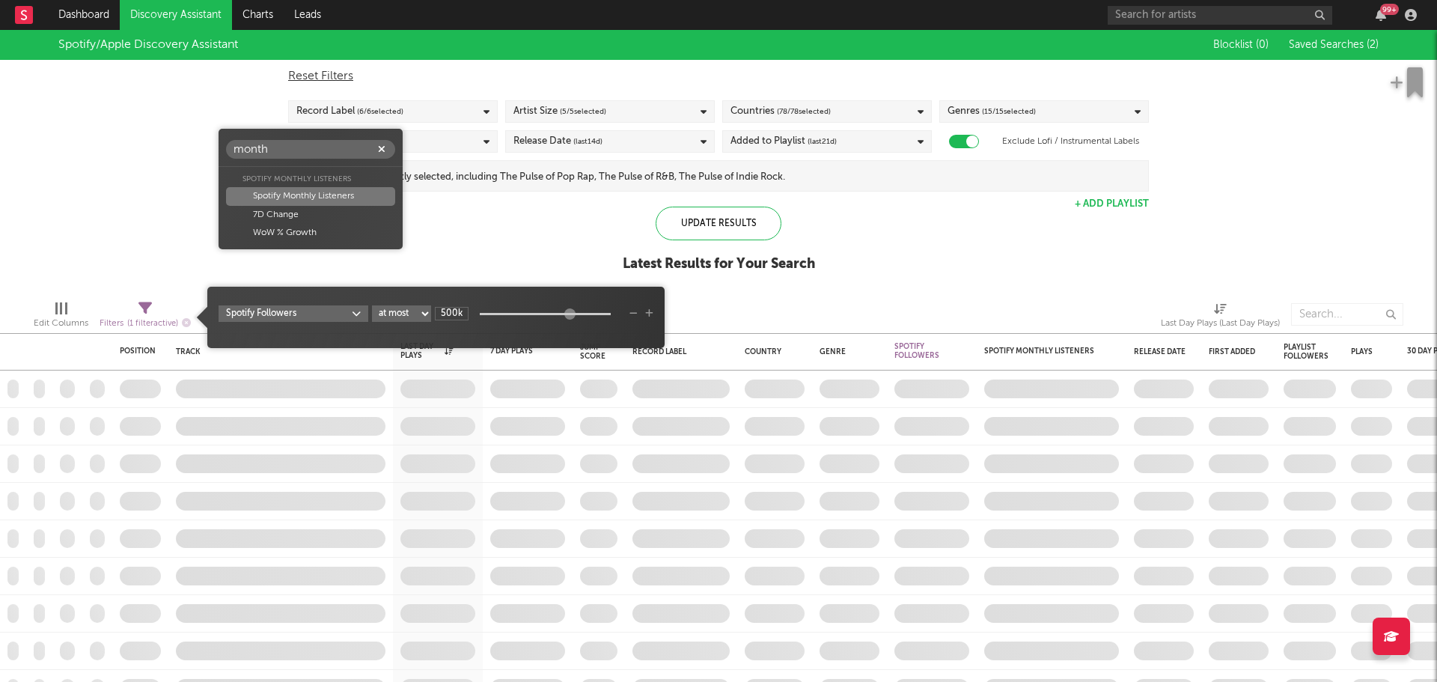
type input "month"
click at [245, 187] on div "Spotify Monthly Listeners" at bounding box center [310, 196] width 168 height 18
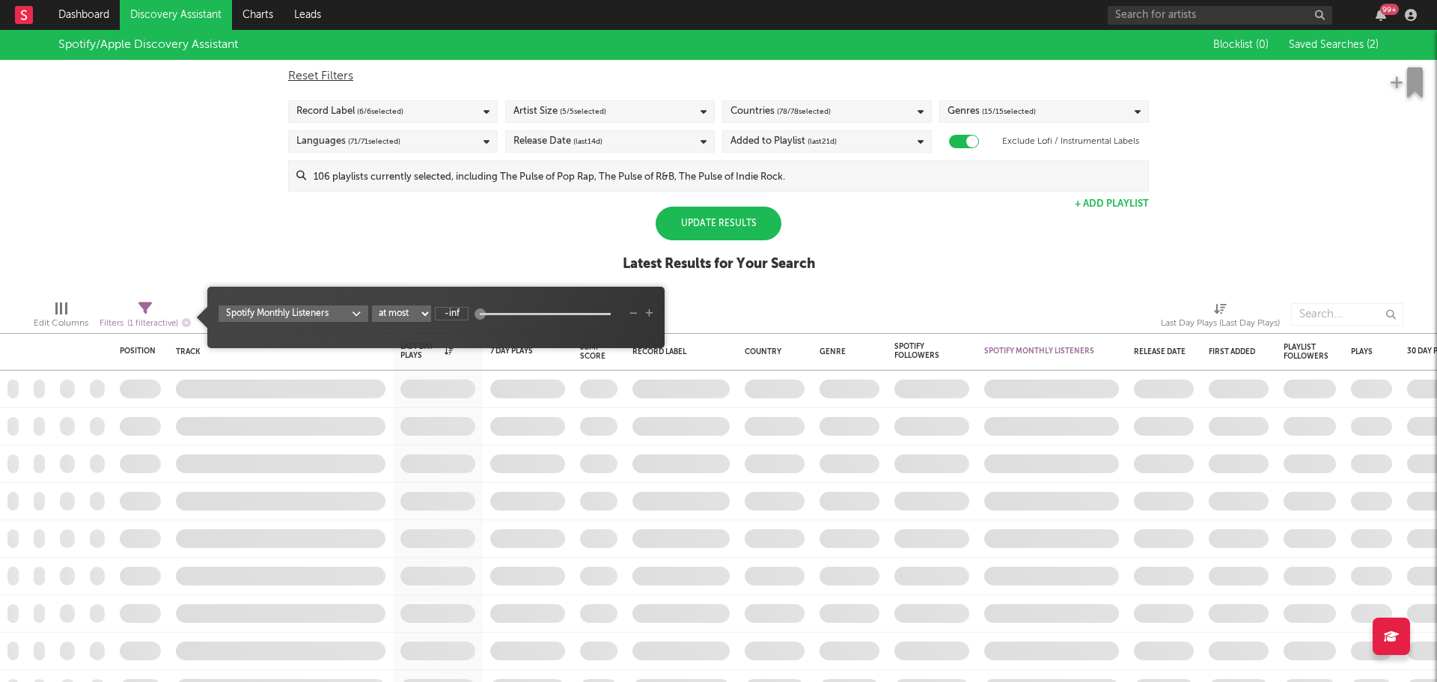
click at [489, 313] on div at bounding box center [545, 314] width 131 height 2
click at [458, 315] on input "-inf" at bounding box center [452, 313] width 34 height 13
type input "1M"
click at [373, 301] on span "Spotify Monthly Listeners at least at most between 1M" at bounding box center [435, 317] width 457 height 46
click at [386, 306] on select "at least at most between" at bounding box center [401, 313] width 59 height 16
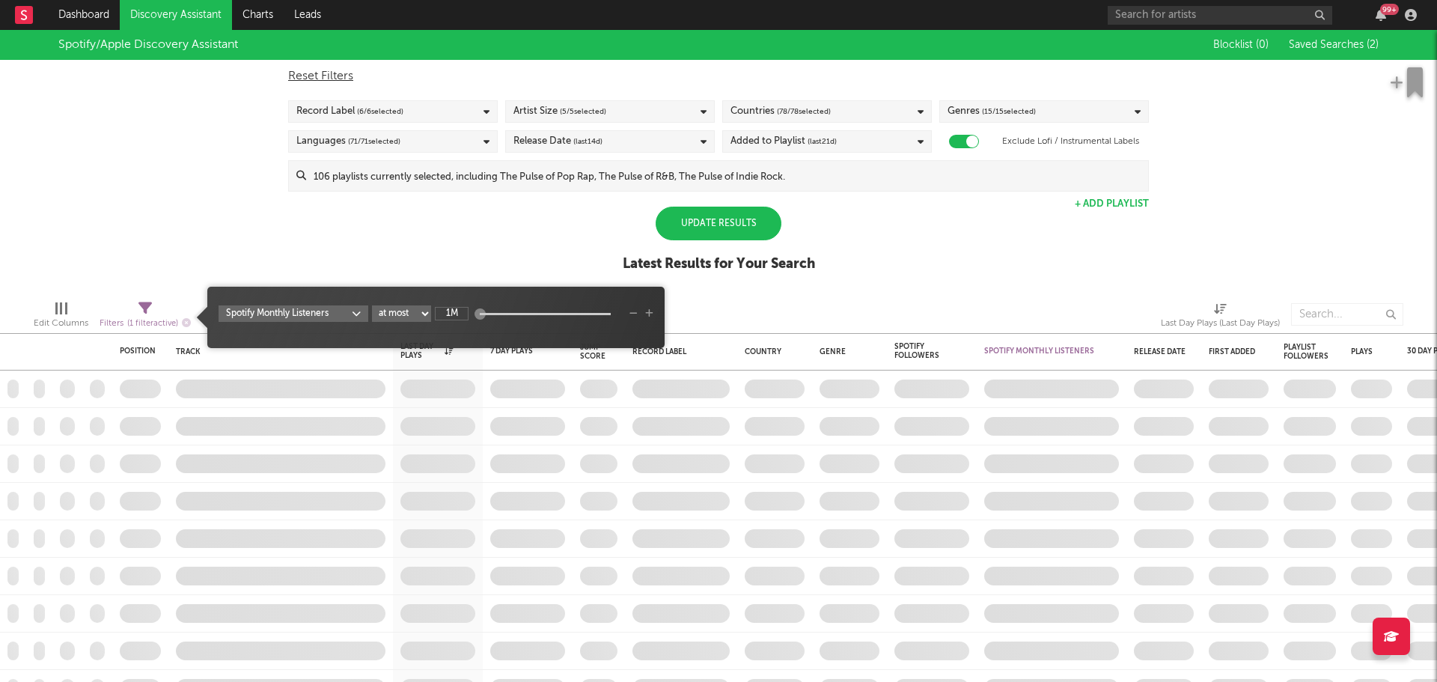
click at [401, 296] on span "Spotify Monthly Listeners at least at most between 1M" at bounding box center [435, 317] width 457 height 46
click at [477, 295] on span "Spotify Monthly Listeners at least at most between 1M" at bounding box center [435, 317] width 457 height 46
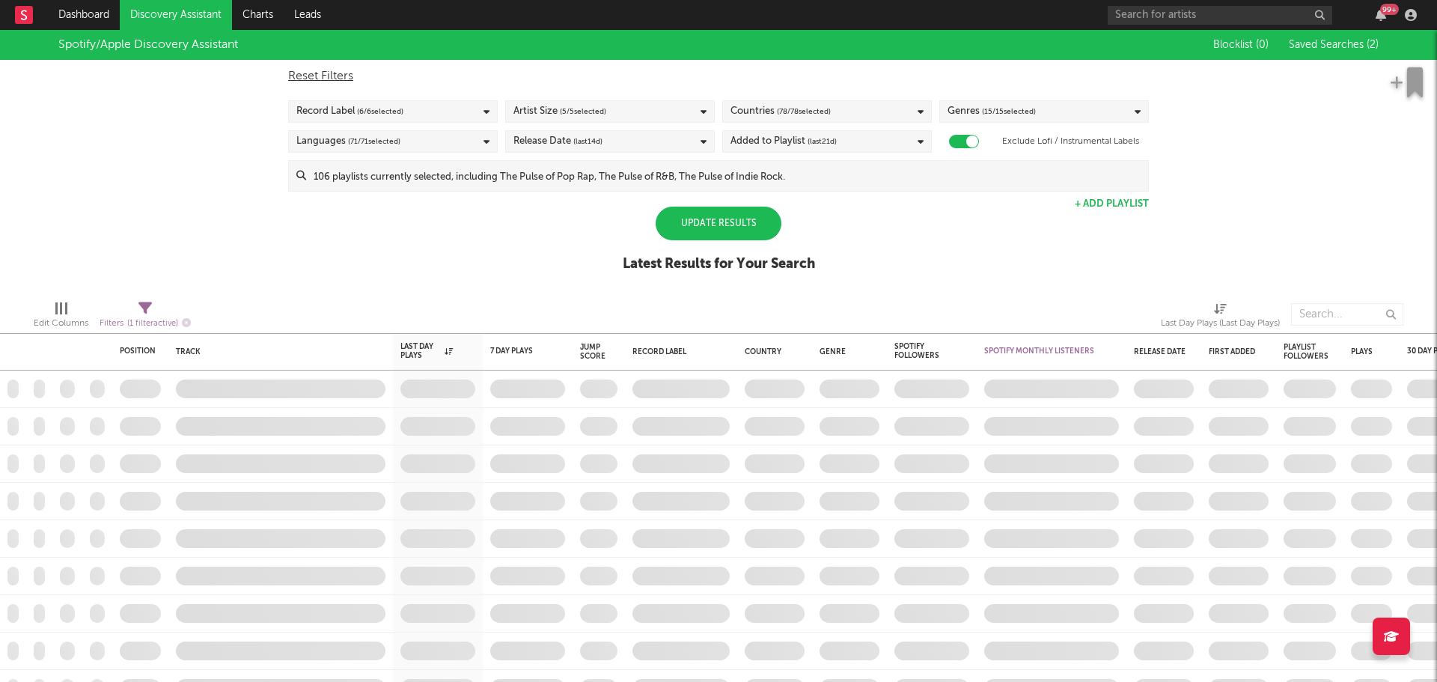
click at [746, 311] on div at bounding box center [918, 314] width 463 height 37
click at [718, 216] on div "Update Results" at bounding box center [719, 224] width 126 height 34
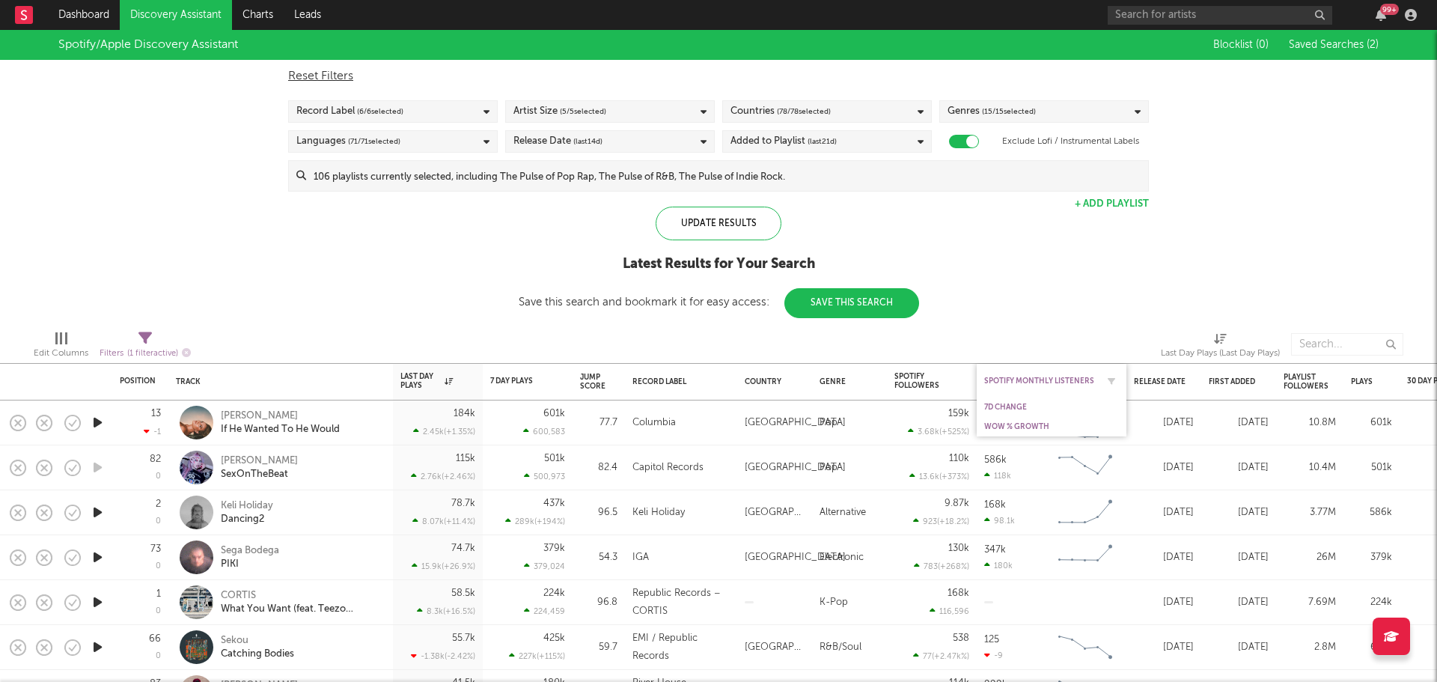
click at [1058, 384] on div "Spotify Monthly Listeners" at bounding box center [1041, 381] width 112 height 9
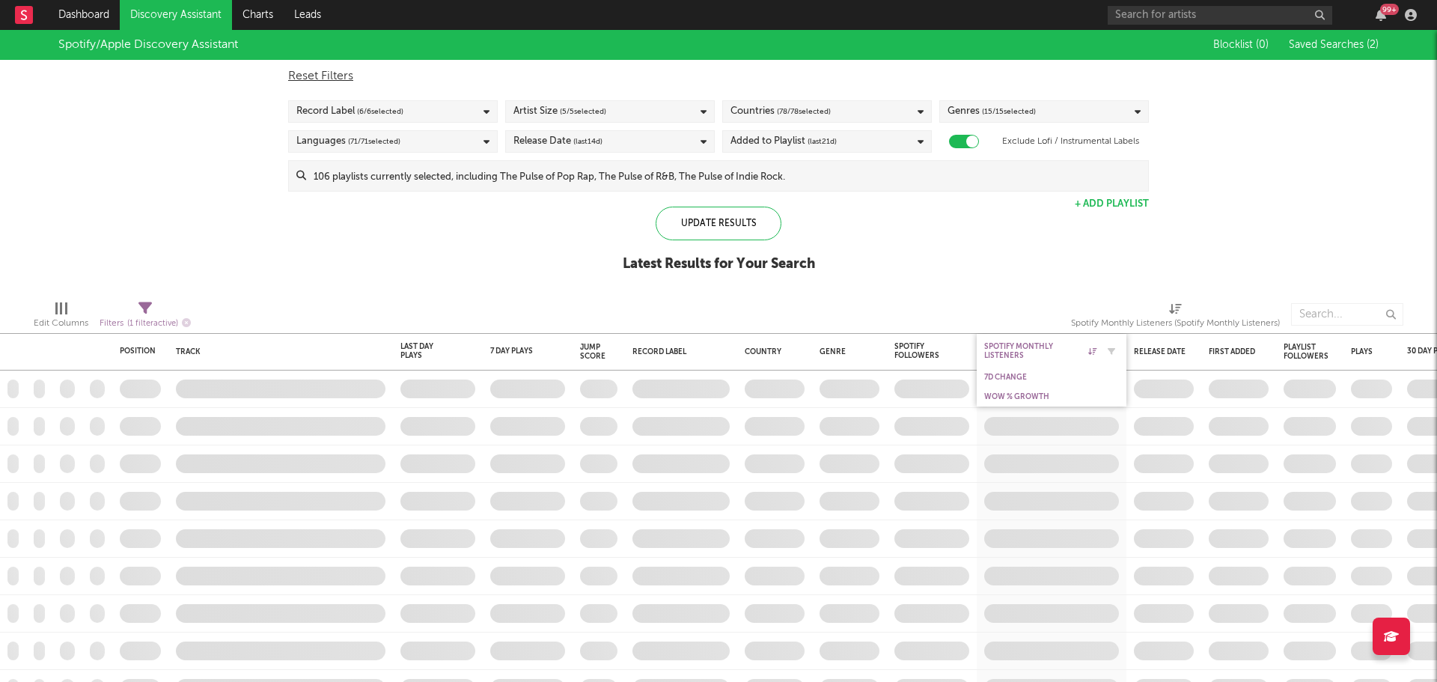
click at [1067, 353] on div "Spotify Monthly Listeners" at bounding box center [1041, 351] width 112 height 18
click at [1083, 296] on div "Spotify Monthly Listeners (Spotify Monthly Listeners)" at bounding box center [1175, 317] width 209 height 43
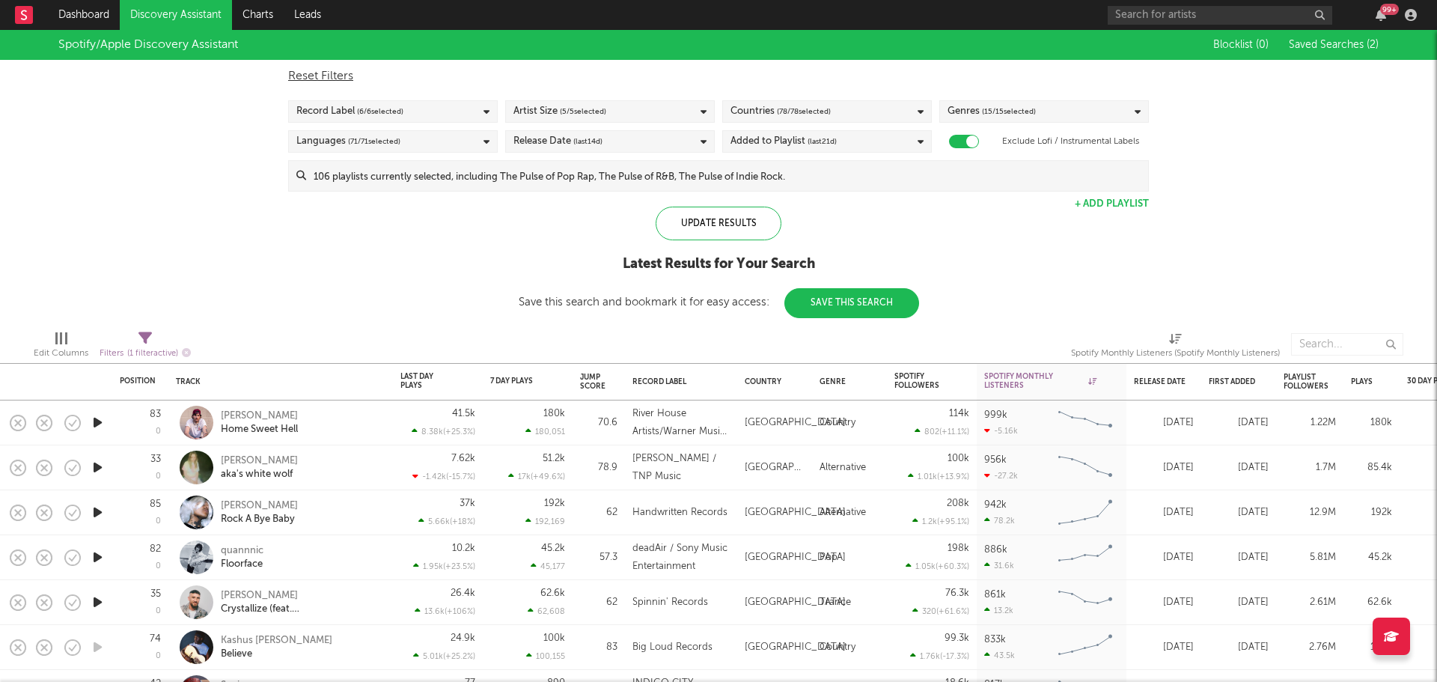
click at [95, 420] on icon "button" at bounding box center [98, 422] width 16 height 19
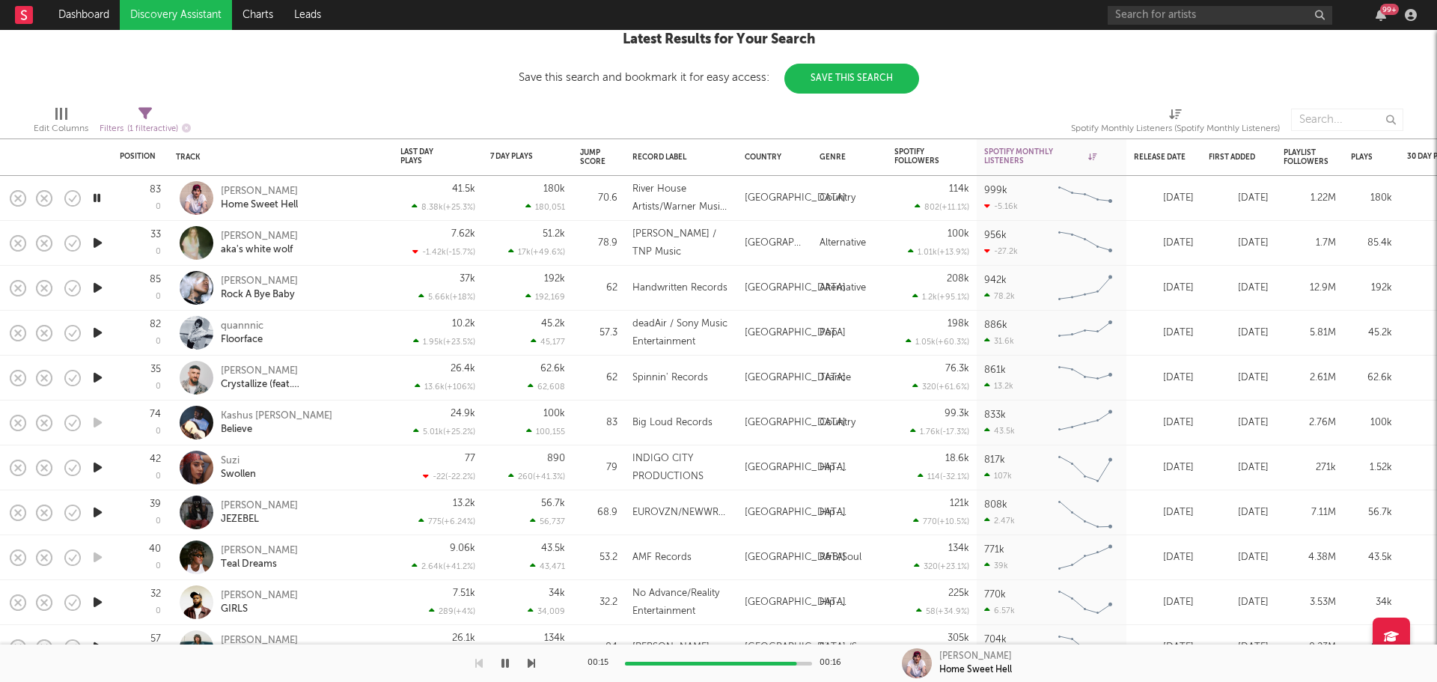
click at [95, 284] on icon "button" at bounding box center [98, 288] width 16 height 19
click at [264, 278] on div "[PERSON_NAME]" at bounding box center [259, 281] width 77 height 13
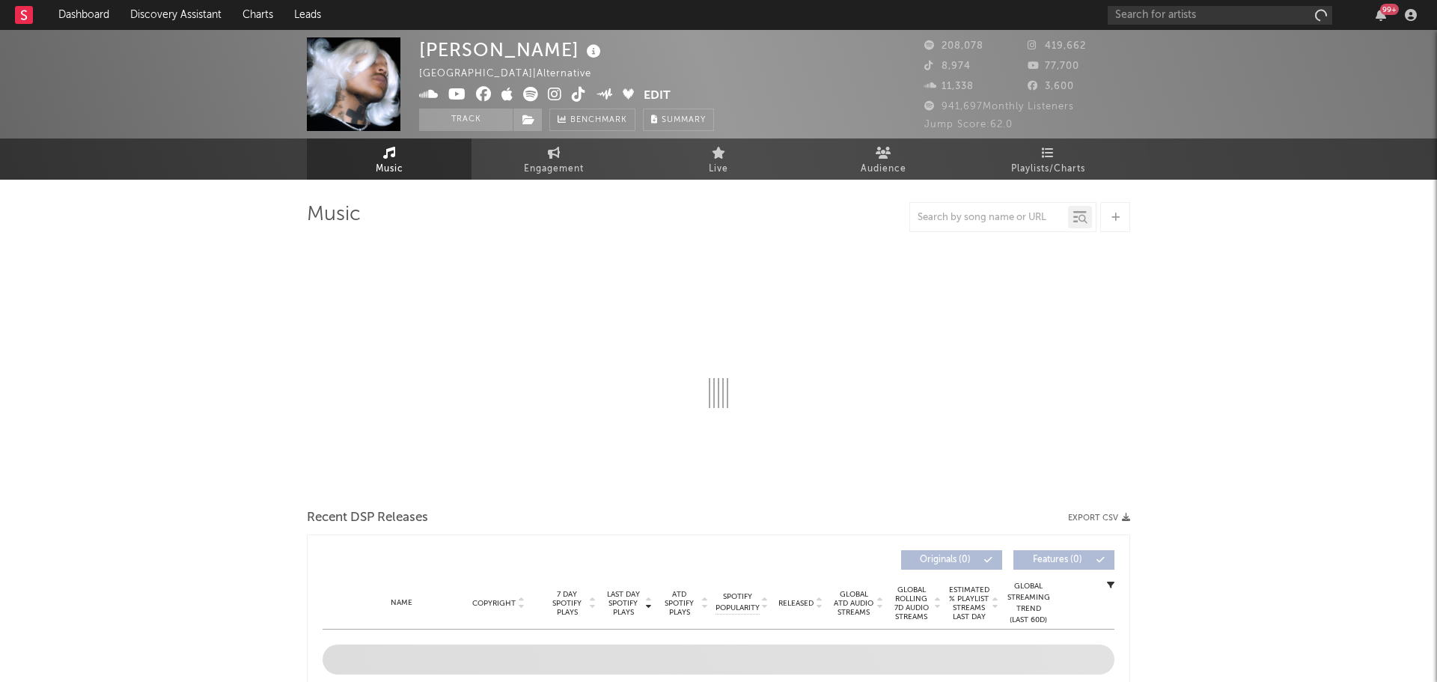
select select "6m"
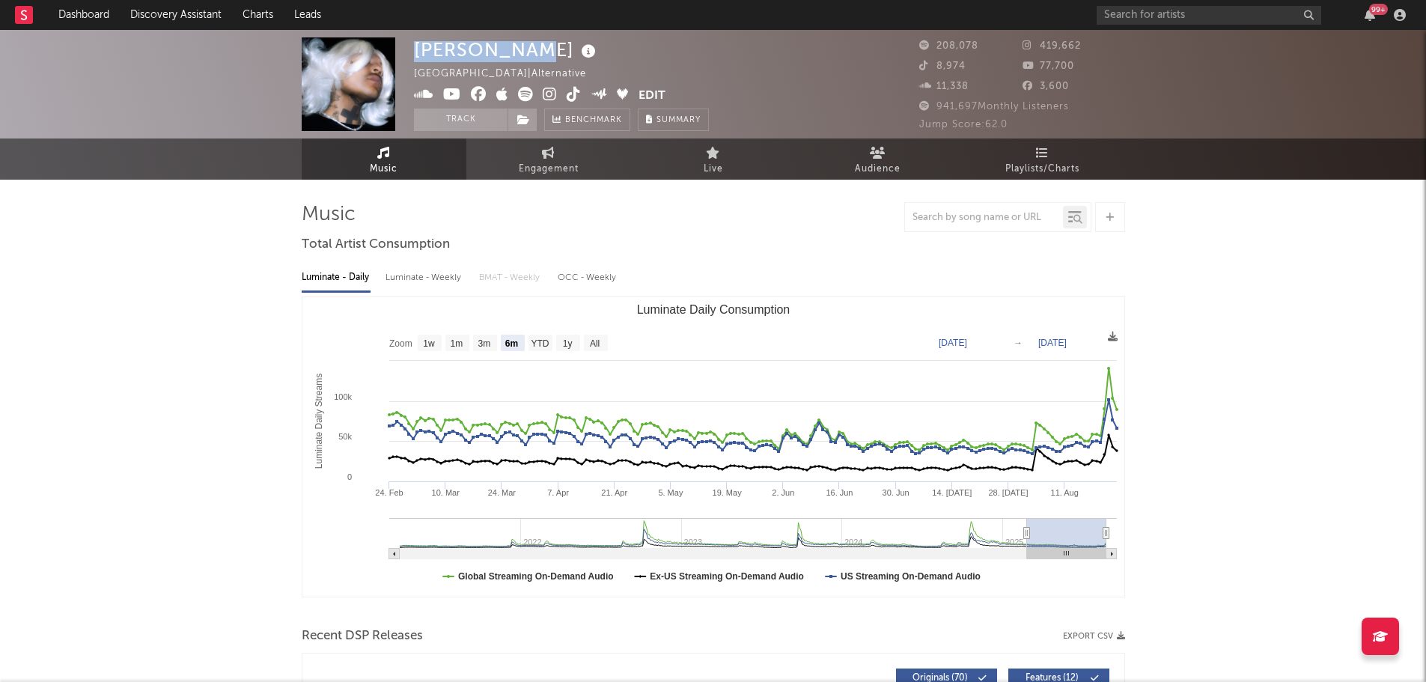
drag, startPoint x: 413, startPoint y: 52, endPoint x: 535, endPoint y: 56, distance: 121.3
click at [535, 56] on div "[PERSON_NAME]" at bounding box center [507, 49] width 186 height 25
click at [525, 94] on icon at bounding box center [525, 94] width 15 height 15
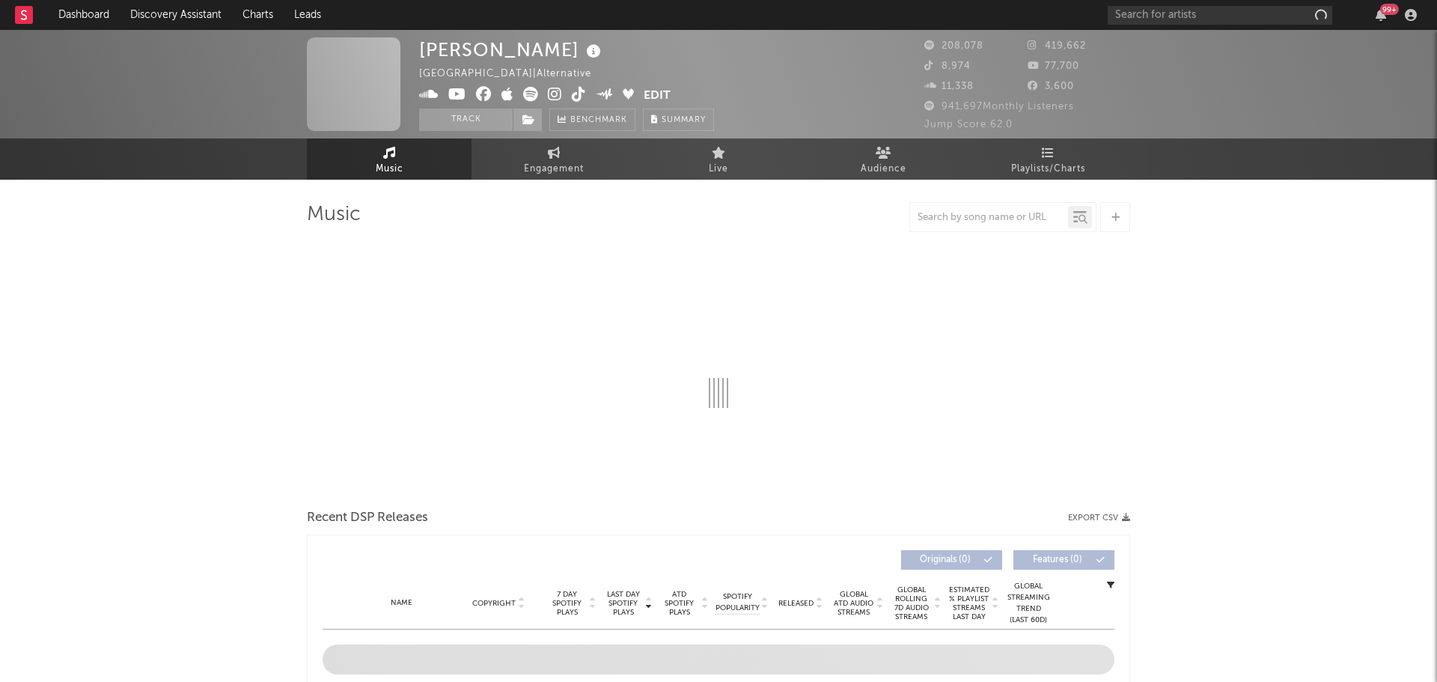
select select "6m"
